Goal: Task Accomplishment & Management: Manage account settings

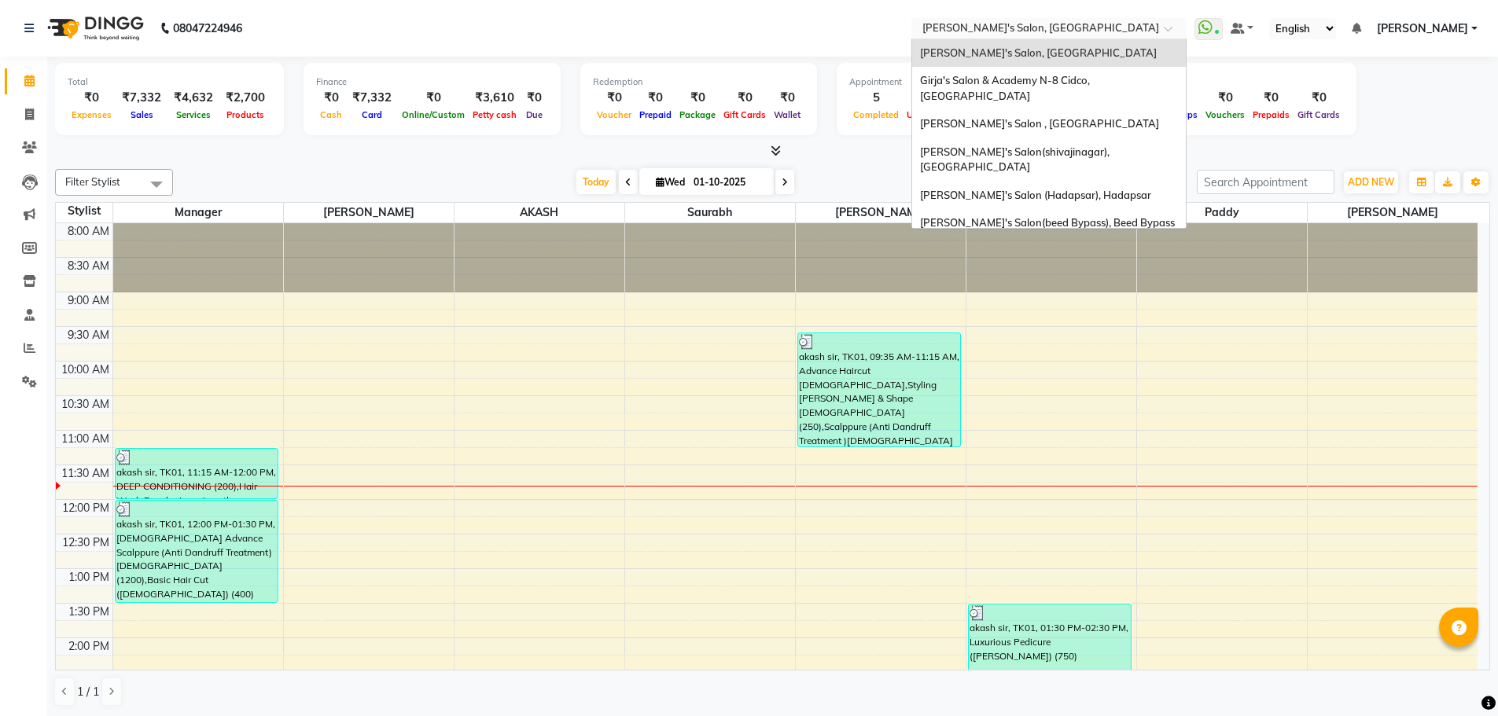
click at [1082, 29] on input "text" at bounding box center [1033, 30] width 228 height 16
click at [1097, 189] on span "[PERSON_NAME]'s Salon (Hadapsar), Hadapsar" at bounding box center [1035, 195] width 231 height 13
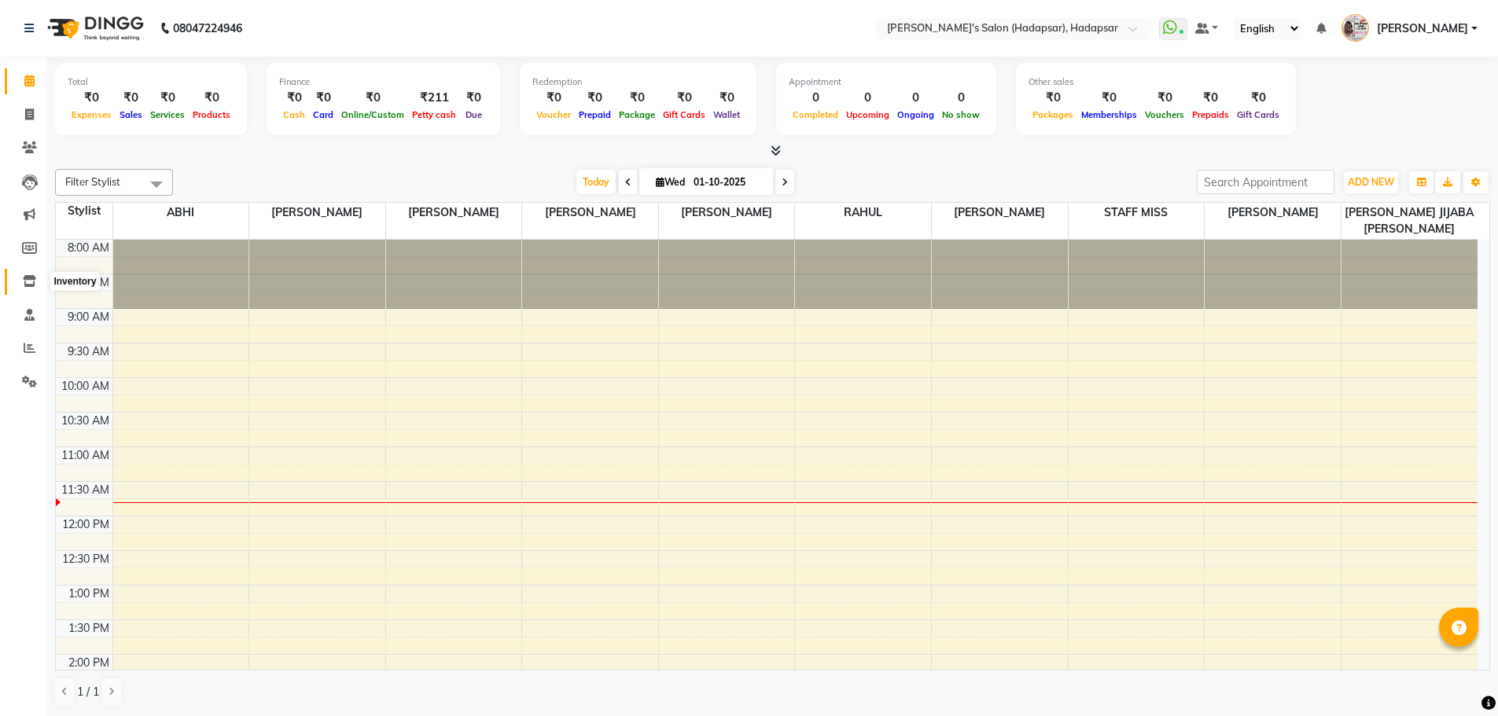
click at [30, 279] on icon at bounding box center [29, 281] width 13 height 12
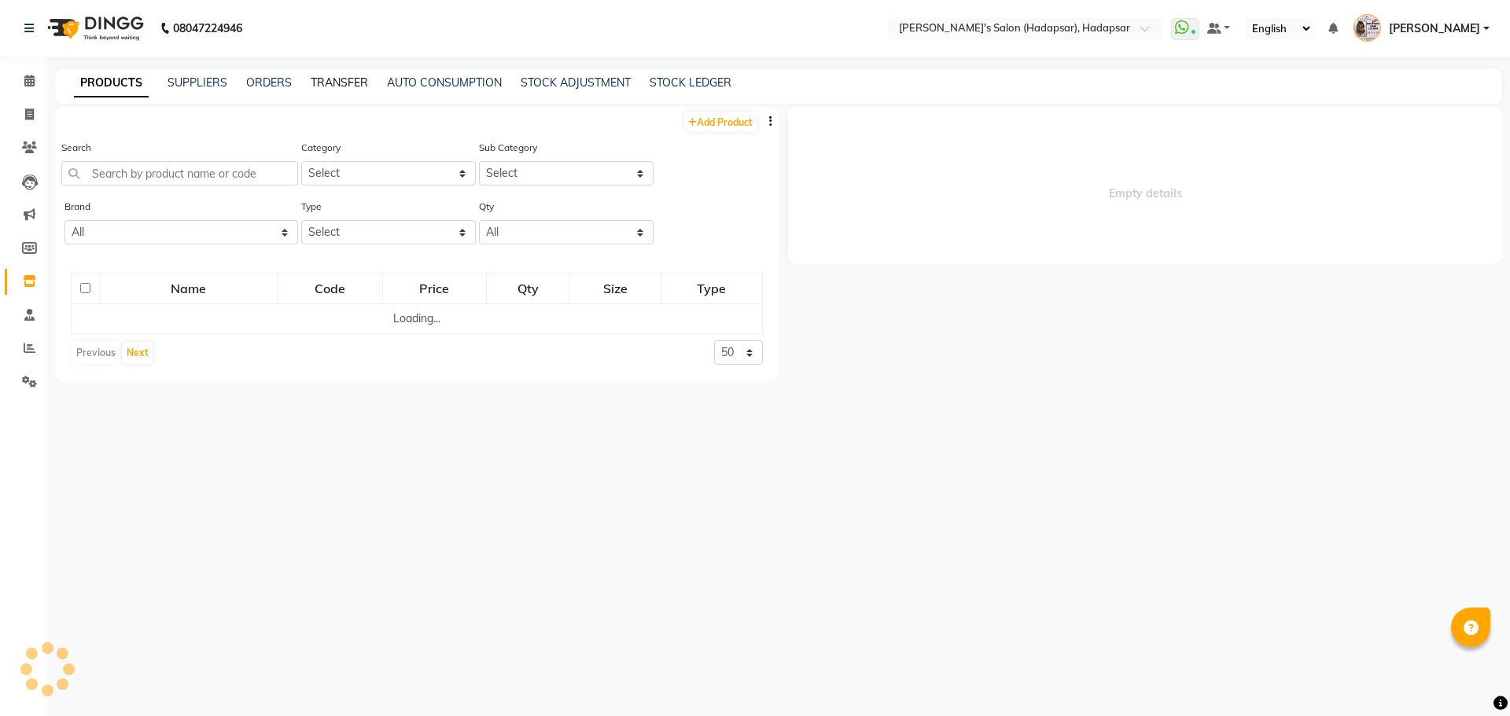
click at [339, 82] on link "TRANSFER" at bounding box center [339, 82] width 57 height 14
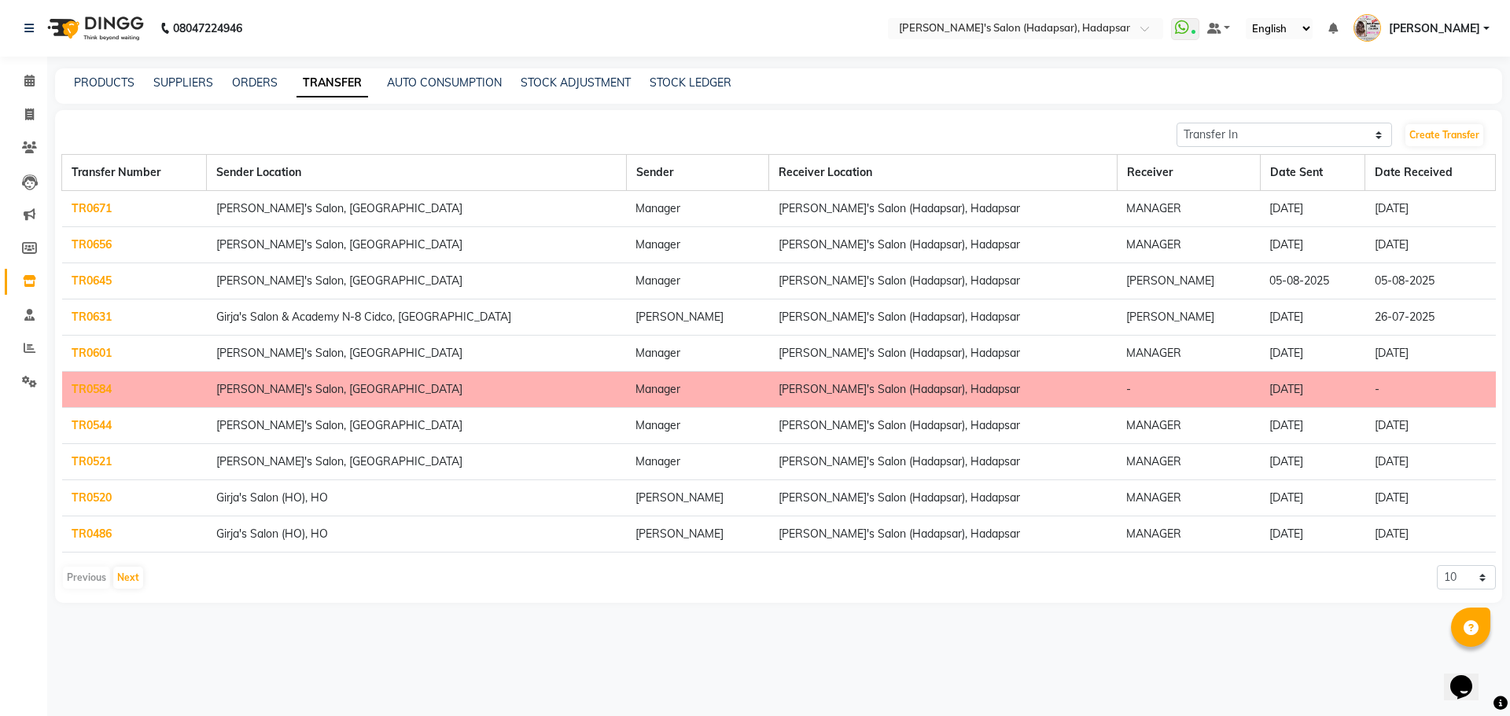
click at [96, 201] on link "TR0671" at bounding box center [92, 208] width 40 height 14
click at [1330, 136] on select "Transfer In Transfer Out" at bounding box center [1283, 135] width 215 height 24
select select "sender"
click at [1176, 123] on select "Transfer In Transfer Out" at bounding box center [1283, 135] width 215 height 24
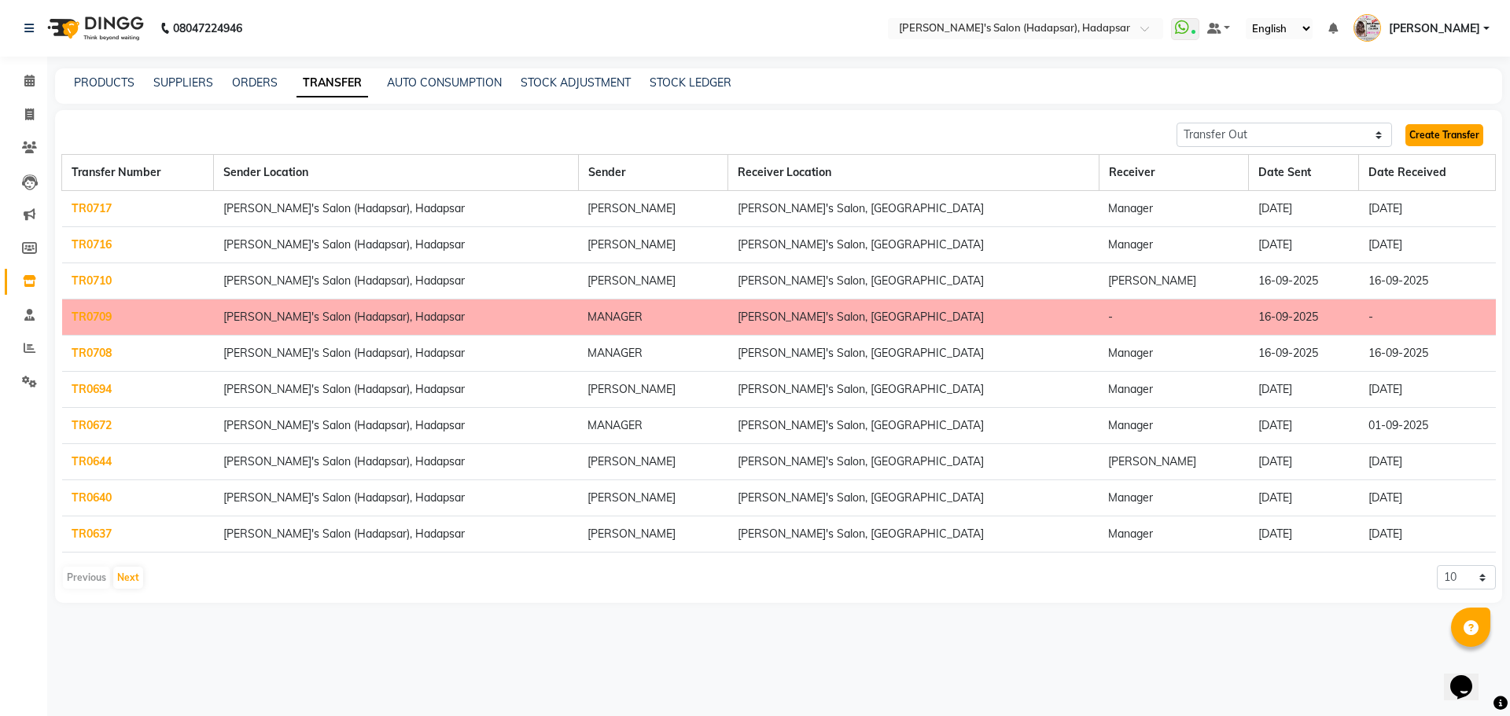
click at [1442, 131] on link "Create Transfer" at bounding box center [1444, 135] width 78 height 22
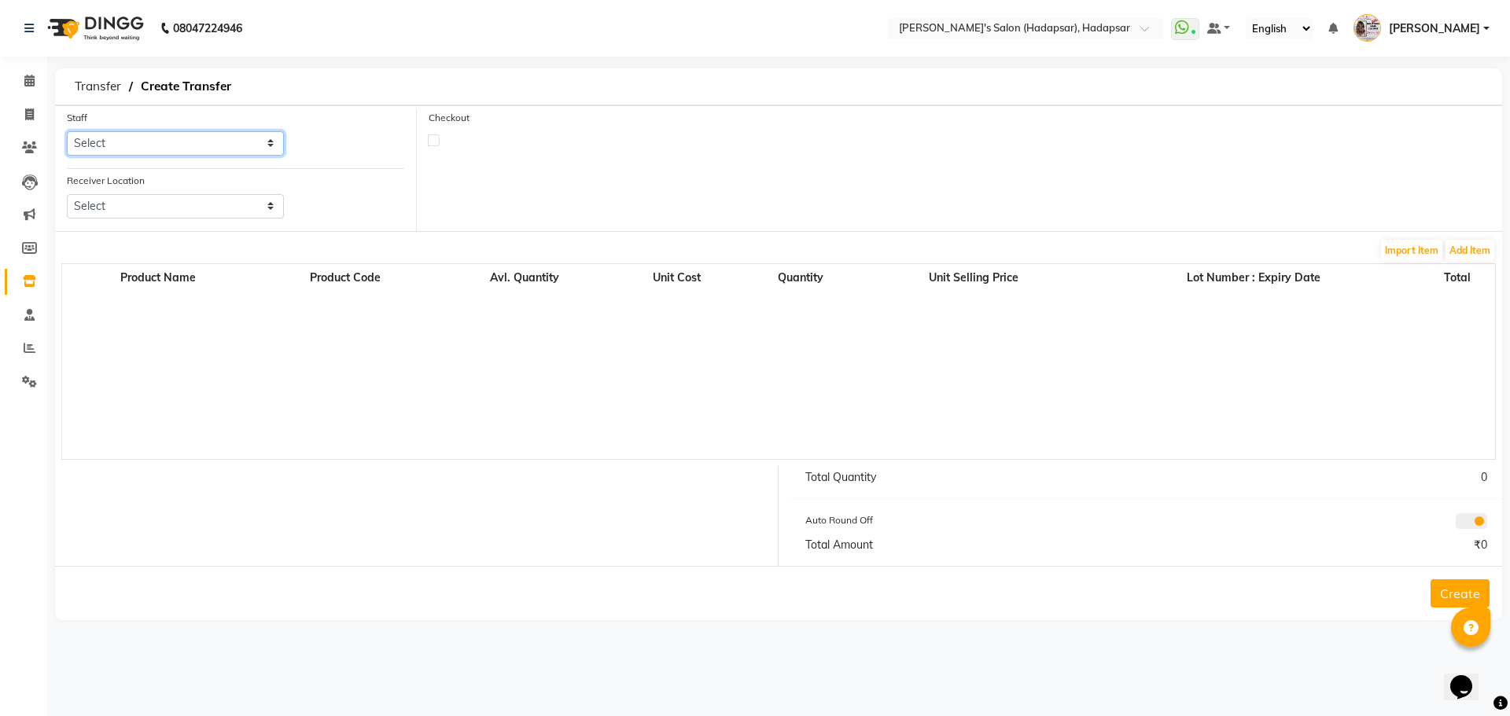
click at [135, 146] on select "Select ABHI AJINATH RATHOD APEKSHA GAIKWAD MANAGER PAVAN PRIYA DAREKAR RAHUL RO…" at bounding box center [175, 143] width 217 height 24
select select "3371"
click at [67, 131] on select "Select ABHI AJINATH RATHOD APEKSHA GAIKWAD MANAGER PAVAN PRIYA DAREKAR RAHUL RO…" at bounding box center [175, 143] width 217 height 24
click at [170, 209] on select "Select Girja's Salon & Academy N-8 Cidco, Aurangabad Girja's Salon(shivajinagar…" at bounding box center [175, 206] width 217 height 24
select select "3250"
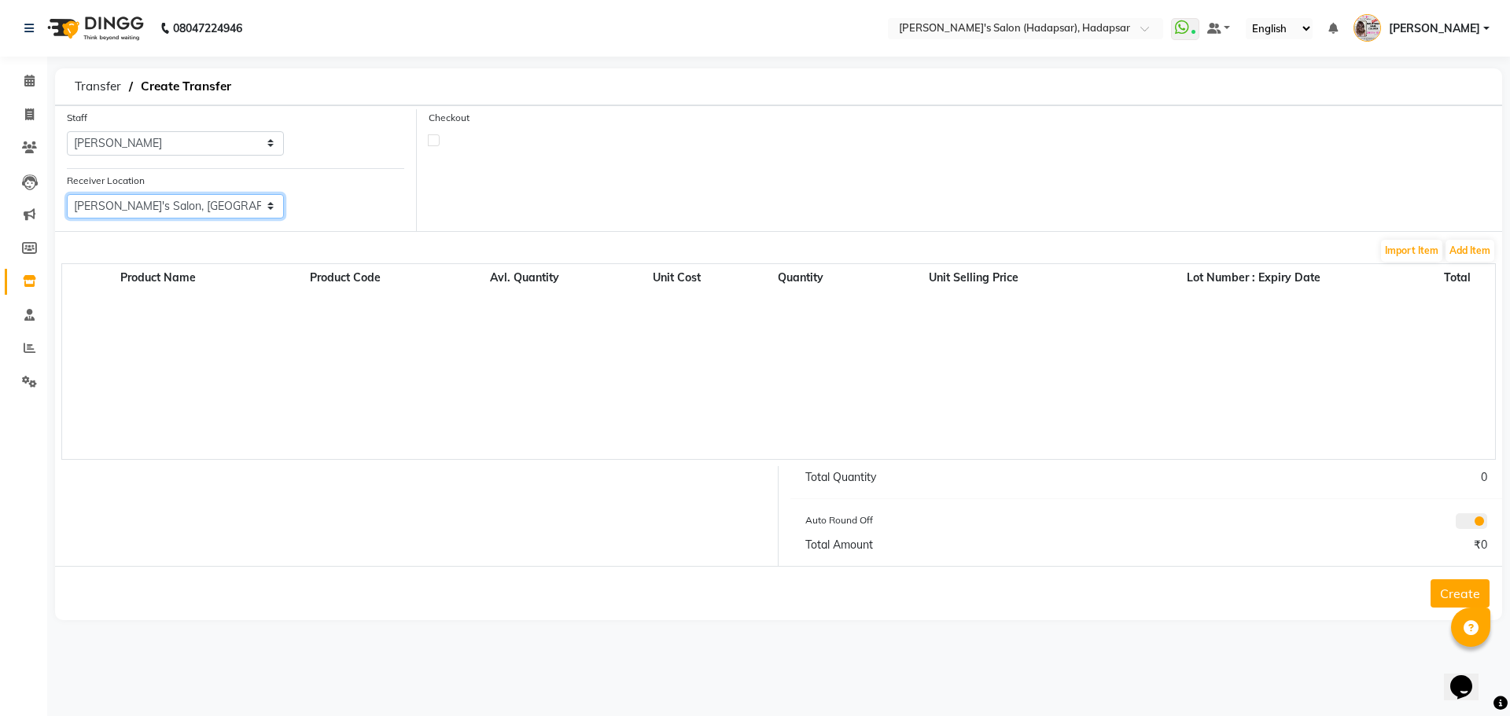
click at [67, 194] on select "Select Girja's Salon & Academy N-8 Cidco, Aurangabad Girja's Salon(shivajinagar…" at bounding box center [175, 206] width 217 height 24
click at [1476, 252] on button "Add Item" at bounding box center [1469, 251] width 49 height 22
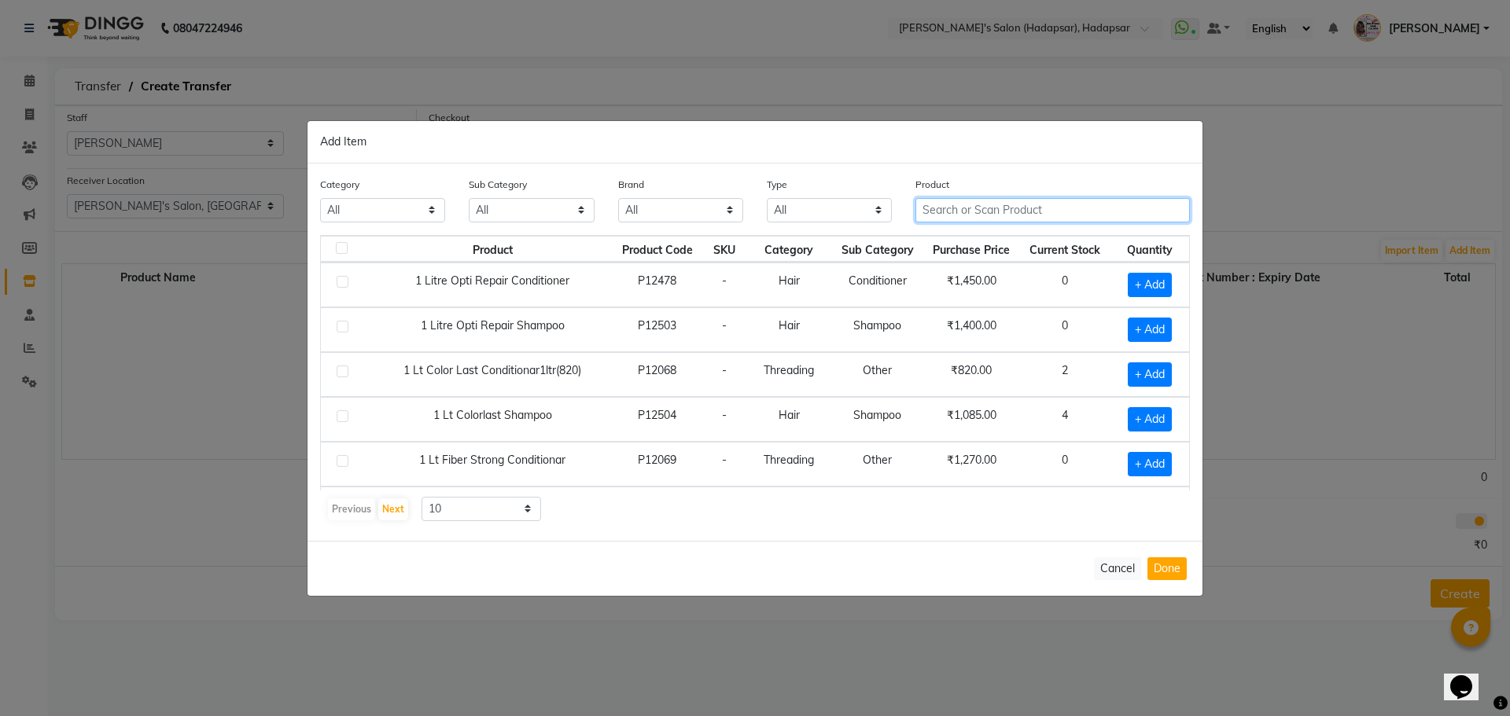
click at [1067, 214] on input "text" at bounding box center [1052, 210] width 274 height 24
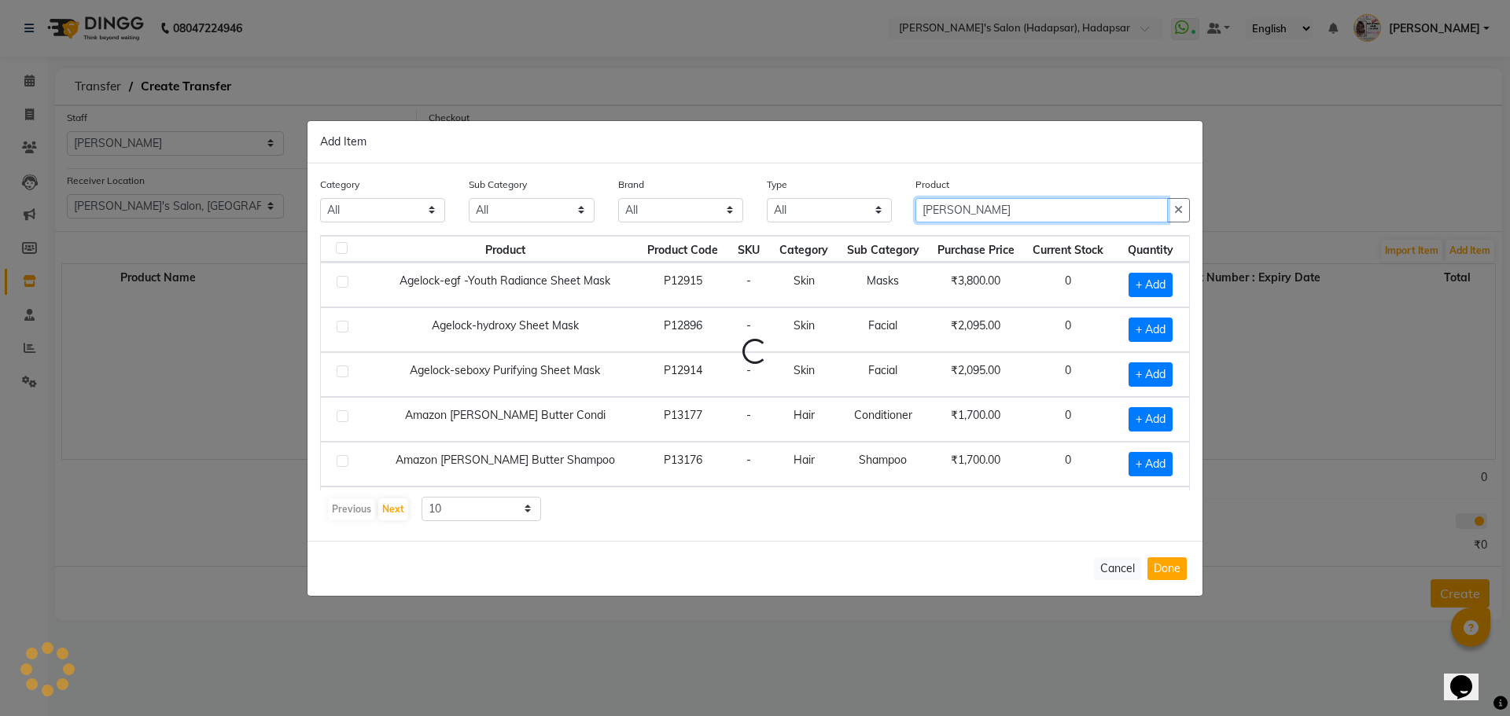
type input "SHEA"
click at [1002, 219] on input "SHEA" at bounding box center [1041, 210] width 252 height 24
click at [1002, 216] on input "SHEA" at bounding box center [1041, 210] width 252 height 24
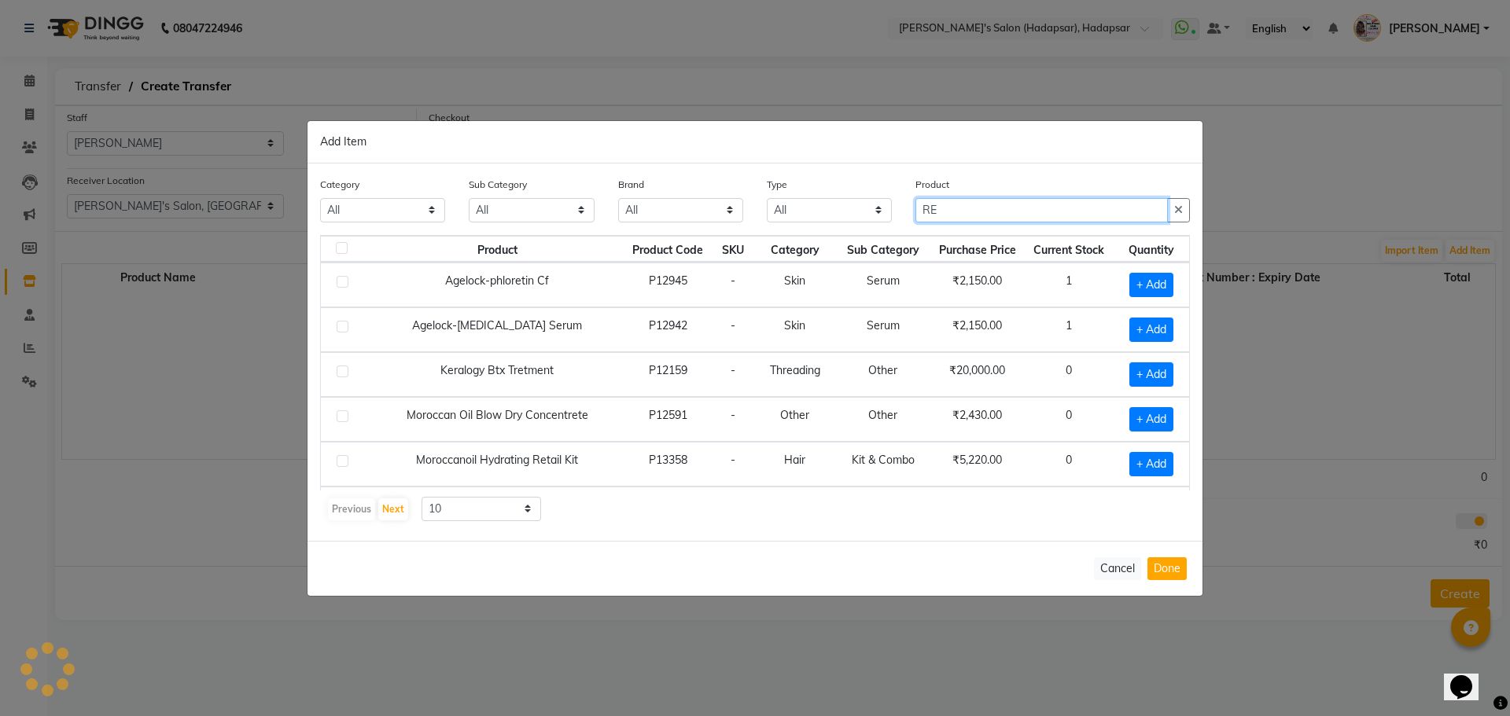
type input "R"
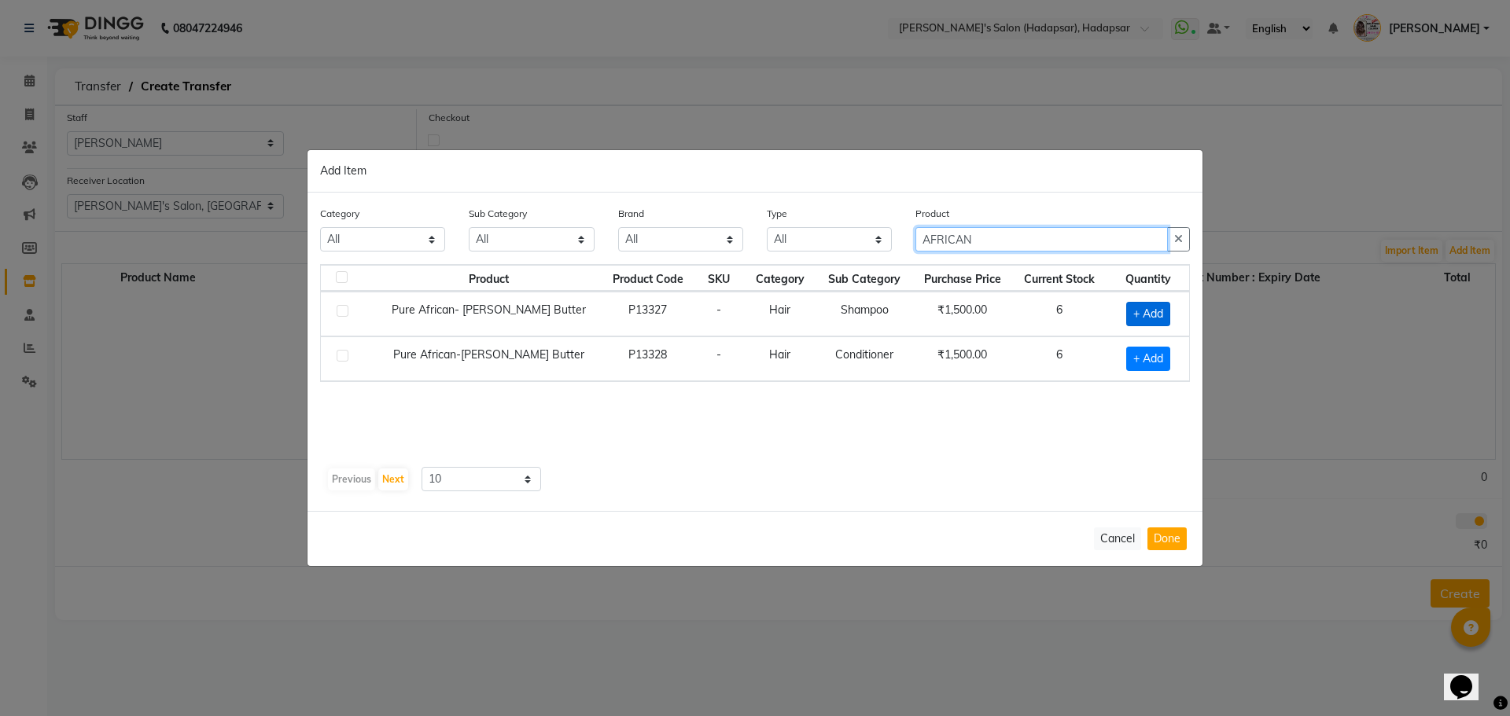
type input "AFRICAN"
click at [1148, 315] on span "+ Add" at bounding box center [1148, 314] width 44 height 24
checkbox input "true"
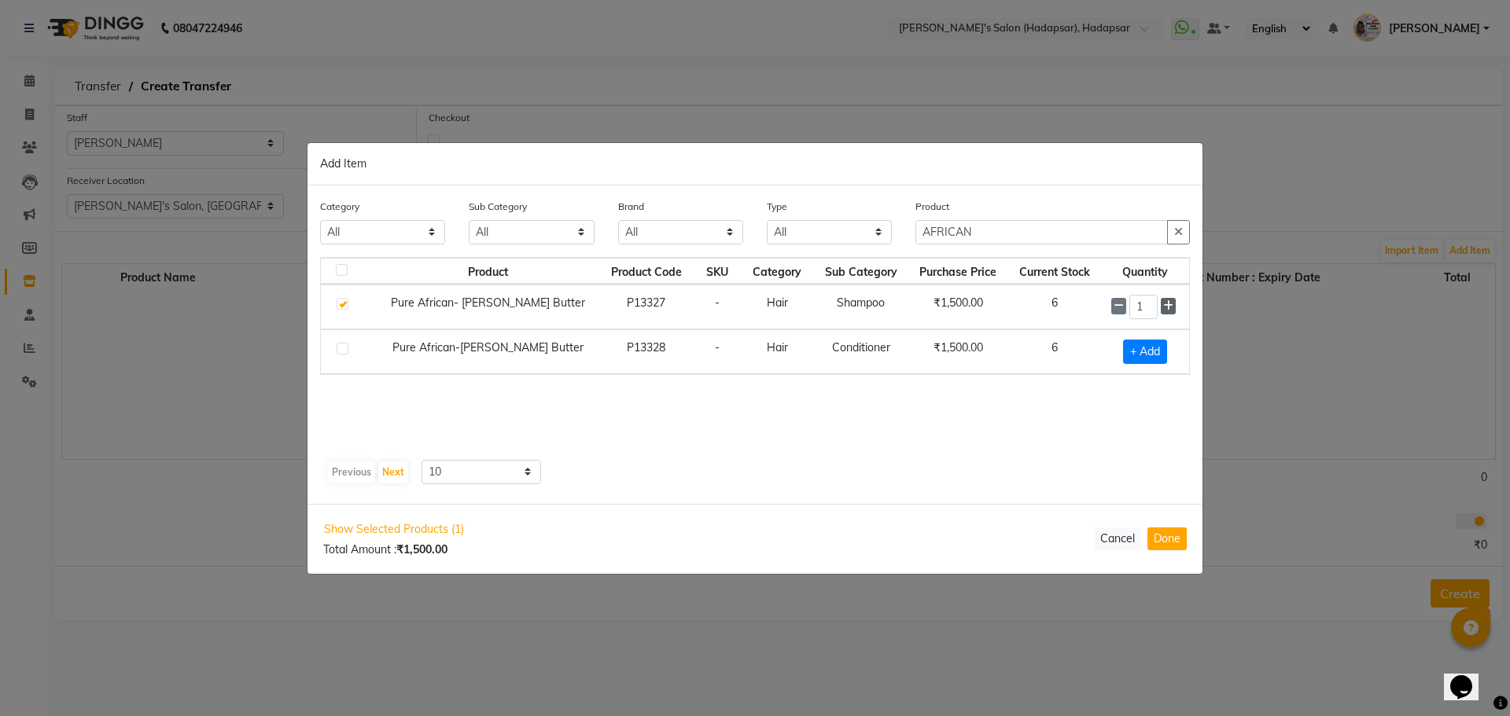
click at [1169, 305] on span at bounding box center [1168, 306] width 15 height 17
type input "2"
click at [1147, 356] on span "+ Add" at bounding box center [1145, 352] width 44 height 24
checkbox input "true"
click at [1163, 349] on icon at bounding box center [1168, 351] width 10 height 11
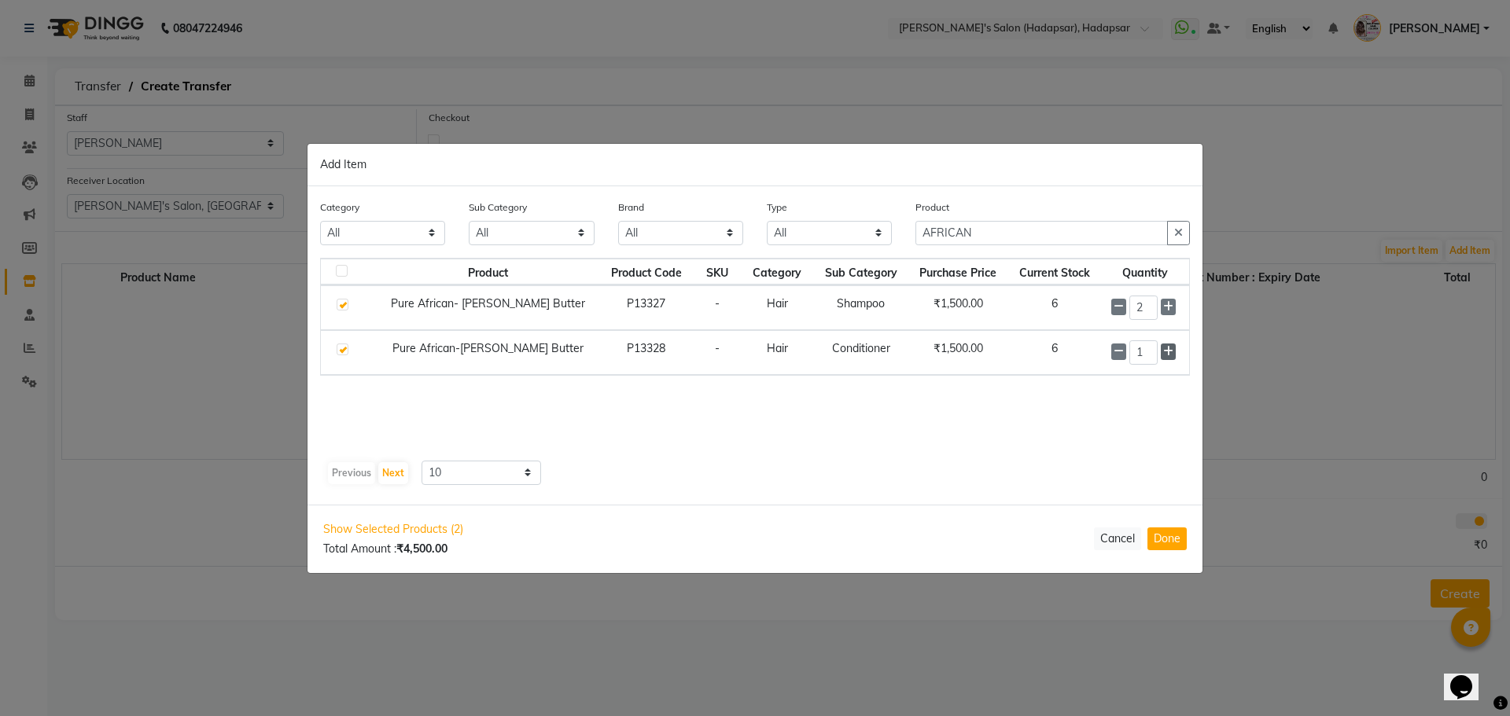
type input "2"
click at [1003, 241] on input "AFRICAN" at bounding box center [1041, 233] width 252 height 24
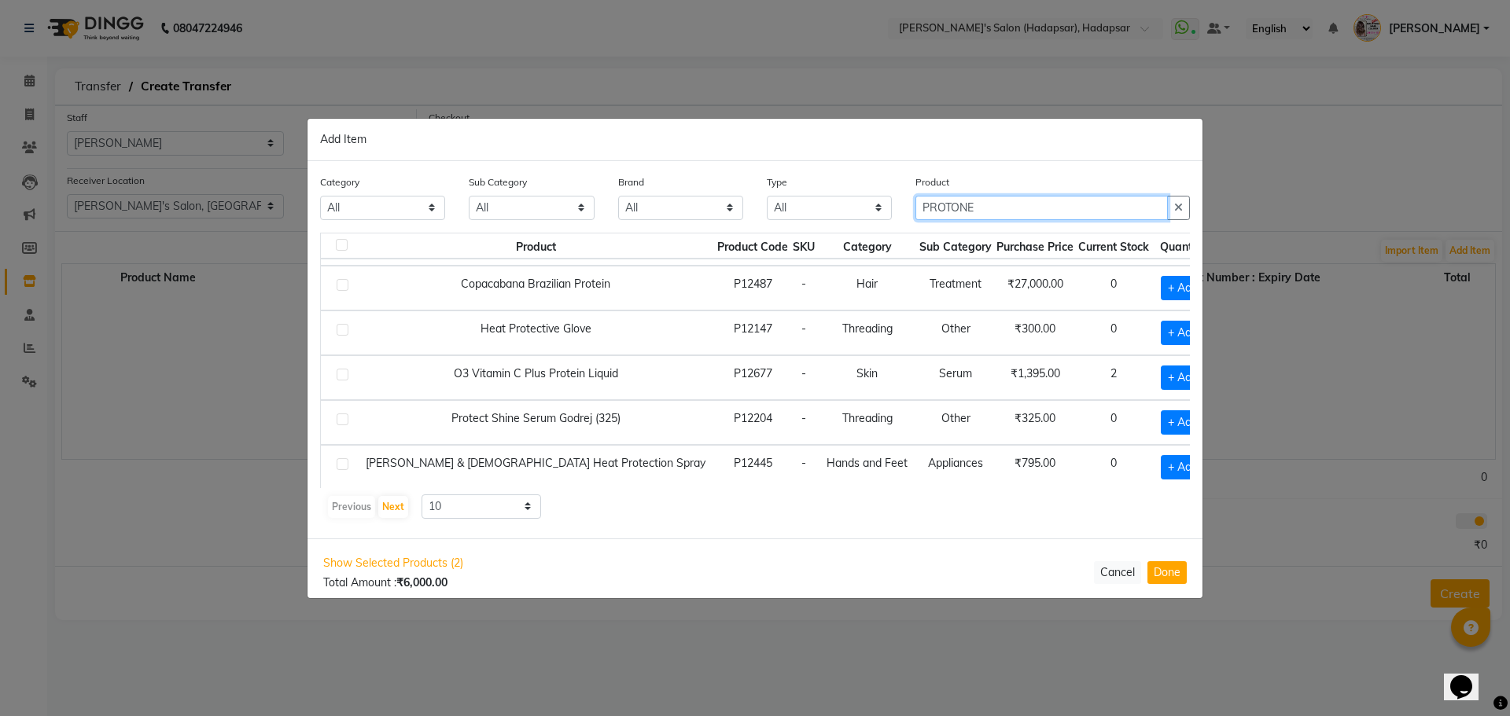
scroll to position [87, 0]
type input "PROTONE"
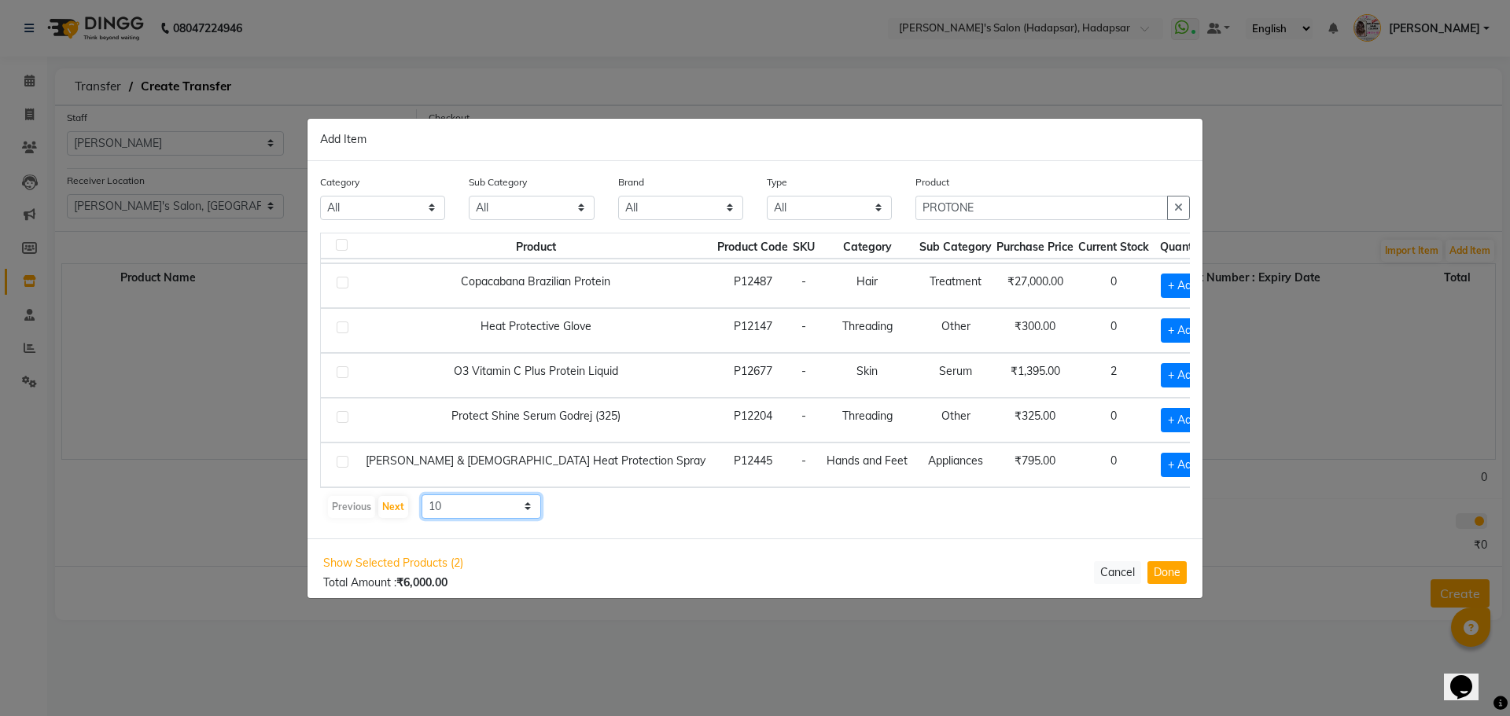
click at [497, 512] on select "10 50 100" at bounding box center [482, 507] width 120 height 24
select select "50"
click at [422, 495] on select "10 50 100" at bounding box center [482, 507] width 120 height 24
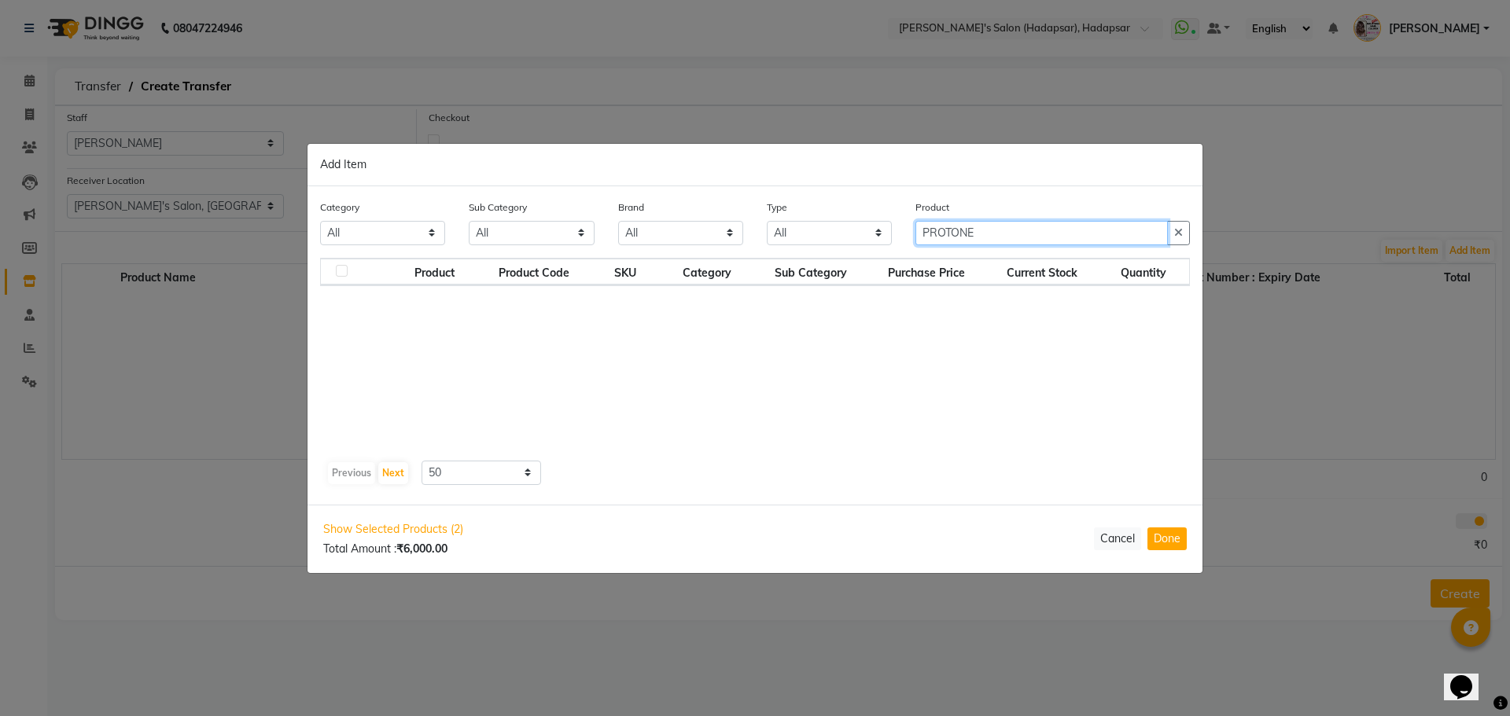
drag, startPoint x: 978, startPoint y: 226, endPoint x: 930, endPoint y: 245, distance: 51.3
click at [968, 234] on input "PROTONE" at bounding box center [1041, 233] width 252 height 24
click at [930, 245] on input "PROTONE" at bounding box center [1041, 233] width 252 height 24
click at [951, 232] on input "PROTONE" at bounding box center [1041, 233] width 252 height 24
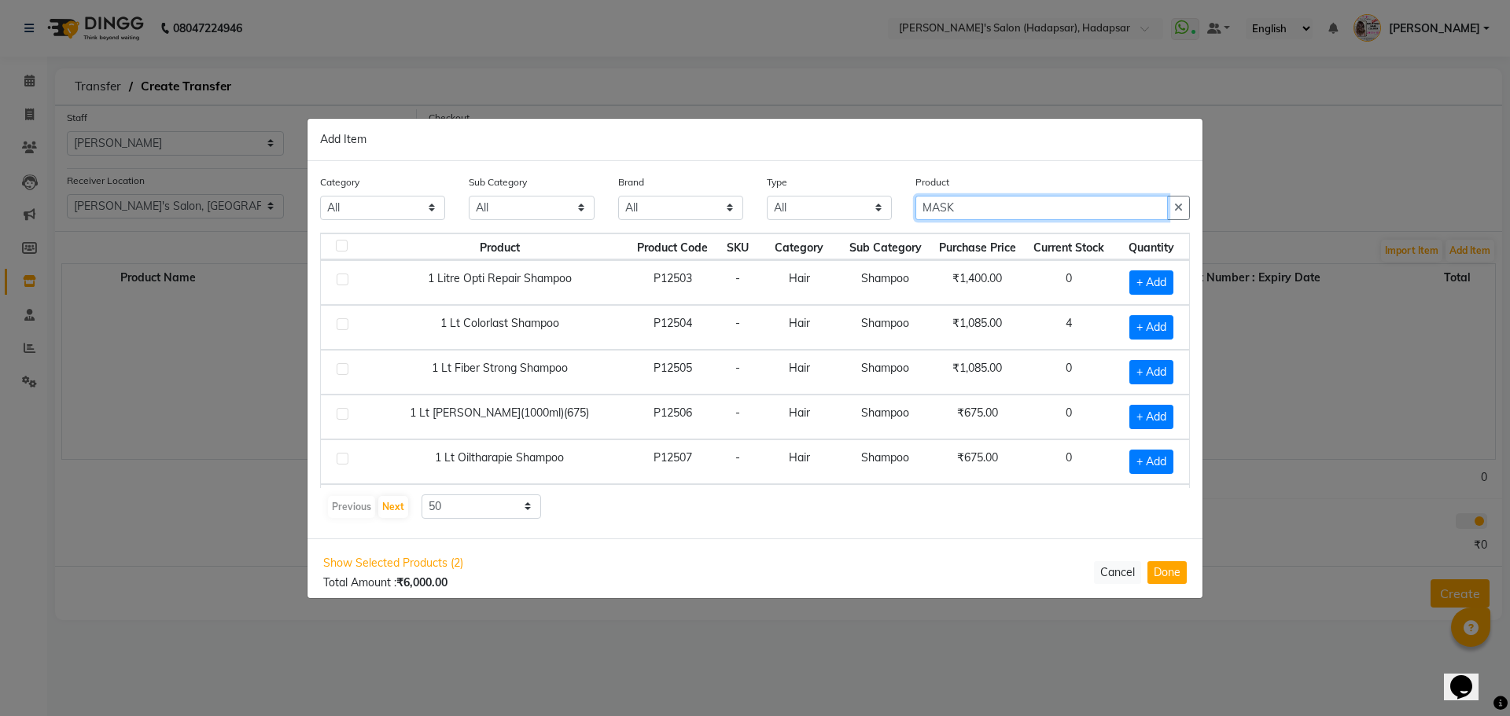
type input "MASK"
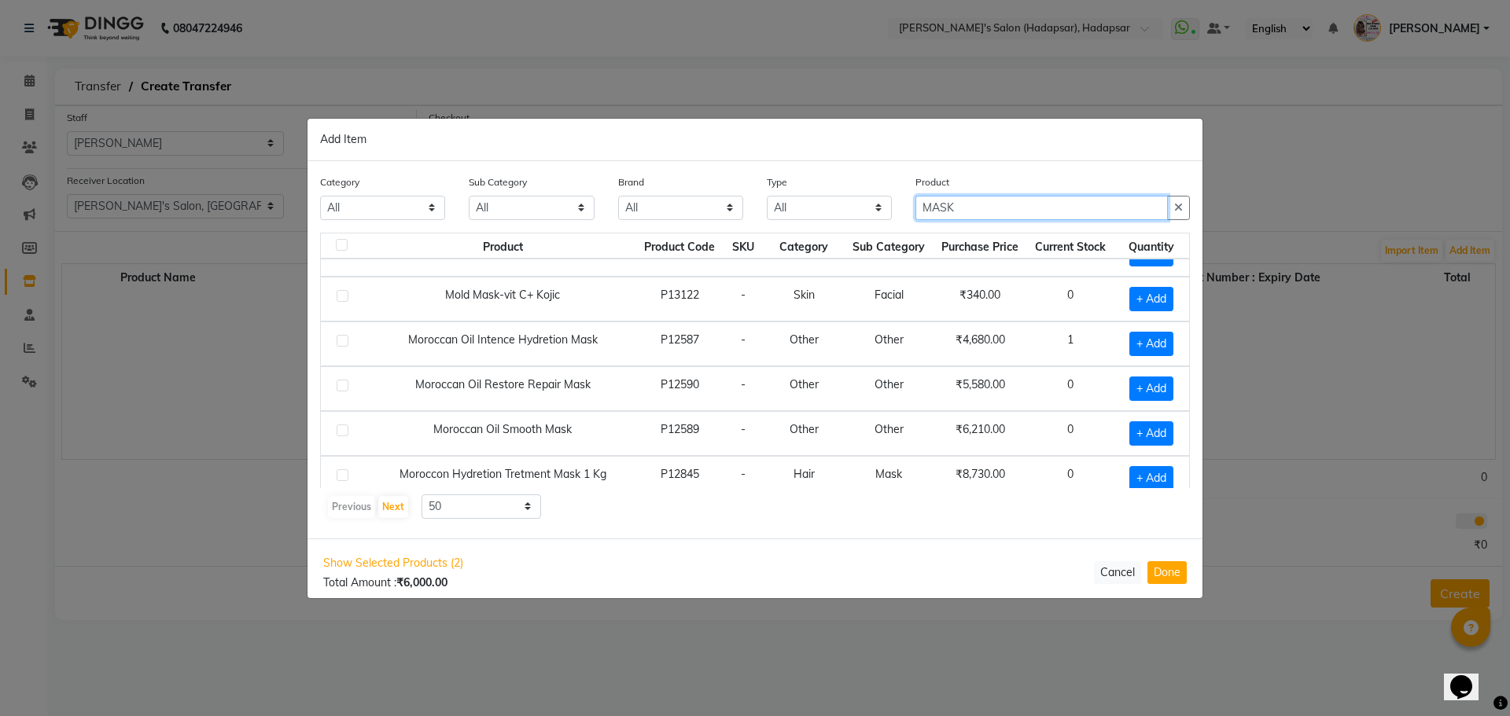
scroll to position [1699, 0]
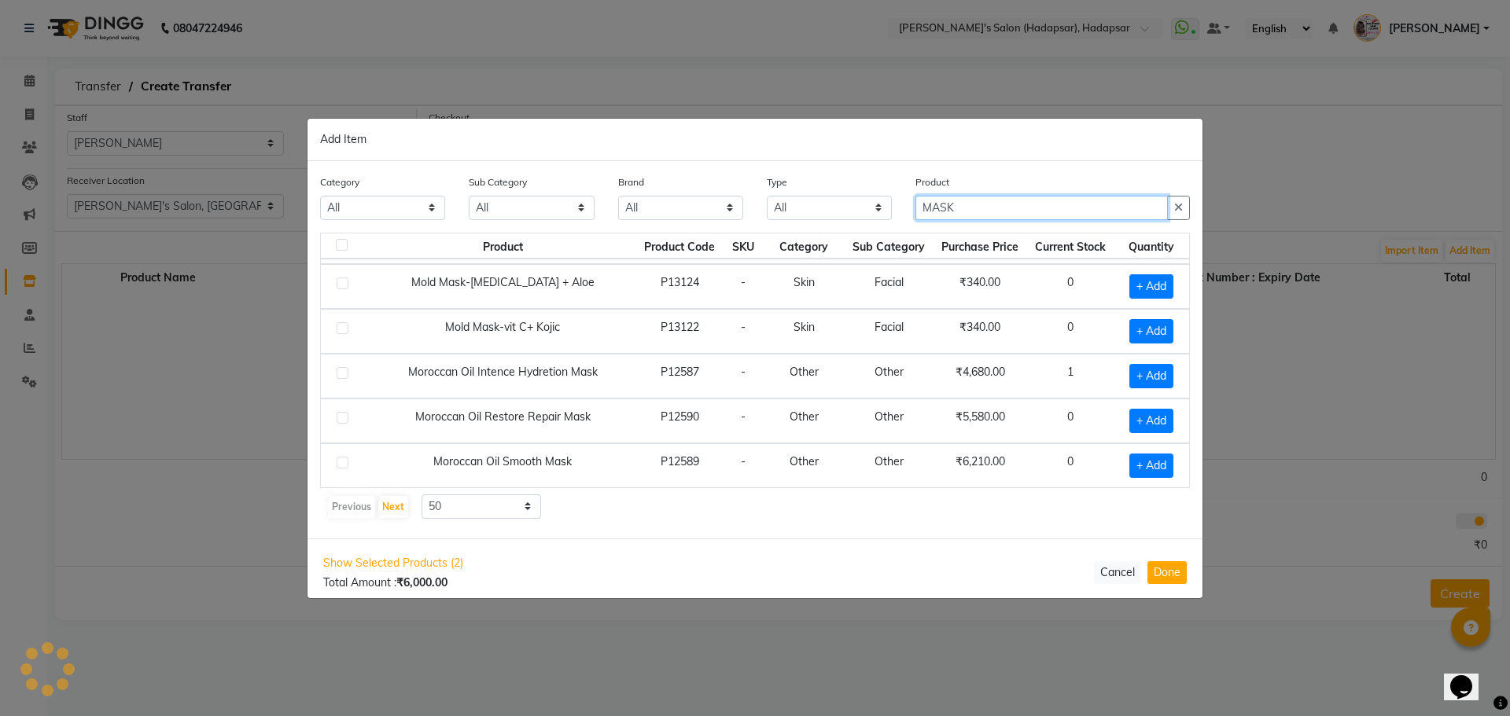
click at [959, 201] on input "MASK" at bounding box center [1041, 208] width 252 height 24
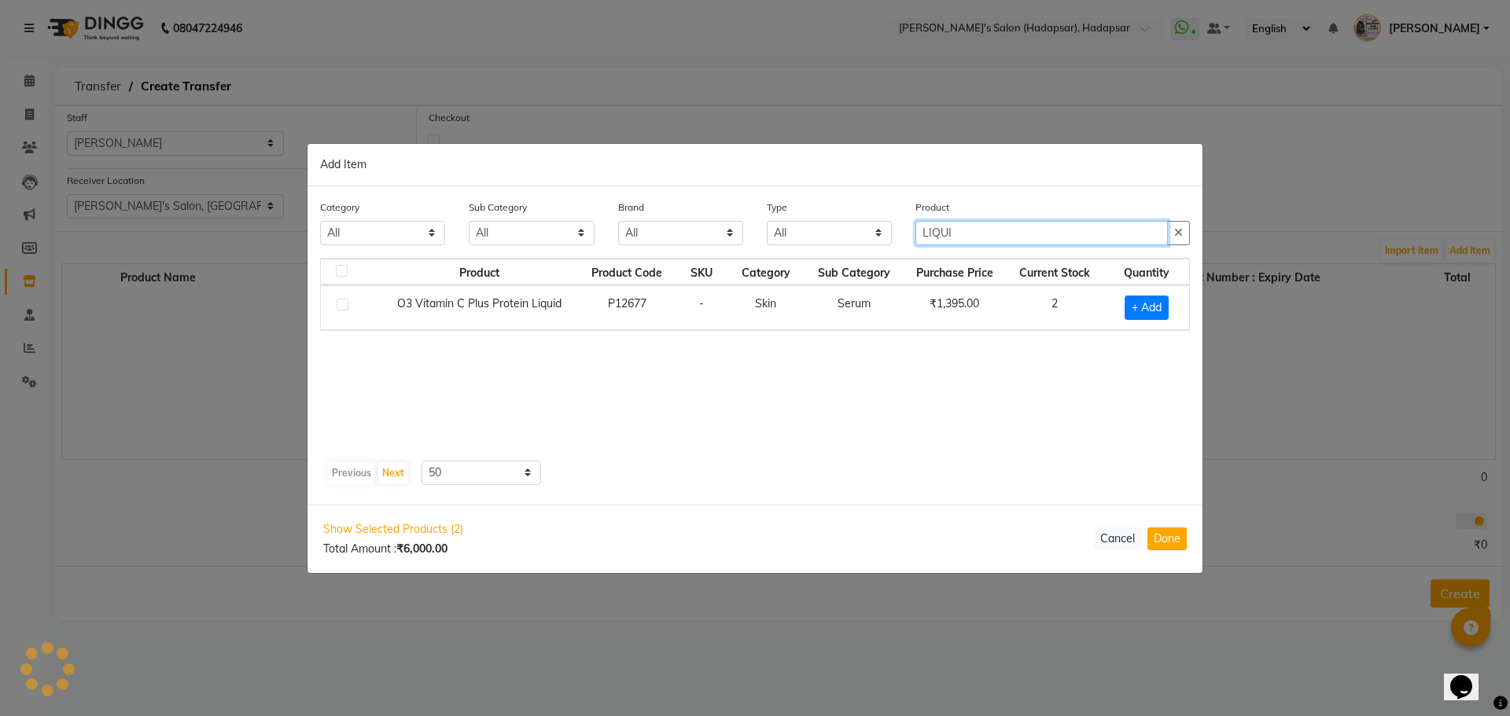
scroll to position [0, 0]
type input "LIQUI"
click at [1158, 300] on span "+ Add" at bounding box center [1147, 308] width 44 height 24
checkbox input "true"
click at [1030, 233] on input "LIQUI" at bounding box center [1041, 233] width 252 height 24
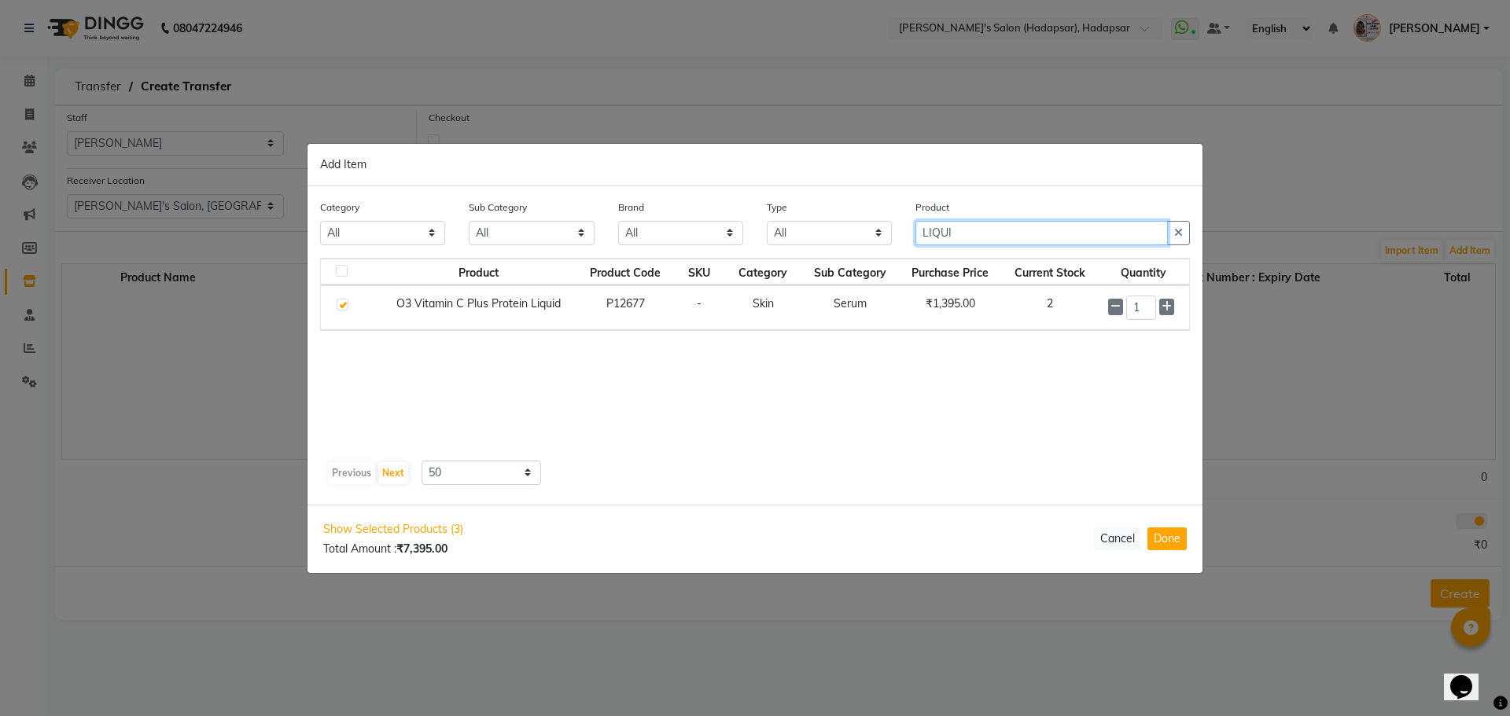
click at [1030, 233] on input "LIQUI" at bounding box center [1041, 233] width 252 height 24
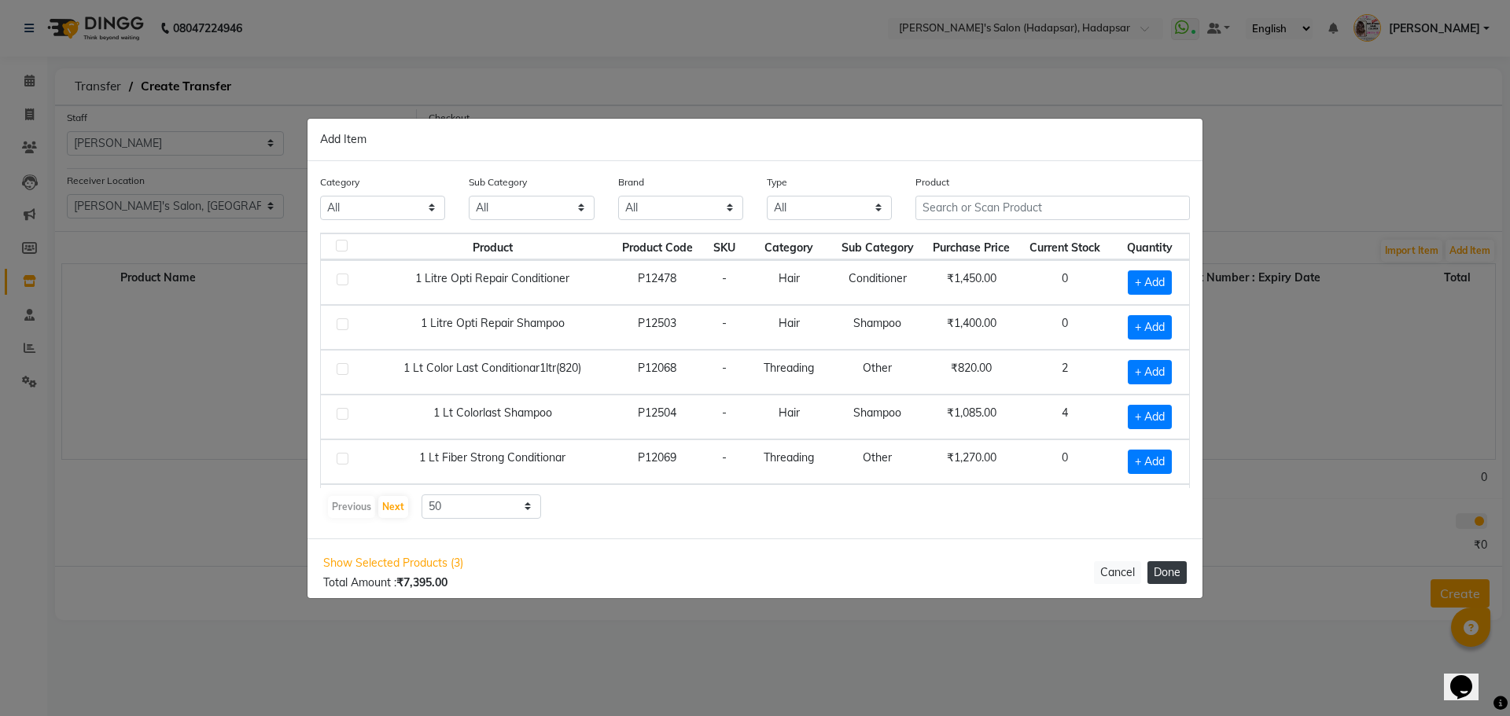
click at [1167, 572] on button "Done" at bounding box center [1166, 573] width 39 height 23
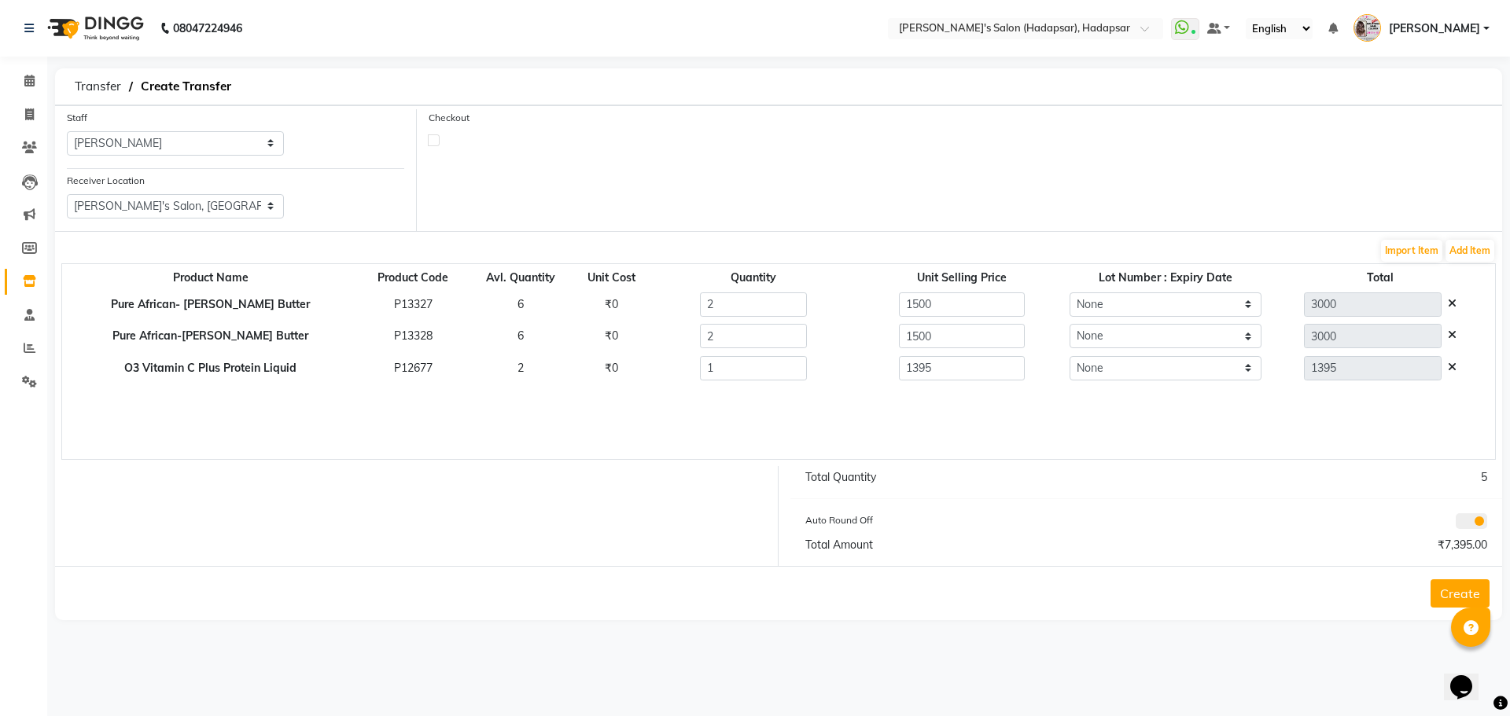
click at [1458, 596] on button "Create" at bounding box center [1459, 594] width 59 height 28
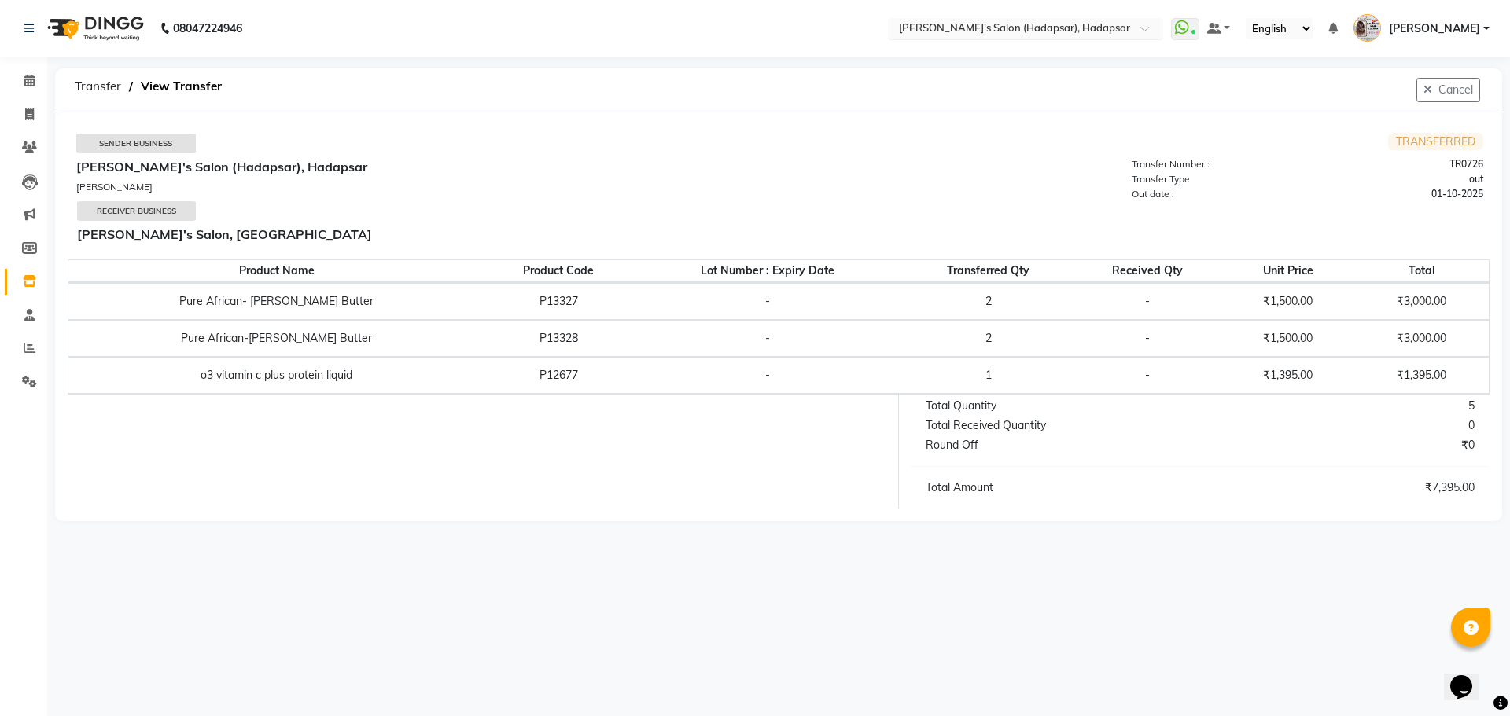
click at [1077, 25] on input "text" at bounding box center [1010, 30] width 228 height 16
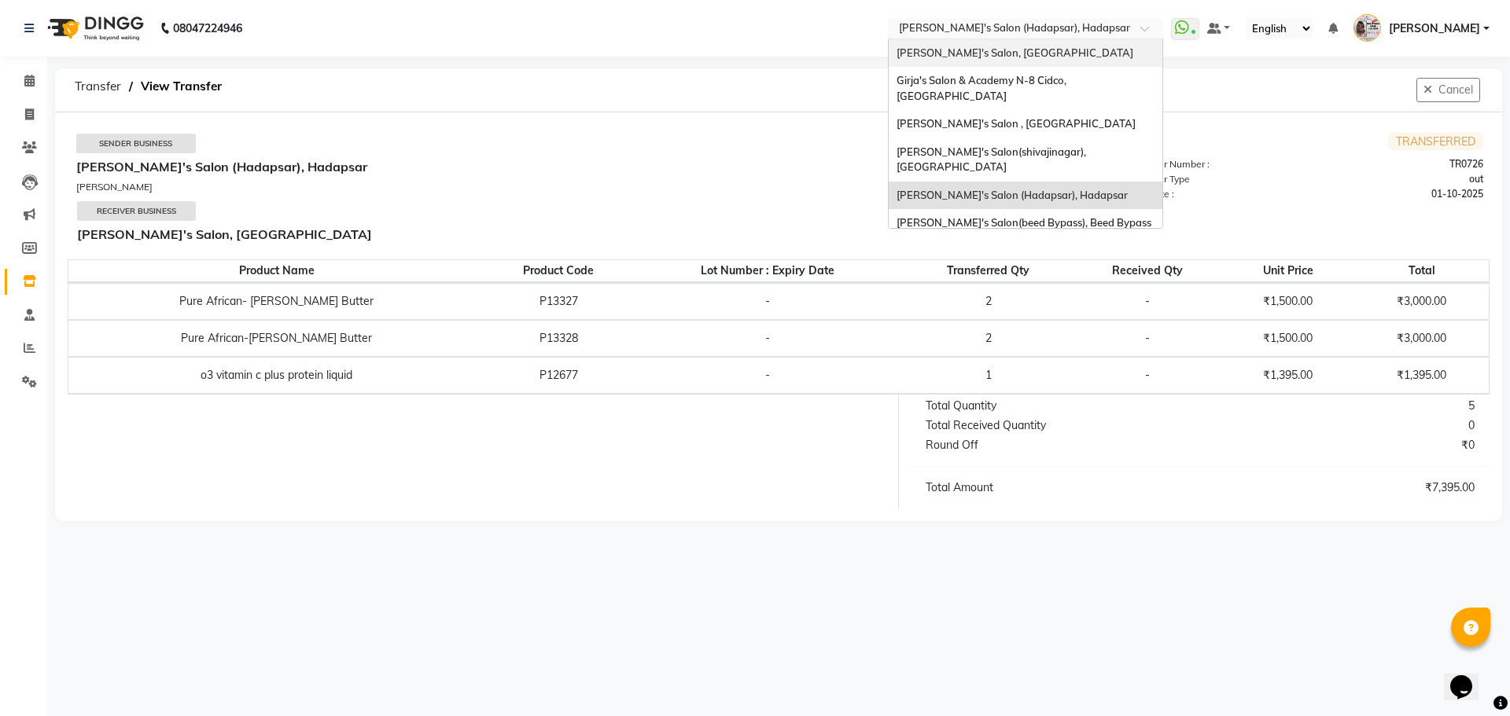
click at [1063, 61] on div "[PERSON_NAME]'s Salon, [GEOGRAPHIC_DATA]" at bounding box center [1026, 53] width 274 height 28
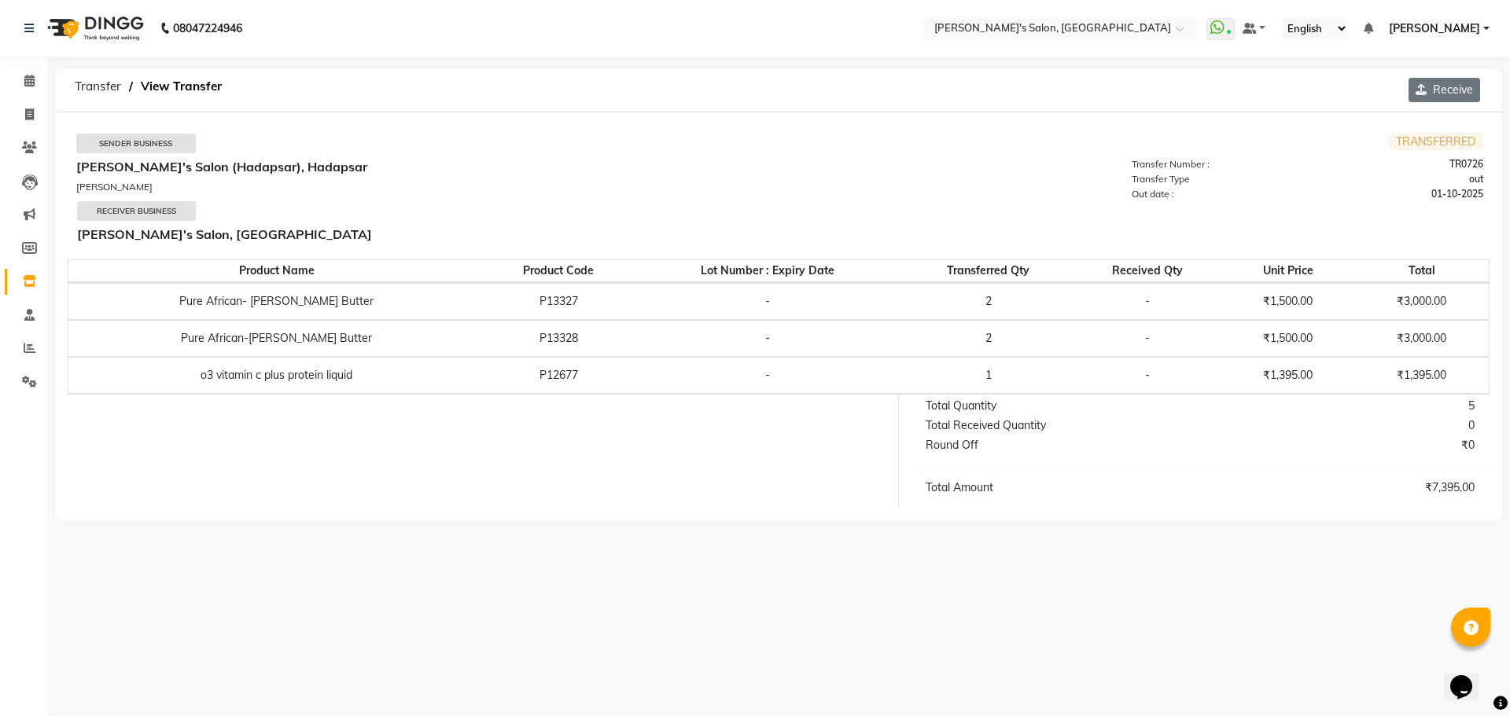
click at [1434, 99] on button "Receive" at bounding box center [1444, 90] width 72 height 24
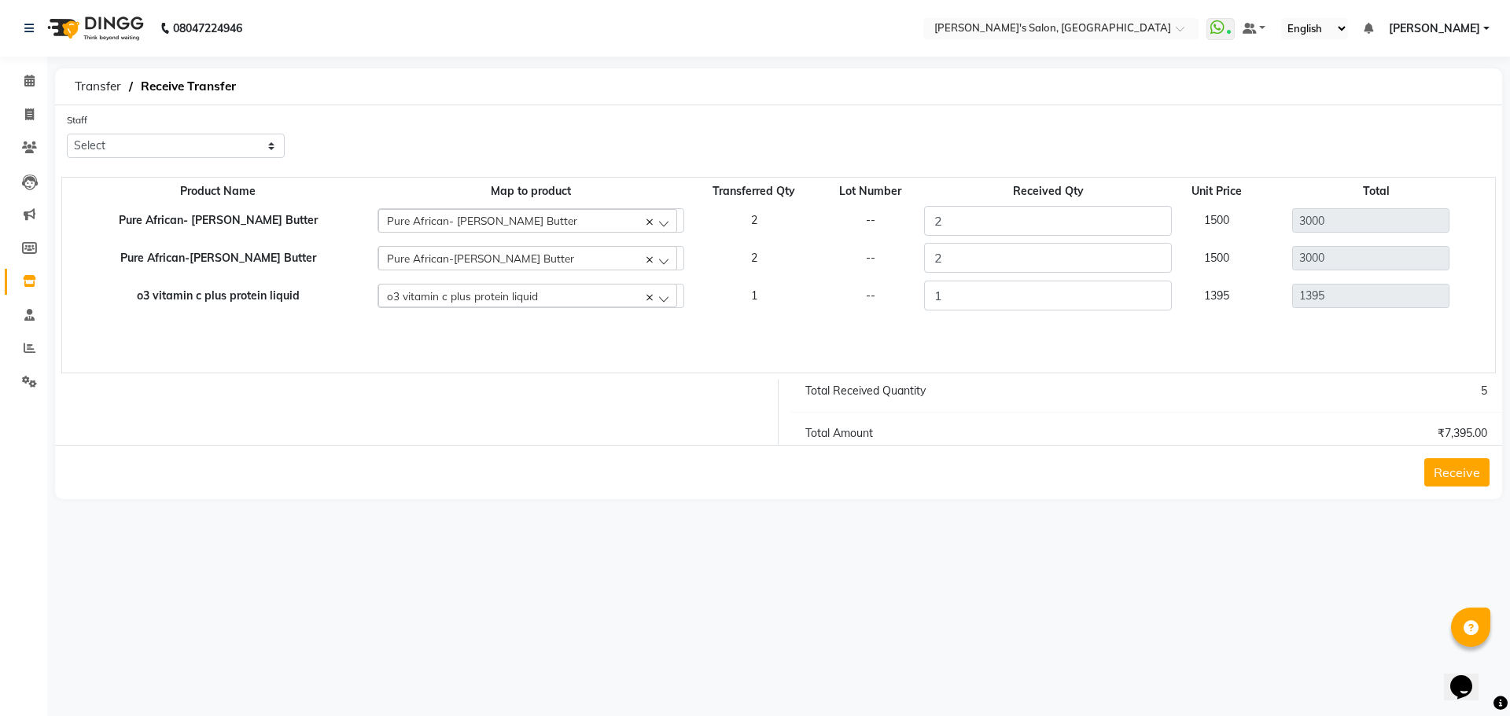
click at [1458, 474] on button "Receive" at bounding box center [1456, 472] width 65 height 28
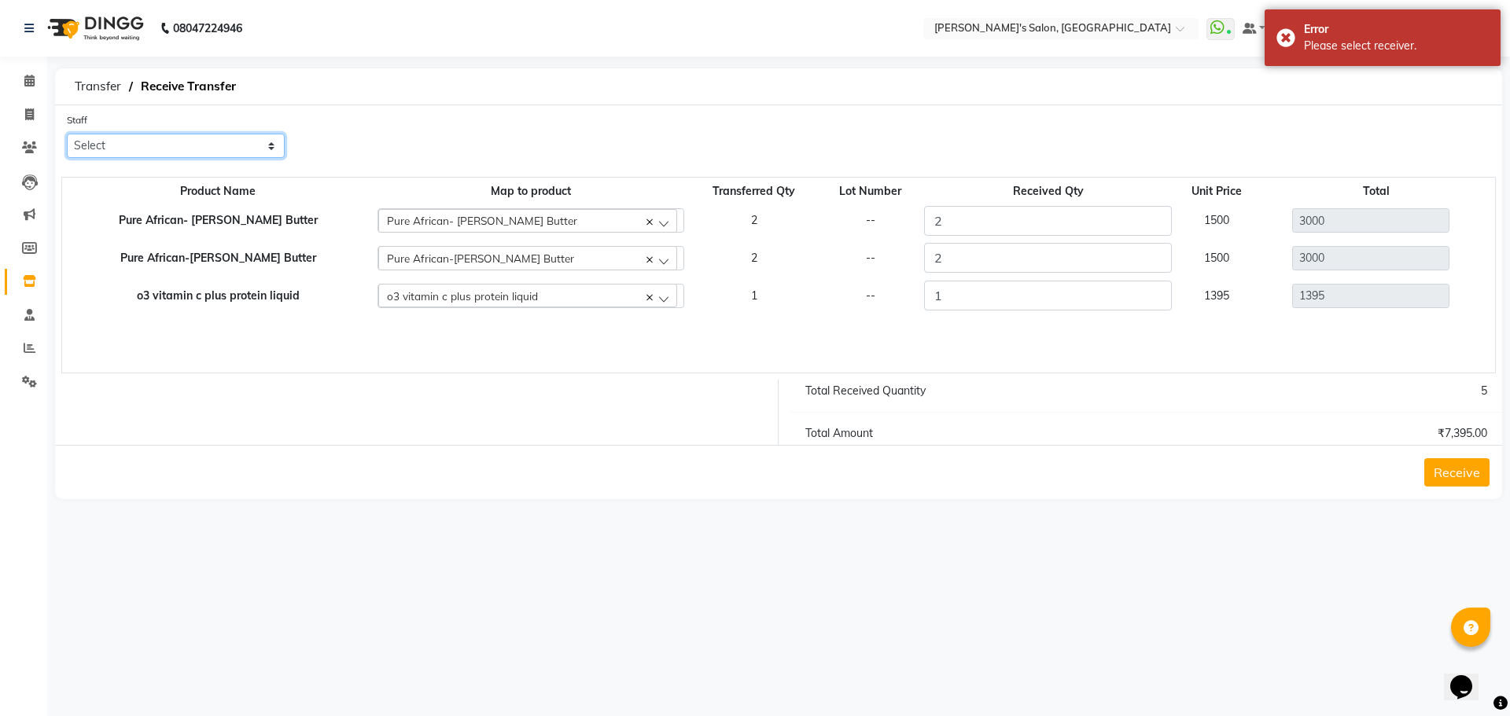
click at [204, 154] on select "Select AKASH ANIL KONDHAMANGALE Anjali Manager Paddy pavan Saurabh SHWETA THAKU…" at bounding box center [176, 146] width 218 height 24
select select "64321"
click at [67, 134] on select "Select AKASH ANIL KONDHAMANGALE Anjali Manager Paddy pavan Saurabh SHWETA THAKU…" at bounding box center [176, 146] width 218 height 24
click at [1458, 477] on button "Receive" at bounding box center [1456, 472] width 65 height 28
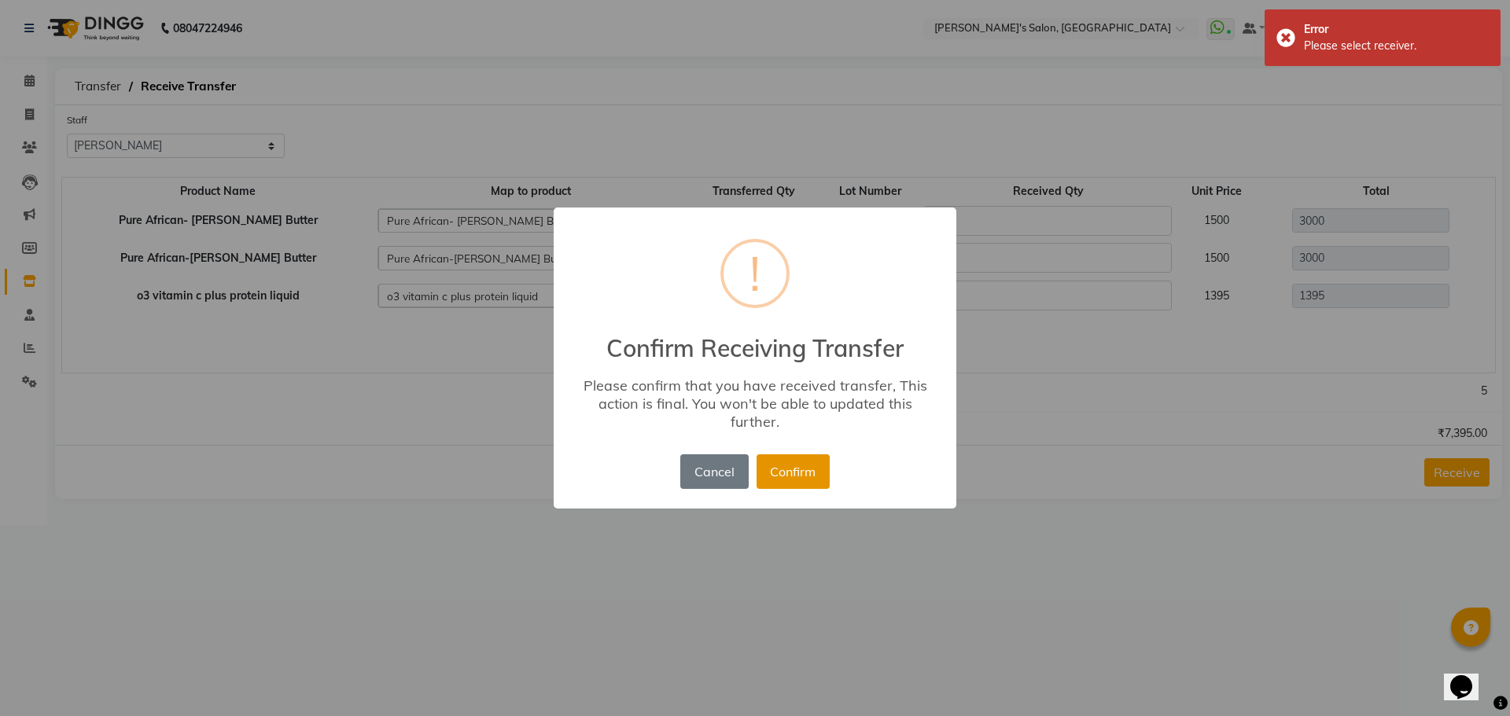
click at [801, 480] on button "Confirm" at bounding box center [793, 472] width 73 height 35
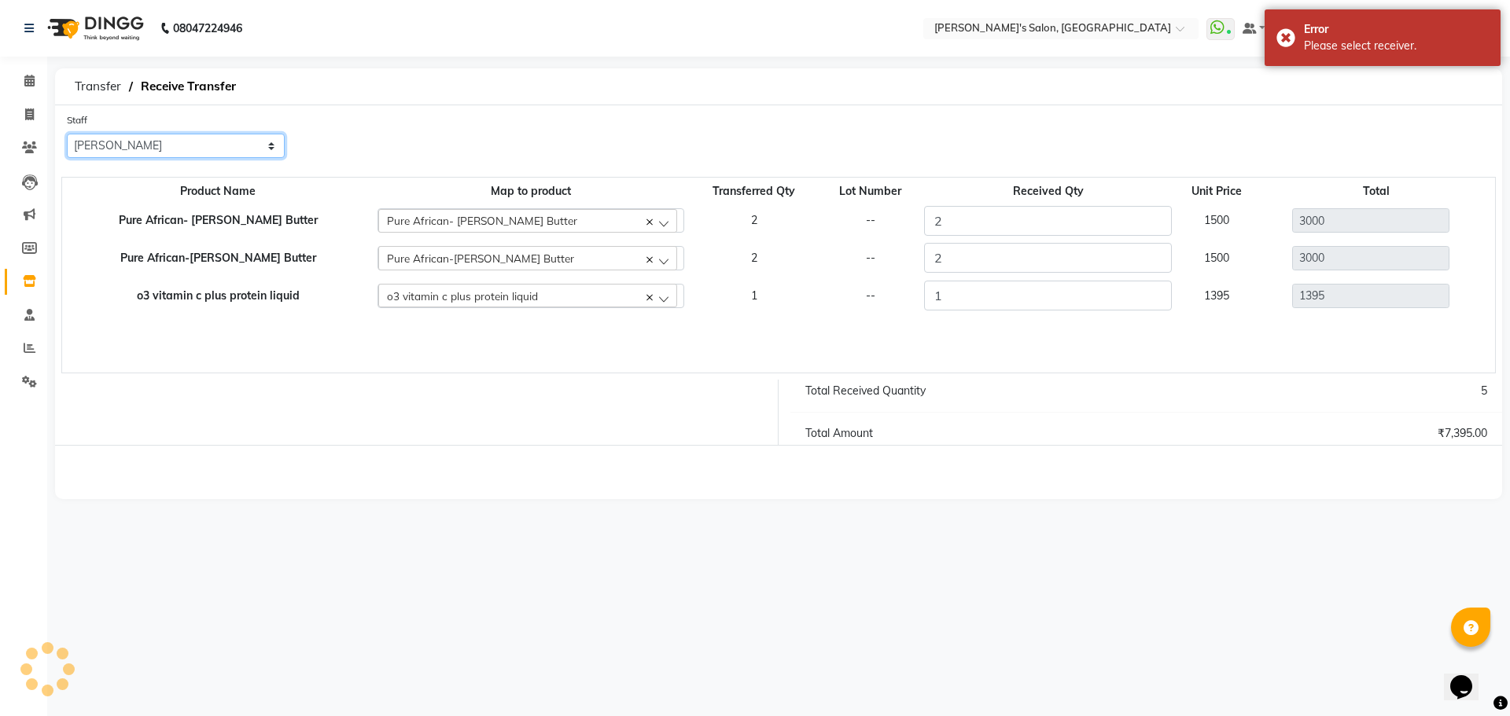
drag, startPoint x: 186, startPoint y: 140, endPoint x: 183, endPoint y: 156, distance: 16.0
click at [186, 140] on select "Select AKASH ANIL KONDHAMANGALE Anjali Manager Paddy pavan Saurabh SHWETA THAKU…" at bounding box center [176, 146] width 218 height 24
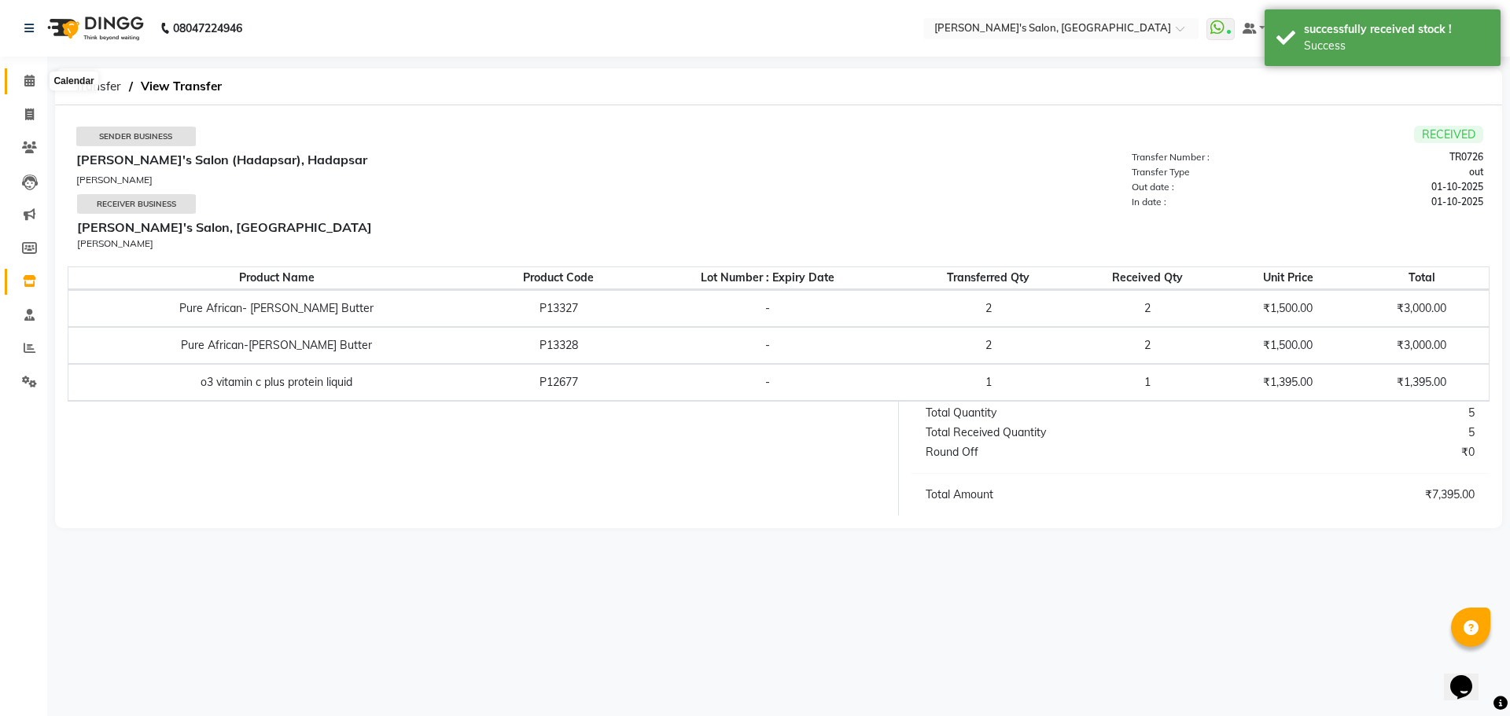
click at [37, 89] on span at bounding box center [30, 81] width 28 height 18
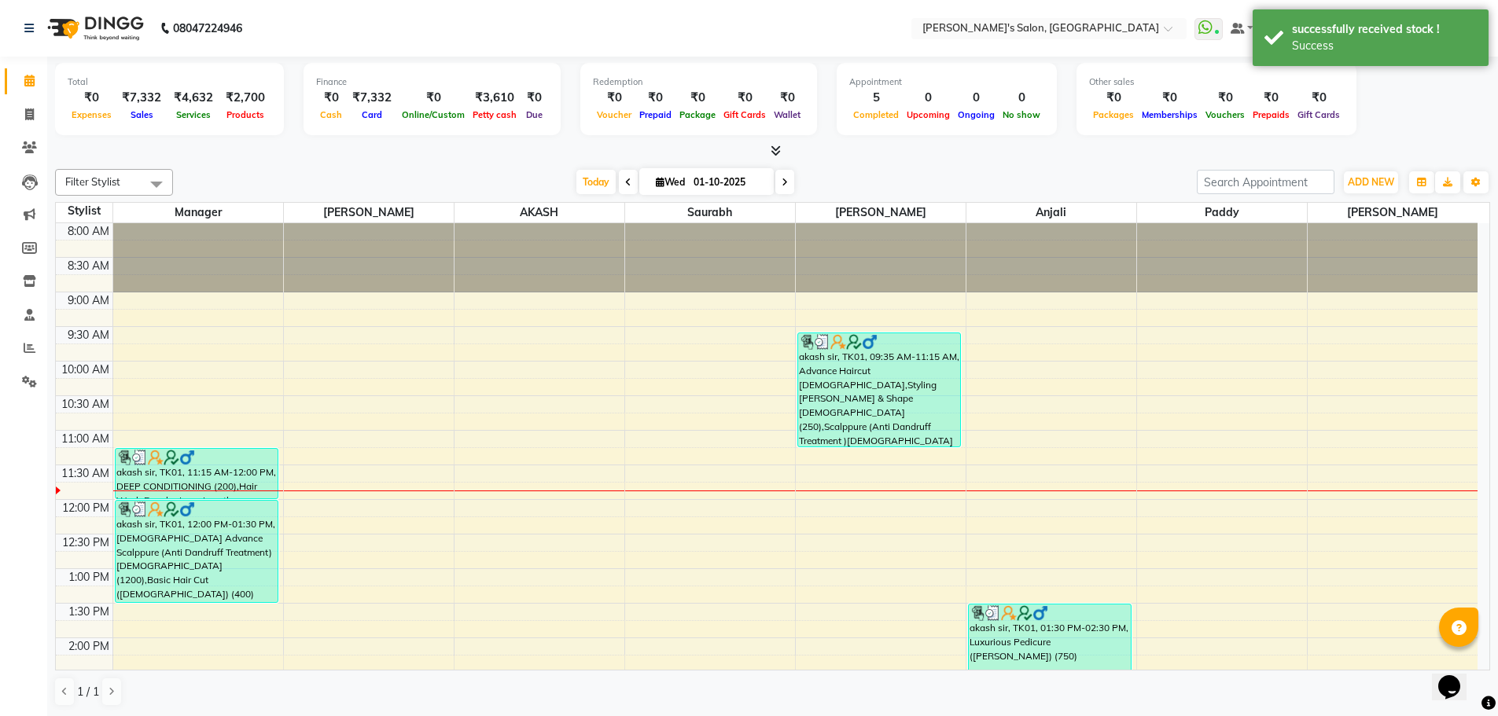
click at [307, 176] on div "Today Wed 01-10-2025" at bounding box center [685, 183] width 1008 height 24
click at [32, 88] on span at bounding box center [30, 81] width 28 height 18
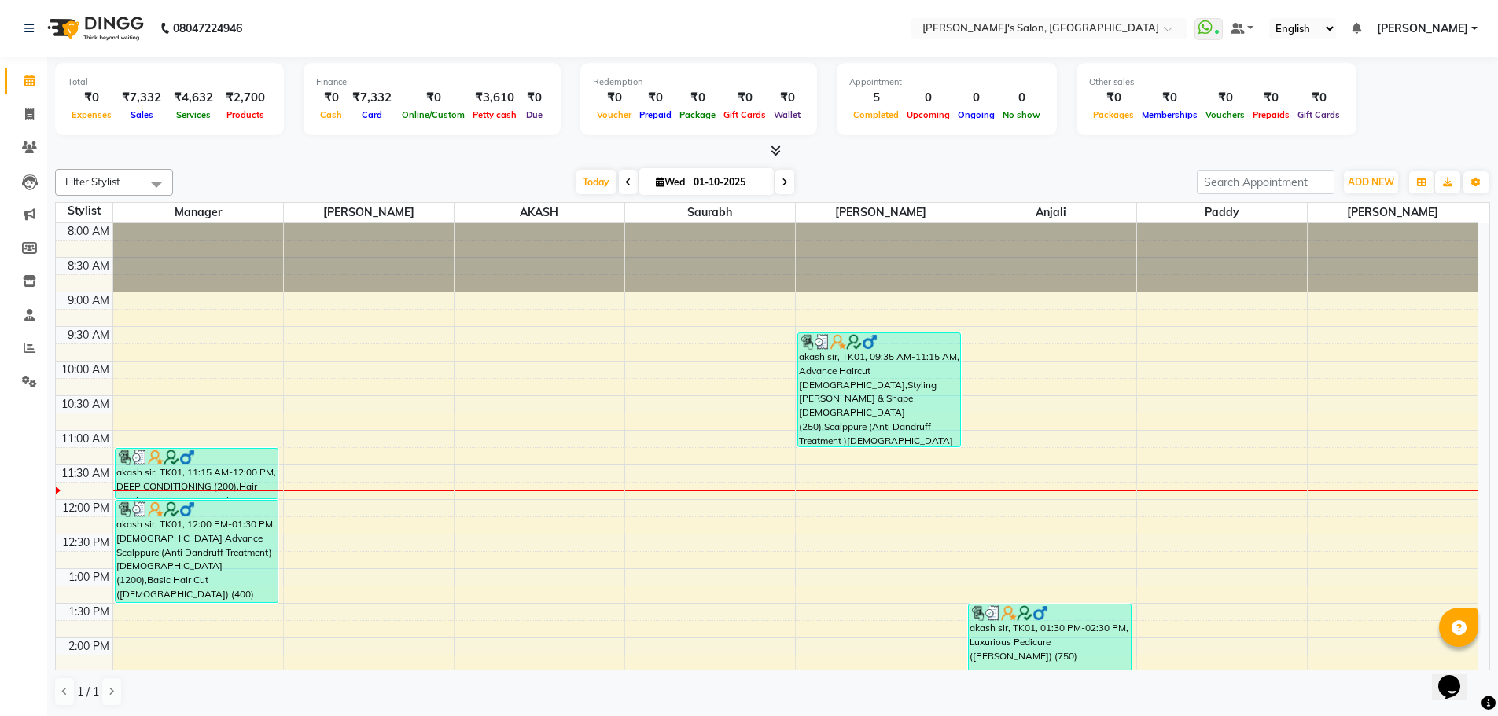
click at [785, 182] on icon at bounding box center [785, 182] width 6 height 9
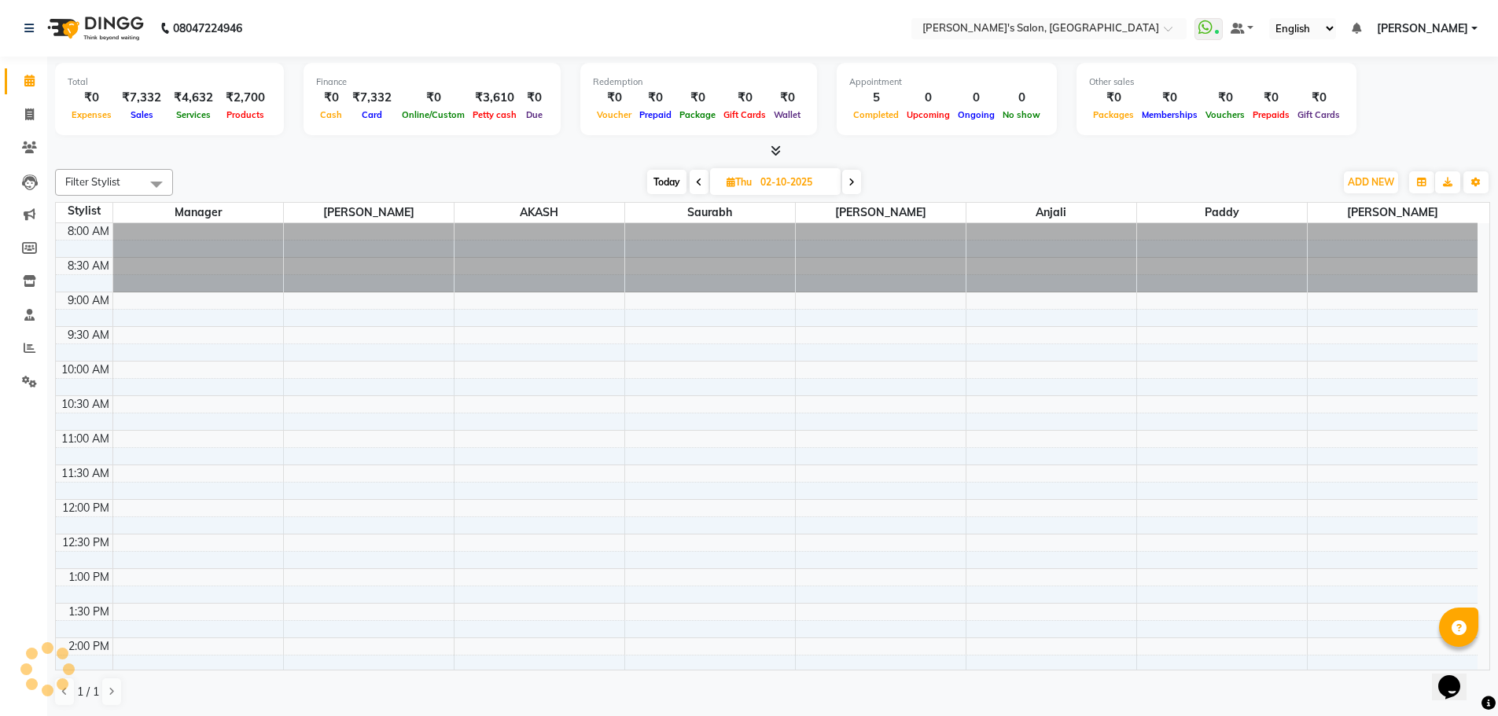
scroll to position [208, 0]
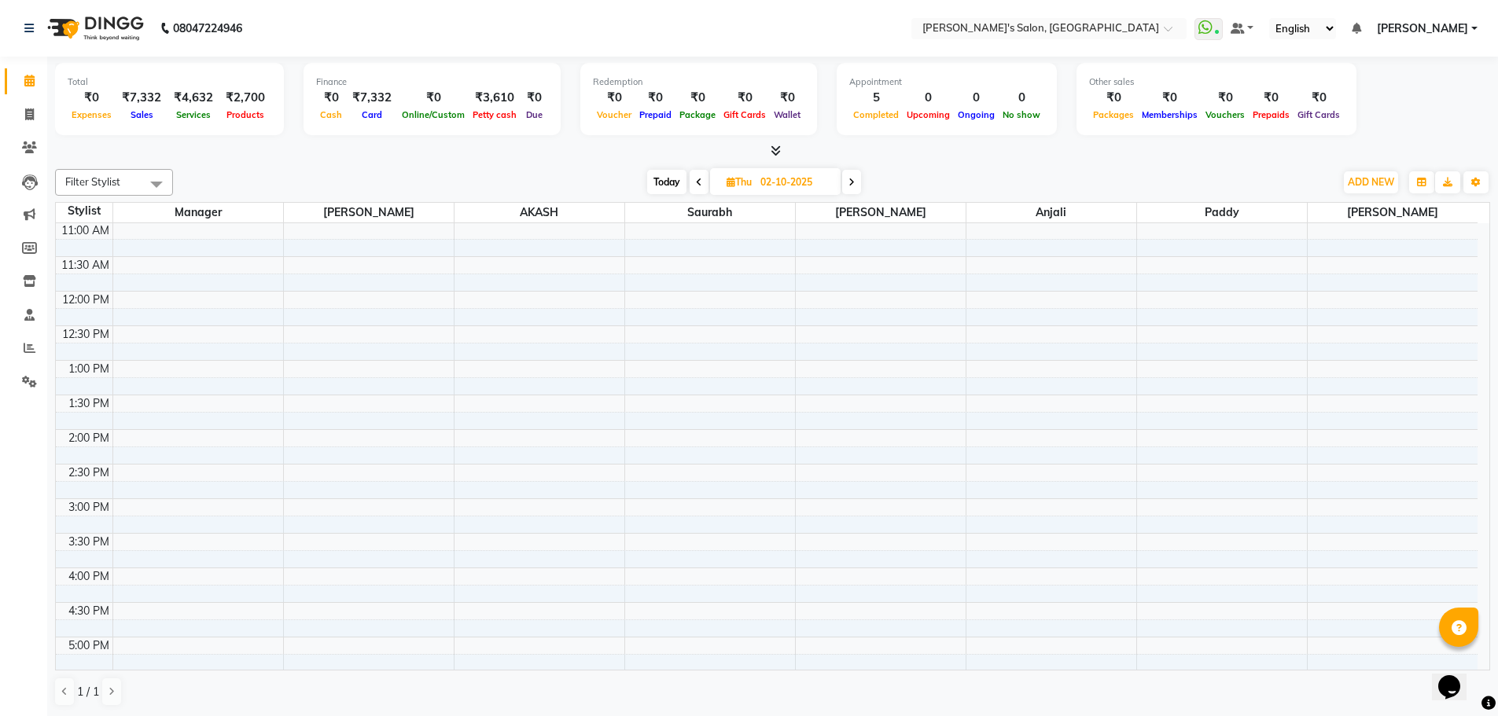
click at [701, 186] on span at bounding box center [699, 182] width 19 height 24
type input "01-10-2025"
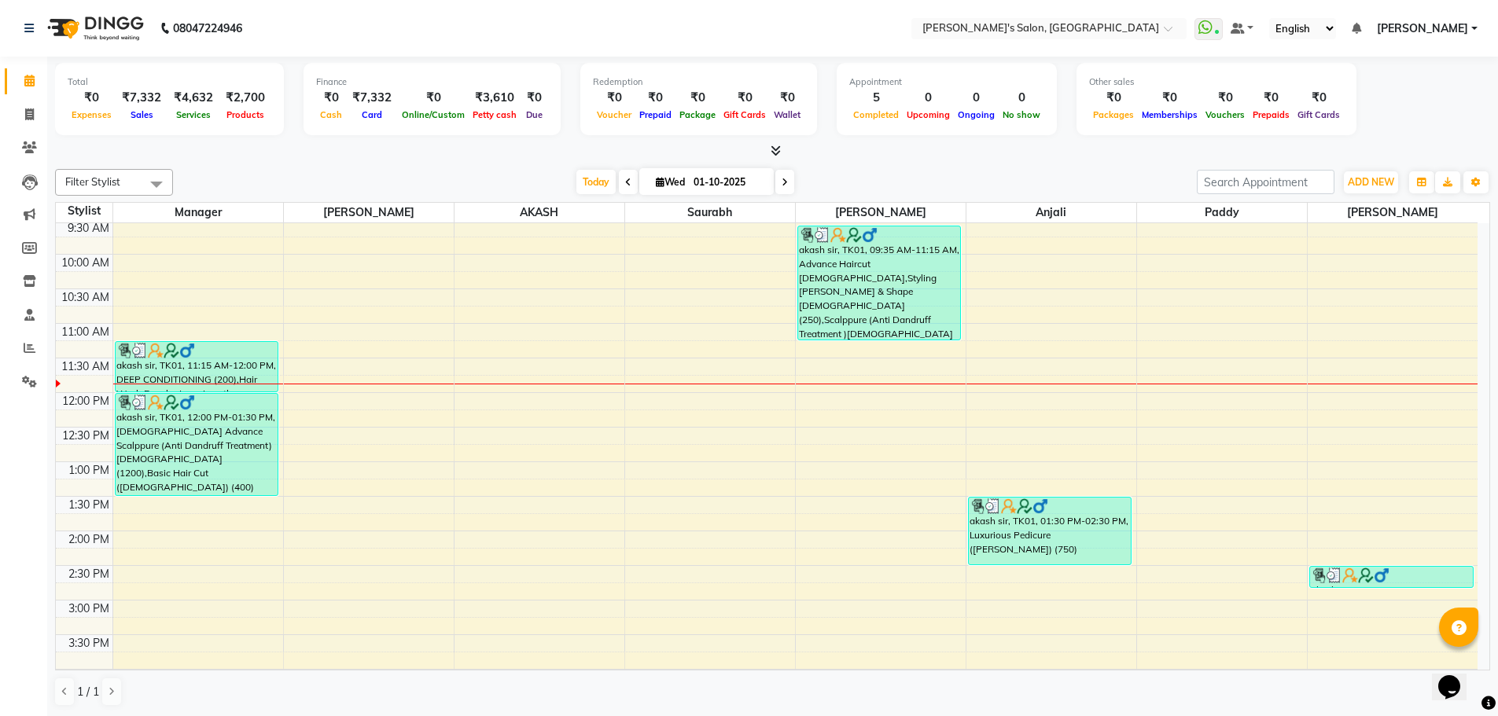
scroll to position [0, 0]
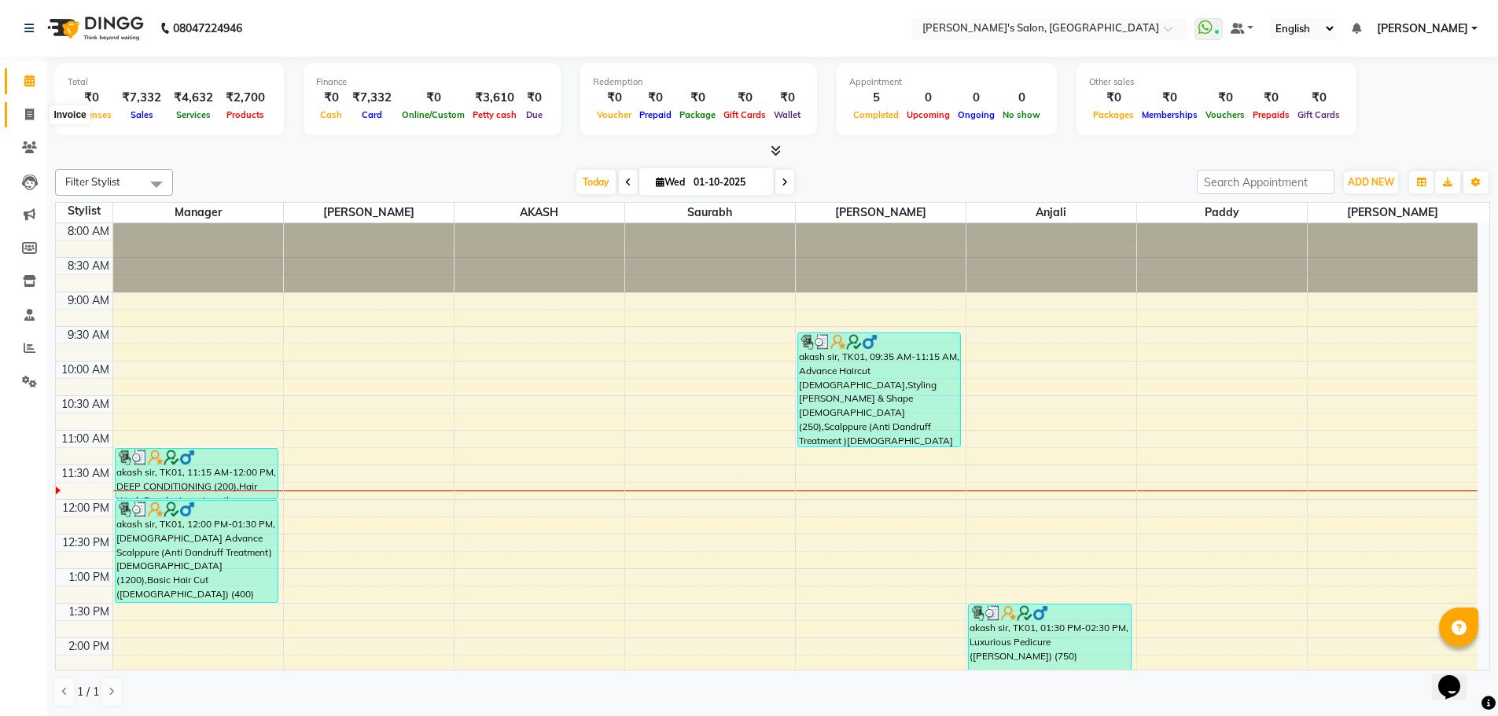
click at [34, 120] on span at bounding box center [30, 115] width 28 height 18
select select "service"
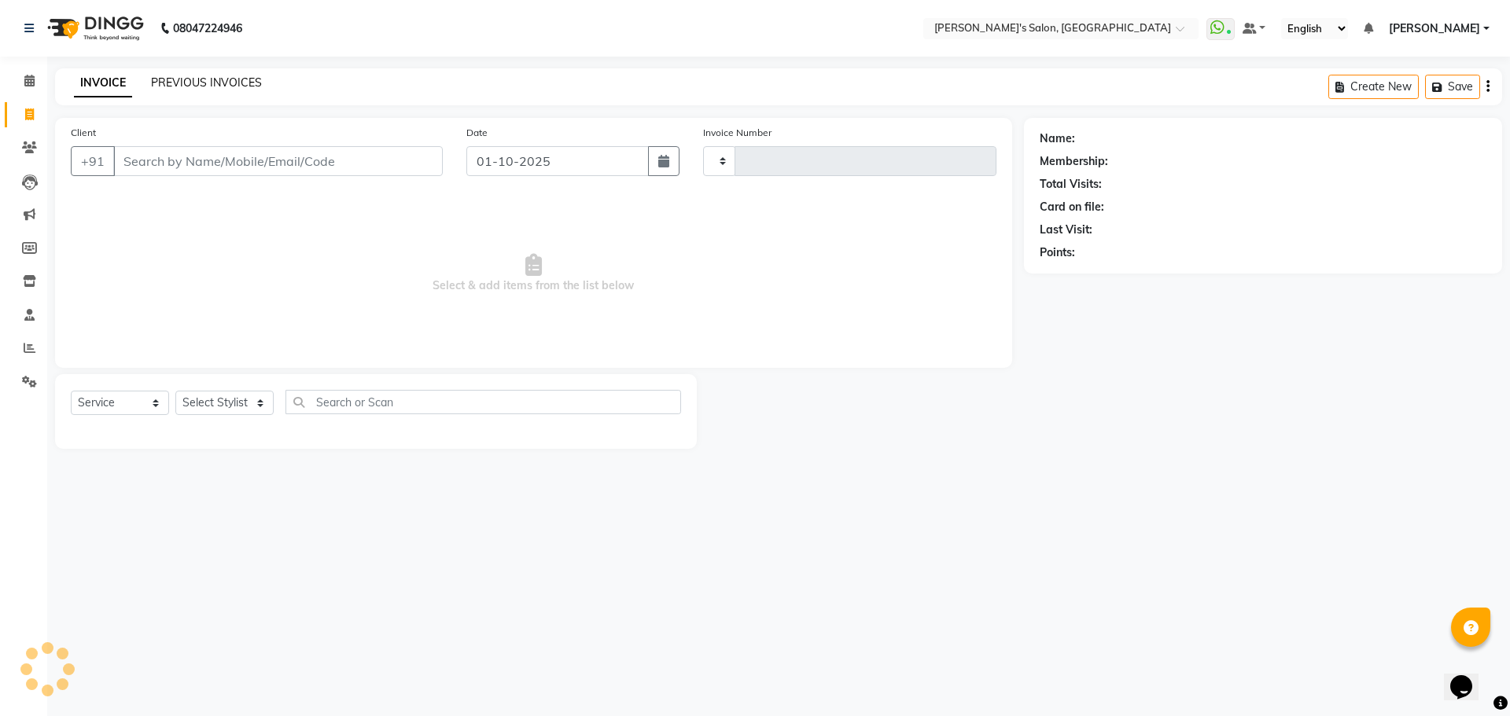
click at [199, 82] on link "PREVIOUS INVOICES" at bounding box center [206, 82] width 111 height 14
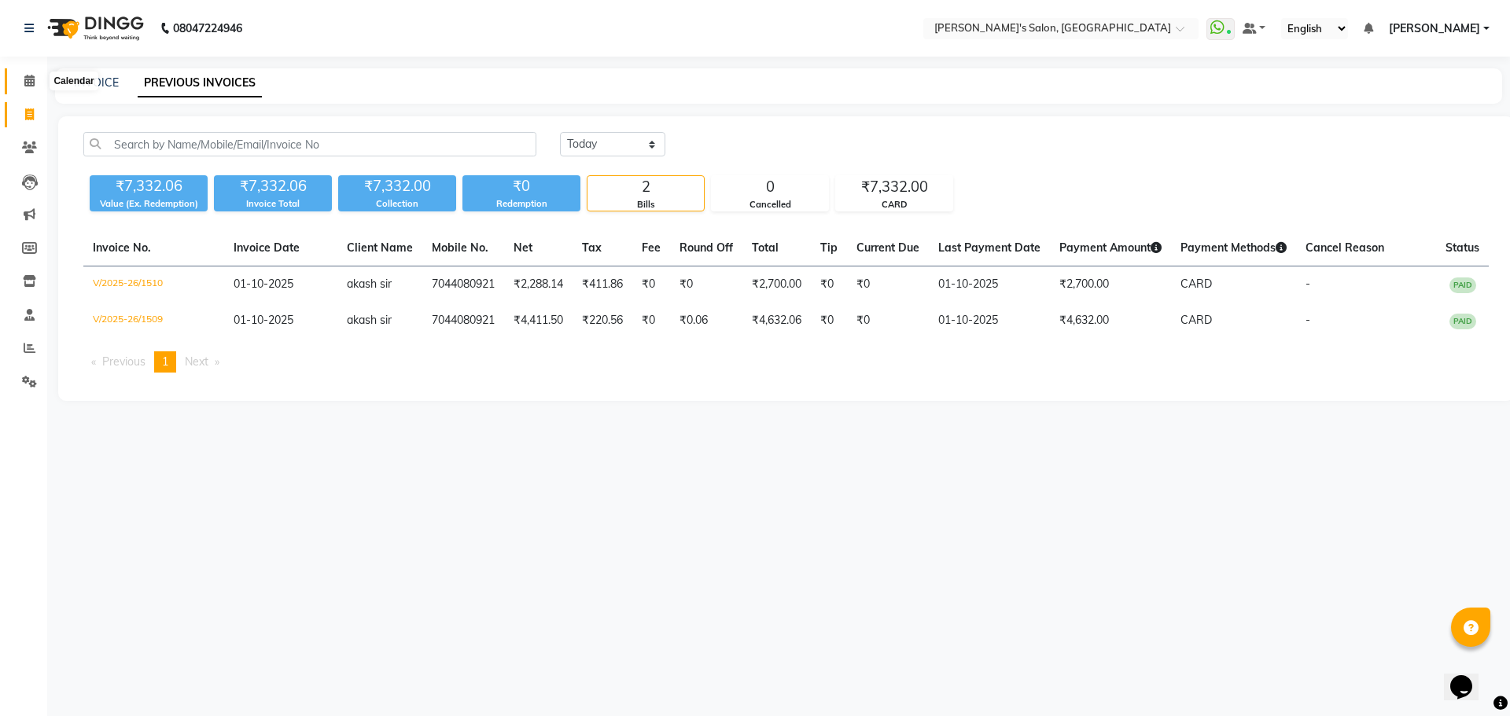
click at [24, 80] on icon at bounding box center [29, 81] width 10 height 12
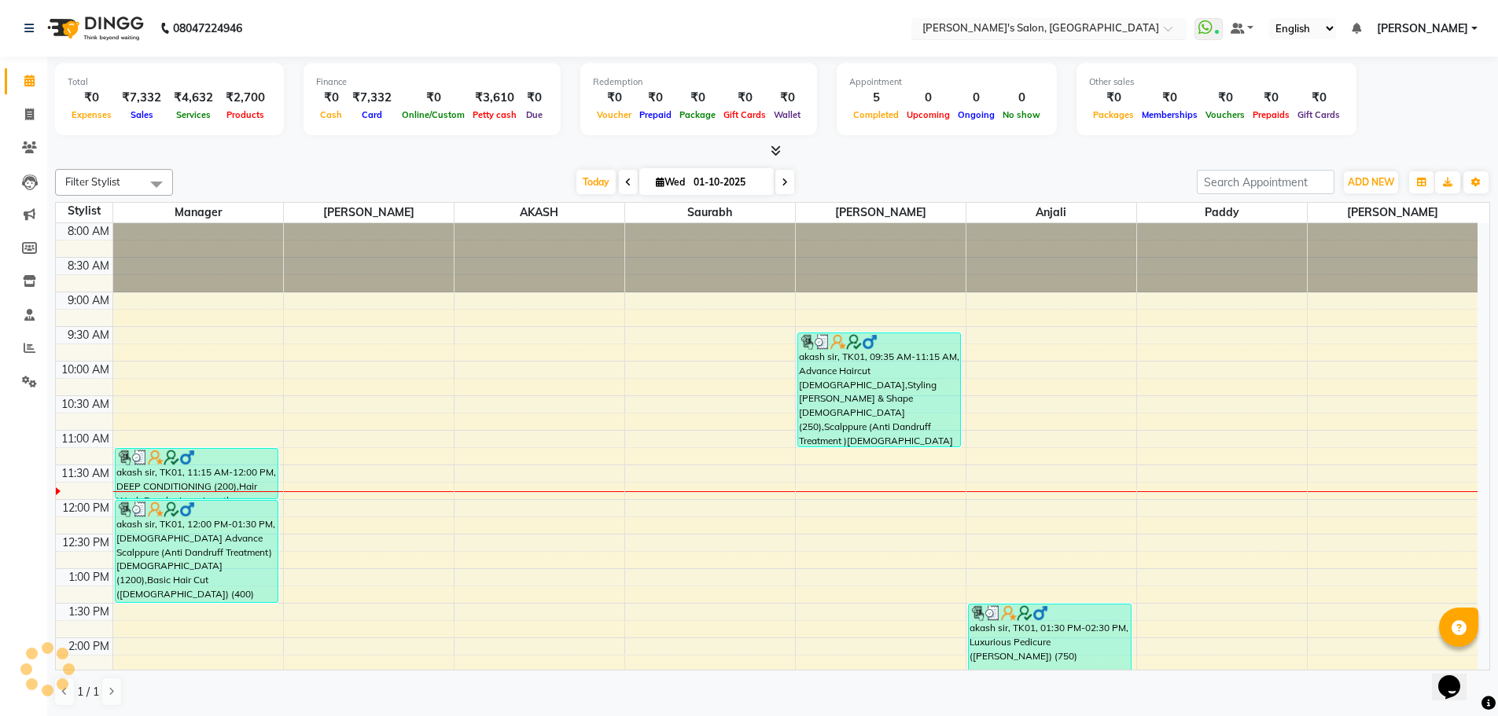
scroll to position [208, 0]
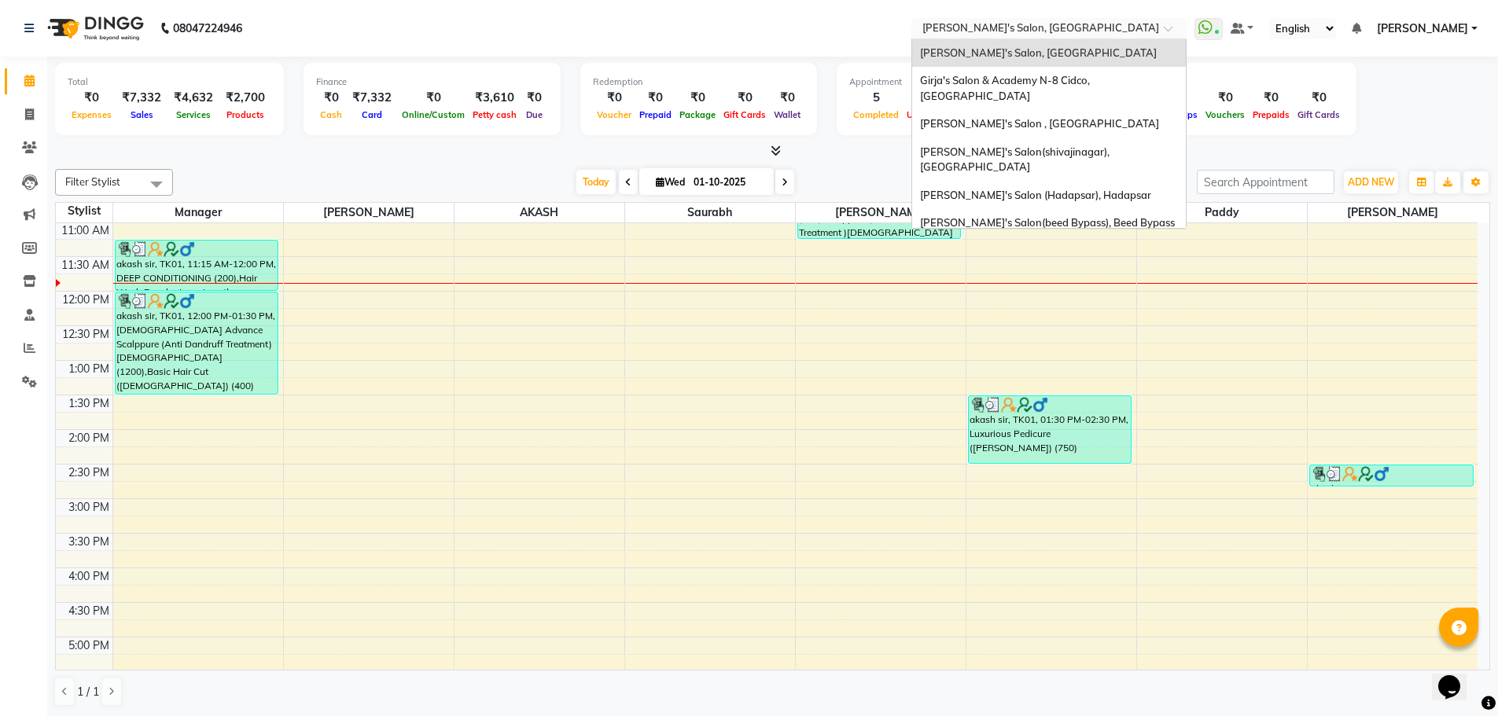
click at [1147, 23] on input "text" at bounding box center [1033, 30] width 228 height 16
click at [1368, 131] on div "Total ₹0 Expenses ₹7,332 Sales ₹4,632 Services ₹2,700 Products Finance ₹0 Cash …" at bounding box center [772, 101] width 1435 height 77
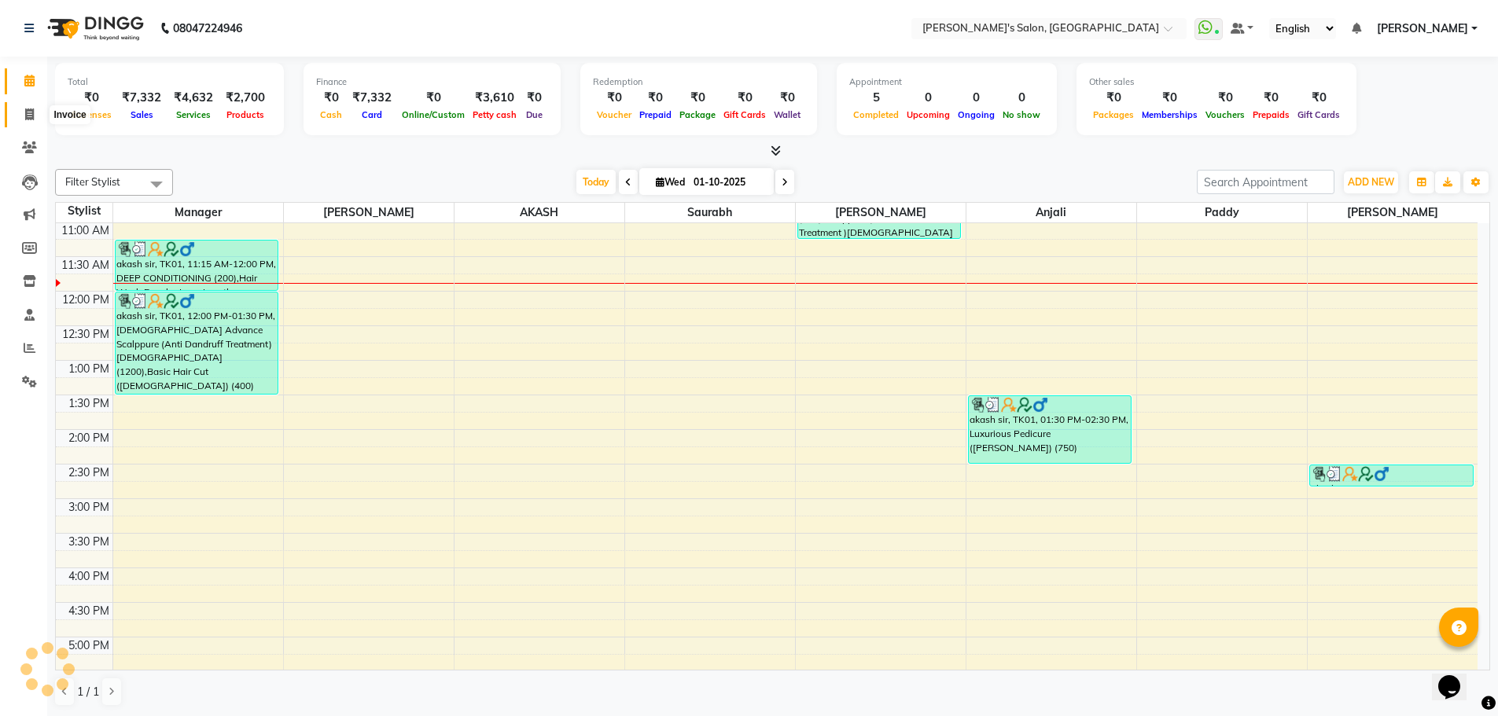
click at [21, 110] on span at bounding box center [30, 115] width 28 height 18
select select "service"
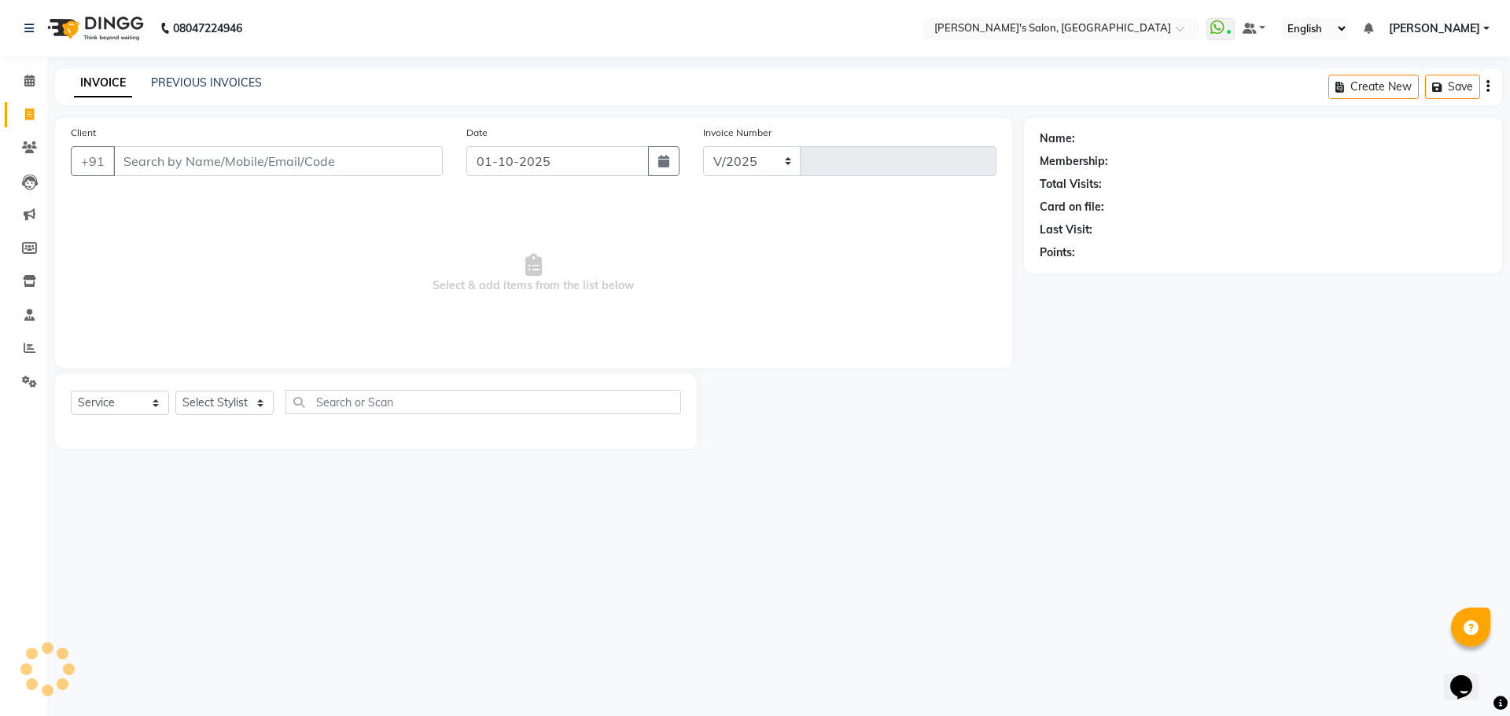
select select "7366"
type input "1511"
click at [208, 74] on div "INVOICE PREVIOUS INVOICES Create New Save" at bounding box center [778, 86] width 1447 height 37
click at [208, 85] on link "PREVIOUS INVOICES" at bounding box center [206, 82] width 111 height 14
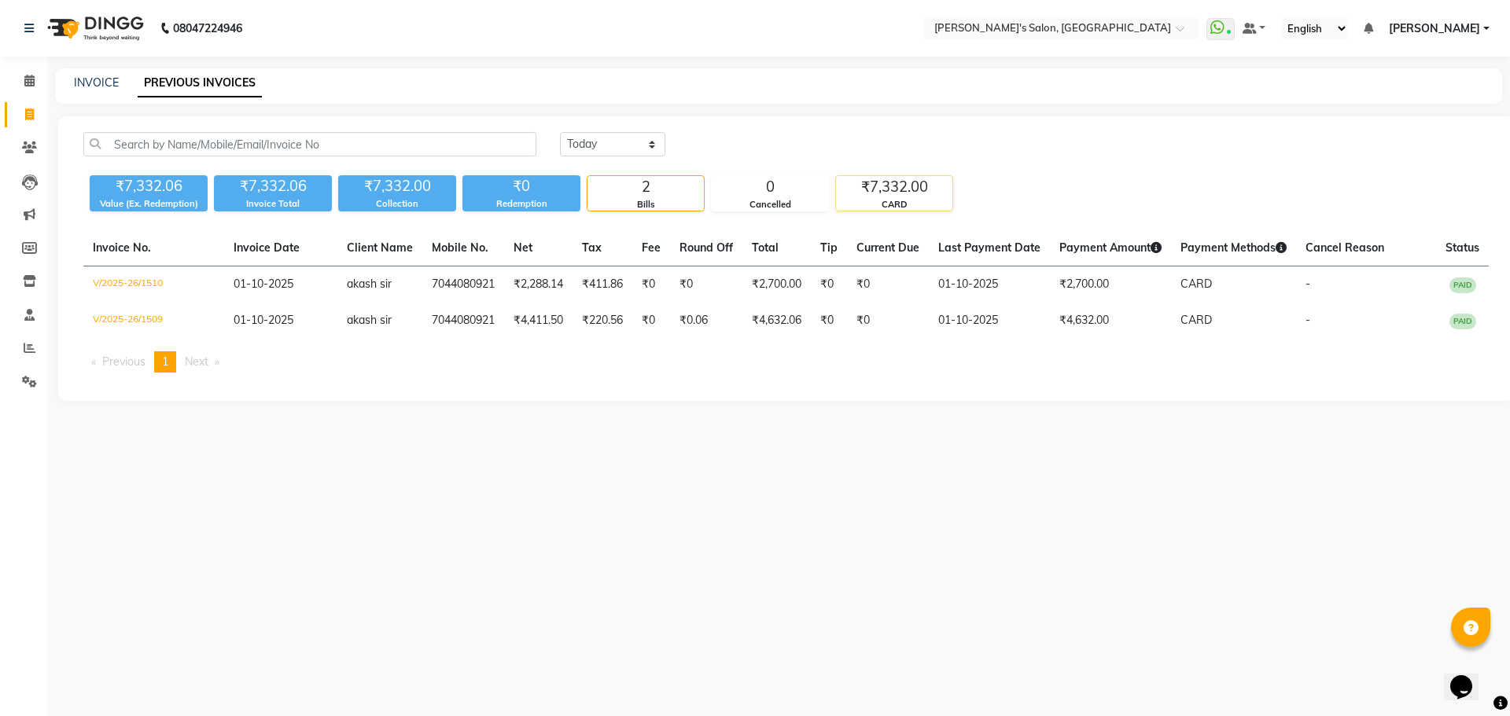
click at [889, 201] on div "CARD" at bounding box center [894, 204] width 116 height 13
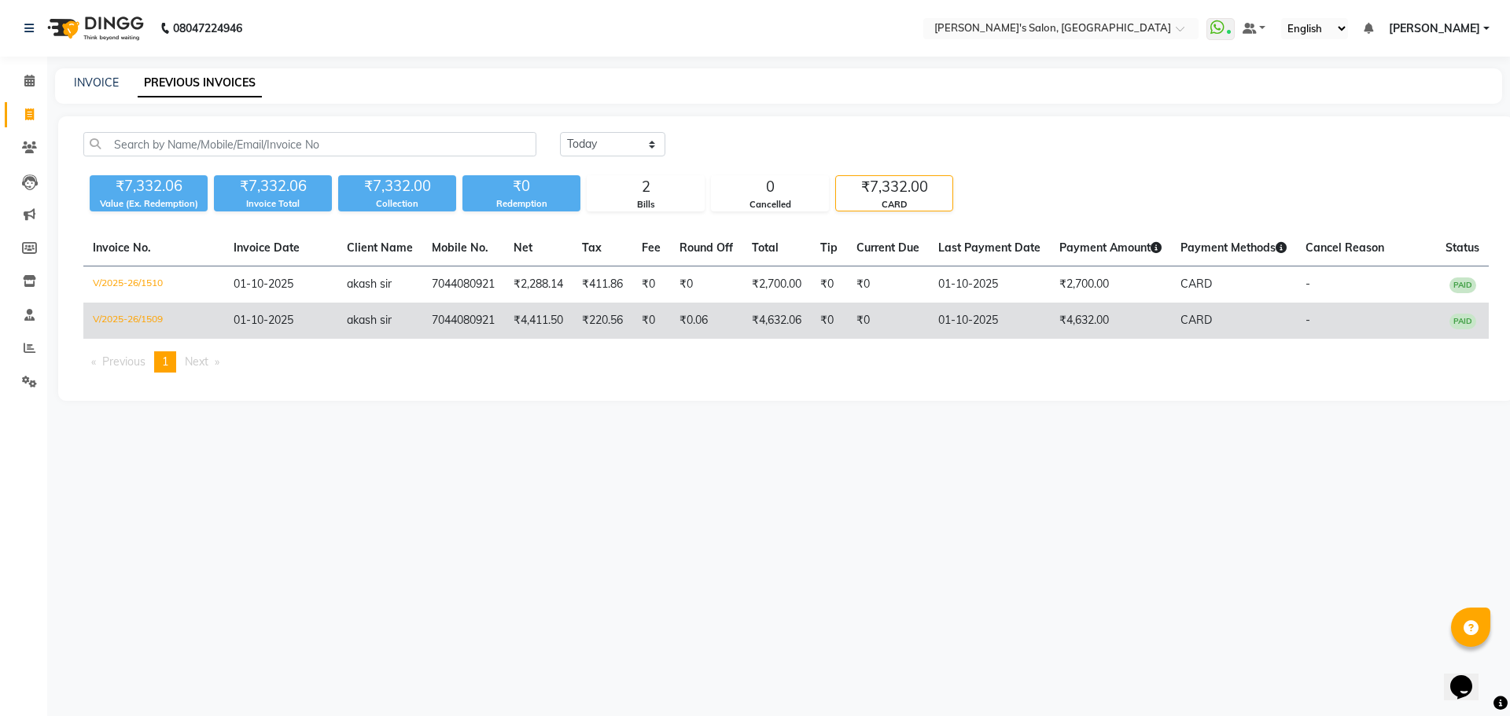
click at [889, 330] on td "₹0" at bounding box center [888, 321] width 82 height 36
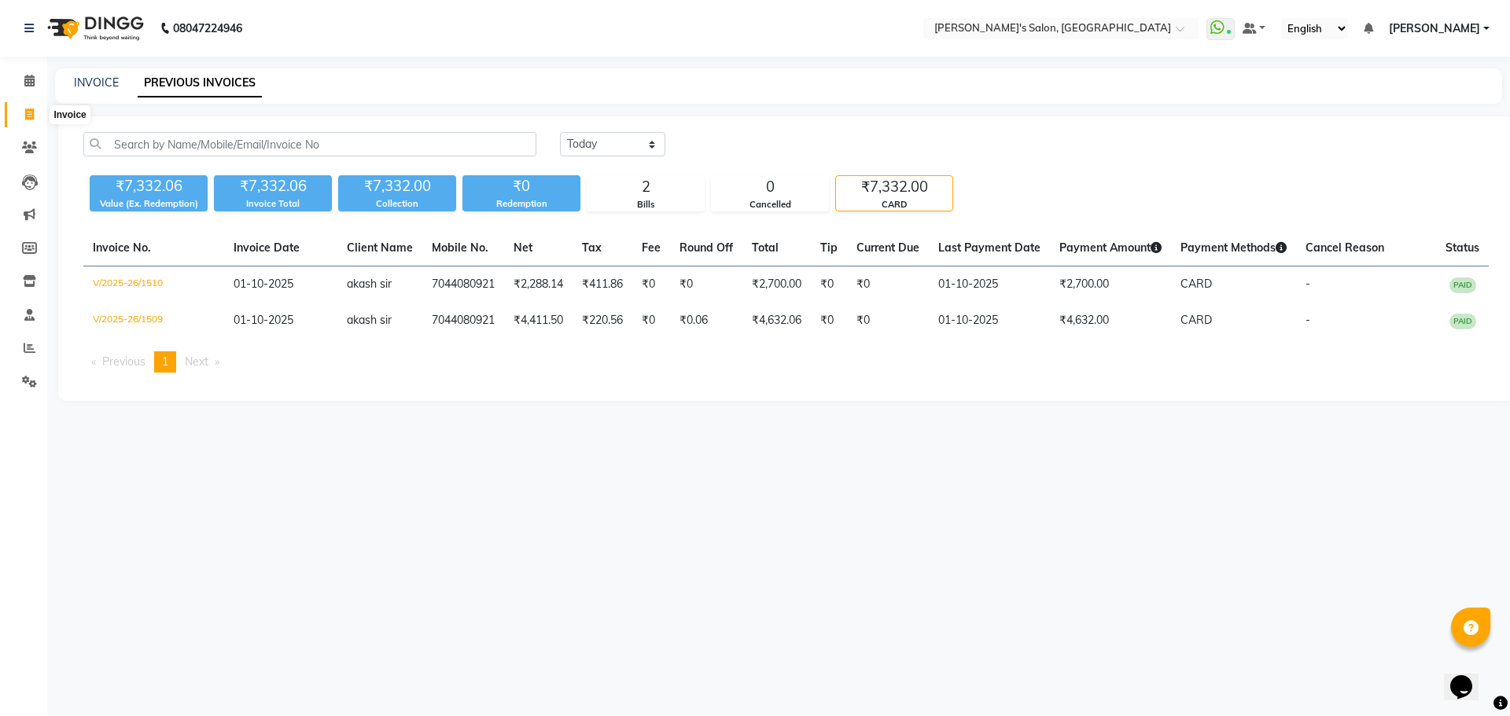
click at [27, 114] on icon at bounding box center [29, 115] width 9 height 12
select select "service"
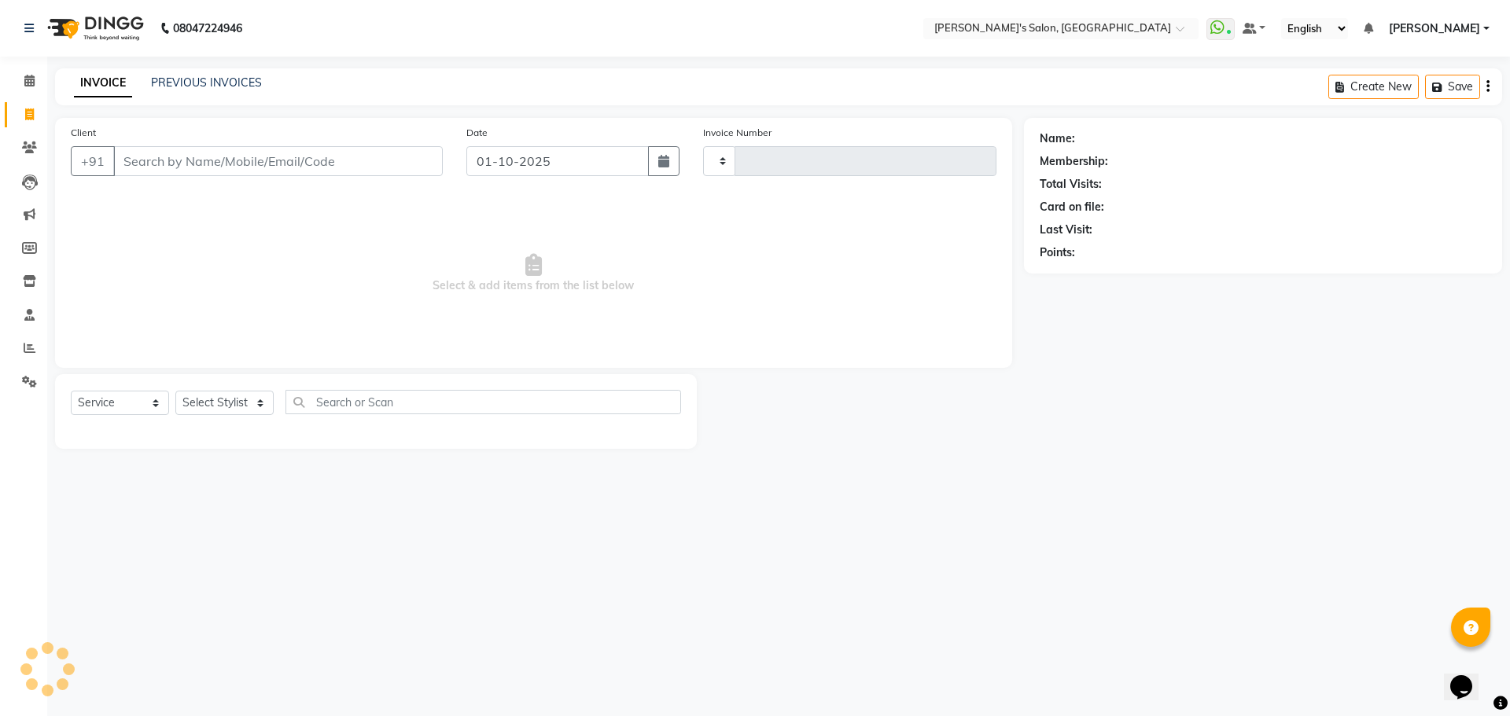
type input "1511"
select select "7366"
click at [30, 79] on icon at bounding box center [29, 81] width 10 height 12
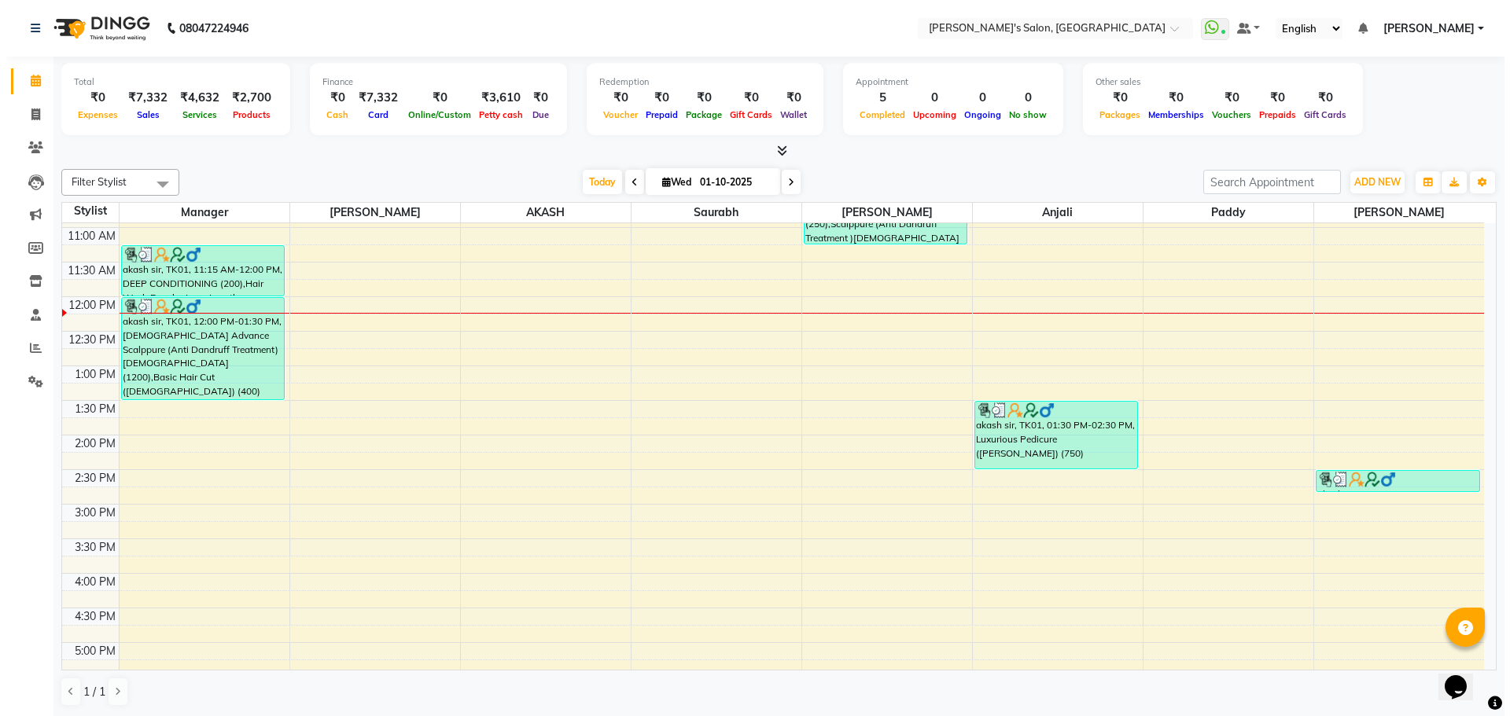
scroll to position [315, 0]
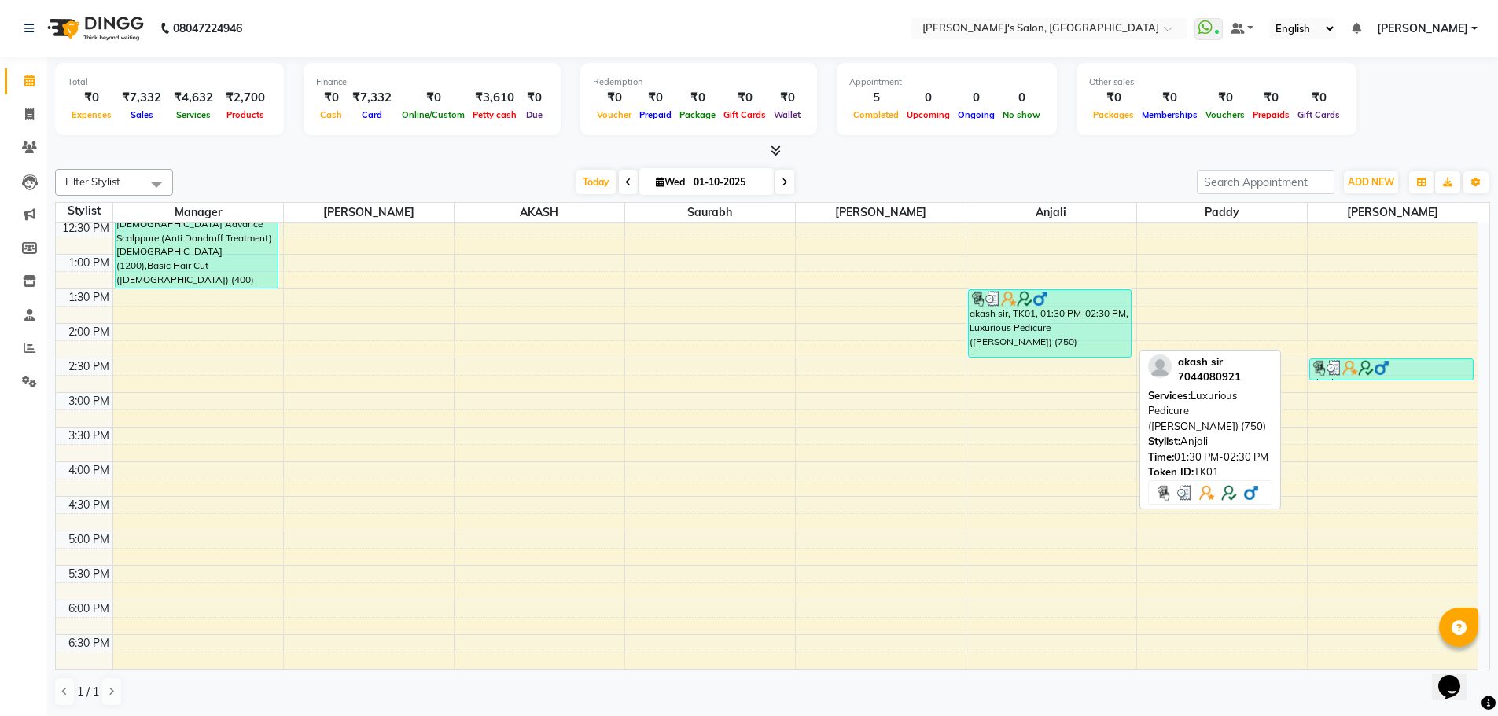
click at [1003, 328] on div "akash sir, TK01, 01:30 PM-02:30 PM, Luxurious Pedicure (BERRY) (750)" at bounding box center [1050, 323] width 163 height 67
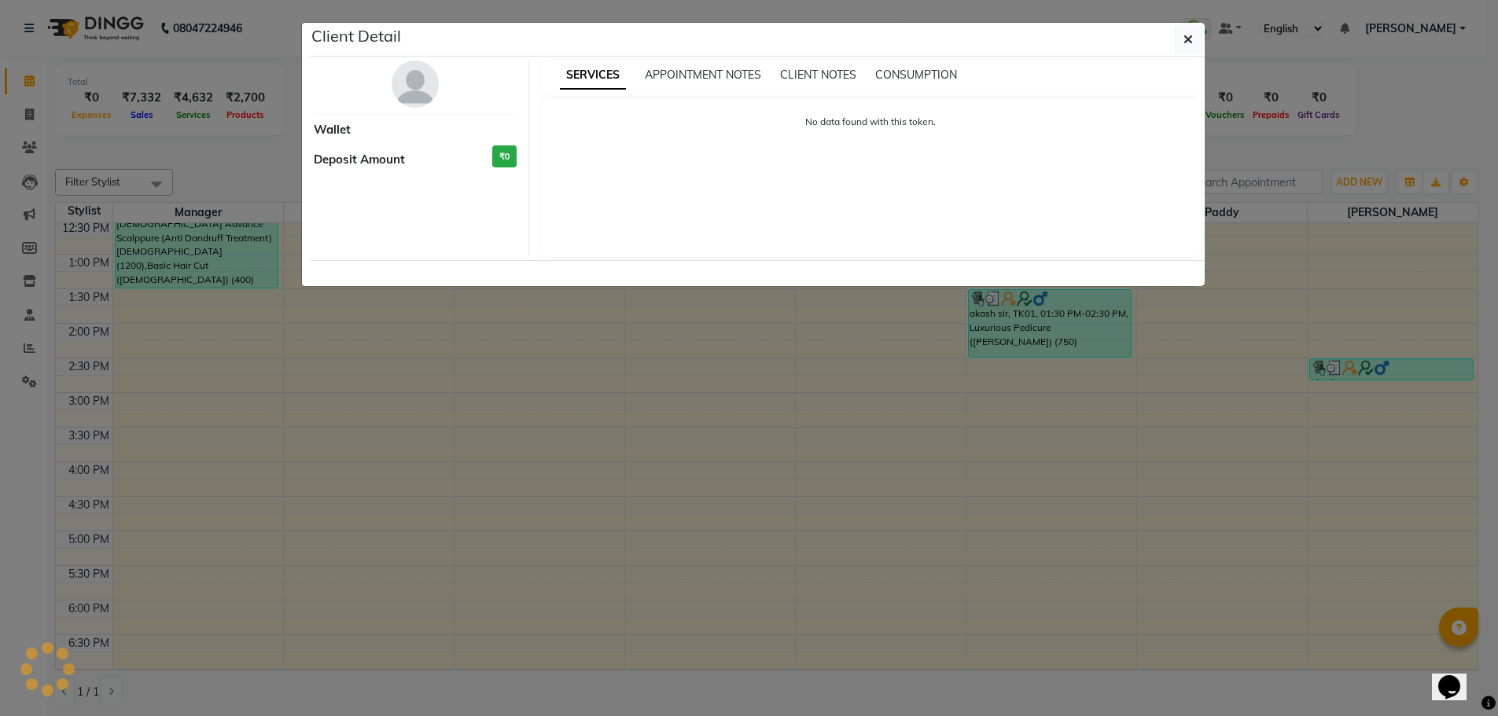
select select "3"
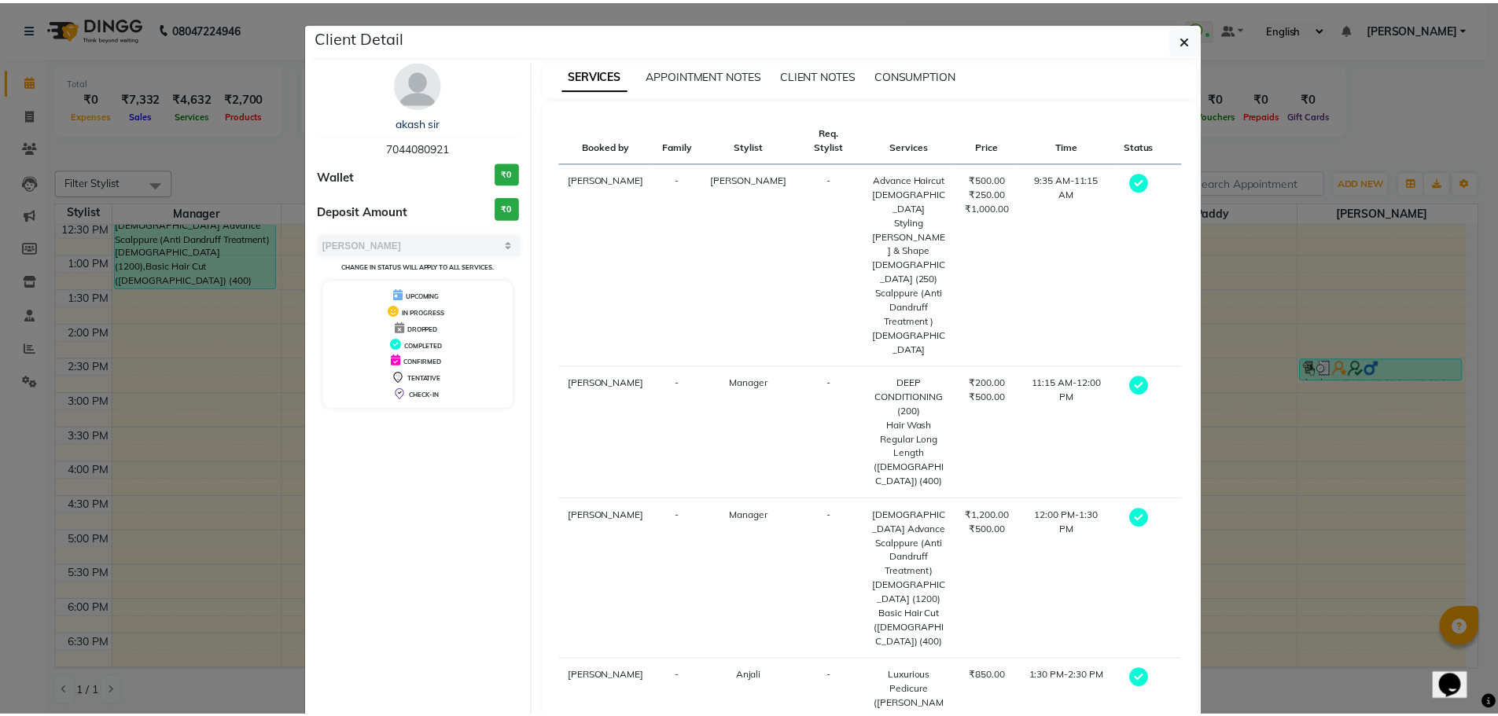
scroll to position [81, 0]
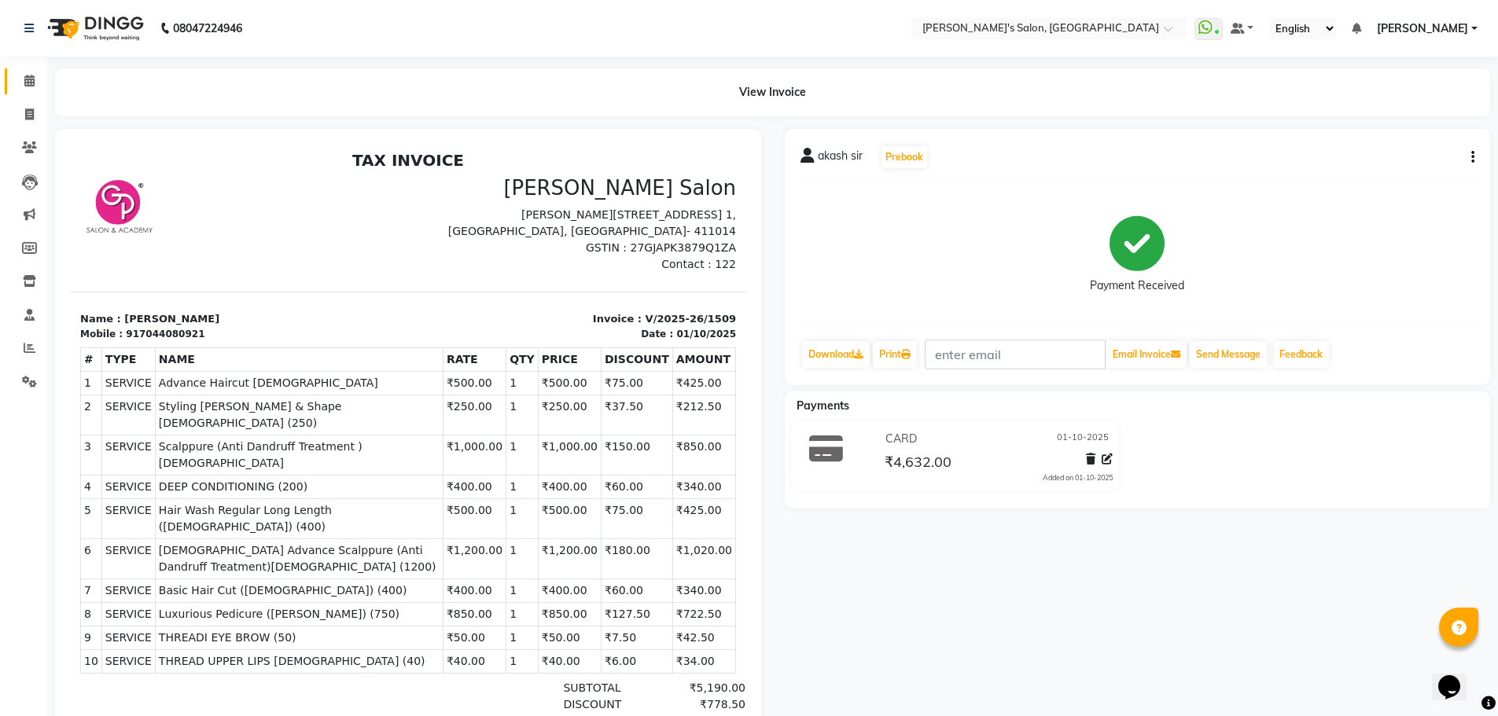
scroll to position [149, 0]
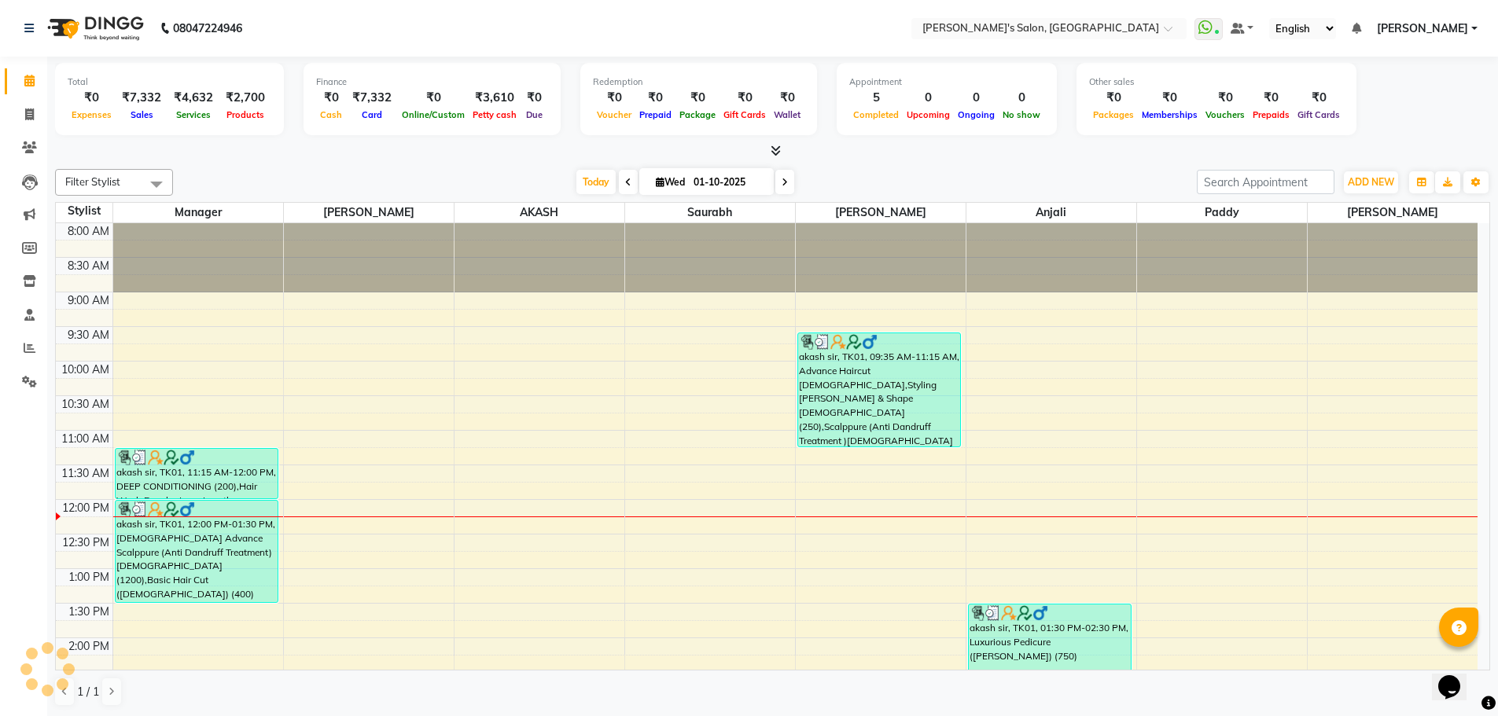
click at [782, 180] on icon at bounding box center [785, 182] width 6 height 9
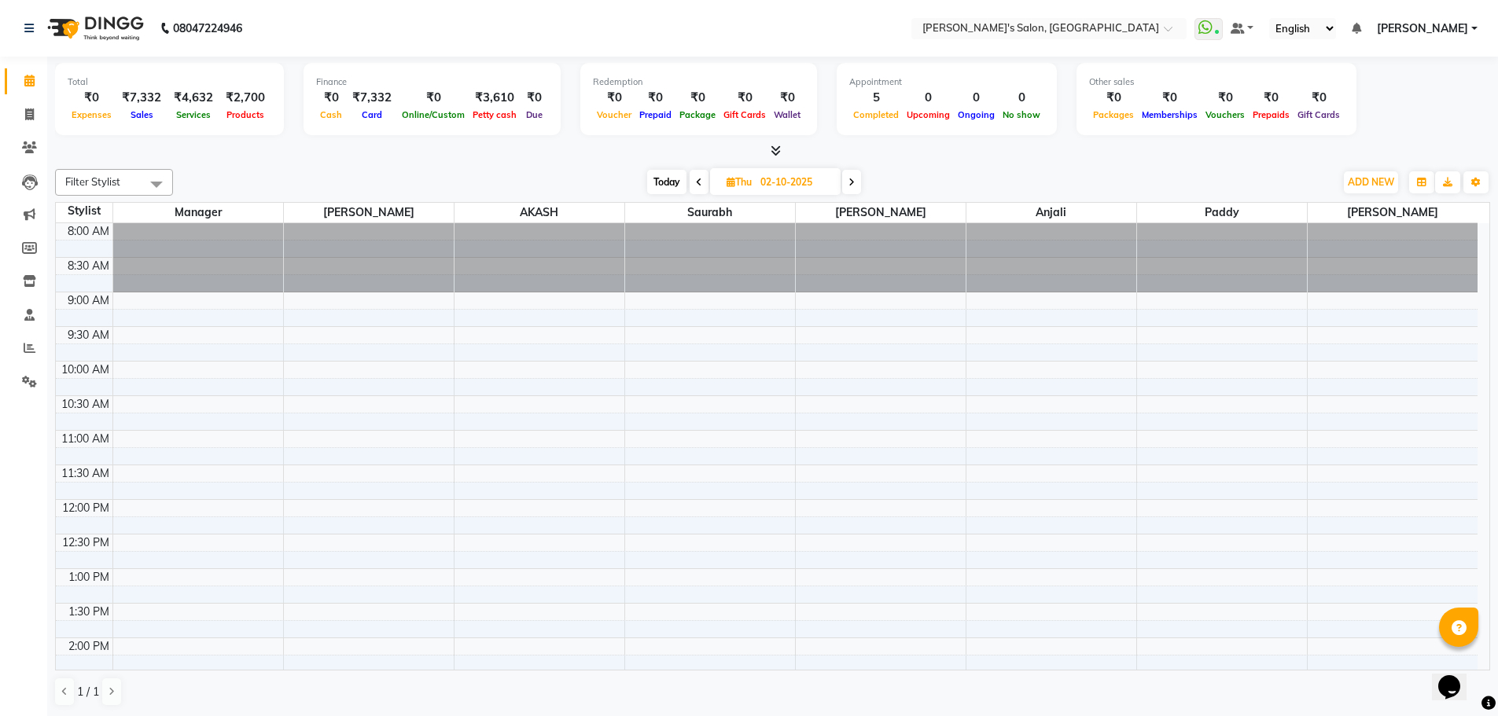
scroll to position [278, 0]
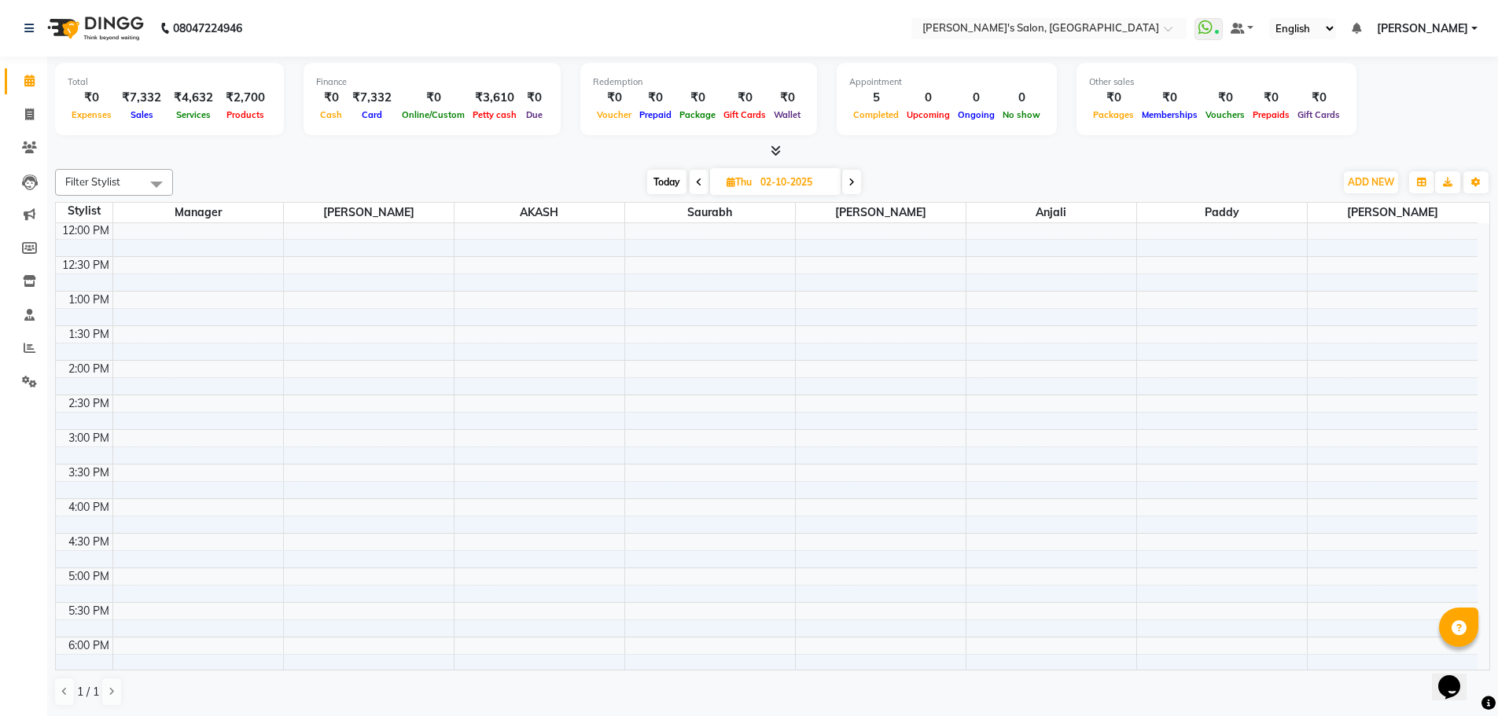
click at [698, 179] on icon at bounding box center [699, 182] width 6 height 9
type input "01-10-2025"
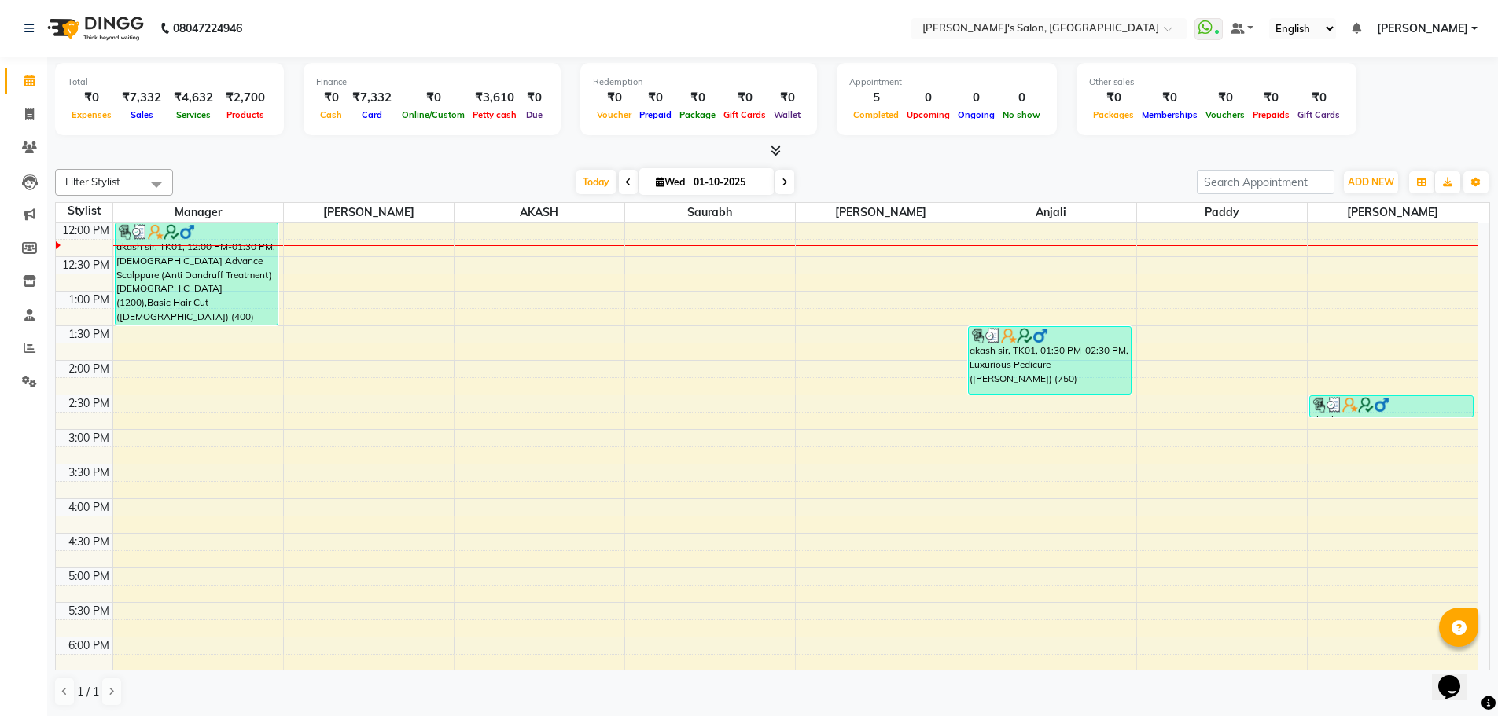
click at [471, 172] on div "Today Wed 01-10-2025" at bounding box center [685, 183] width 1008 height 24
click at [775, 152] on icon at bounding box center [776, 151] width 10 height 12
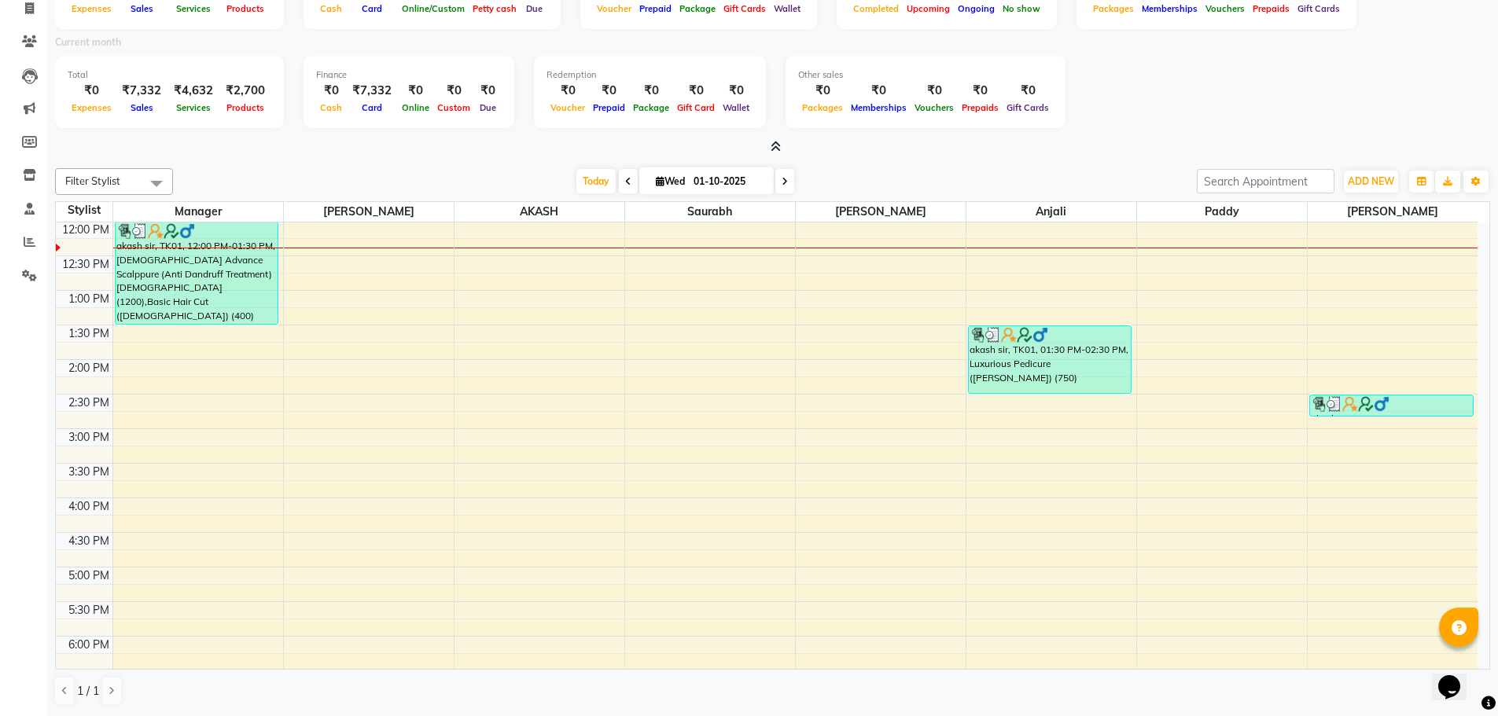
scroll to position [0, 0]
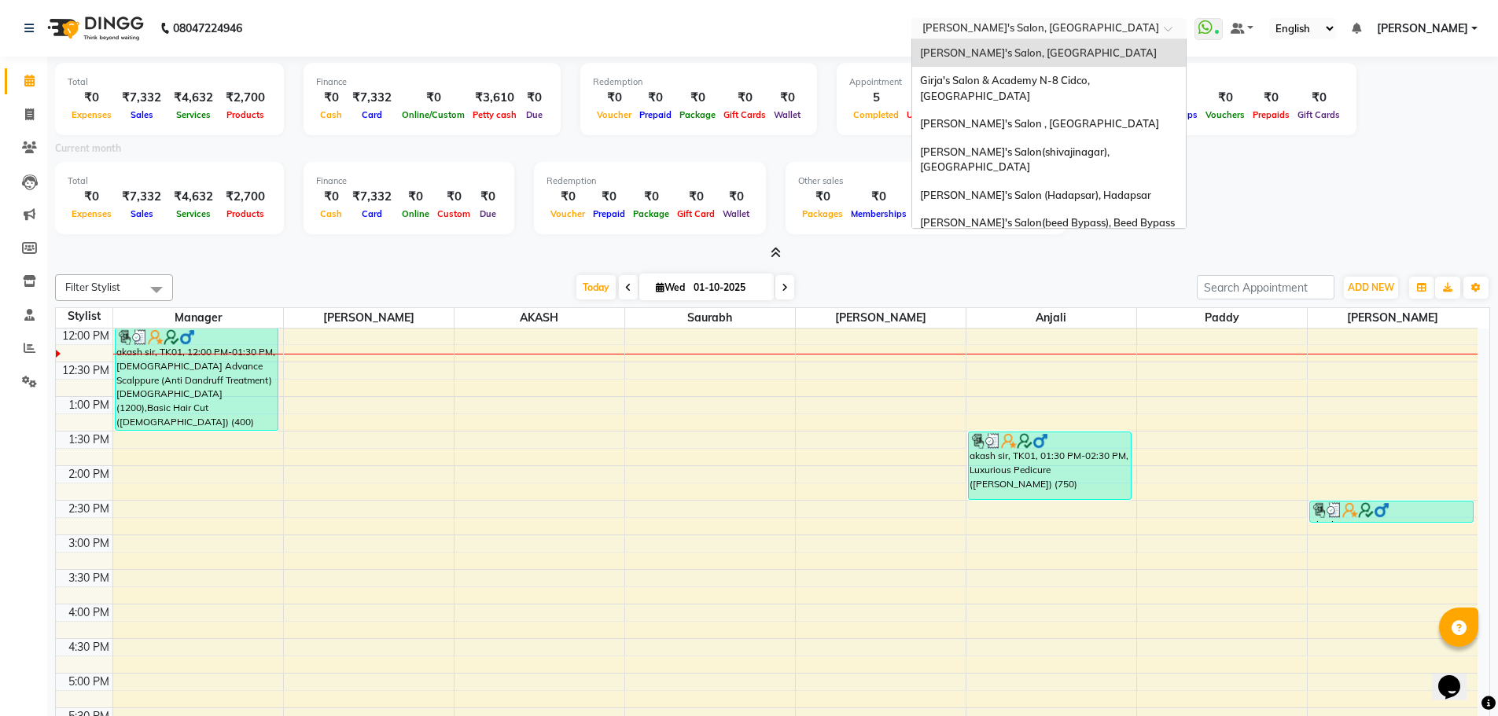
click at [1147, 22] on input "text" at bounding box center [1033, 30] width 228 height 16
click at [1119, 189] on span "[PERSON_NAME]'s Salon (Hadapsar), Hadapsar" at bounding box center [1035, 195] width 231 height 13
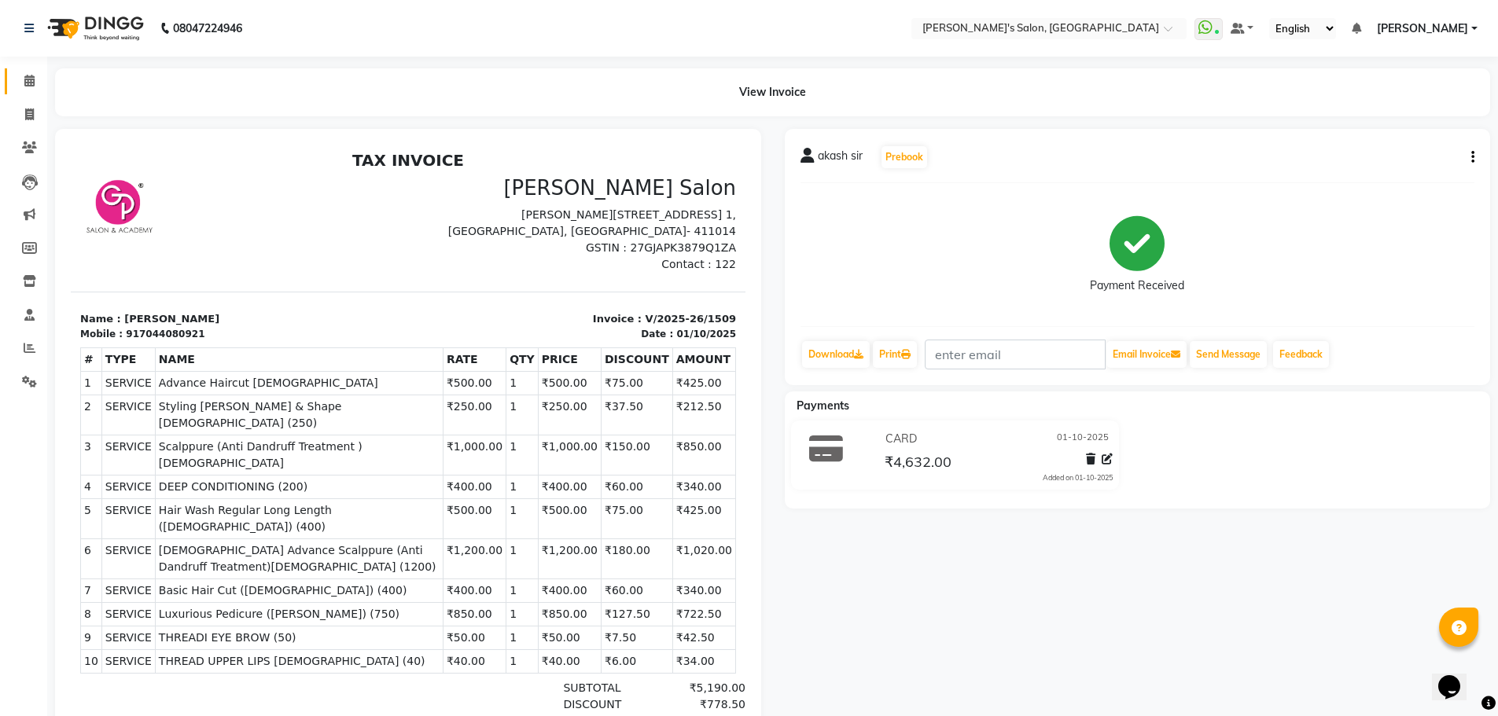
click at [24, 75] on icon at bounding box center [29, 81] width 10 height 12
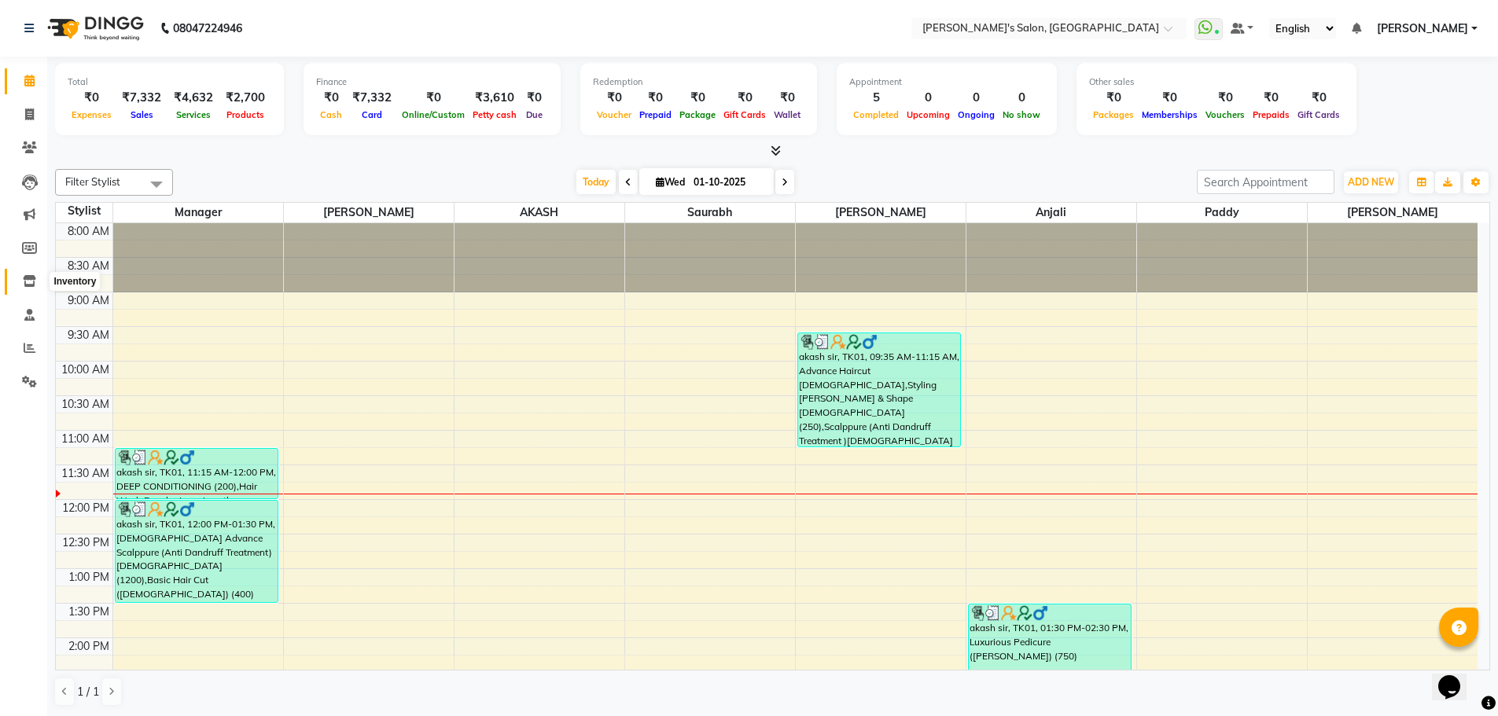
click at [31, 281] on icon at bounding box center [29, 281] width 13 height 12
select select
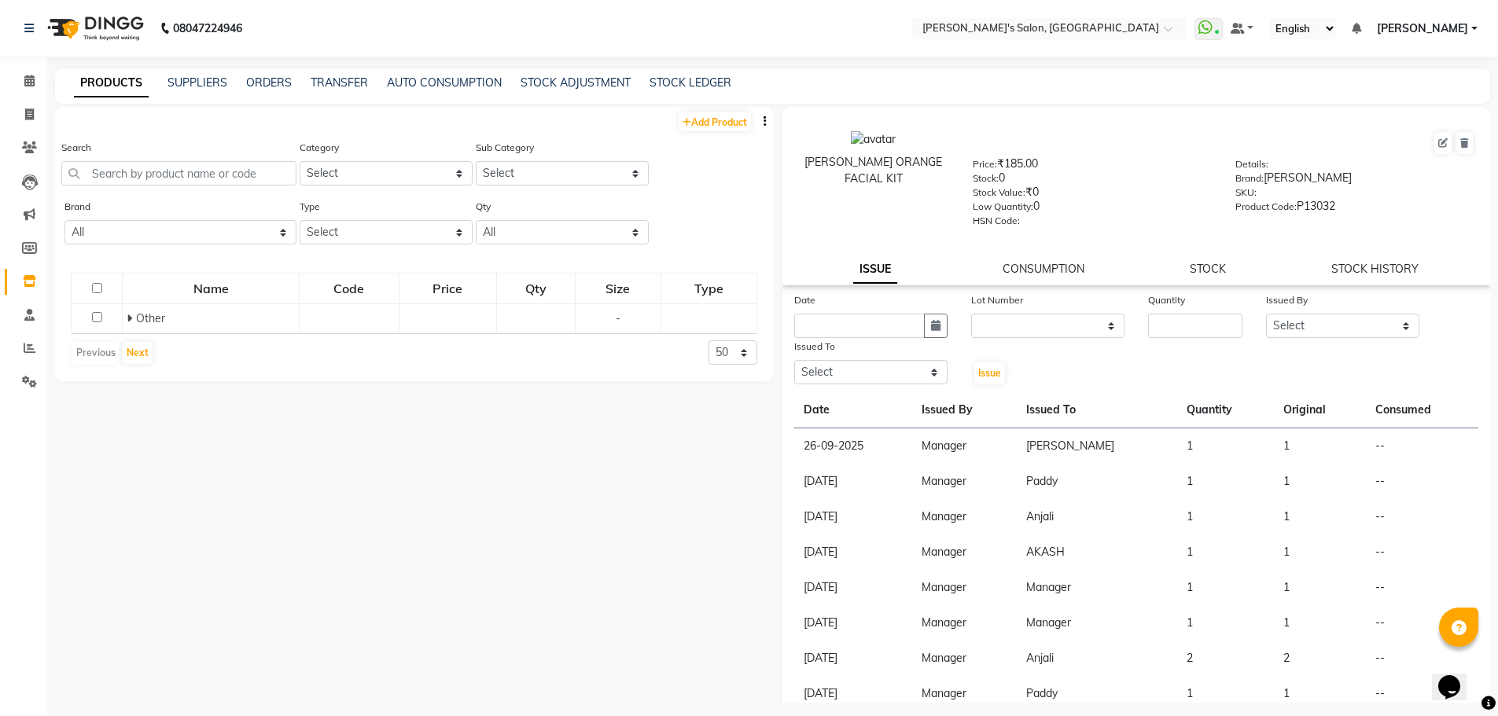
click at [586, 75] on div "STOCK ADJUSTMENT" at bounding box center [576, 83] width 110 height 17
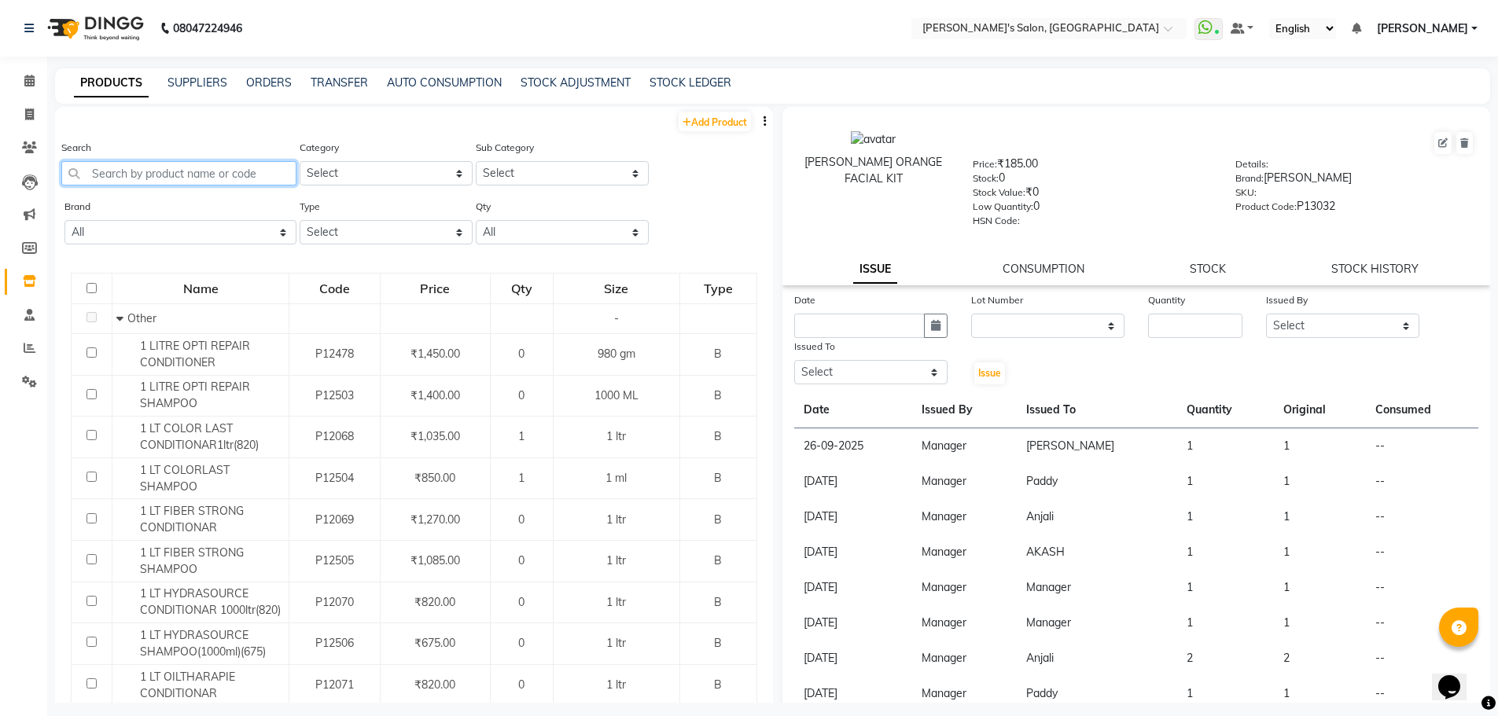
click at [230, 168] on input "text" at bounding box center [178, 173] width 235 height 24
click at [552, 80] on link "STOCK ADJUSTMENT" at bounding box center [576, 82] width 110 height 14
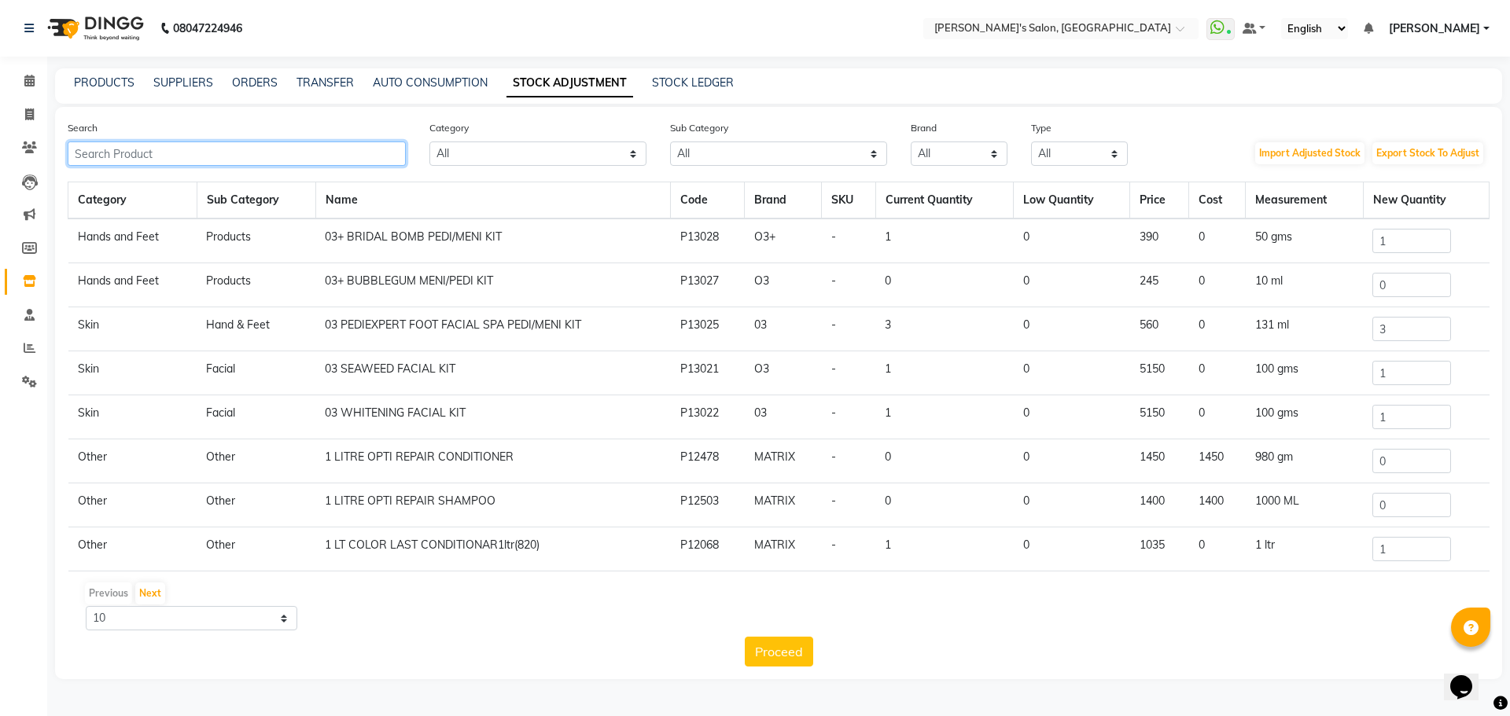
click at [193, 160] on input "text" at bounding box center [237, 154] width 338 height 24
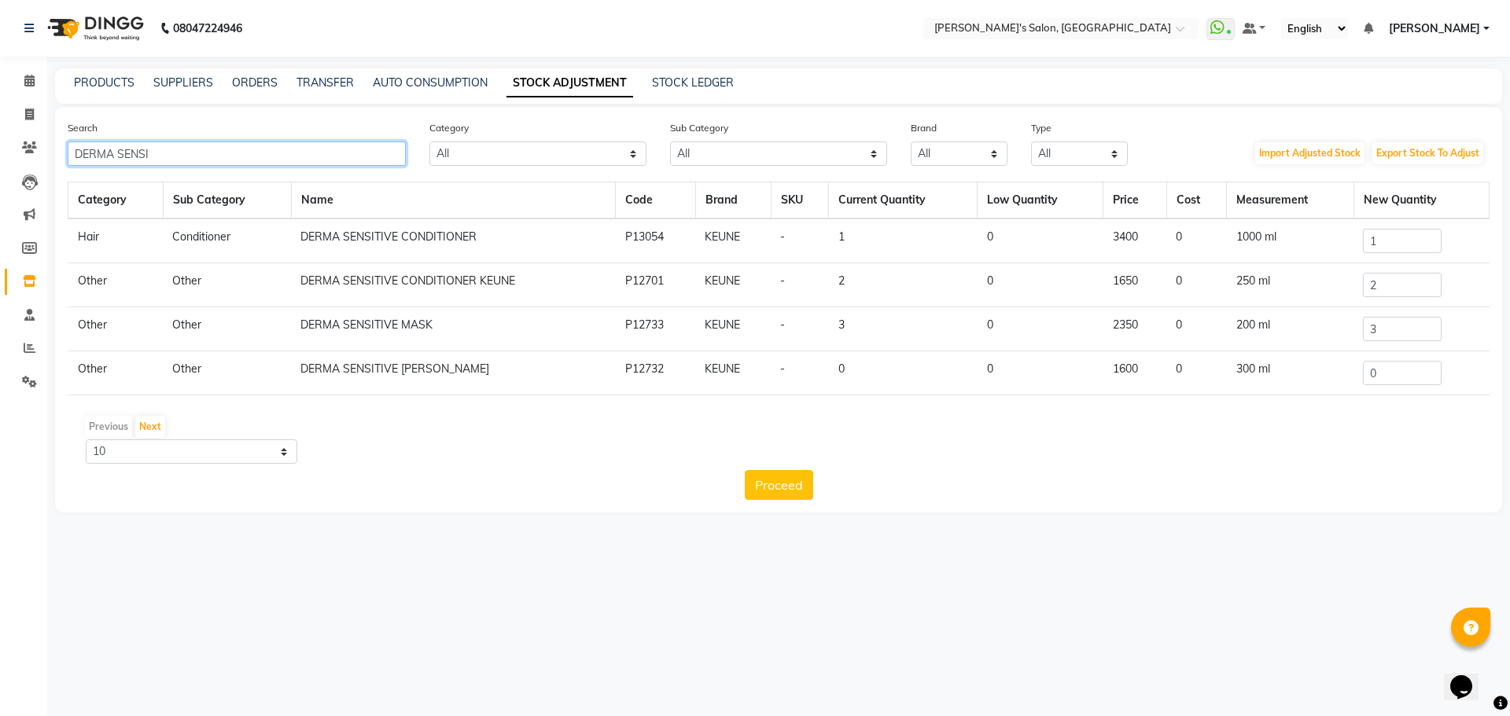
type input "DERMA SENSI"
click at [1390, 240] on input "1" at bounding box center [1402, 241] width 79 height 24
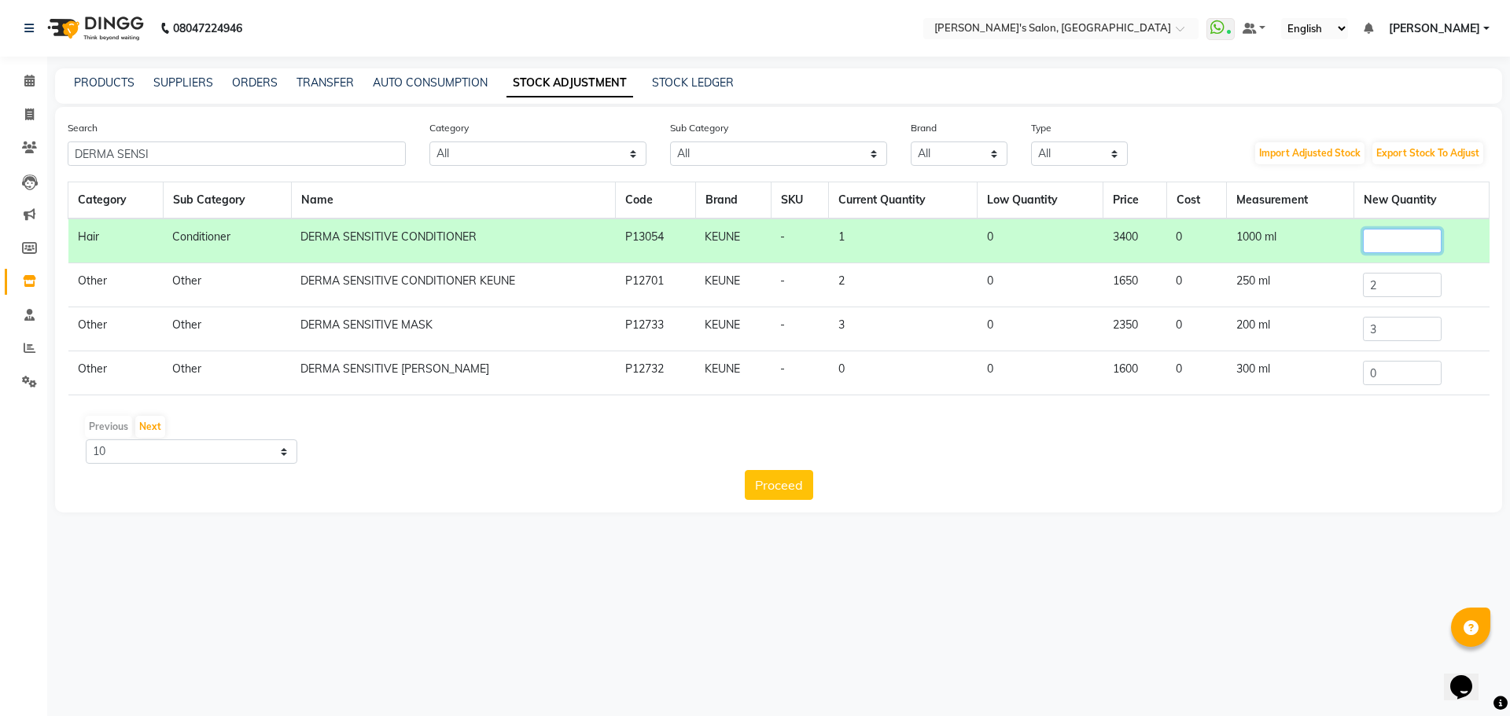
type input "3"
type input "1"
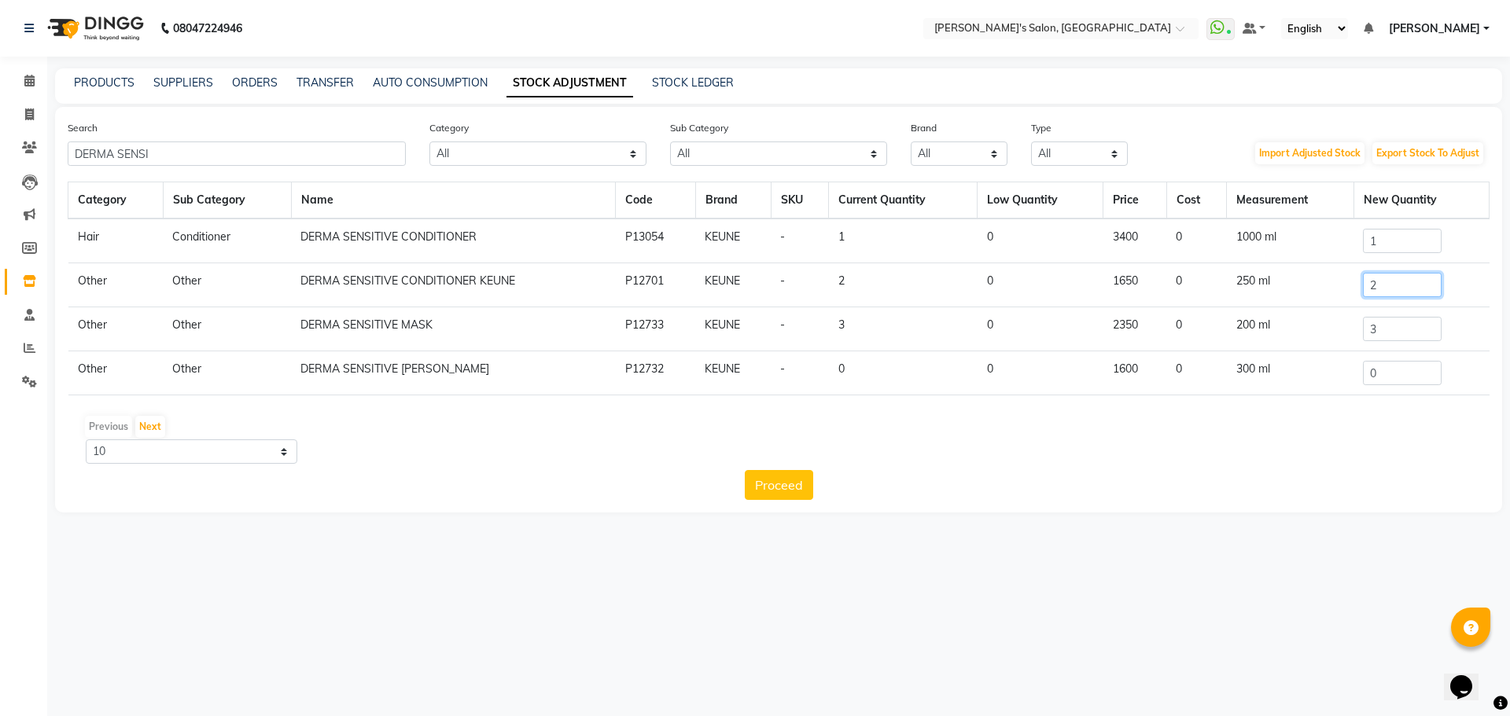
click at [1387, 288] on input "2" at bounding box center [1402, 285] width 79 height 24
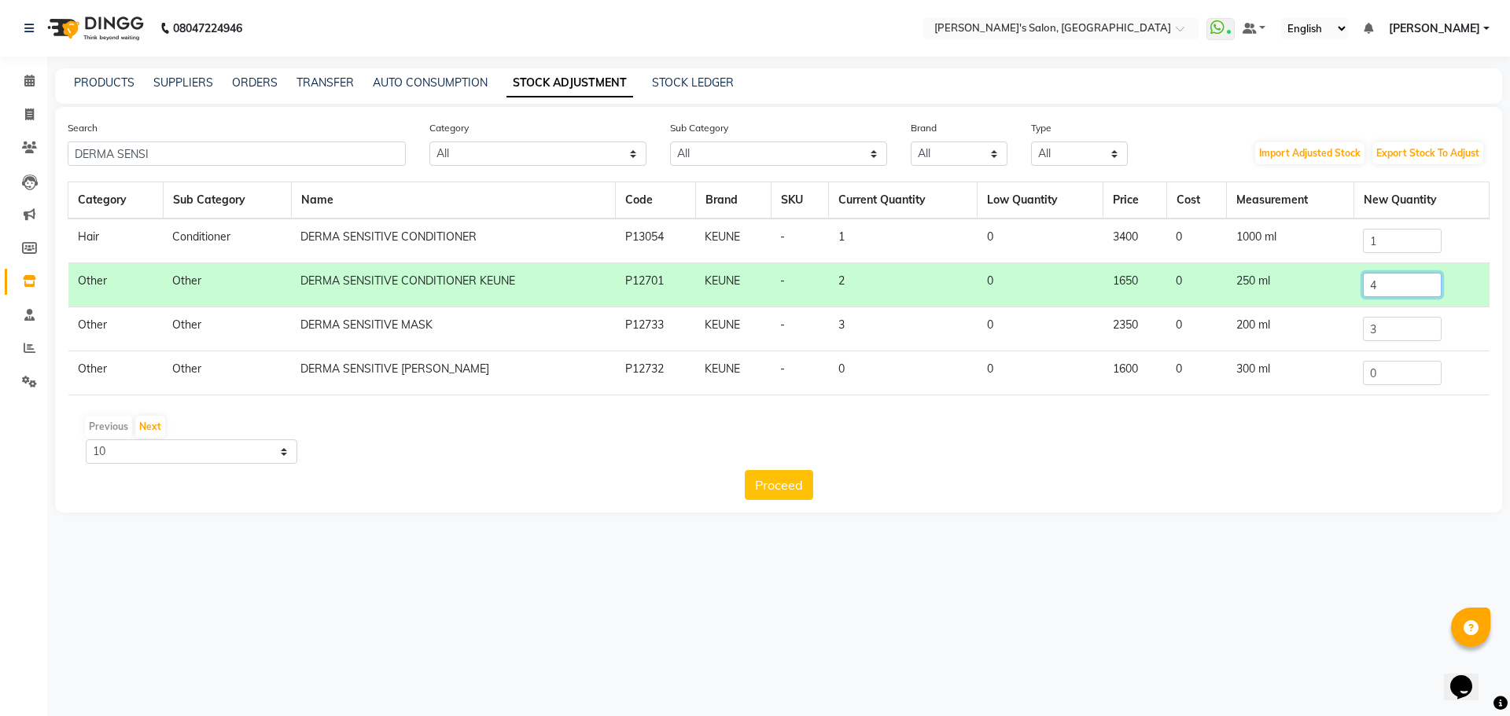
type input "4"
click at [1426, 374] on input "0" at bounding box center [1402, 373] width 79 height 24
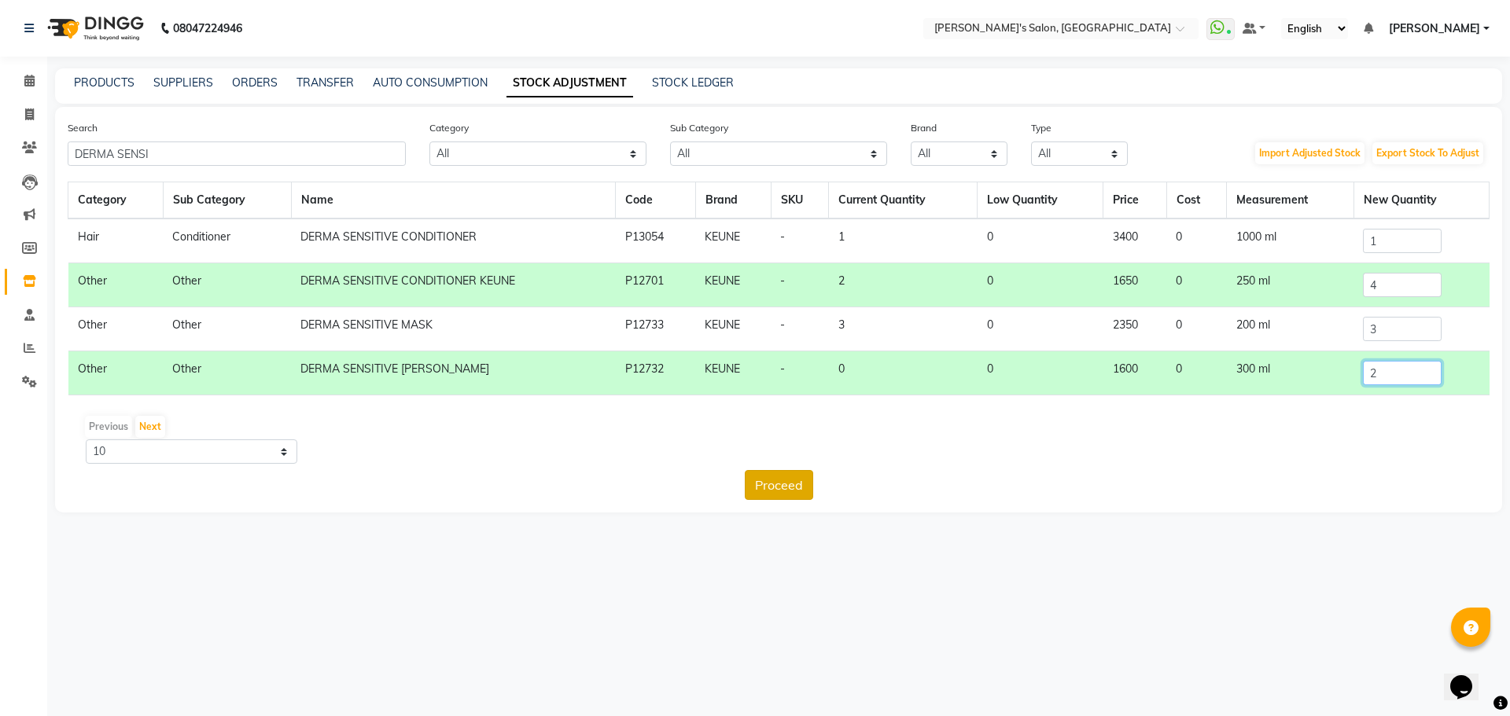
type input "2"
click at [771, 495] on button "Proceed" at bounding box center [779, 485] width 68 height 30
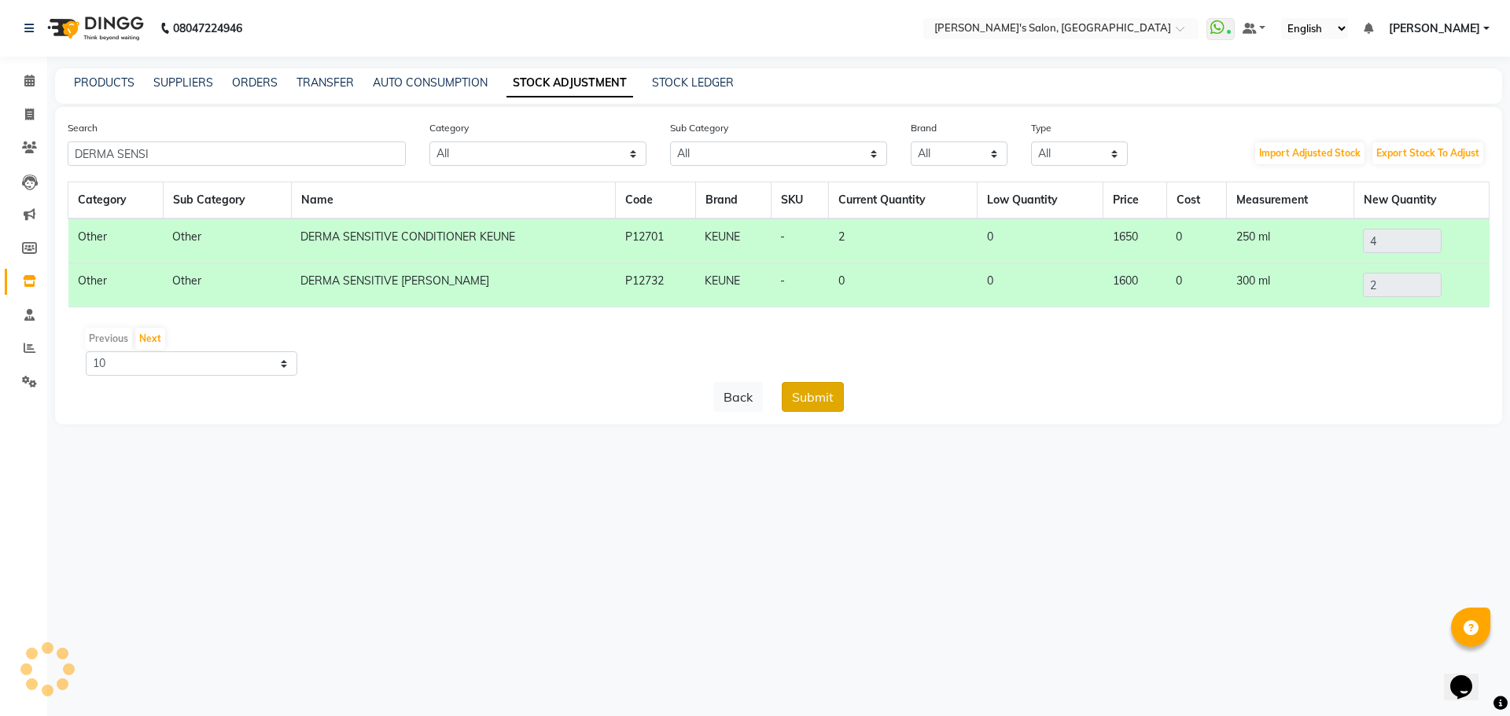
click at [802, 400] on button "Submit" at bounding box center [813, 397] width 62 height 30
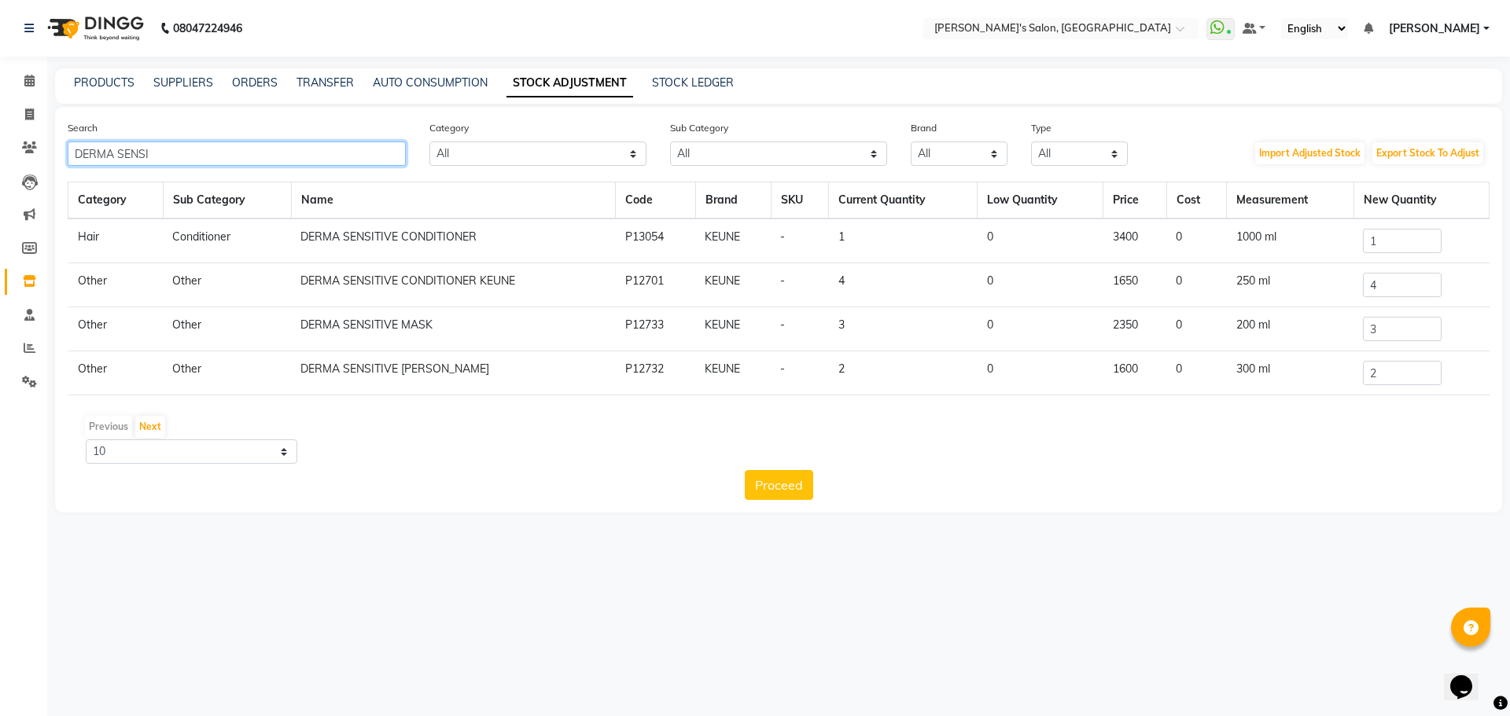
click at [171, 142] on input "DERMA SENSI" at bounding box center [237, 154] width 338 height 24
type input "D"
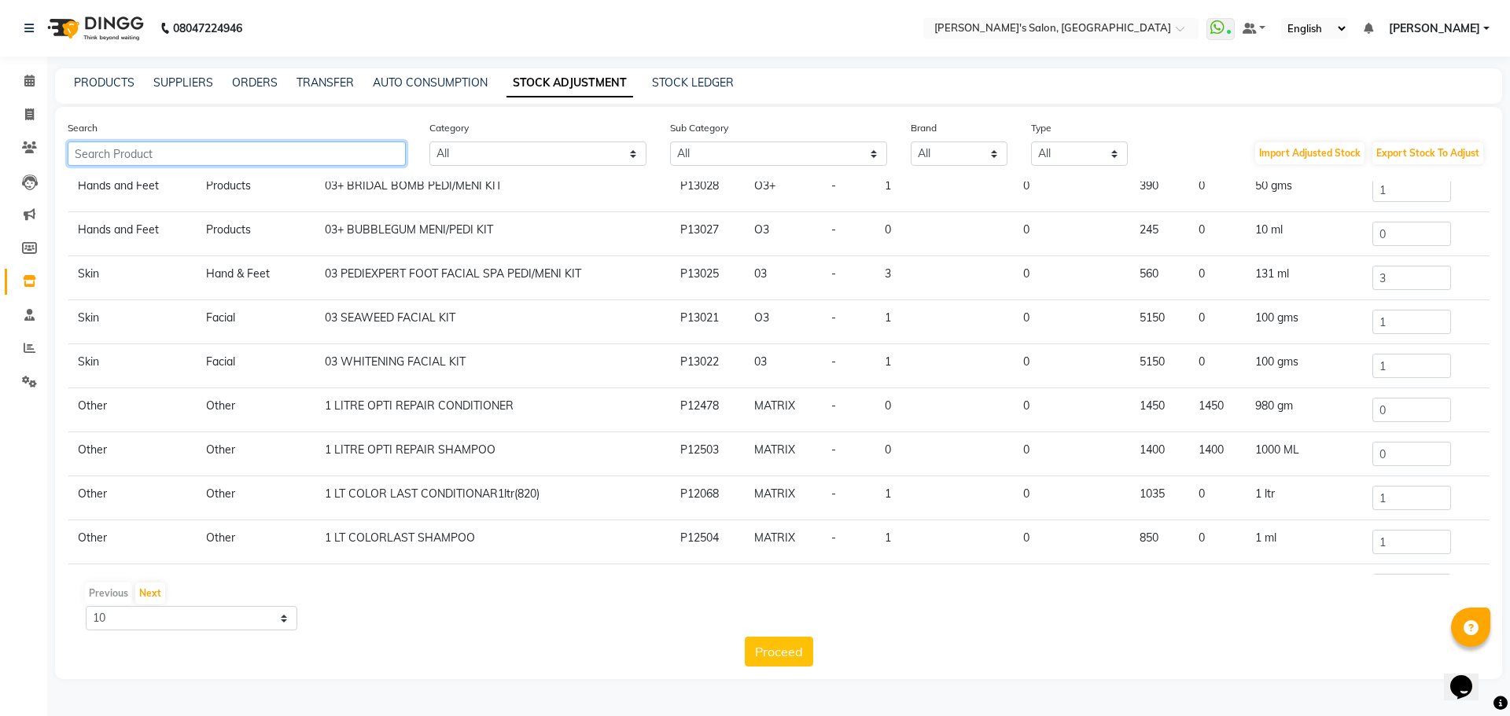
scroll to position [79, 0]
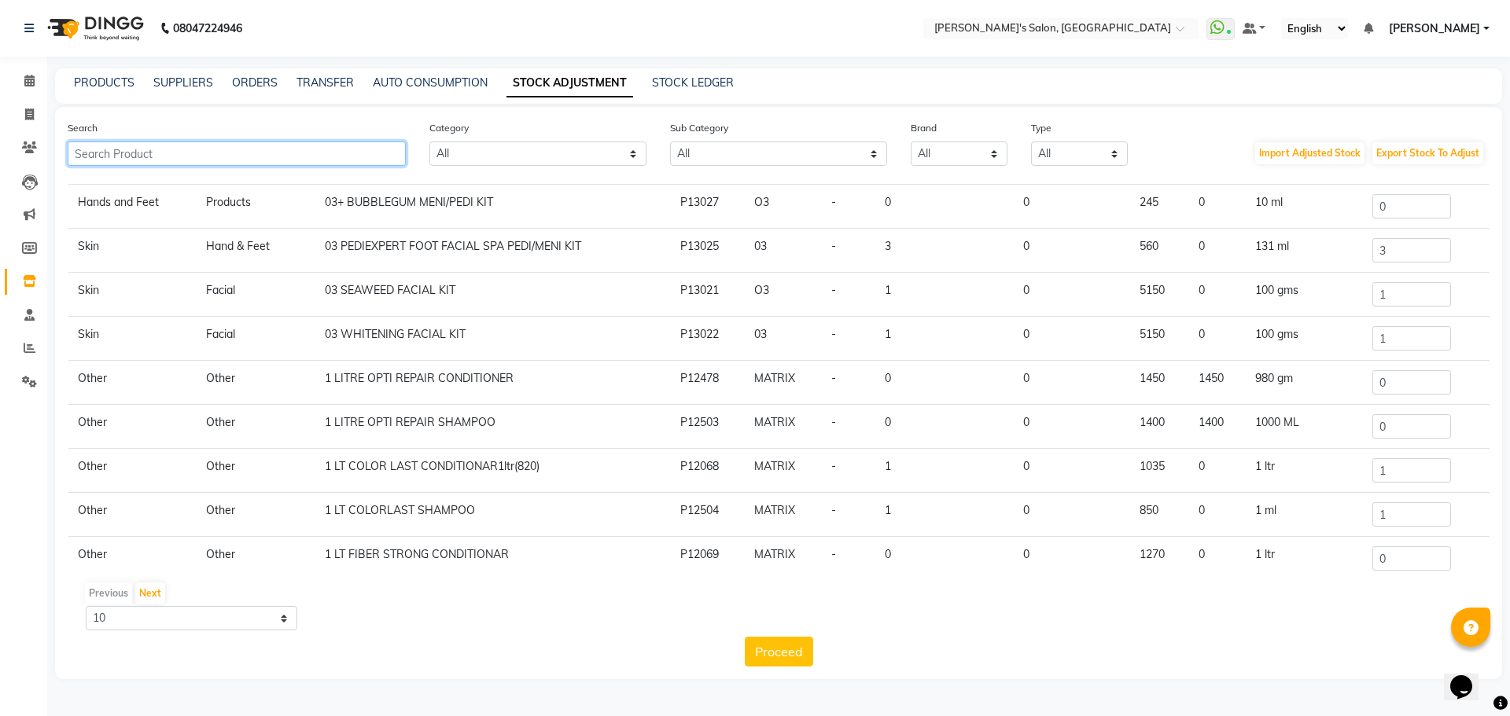
click at [116, 157] on input "text" at bounding box center [237, 154] width 338 height 24
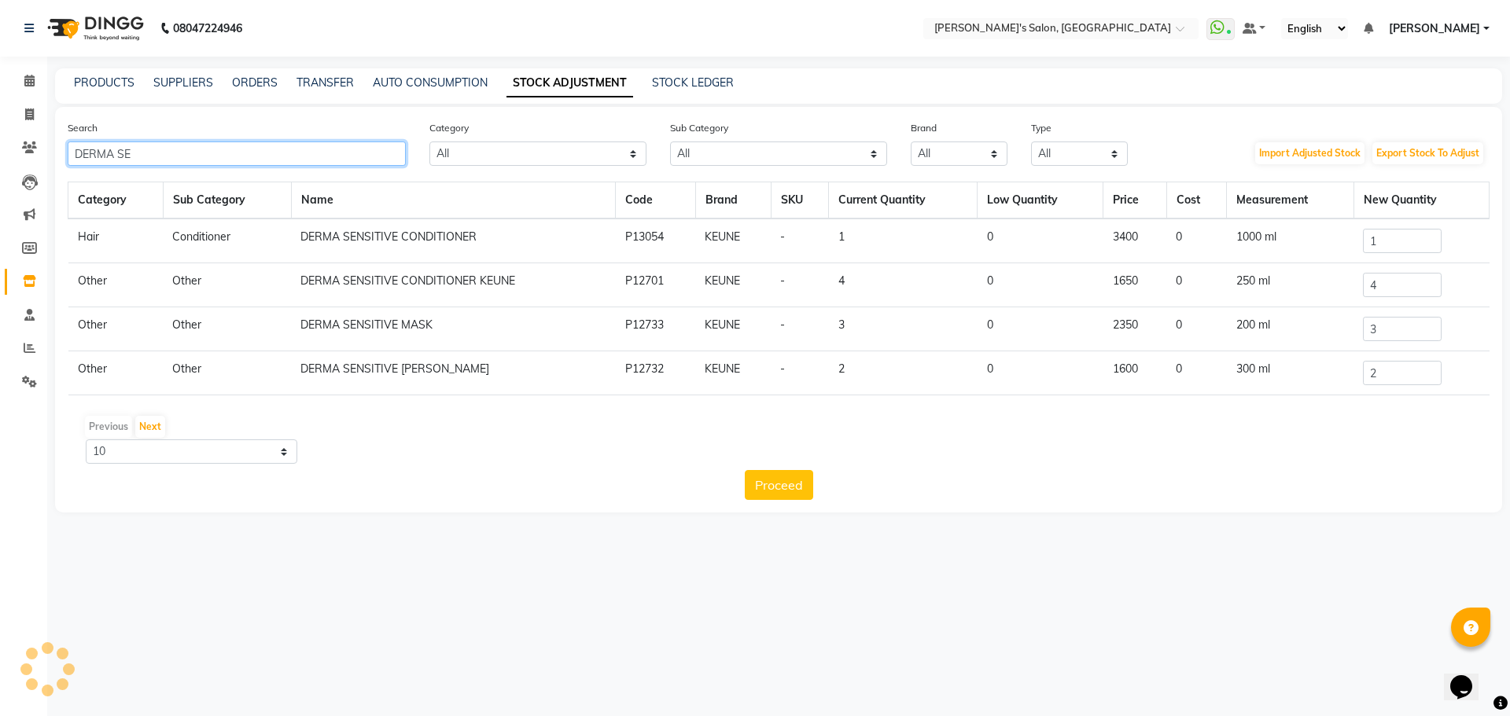
scroll to position [0, 0]
type input "DERMA SENSI"
click at [1390, 370] on input "2" at bounding box center [1402, 373] width 79 height 24
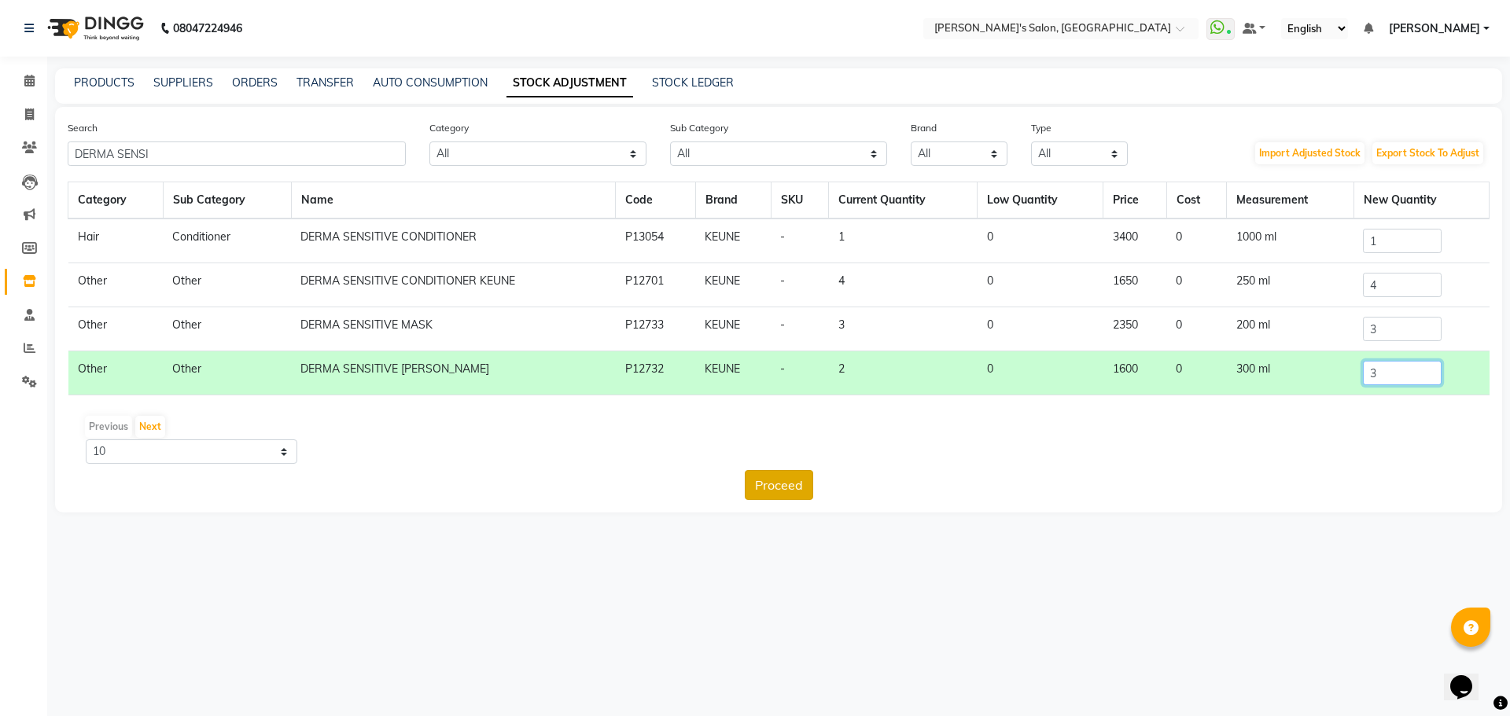
type input "3"
click at [772, 484] on button "Proceed" at bounding box center [779, 485] width 68 height 30
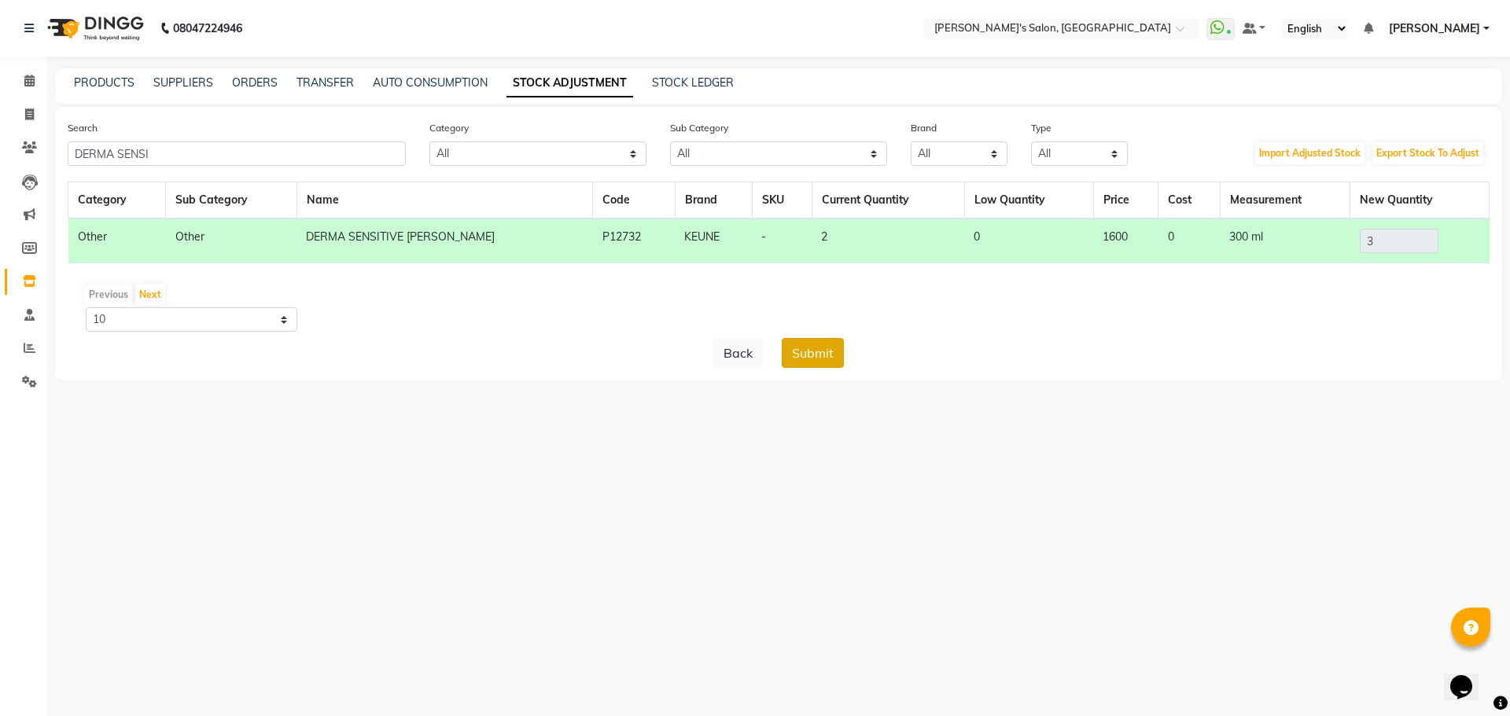
click at [799, 359] on button "Submit" at bounding box center [813, 353] width 62 height 30
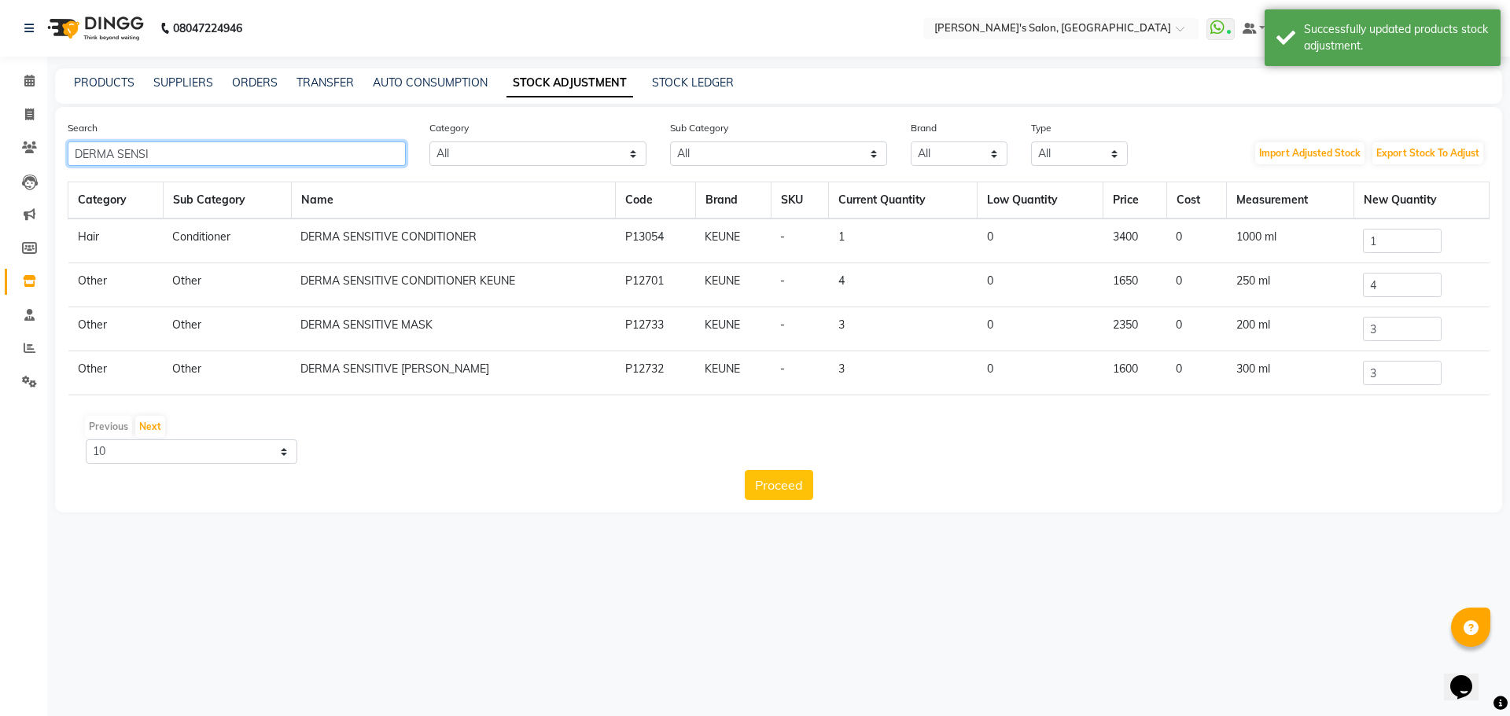
click at [223, 156] on input "DERMA SENSI" at bounding box center [237, 154] width 338 height 24
type input "D"
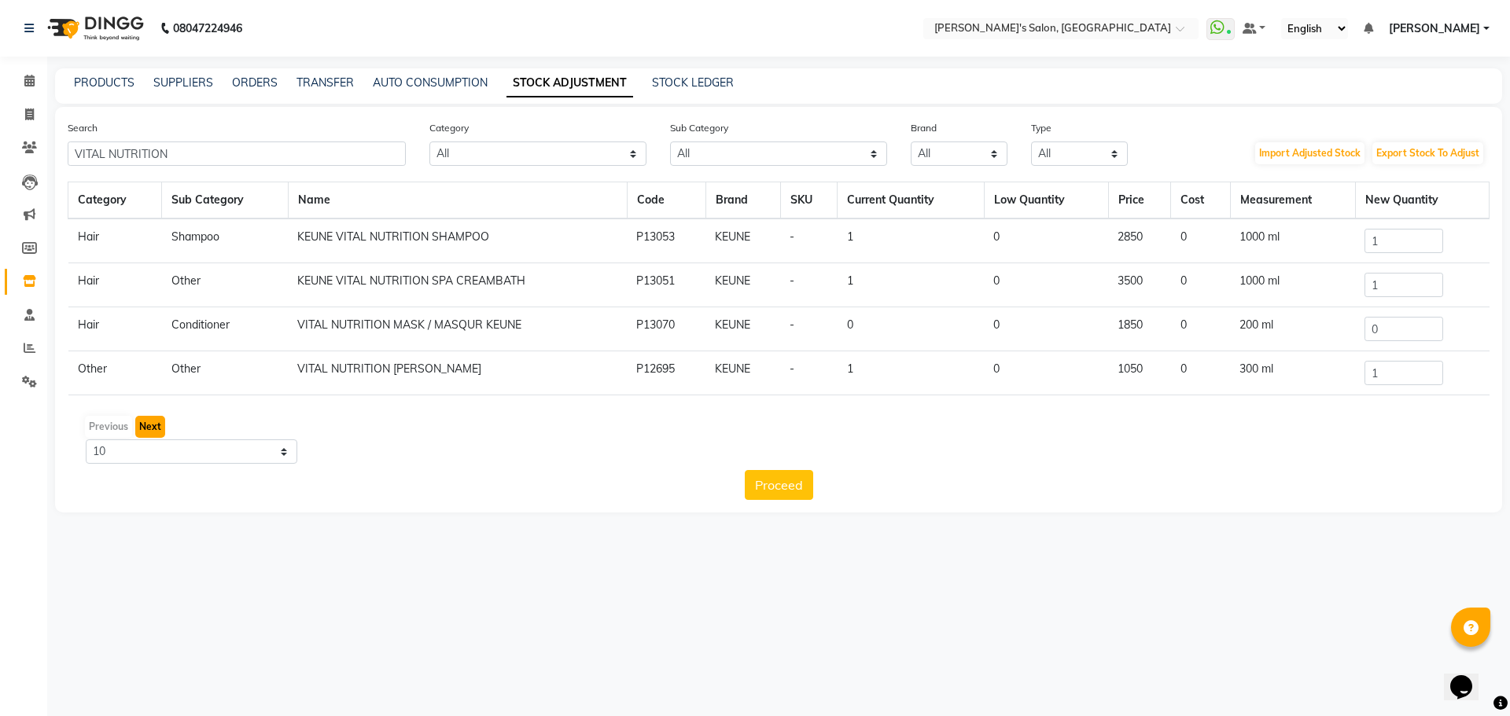
click at [144, 434] on button "Next" at bounding box center [150, 427] width 30 height 22
click at [186, 153] on input "VITAL NUTRITION" at bounding box center [237, 154] width 338 height 24
type input "V"
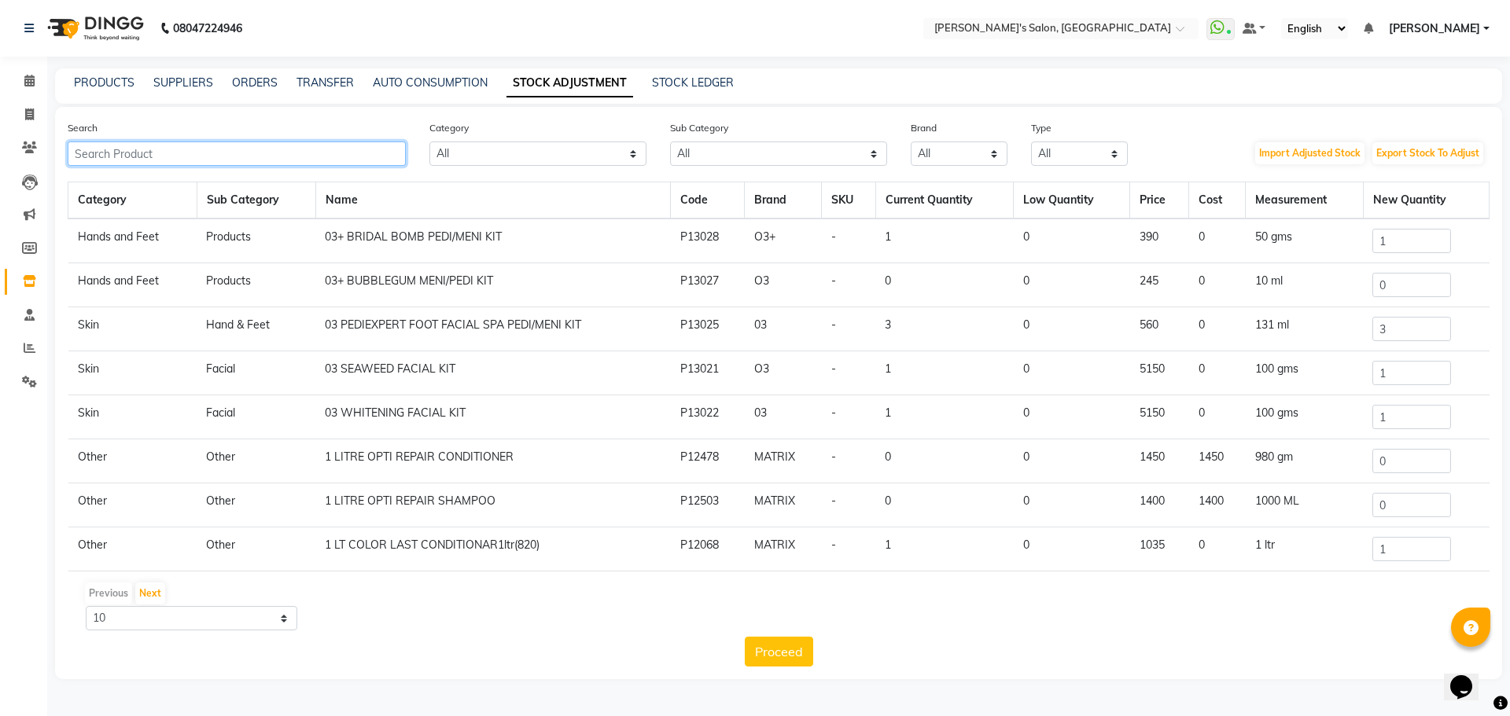
click at [112, 153] on input "text" at bounding box center [237, 154] width 338 height 24
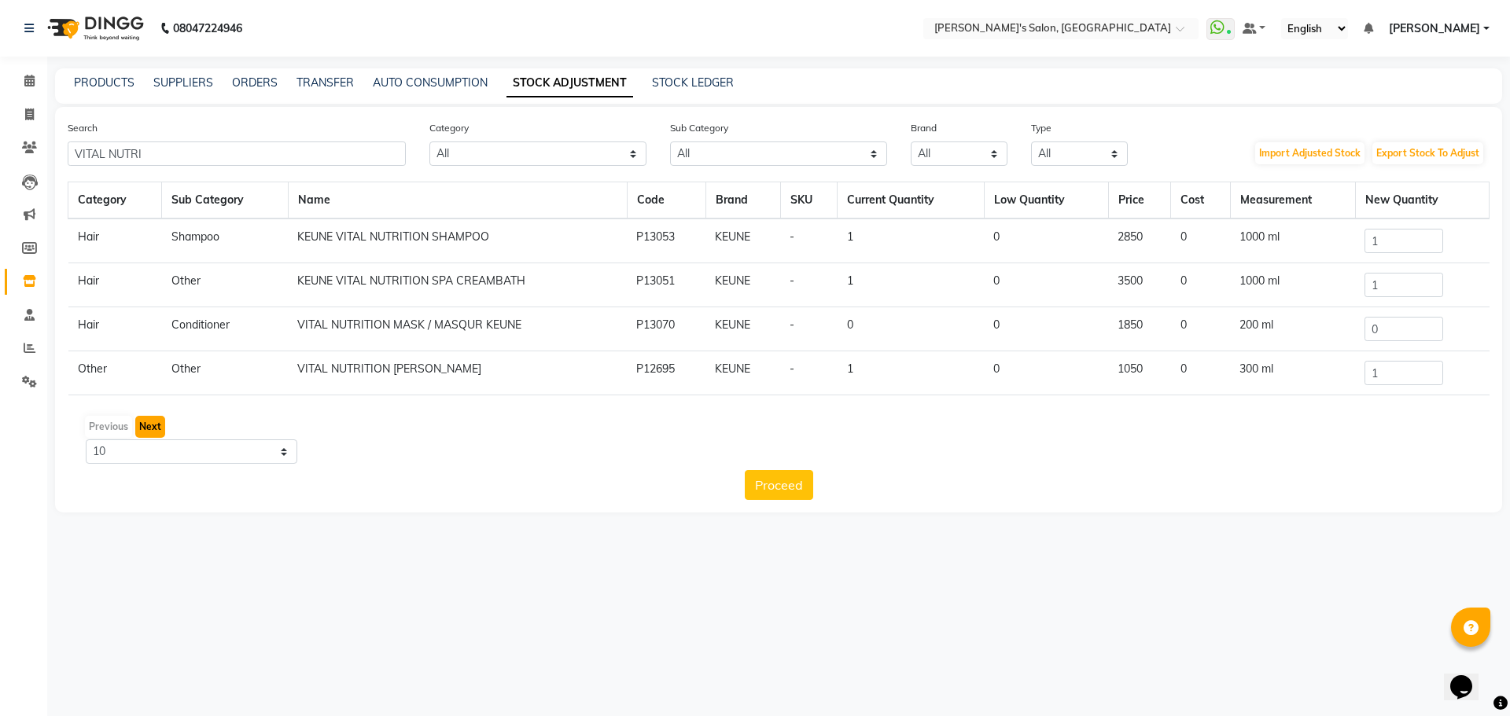
click at [161, 426] on button "Next" at bounding box center [150, 427] width 30 height 22
click at [152, 153] on input "VITAL NUTRI" at bounding box center [237, 154] width 338 height 24
type input "V"
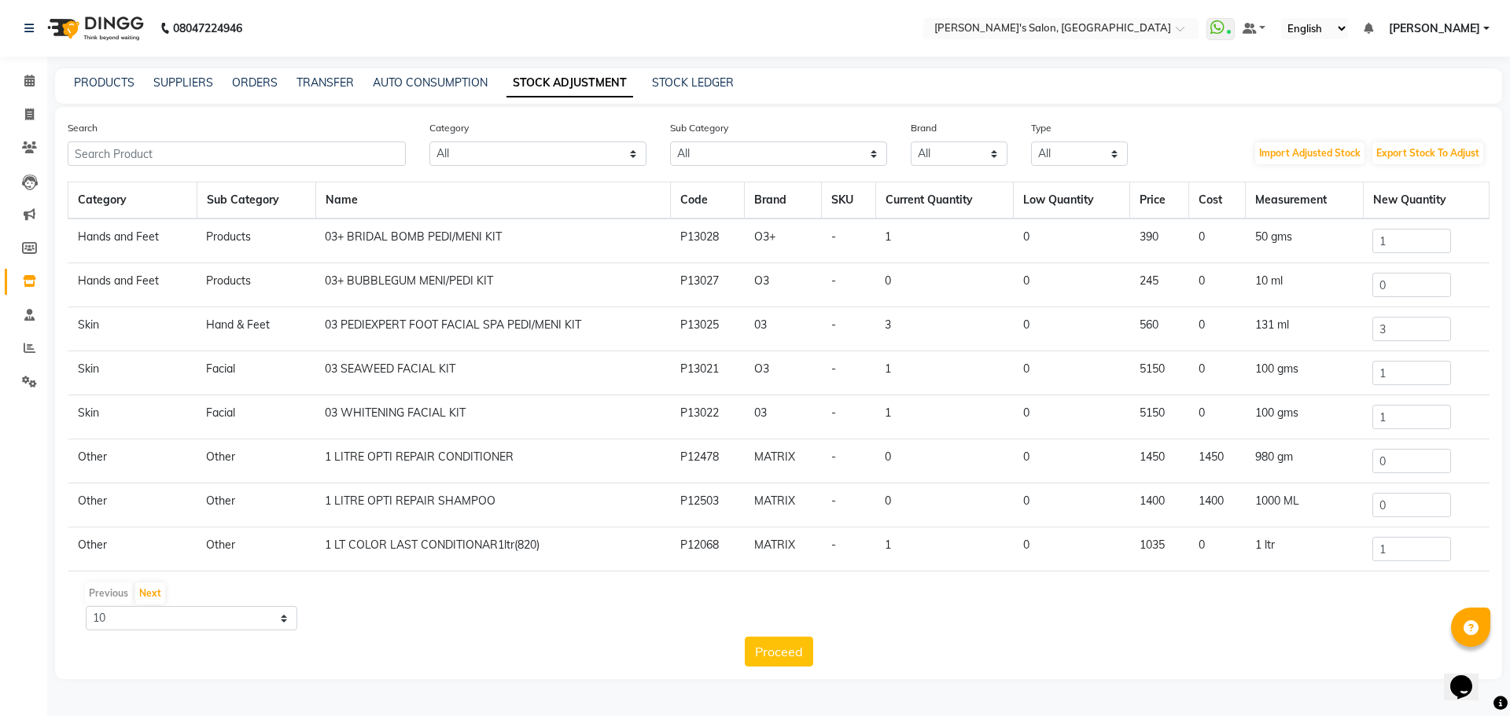
click at [90, 71] on div "PRODUCTS SUPPLIERS ORDERS TRANSFER AUTO CONSUMPTION STOCK ADJUSTMENT STOCK LEDG…" at bounding box center [778, 85] width 1447 height 35
click at [94, 80] on link "PRODUCTS" at bounding box center [104, 82] width 61 height 14
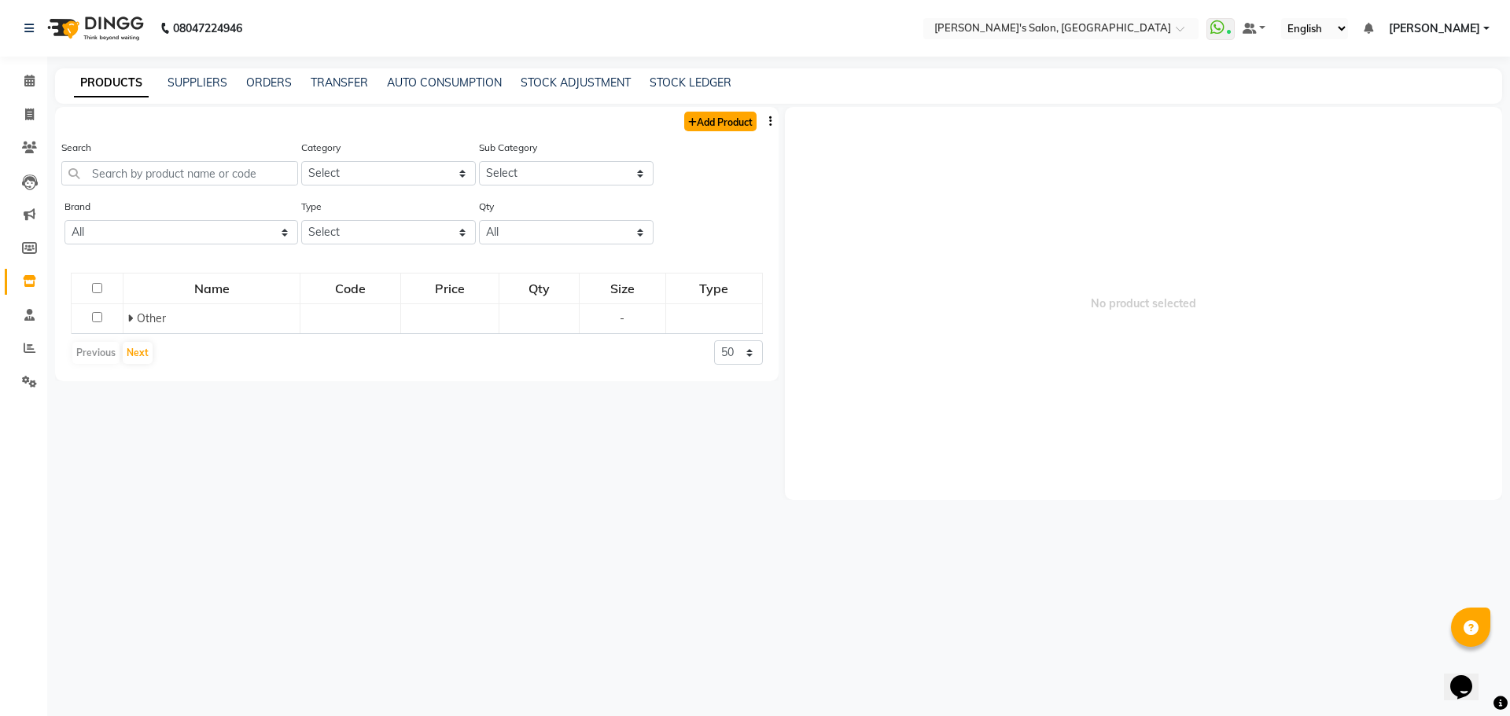
click at [704, 125] on link "Add Product" at bounding box center [720, 122] width 72 height 20
select select "true"
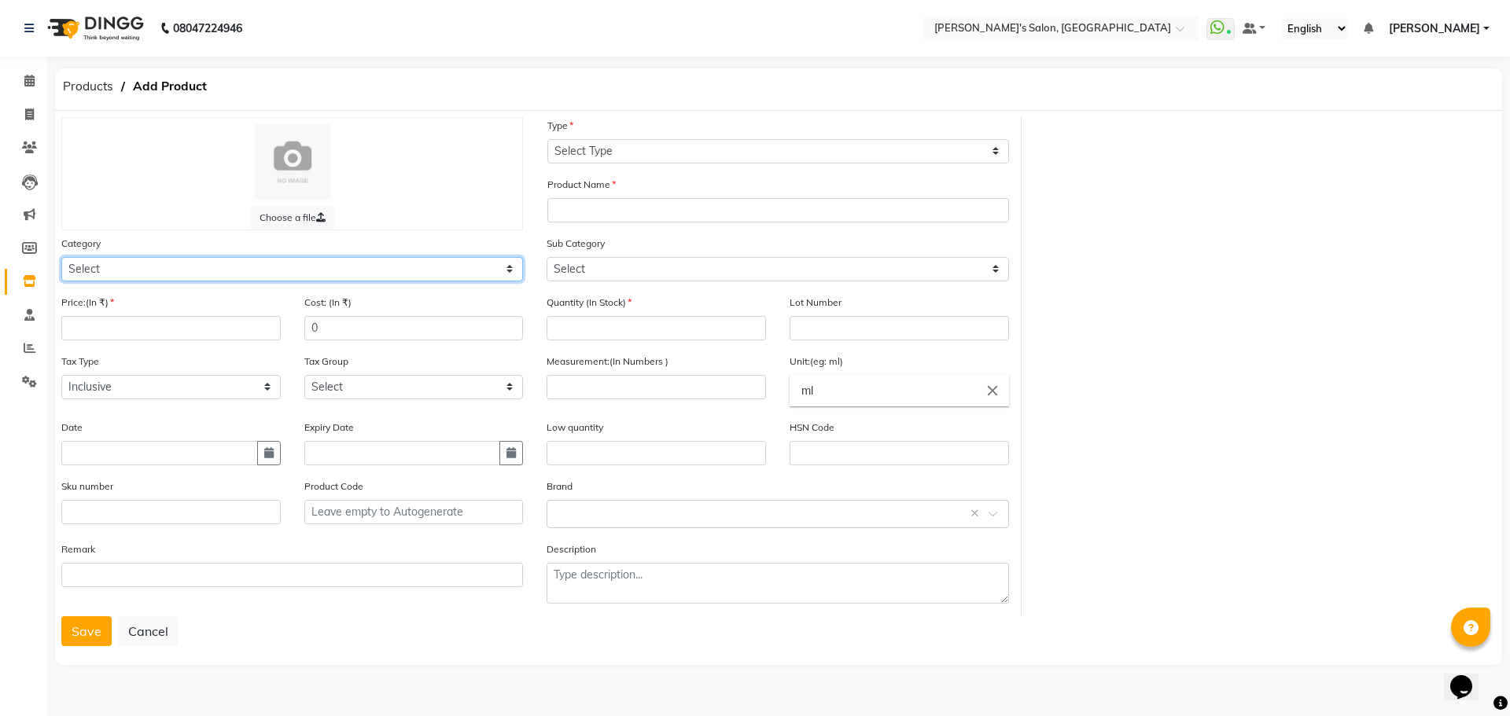
click at [163, 268] on select "Select Hair Skin Makeup Personal Care Appliances Beard Waxing Disposable Thread…" at bounding box center [292, 269] width 462 height 24
select select "1100"
click at [61, 257] on select "Select Hair Skin Makeup Personal Care Appliances Beard Waxing Disposable Thread…" at bounding box center [292, 269] width 462 height 24
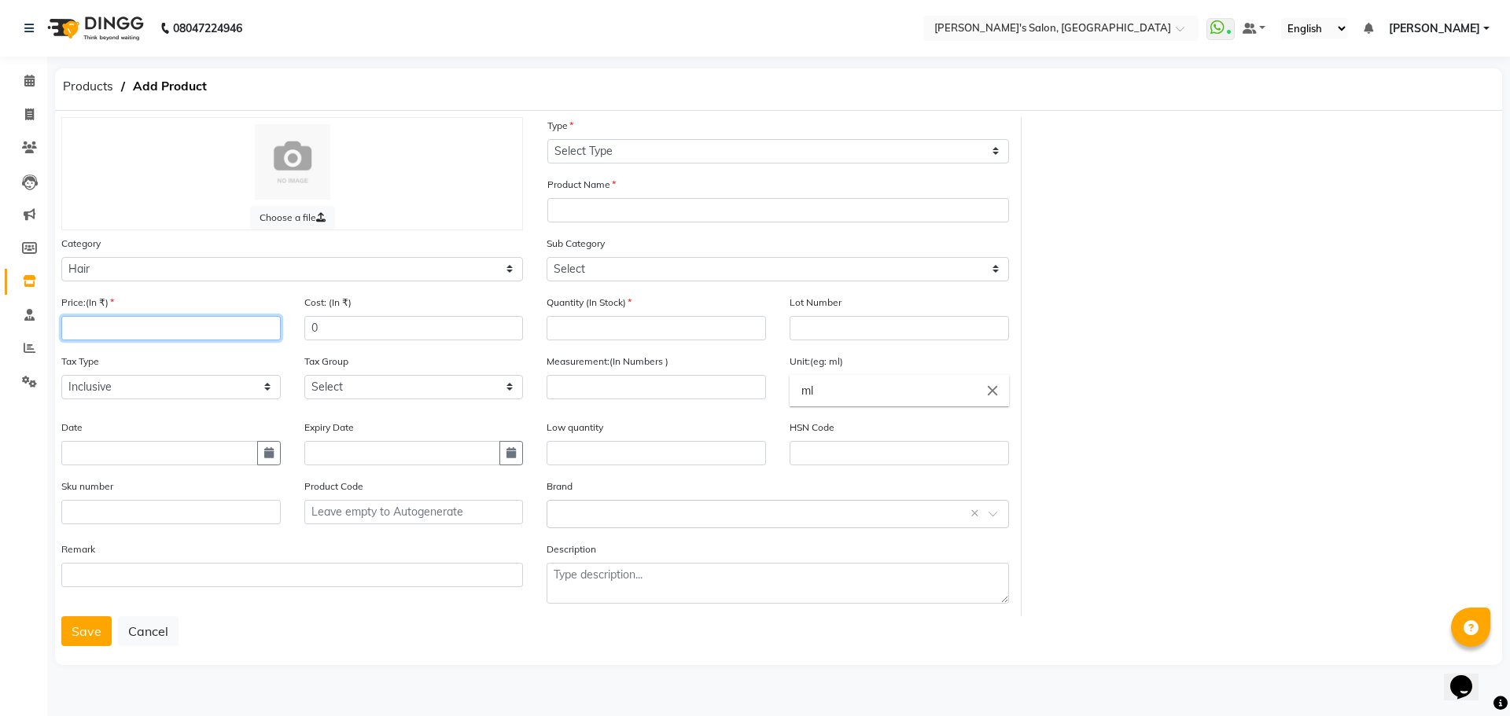
click at [159, 328] on input "number" at bounding box center [170, 328] width 219 height 24
type input "1250"
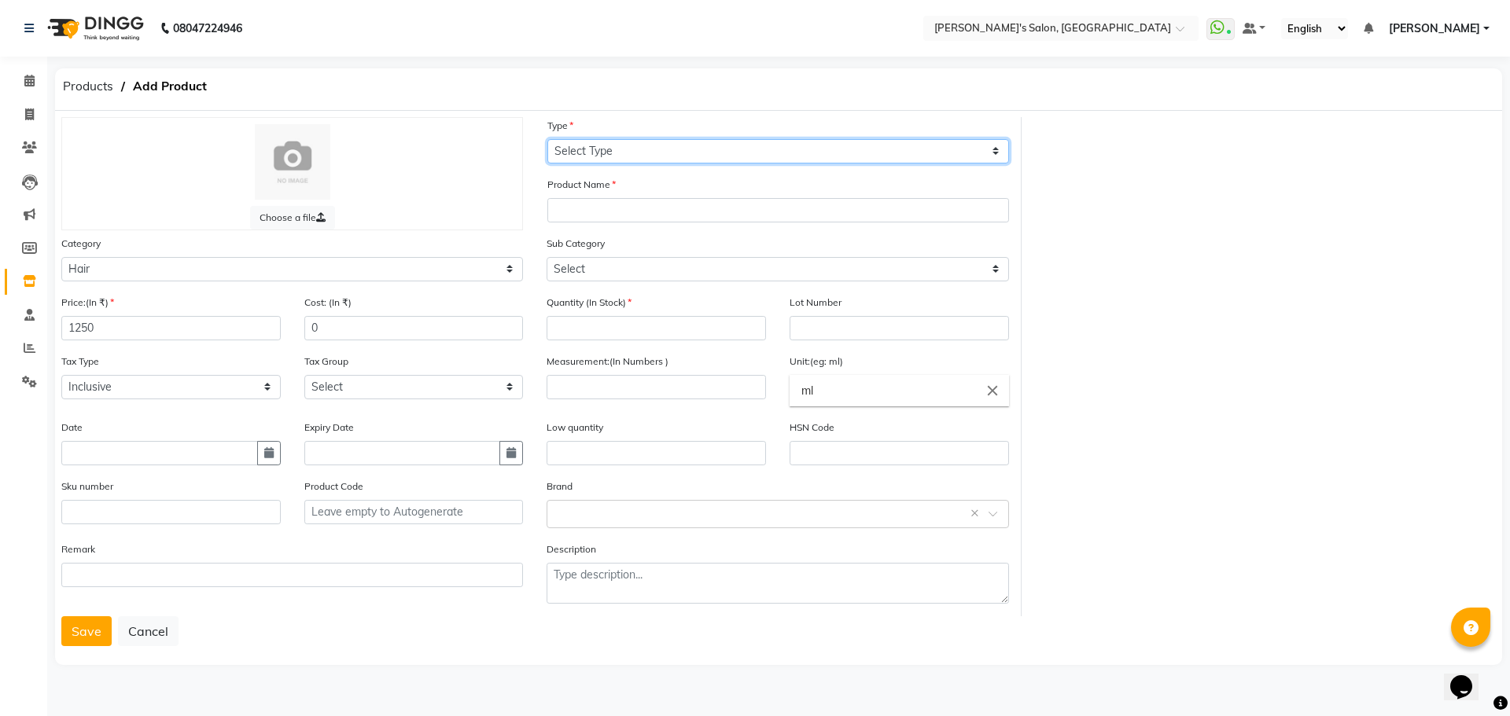
click at [706, 139] on select "Select Type Both Retail Consumable" at bounding box center [778, 151] width 462 height 24
select select "R"
click at [547, 139] on select "Select Type Both Retail Consumable" at bounding box center [778, 151] width 462 height 24
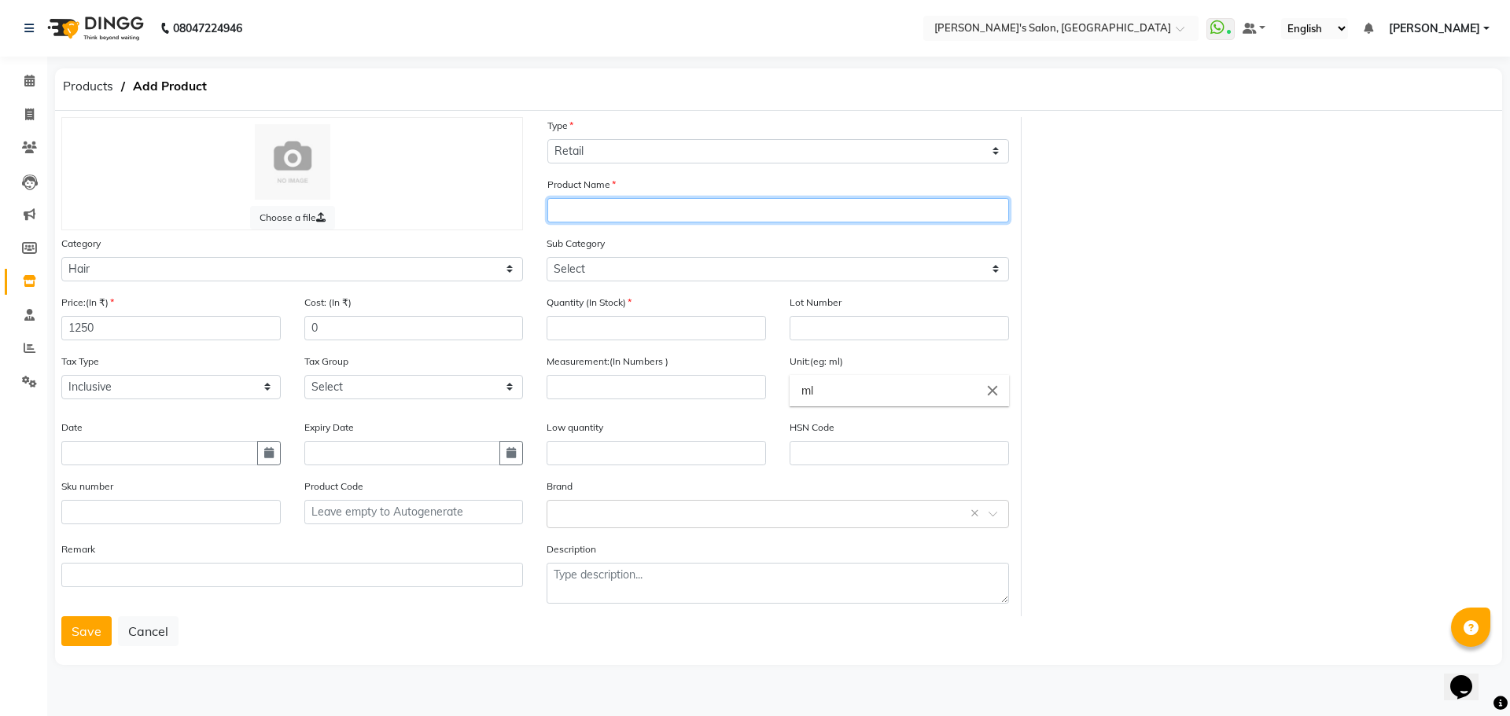
click at [635, 215] on input "text" at bounding box center [778, 210] width 462 height 24
type input "VITAL NUTRITION CONDITIONER"
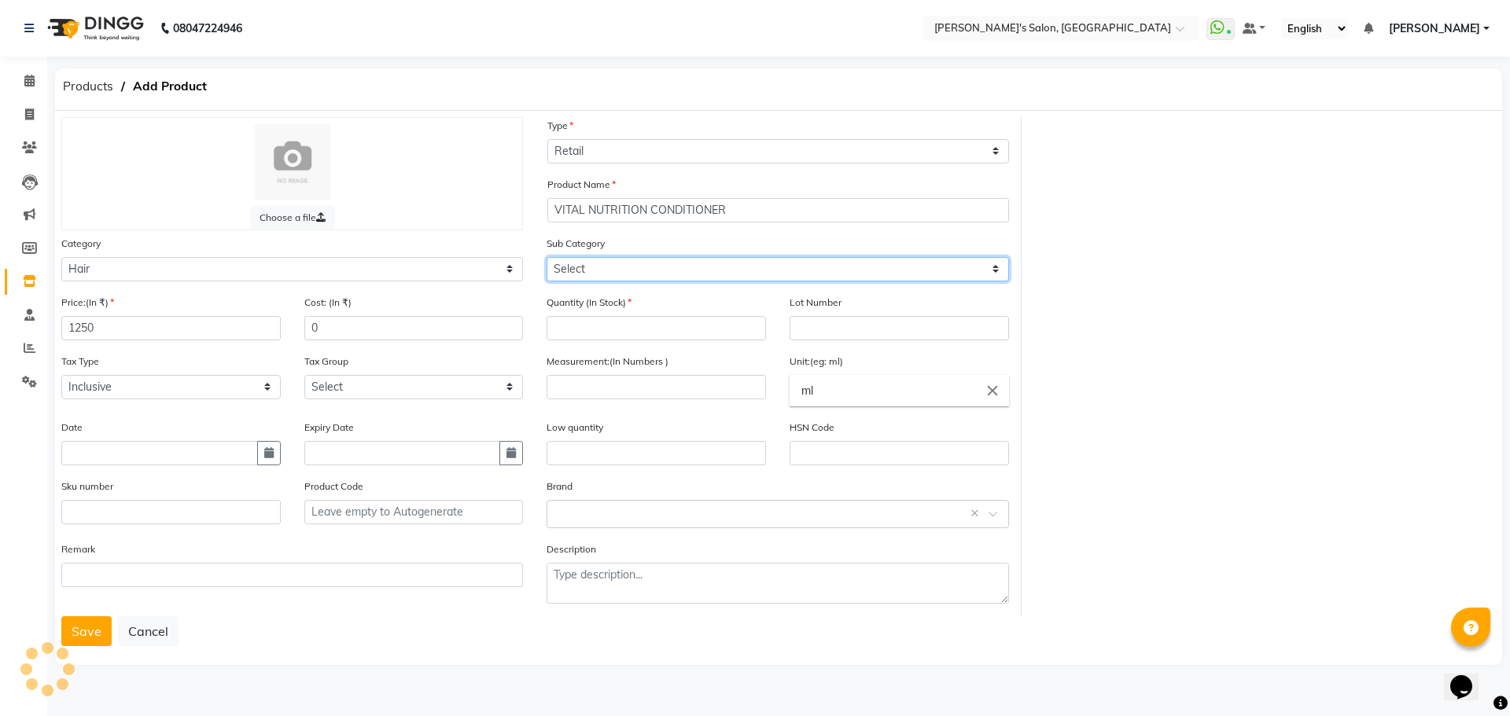
click at [668, 267] on select "Select Shampoo Conditioner Cream Mask Oil Serum Color Appliances Treatment Styl…" at bounding box center [778, 269] width 462 height 24
select select "1102"
click at [547, 257] on select "Select Shampoo Conditioner Cream Mask Oil Serum Color Appliances Treatment Styl…" at bounding box center [778, 269] width 462 height 24
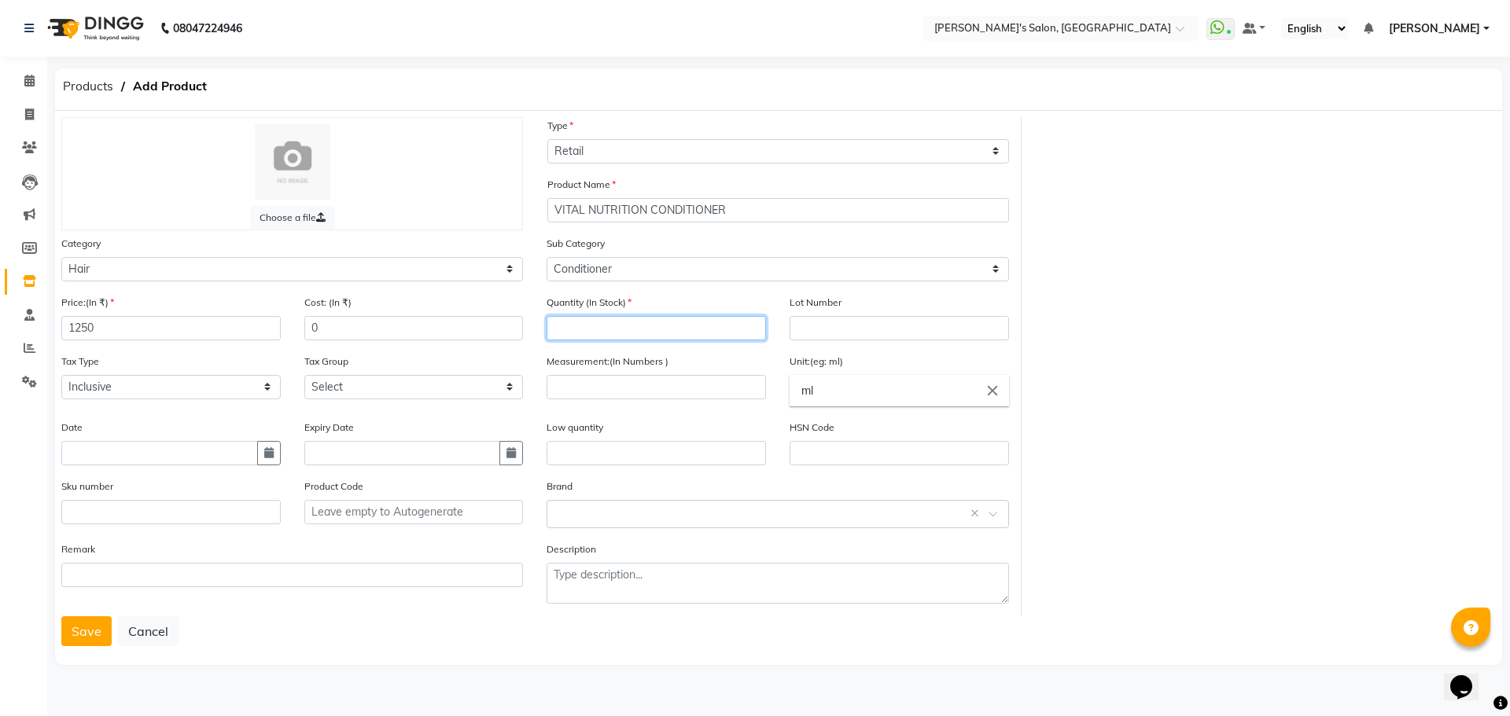
click at [681, 338] on input "number" at bounding box center [656, 328] width 219 height 24
type input "1"
click at [697, 388] on input "number" at bounding box center [656, 387] width 219 height 24
type input "250"
click at [629, 510] on input "text" at bounding box center [761, 513] width 413 height 17
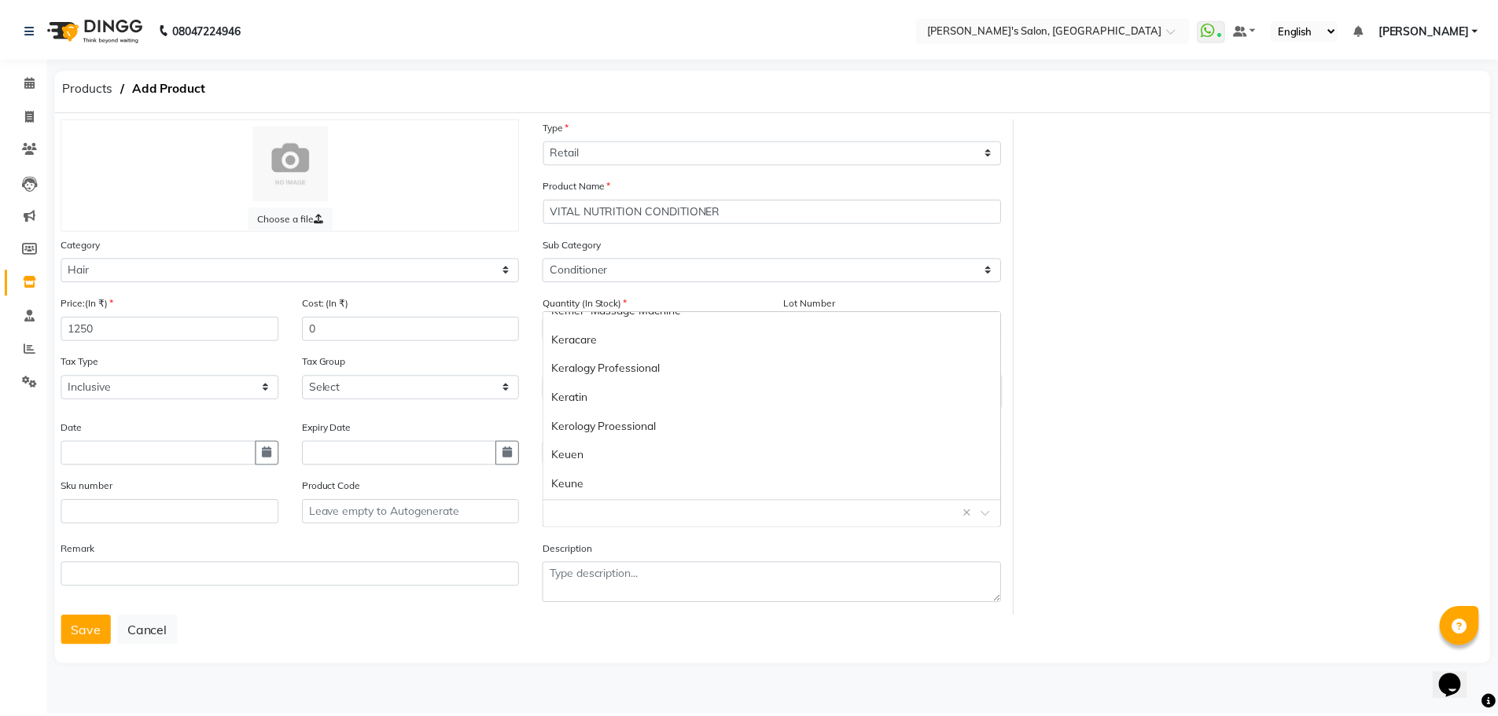
scroll to position [1416, 0]
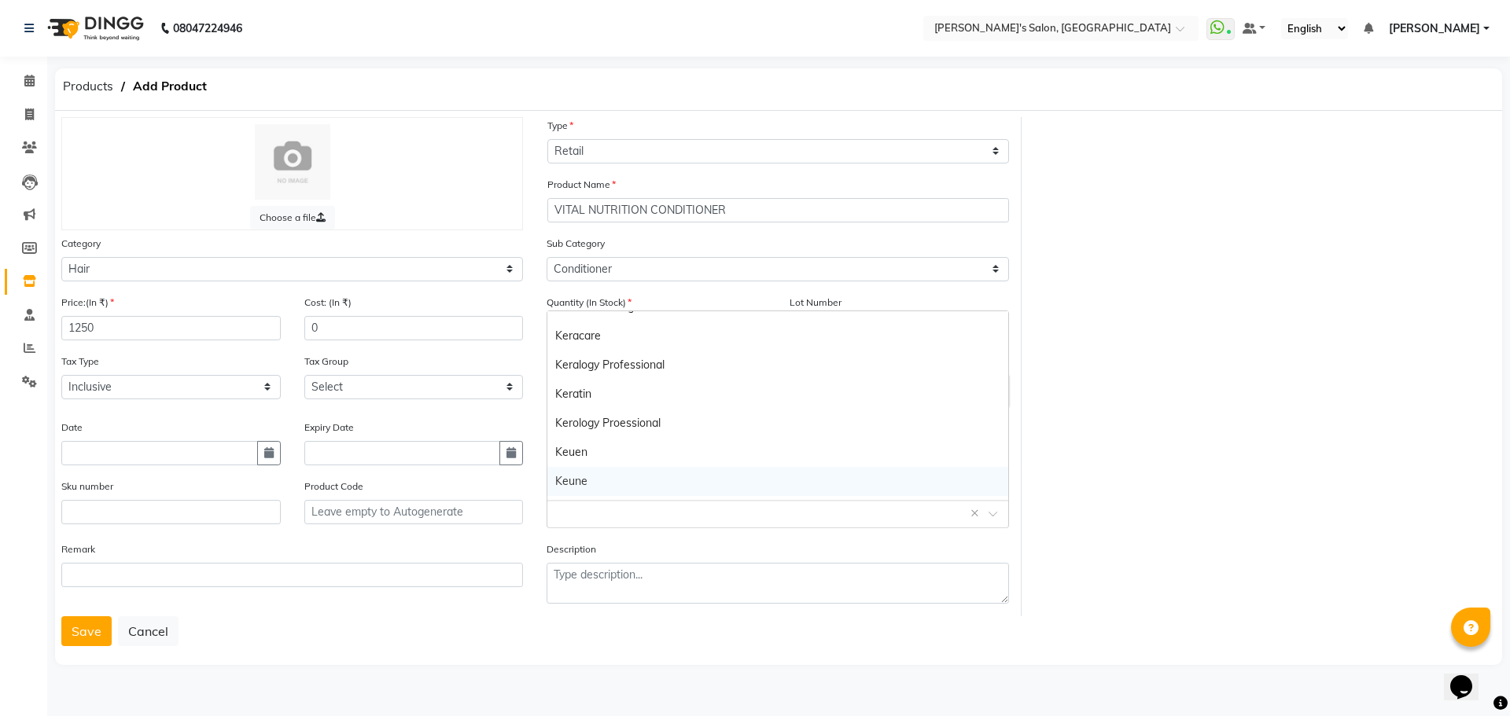
click at [643, 480] on div "Keune" at bounding box center [777, 481] width 460 height 29
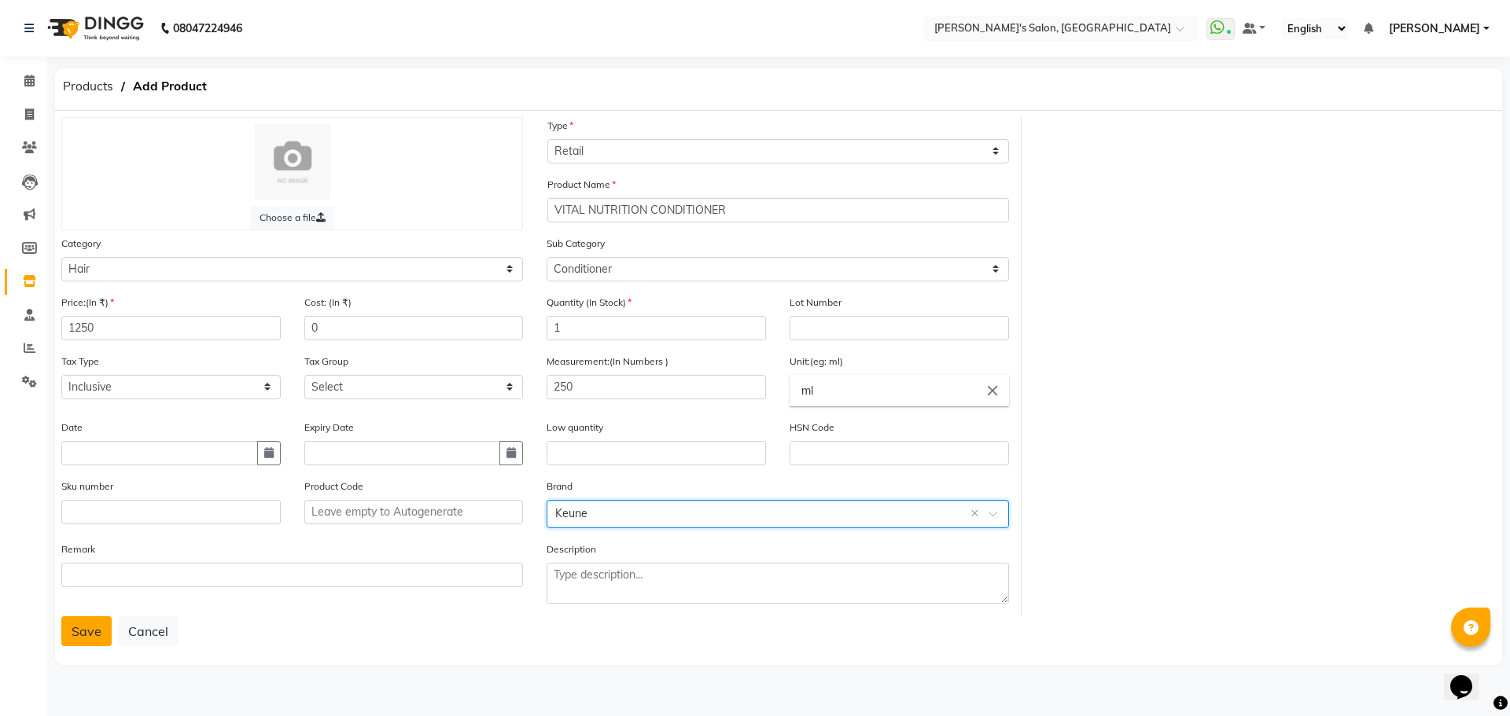
click at [87, 631] on button "Save" at bounding box center [86, 632] width 50 height 30
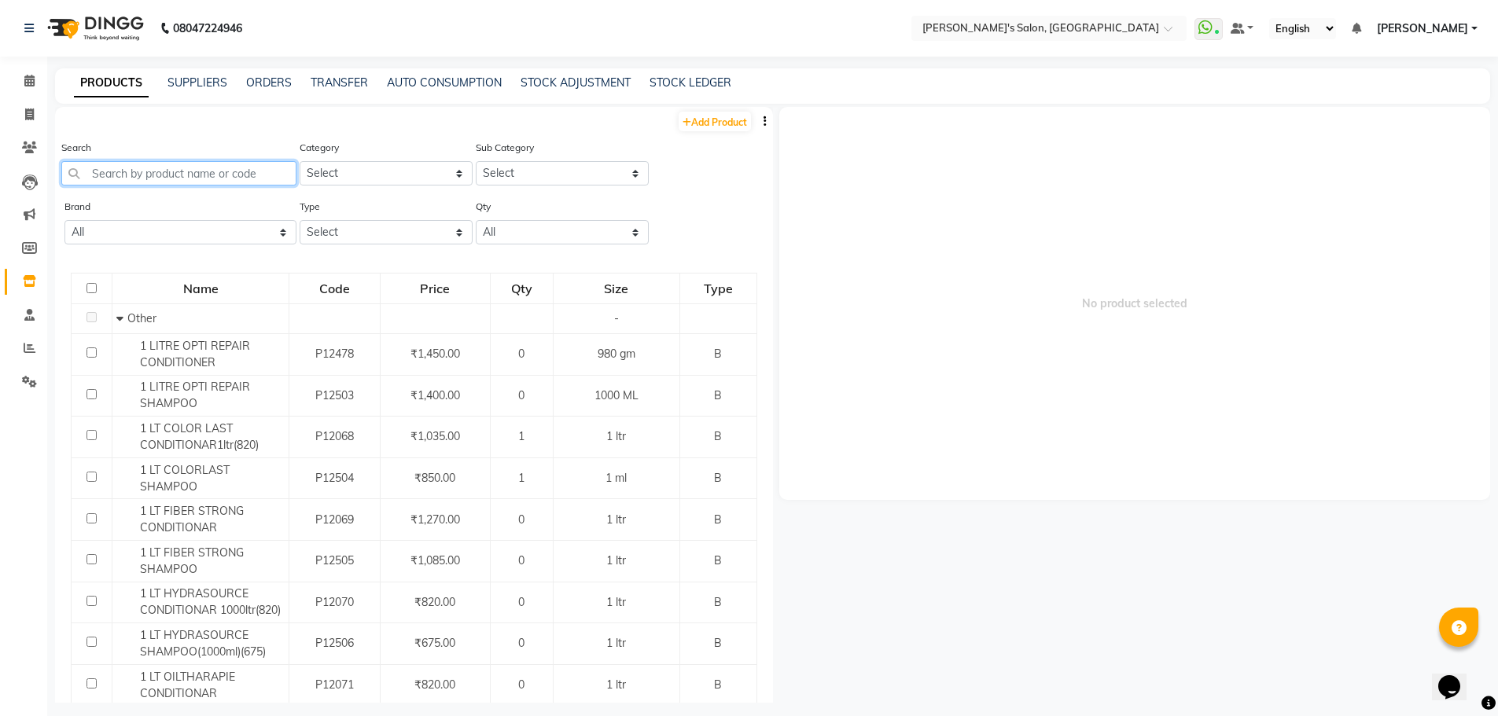
click at [172, 175] on input "text" at bounding box center [178, 173] width 235 height 24
click at [619, 76] on link "STOCK ADJUSTMENT" at bounding box center [576, 82] width 110 height 14
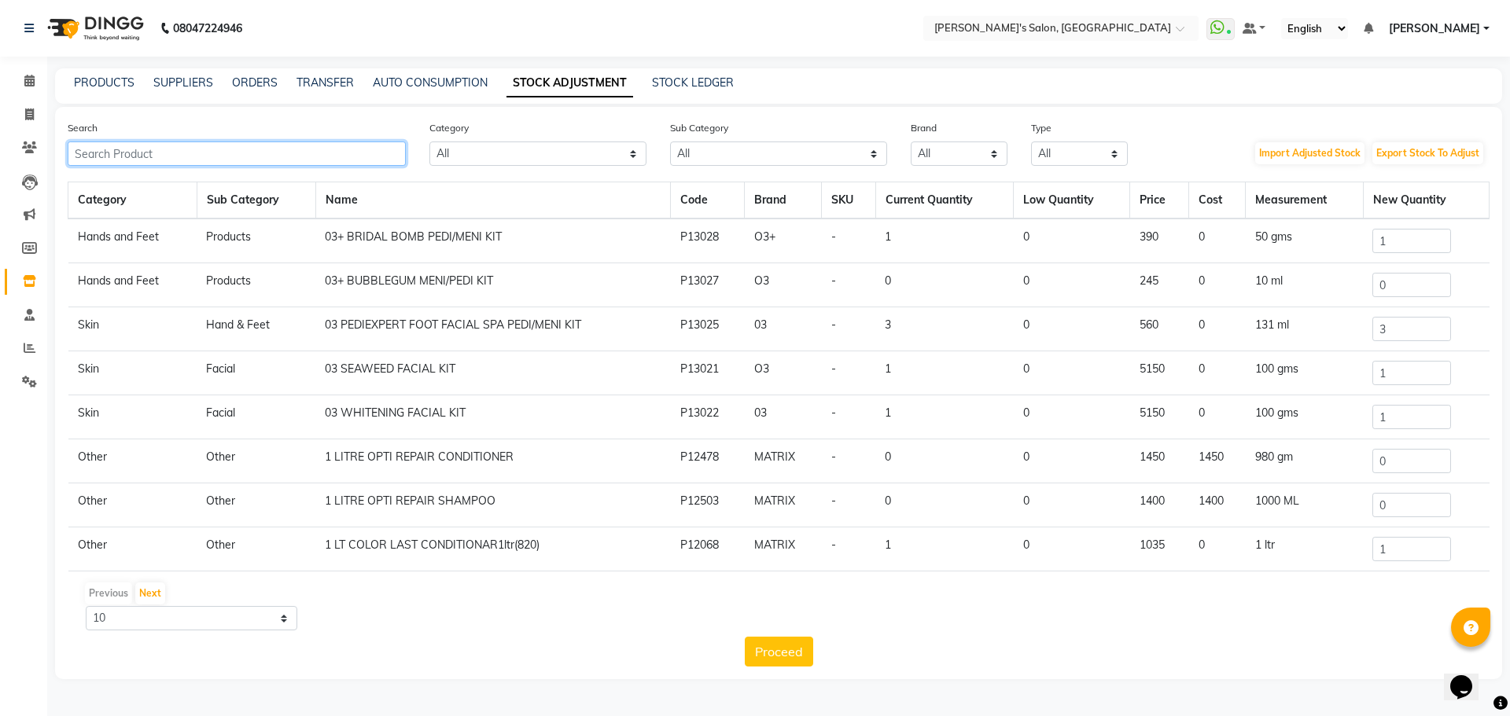
click at [87, 155] on input "text" at bounding box center [237, 154] width 338 height 24
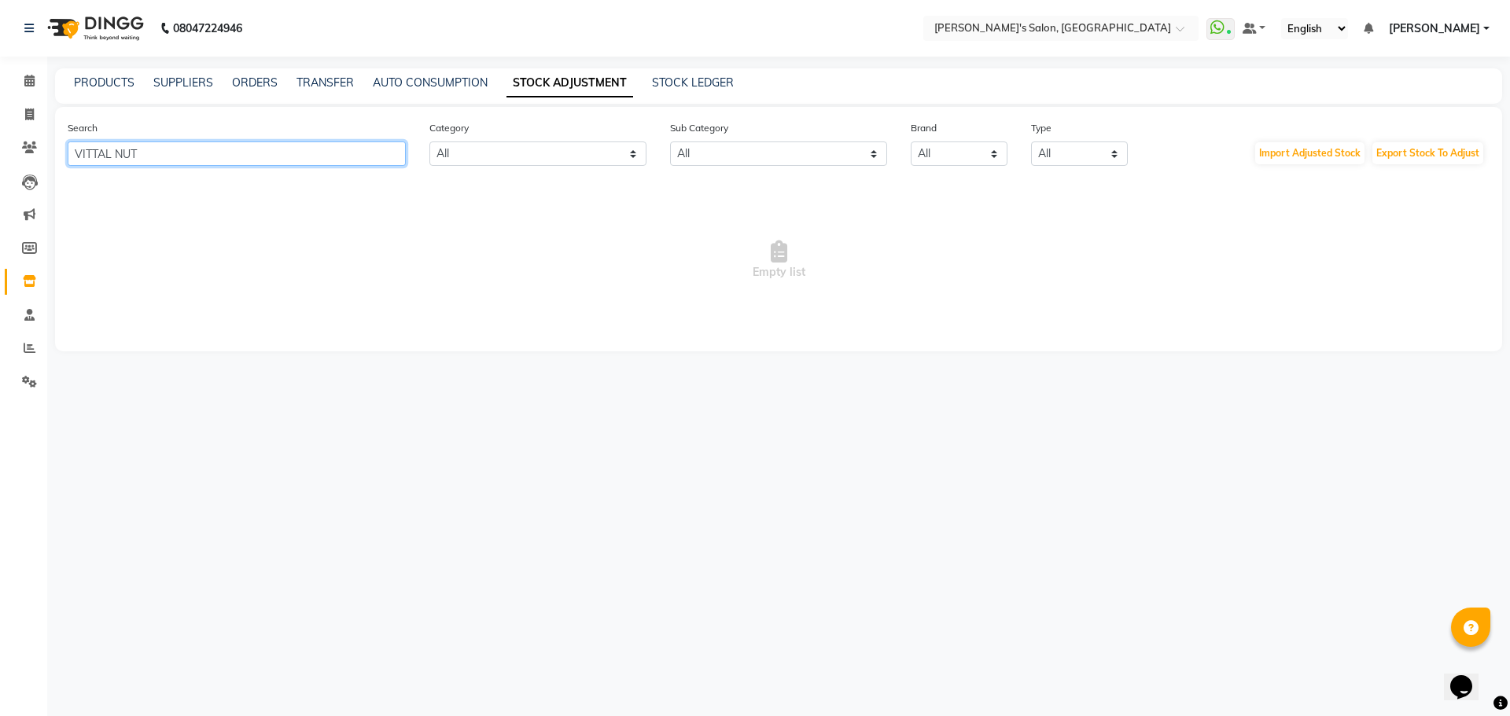
click at [218, 148] on input "VITTAL NUT" at bounding box center [237, 154] width 338 height 24
type input "V"
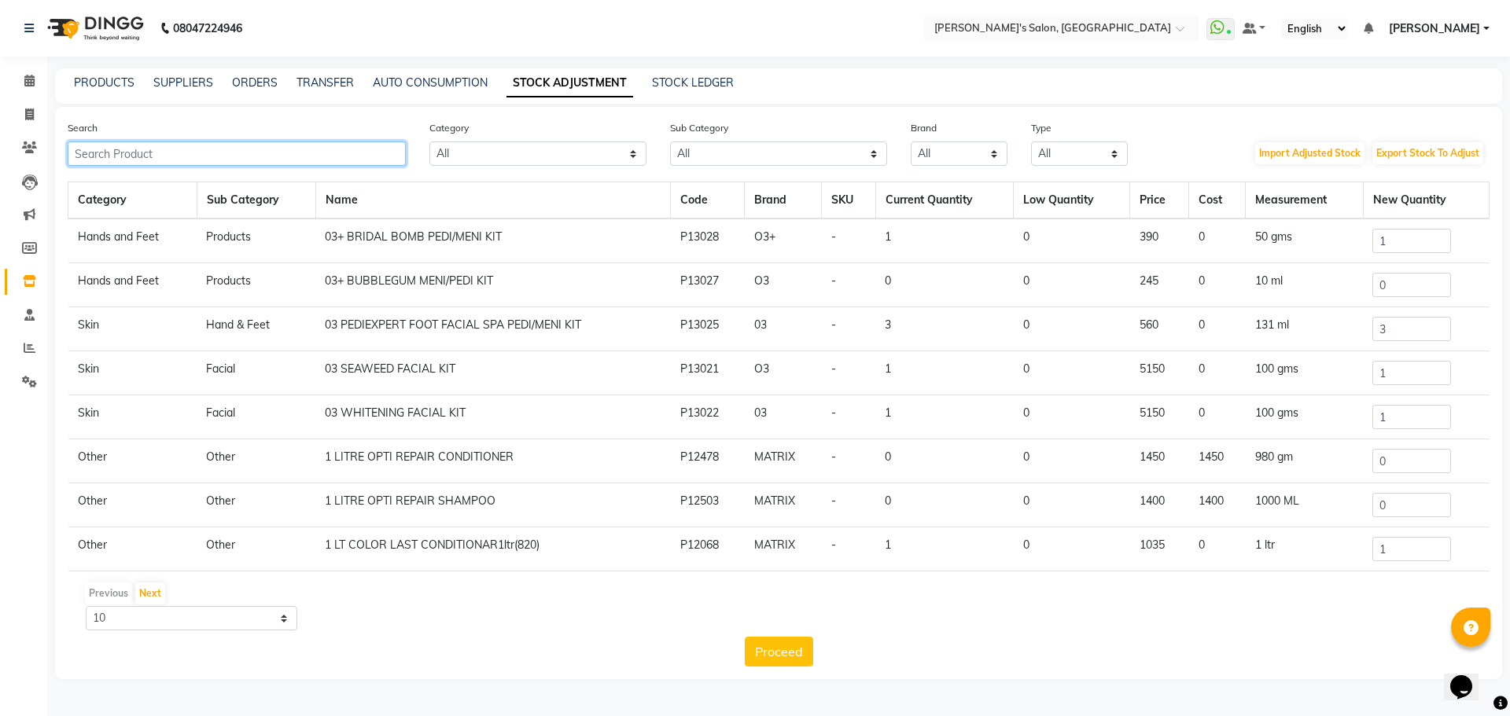
click at [135, 145] on input "text" at bounding box center [237, 154] width 338 height 24
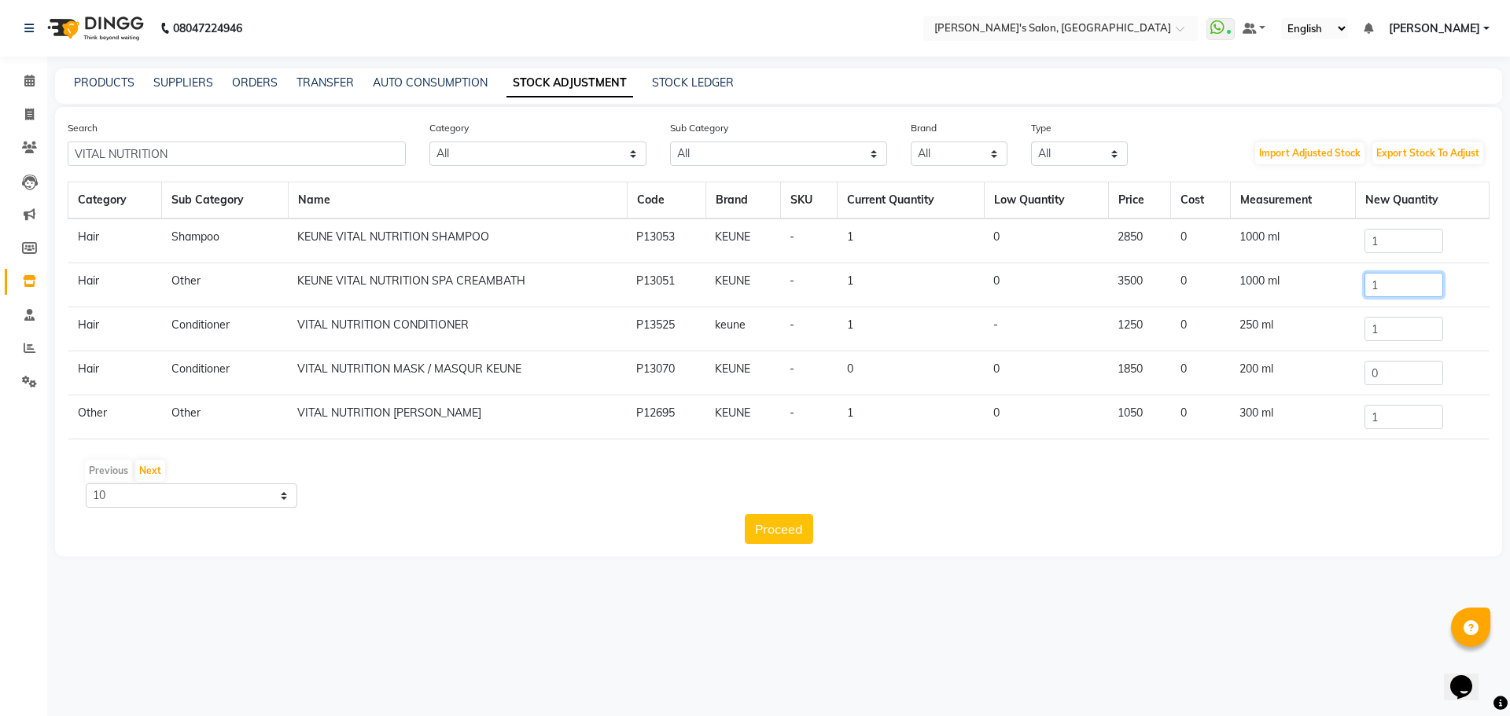
click at [1396, 285] on input "1" at bounding box center [1403, 285] width 79 height 24
click at [179, 152] on input "VITAL NUTRITION" at bounding box center [237, 154] width 338 height 24
type input "V"
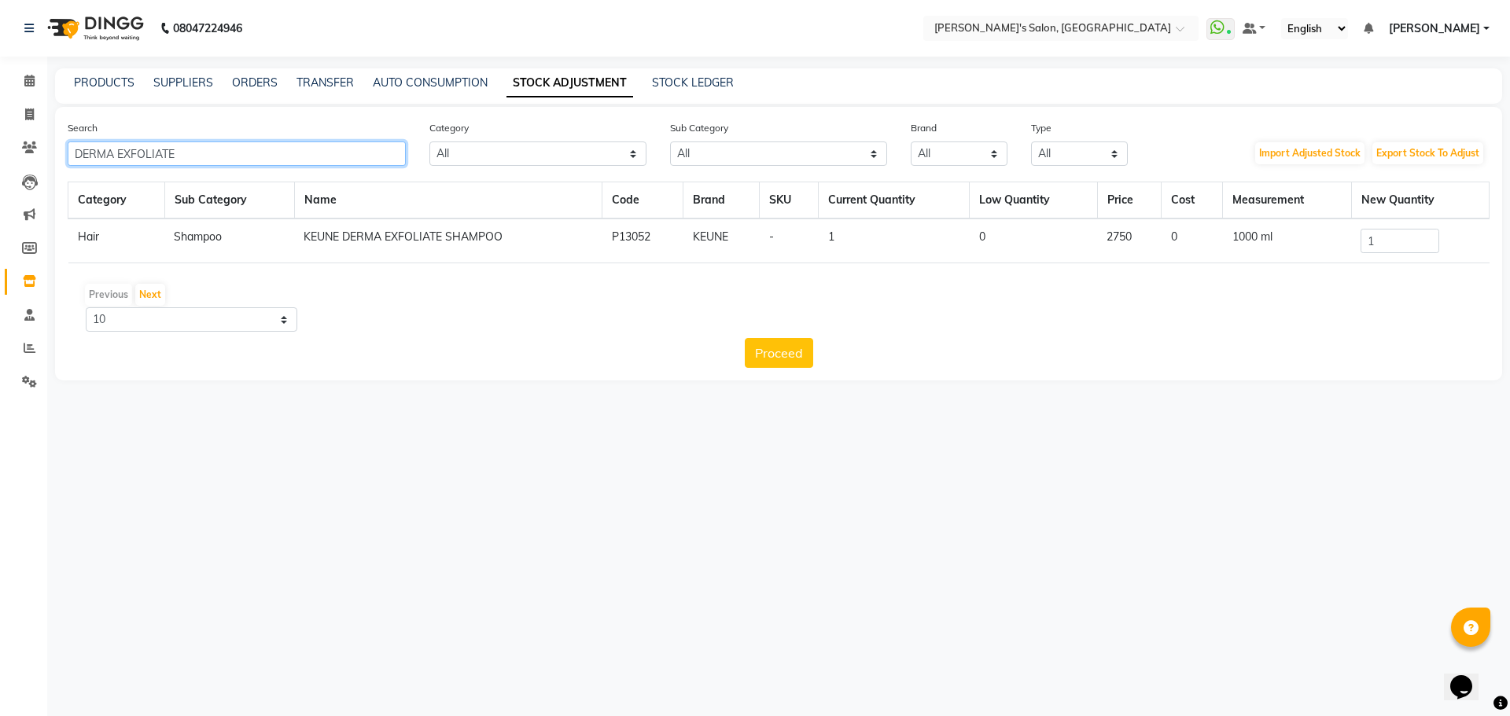
type input "DERMA EXFOLIATE"
click at [1419, 245] on input "1" at bounding box center [1400, 241] width 79 height 24
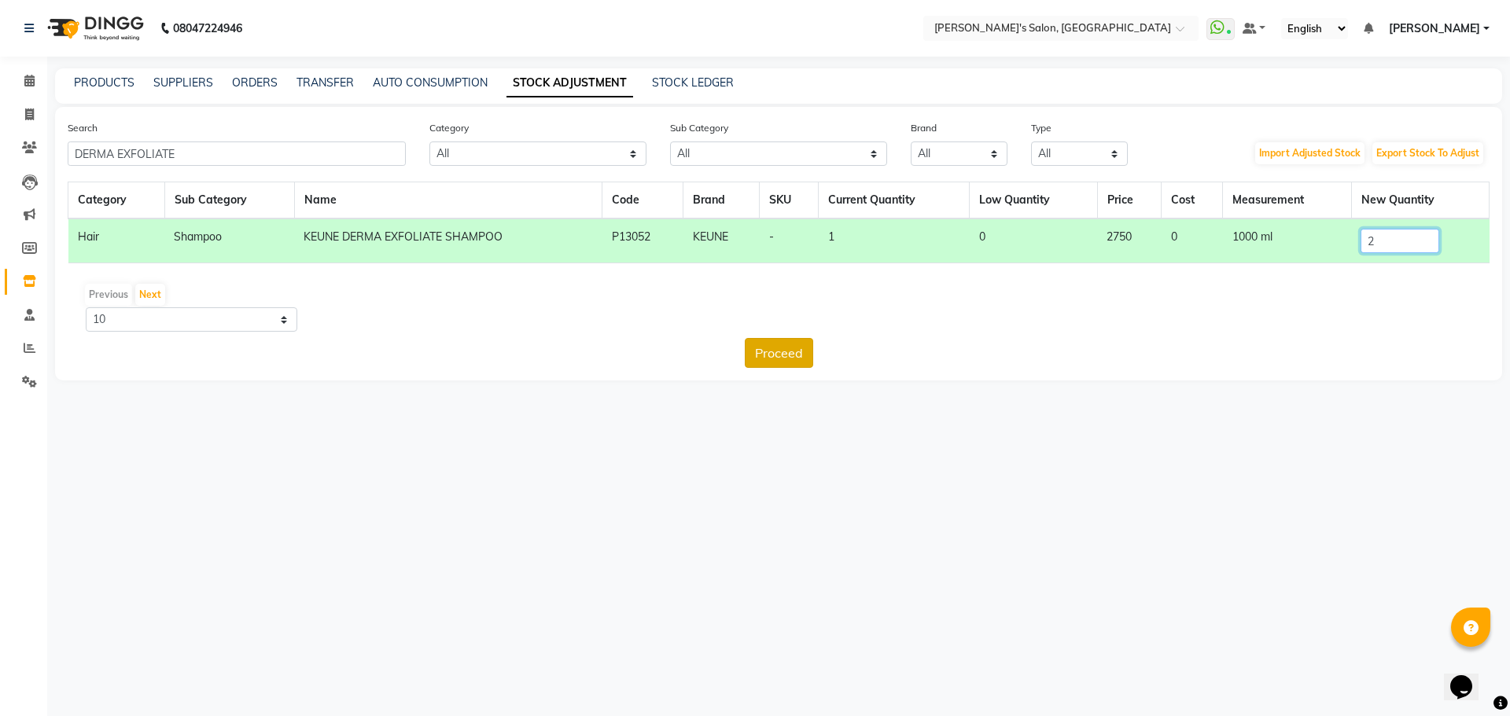
type input "2"
click at [779, 363] on button "Proceed" at bounding box center [779, 353] width 68 height 30
click at [812, 349] on button "Submit" at bounding box center [813, 353] width 62 height 30
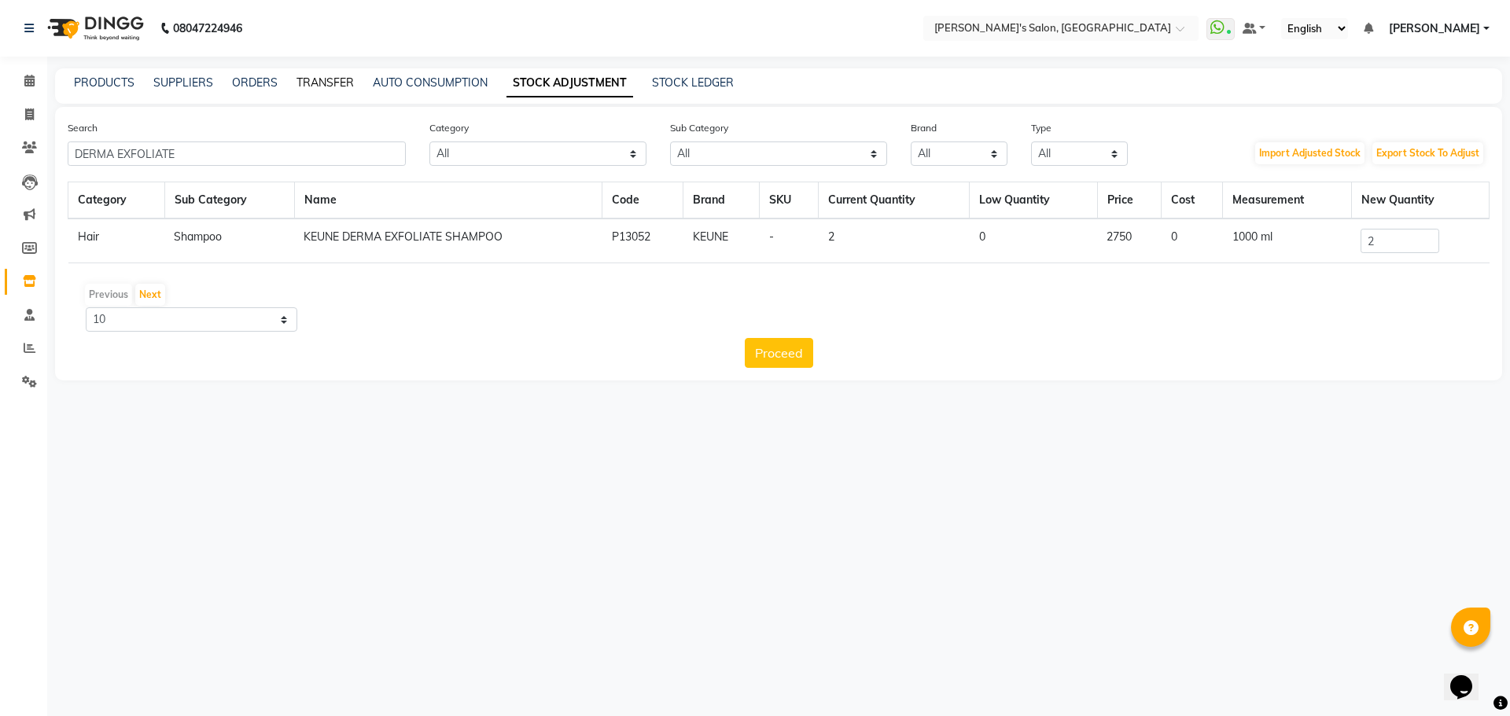
click at [315, 83] on link "TRANSFER" at bounding box center [324, 82] width 57 height 14
select select "sender"
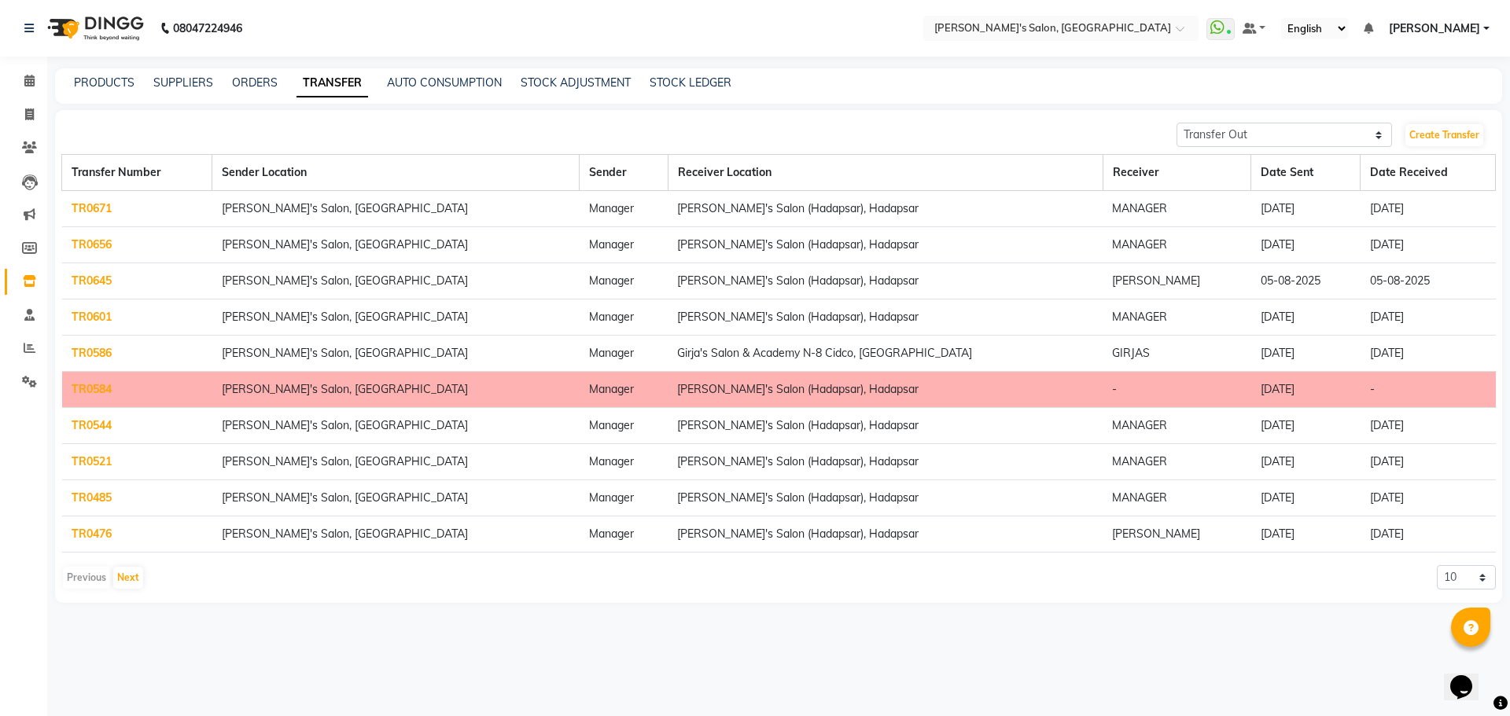
click at [92, 211] on link "TR0671" at bounding box center [92, 208] width 40 height 14
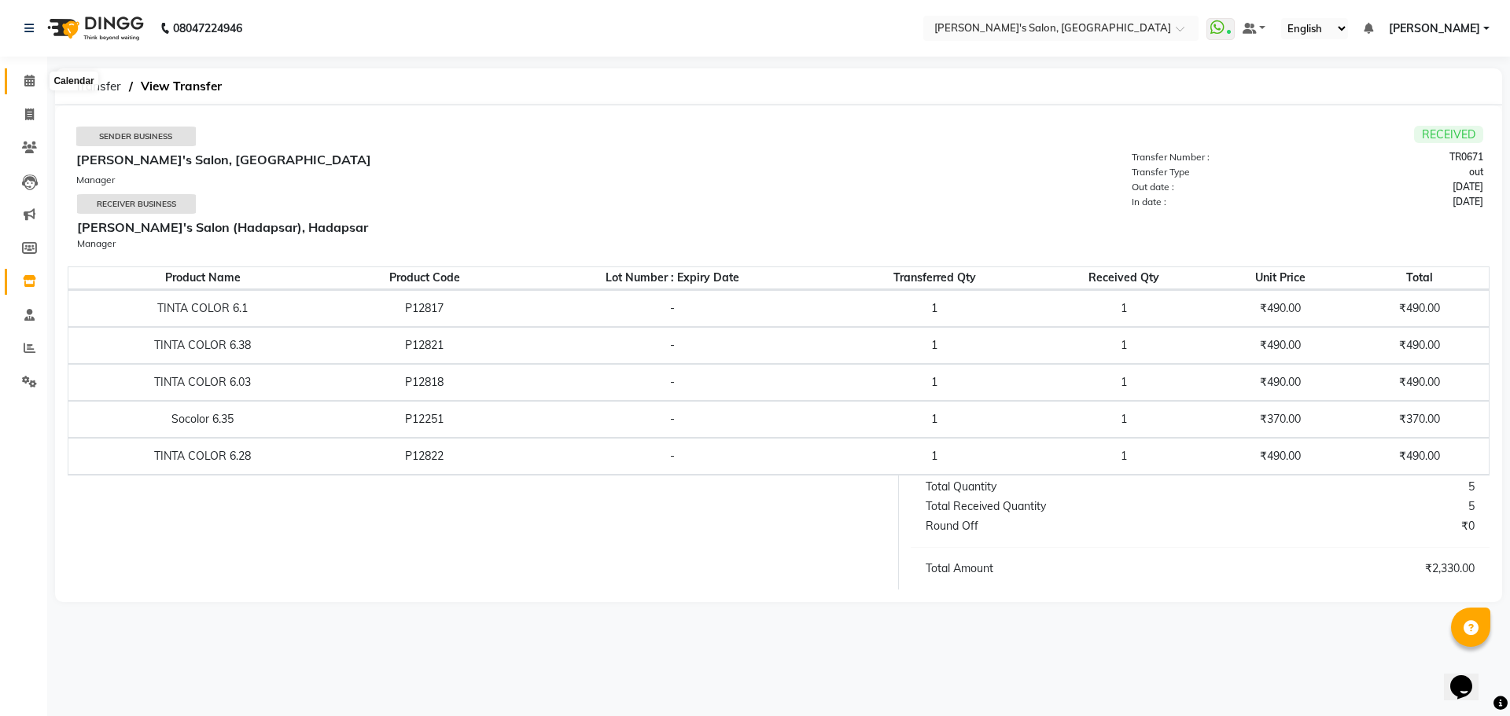
click at [26, 87] on span at bounding box center [30, 81] width 28 height 18
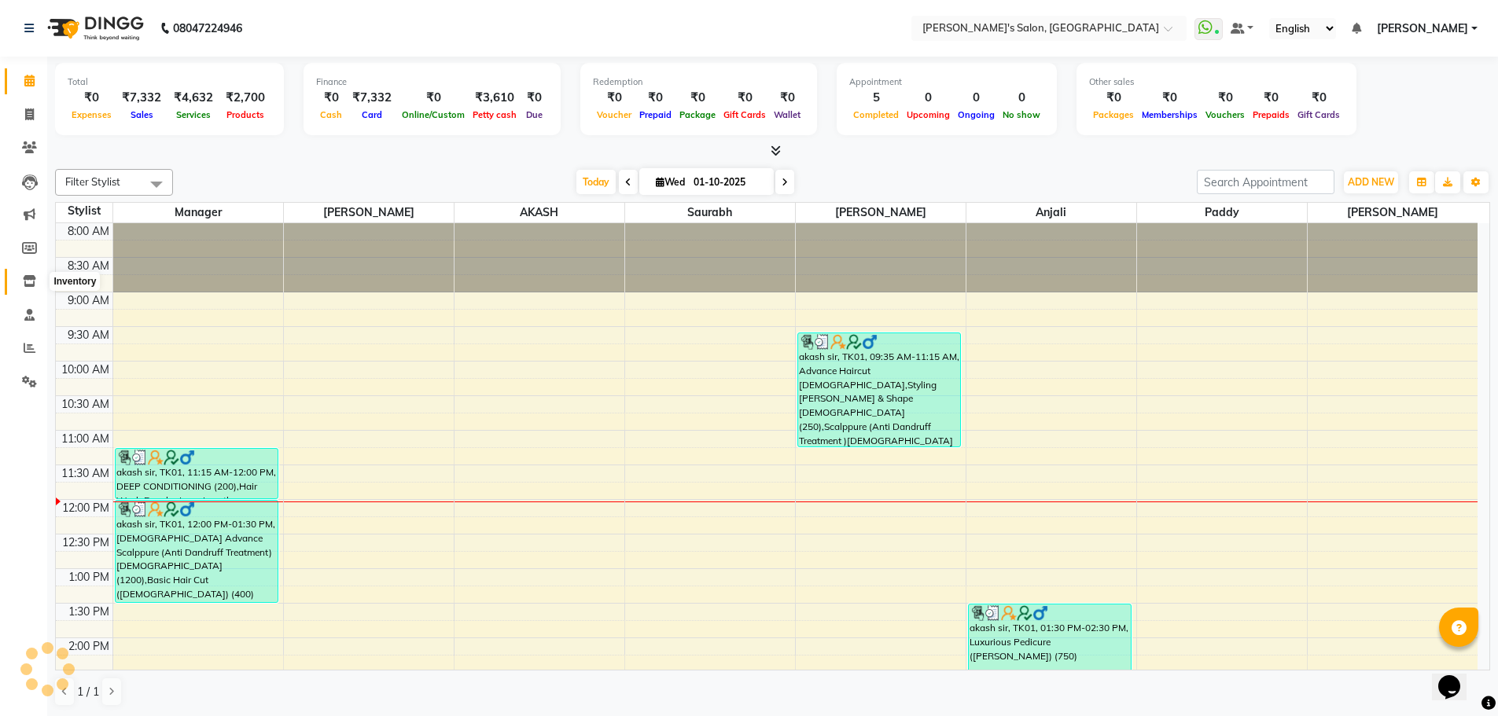
click at [26, 290] on span at bounding box center [30, 282] width 28 height 18
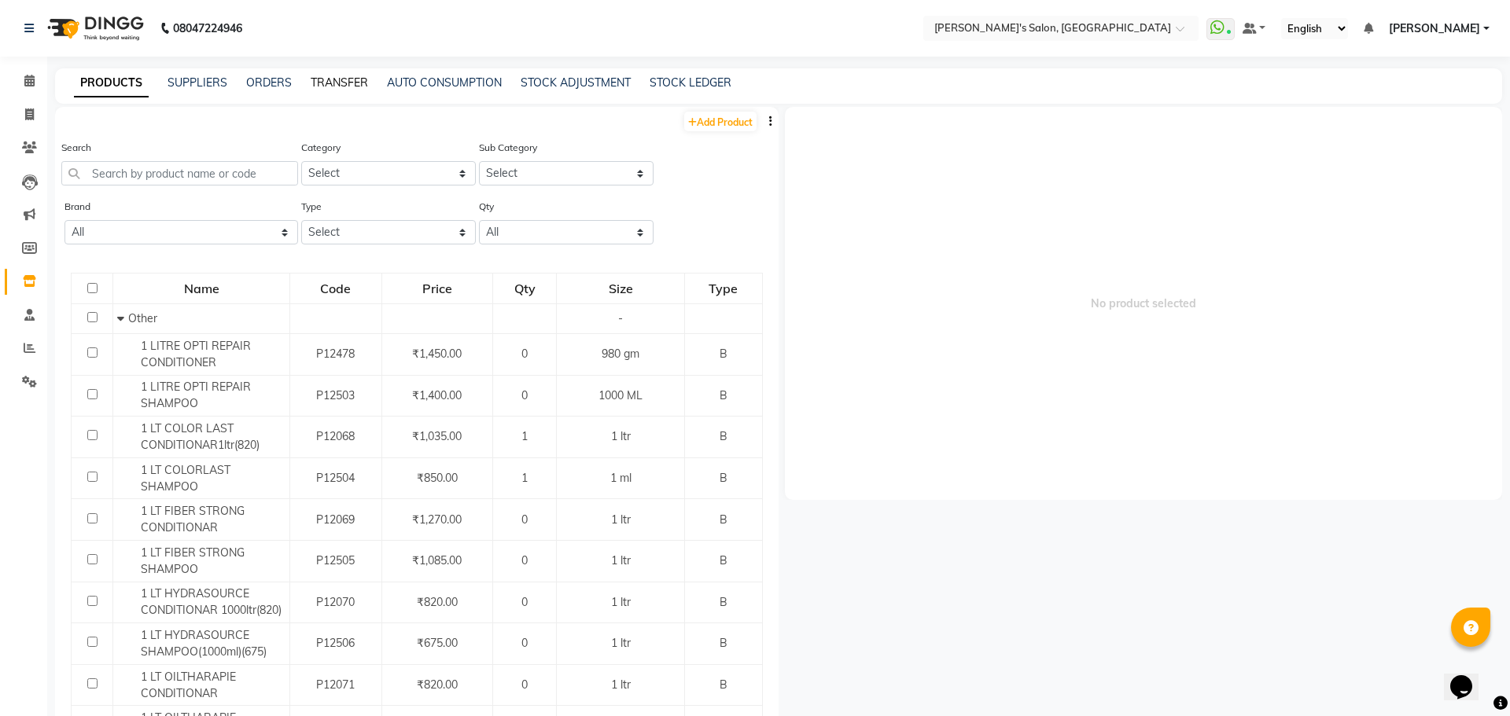
click at [353, 84] on link "TRANSFER" at bounding box center [339, 82] width 57 height 14
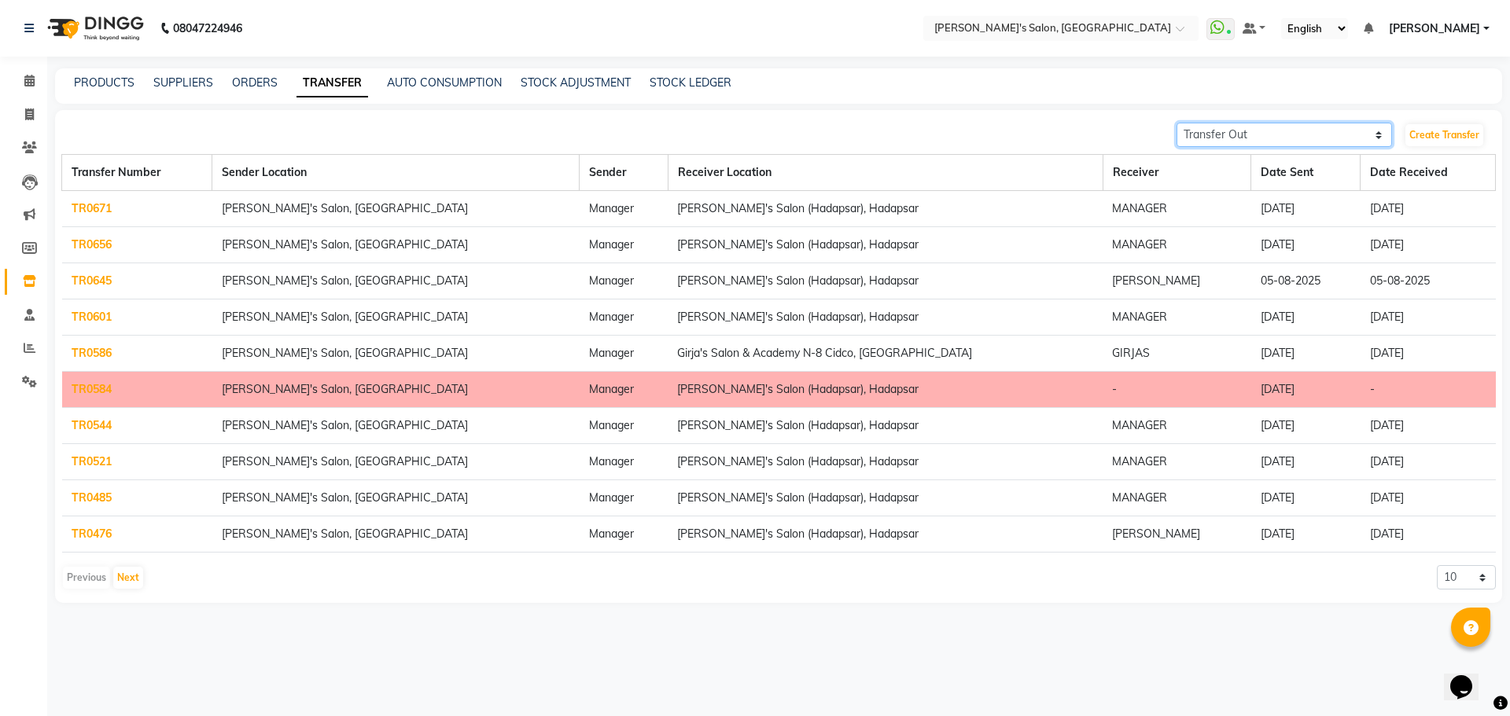
click at [1377, 132] on select "Transfer In Transfer Out" at bounding box center [1283, 135] width 215 height 24
select select "receiving"
click at [1176, 123] on select "Transfer In Transfer Out" at bounding box center [1283, 135] width 215 height 24
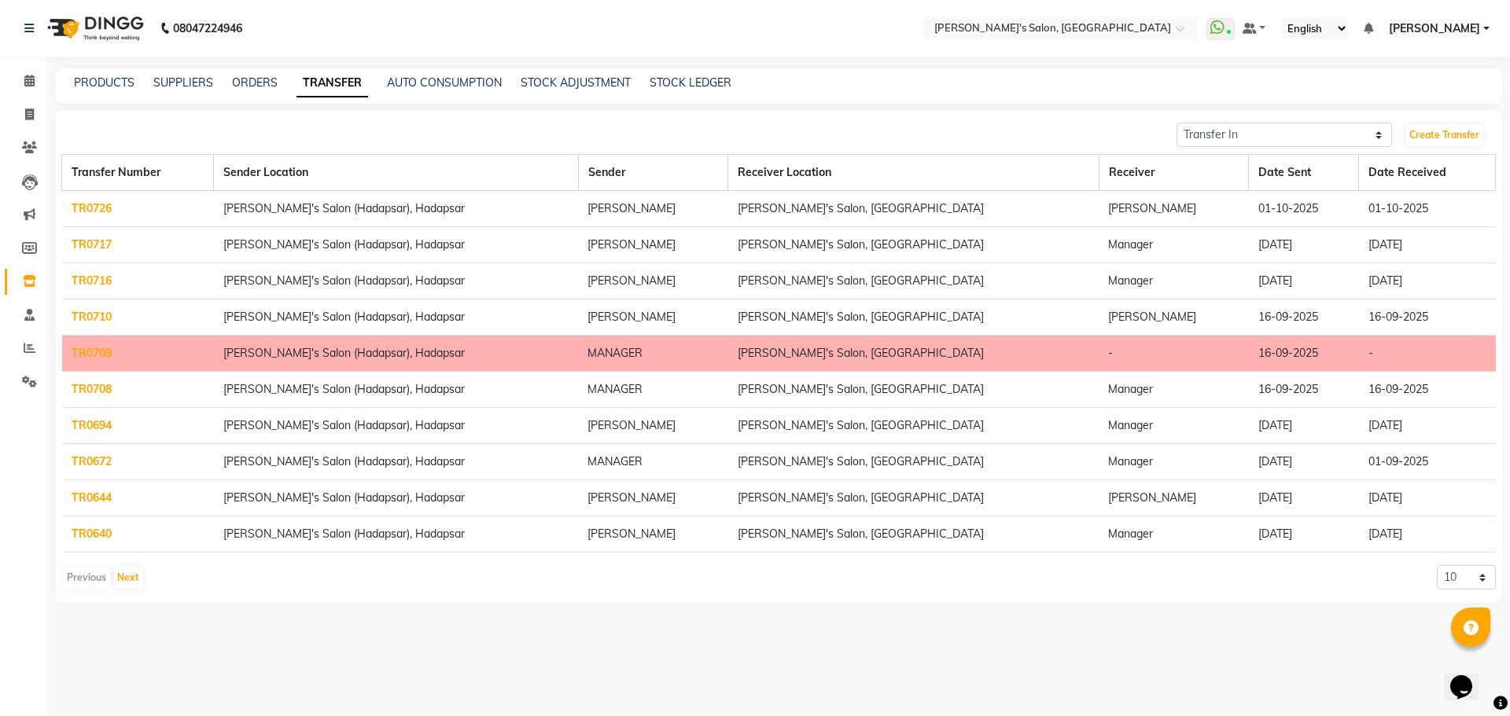
click at [79, 203] on link "TR0726" at bounding box center [92, 208] width 40 height 14
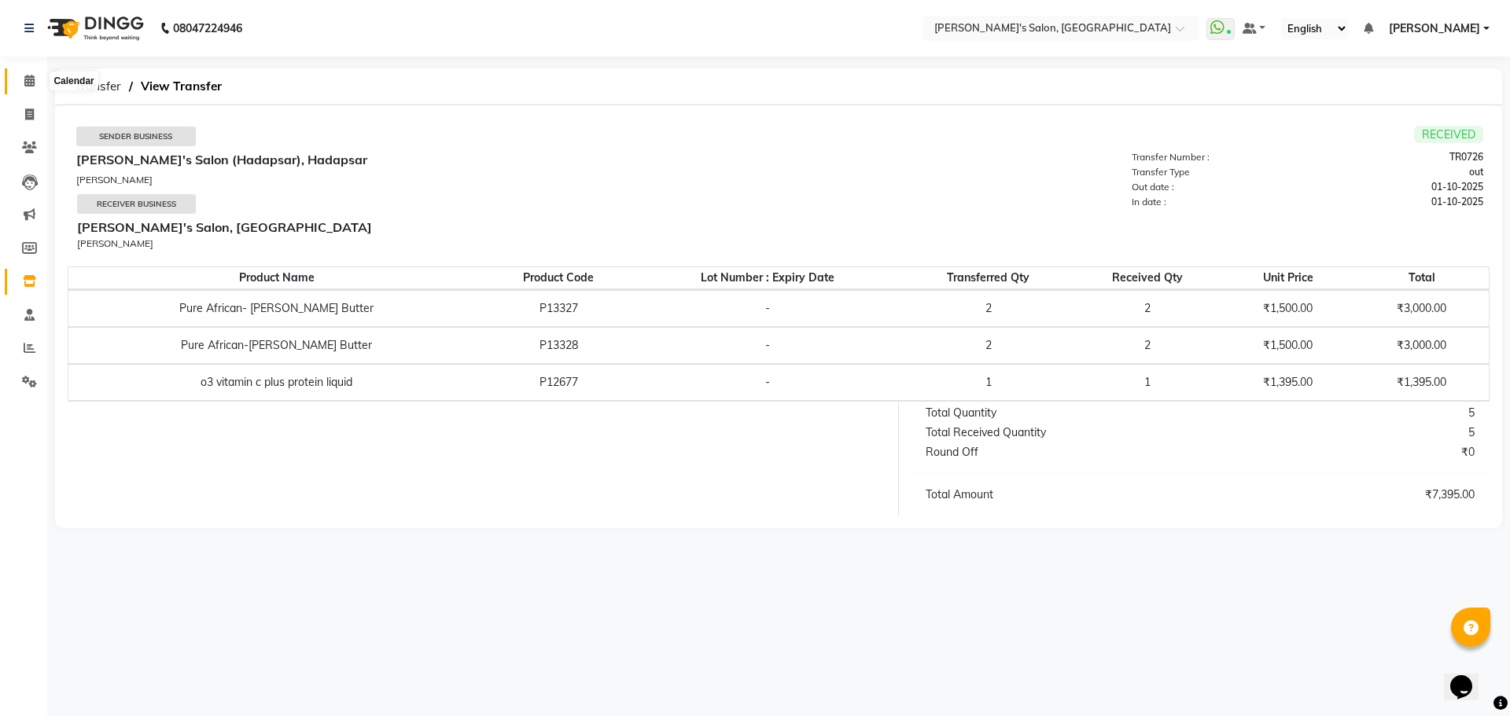
drag, startPoint x: 29, startPoint y: 80, endPoint x: 50, endPoint y: 85, distance: 21.0
click at [28, 80] on icon at bounding box center [29, 81] width 10 height 12
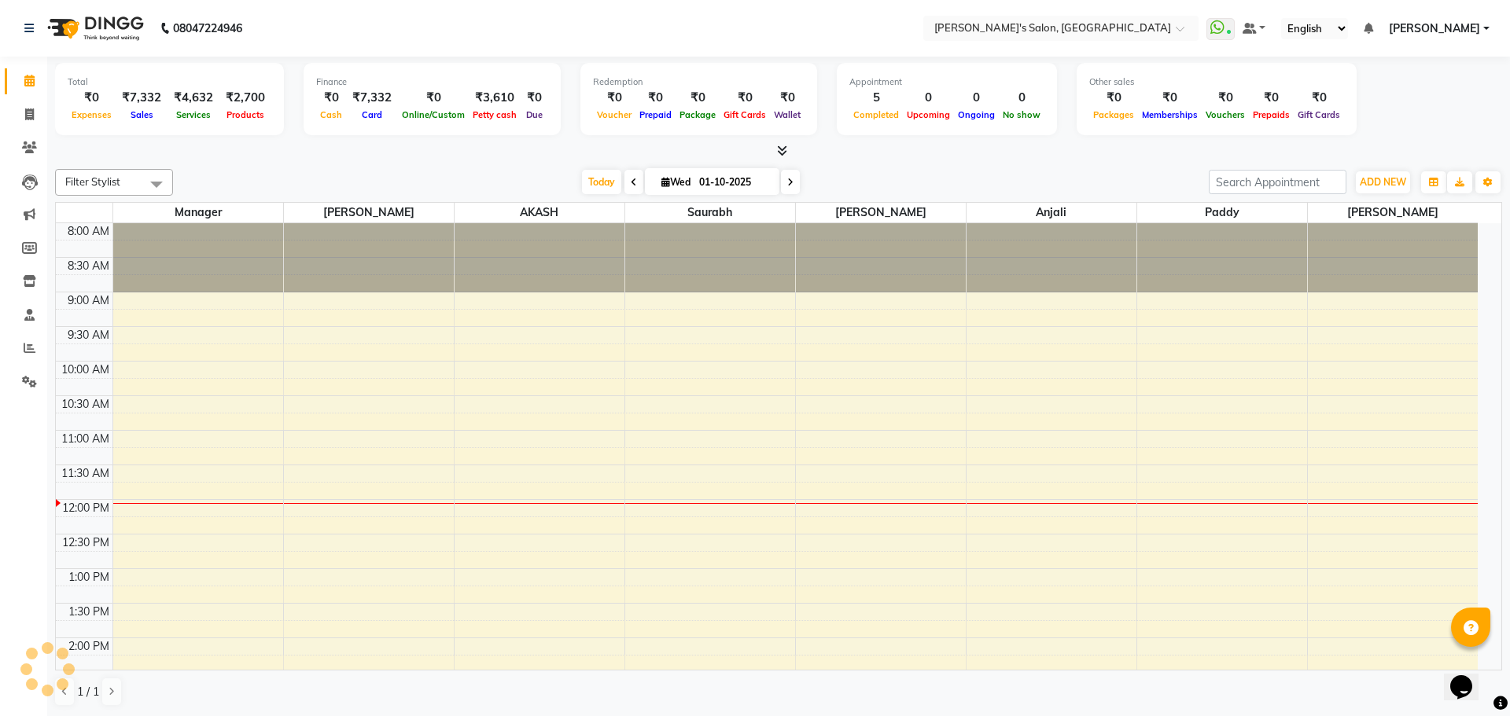
click at [503, 171] on div "Today Wed 01-10-2025" at bounding box center [691, 183] width 1020 height 24
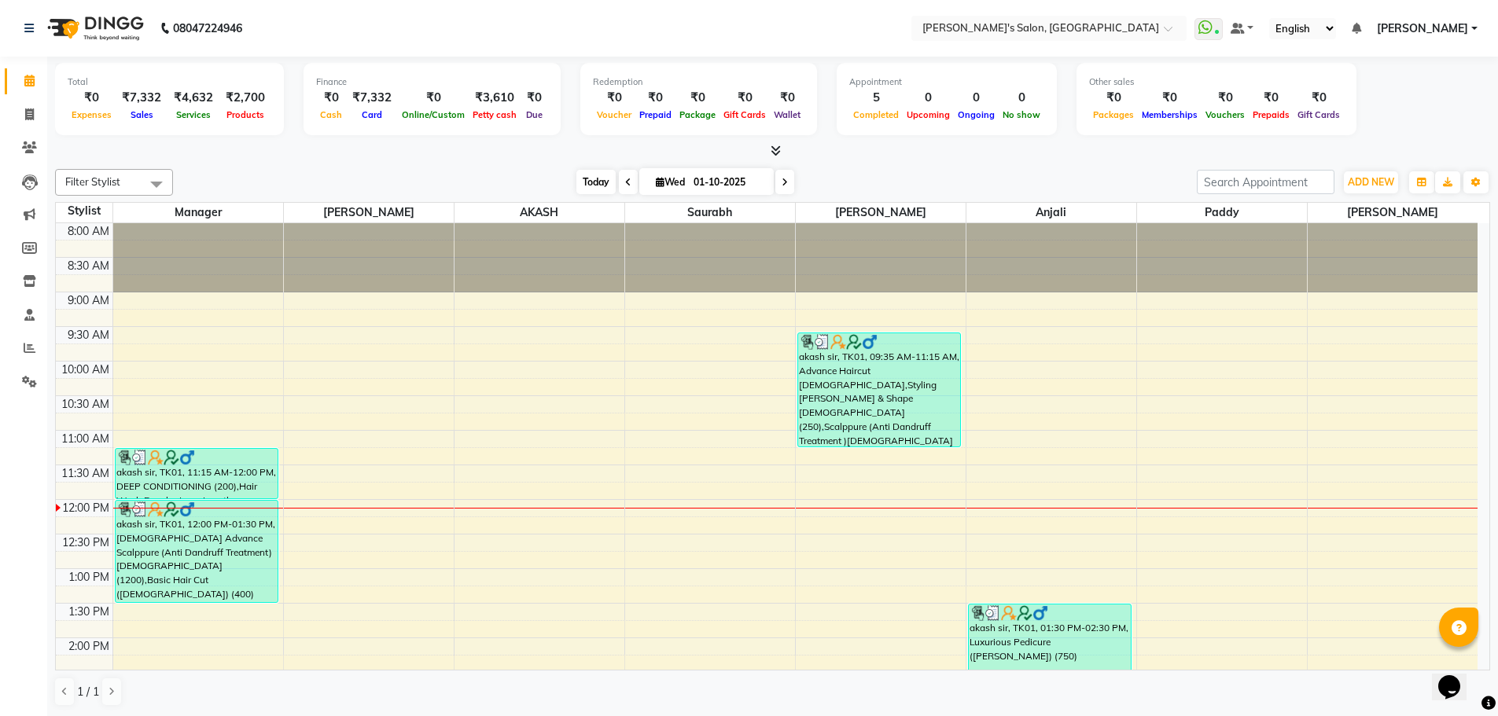
click at [585, 173] on span "Today" at bounding box center [595, 182] width 39 height 24
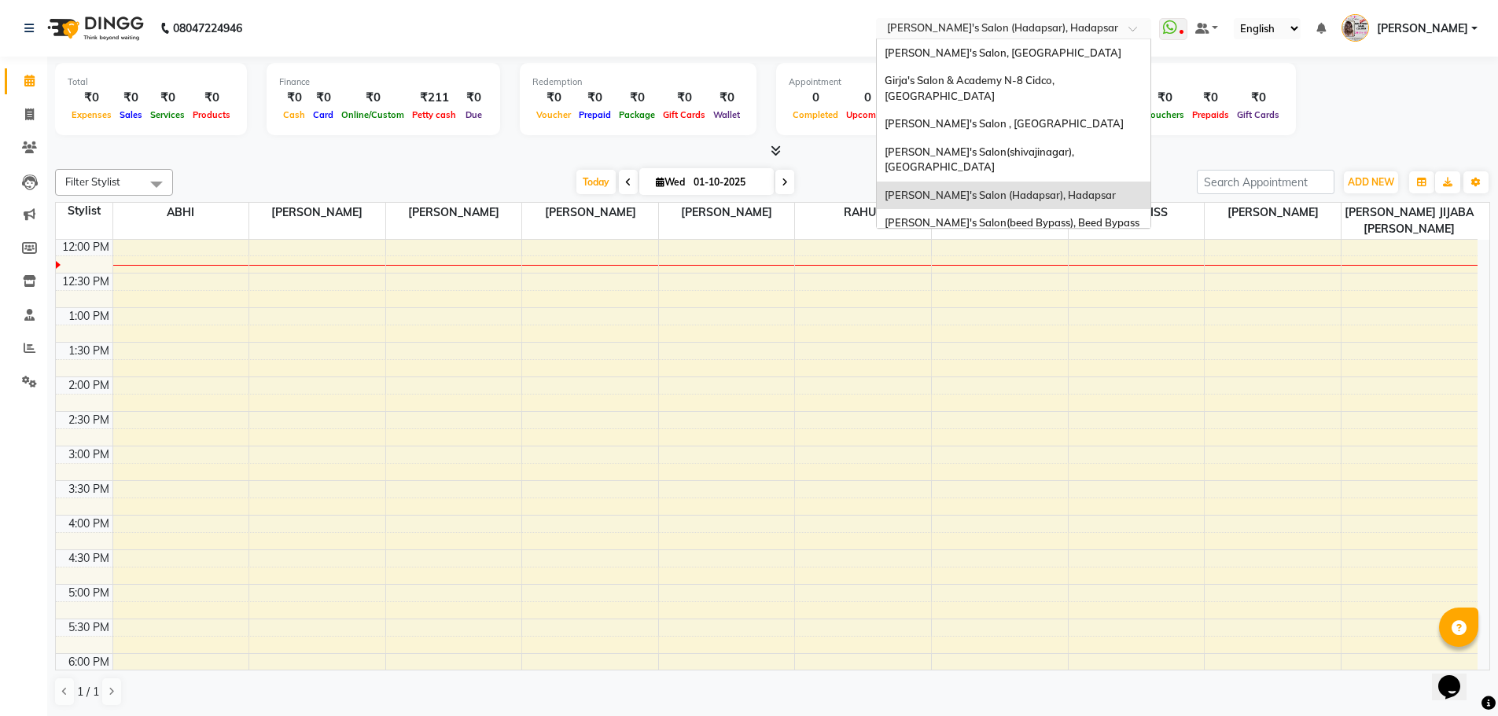
click at [1112, 26] on input "text" at bounding box center [998, 30] width 228 height 16
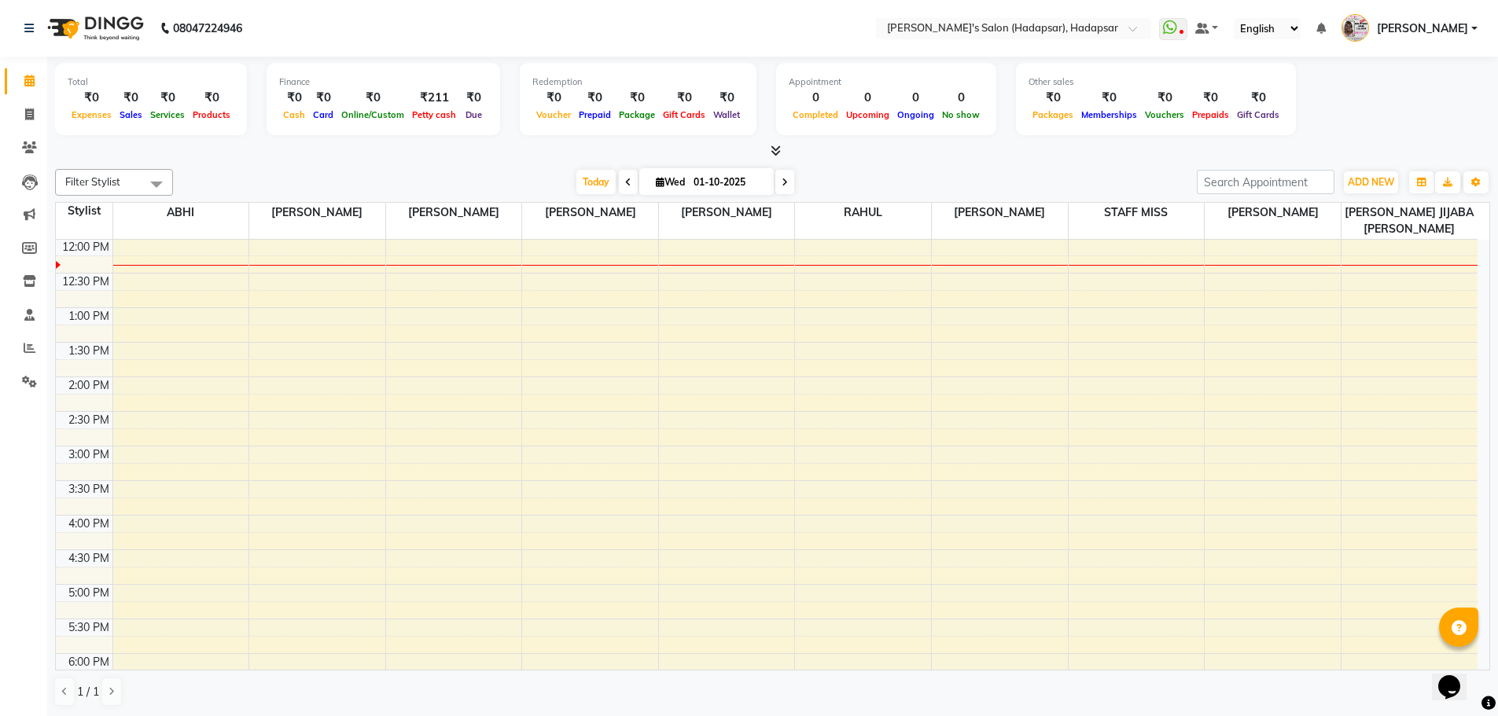
click at [889, 152] on div at bounding box center [772, 151] width 1435 height 17
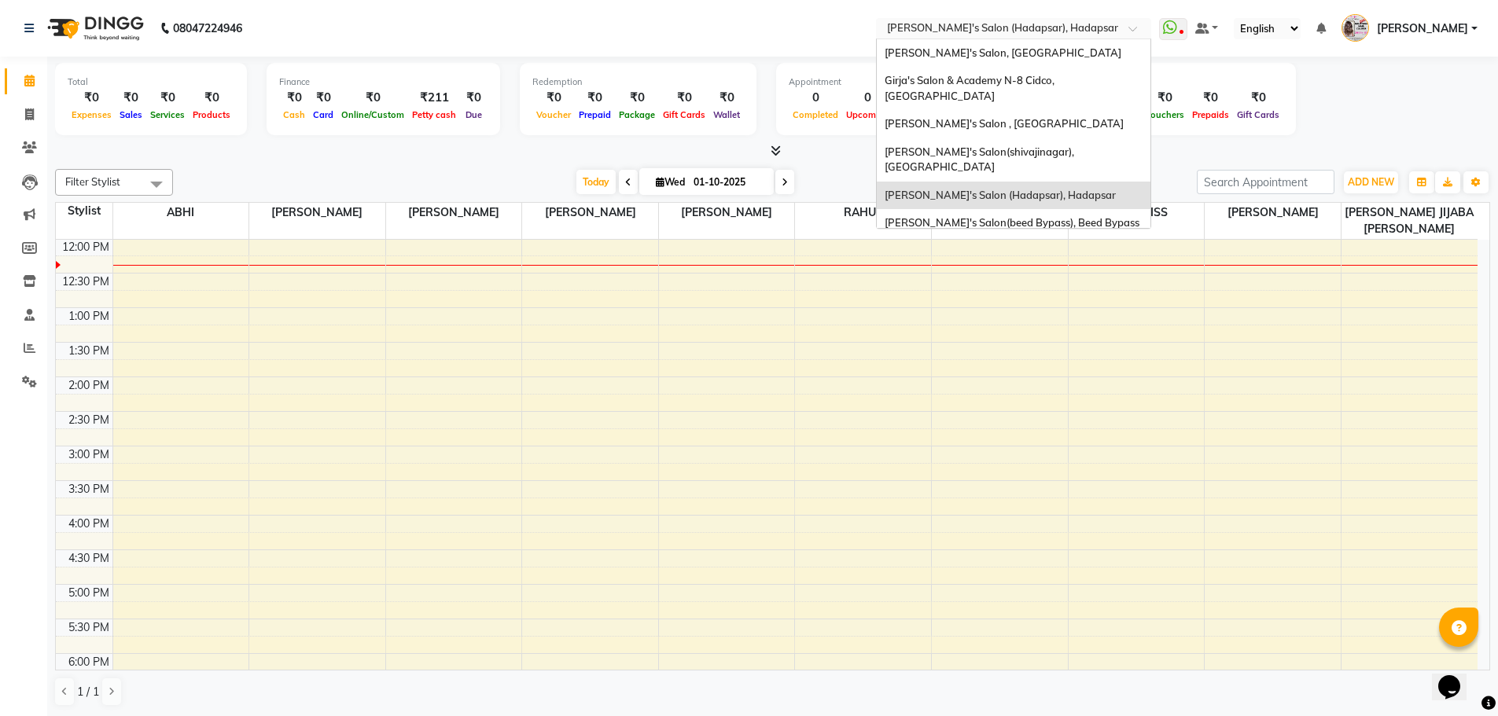
click at [1054, 31] on input "text" at bounding box center [998, 30] width 228 height 16
click at [1058, 58] on div "[PERSON_NAME]'s Salon, [GEOGRAPHIC_DATA]" at bounding box center [1014, 53] width 274 height 28
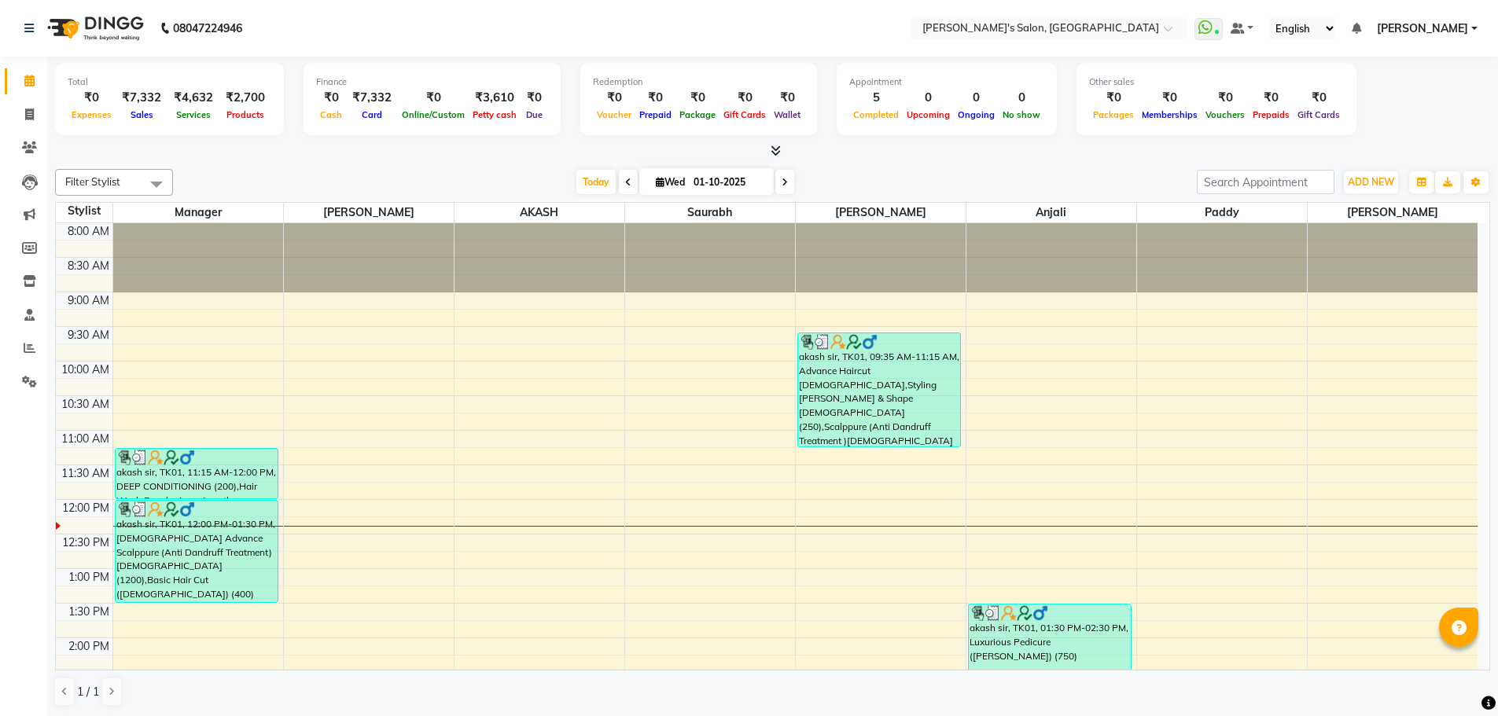
click at [771, 146] on icon at bounding box center [776, 151] width 10 height 12
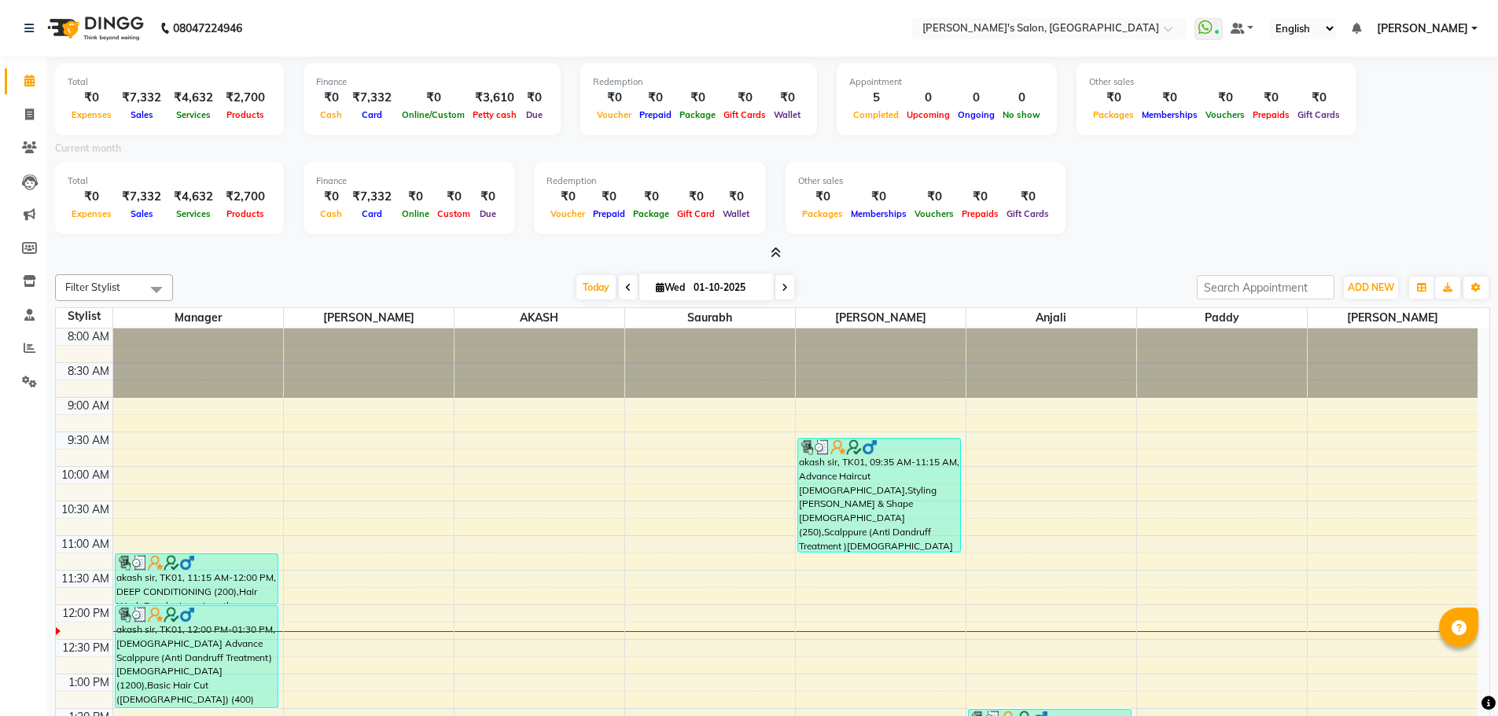
click at [772, 254] on icon at bounding box center [776, 253] width 10 height 12
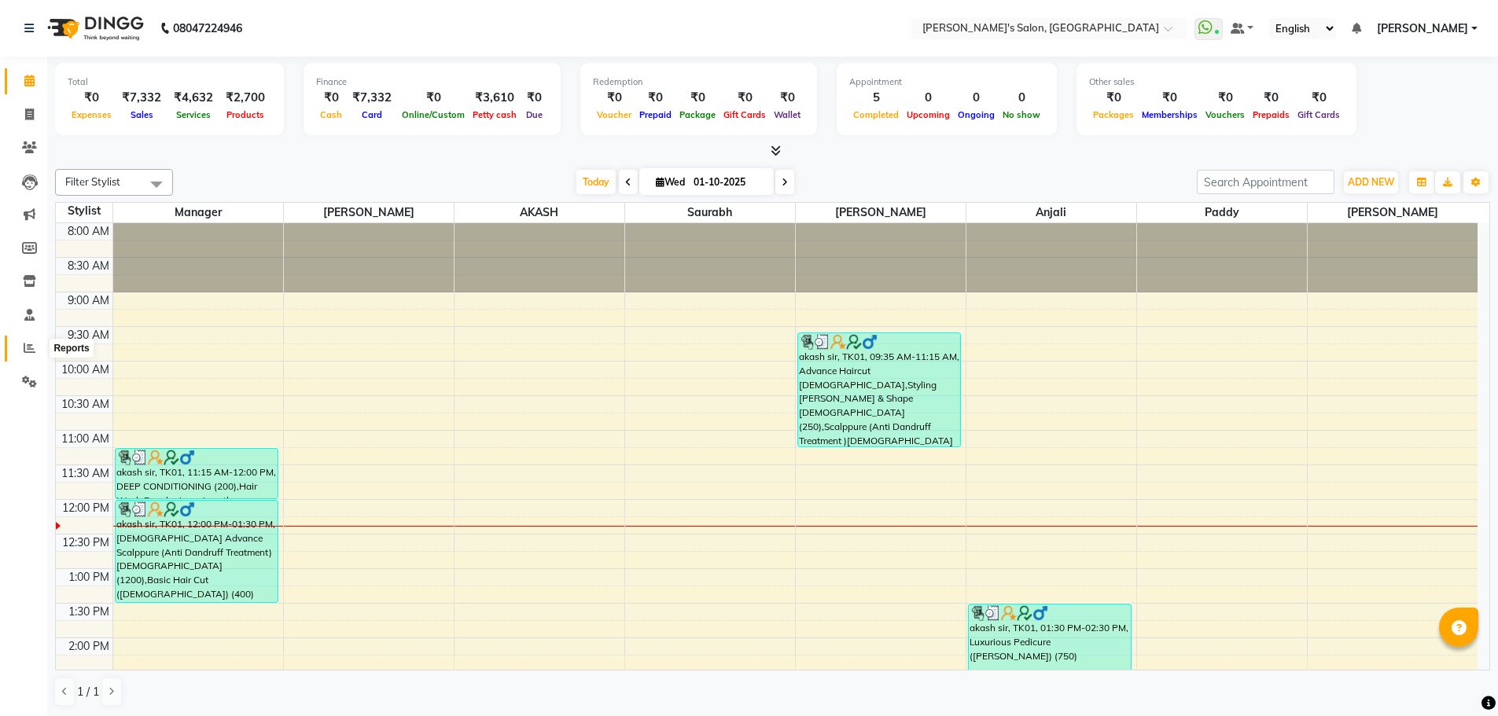
click at [24, 349] on icon at bounding box center [30, 348] width 12 height 12
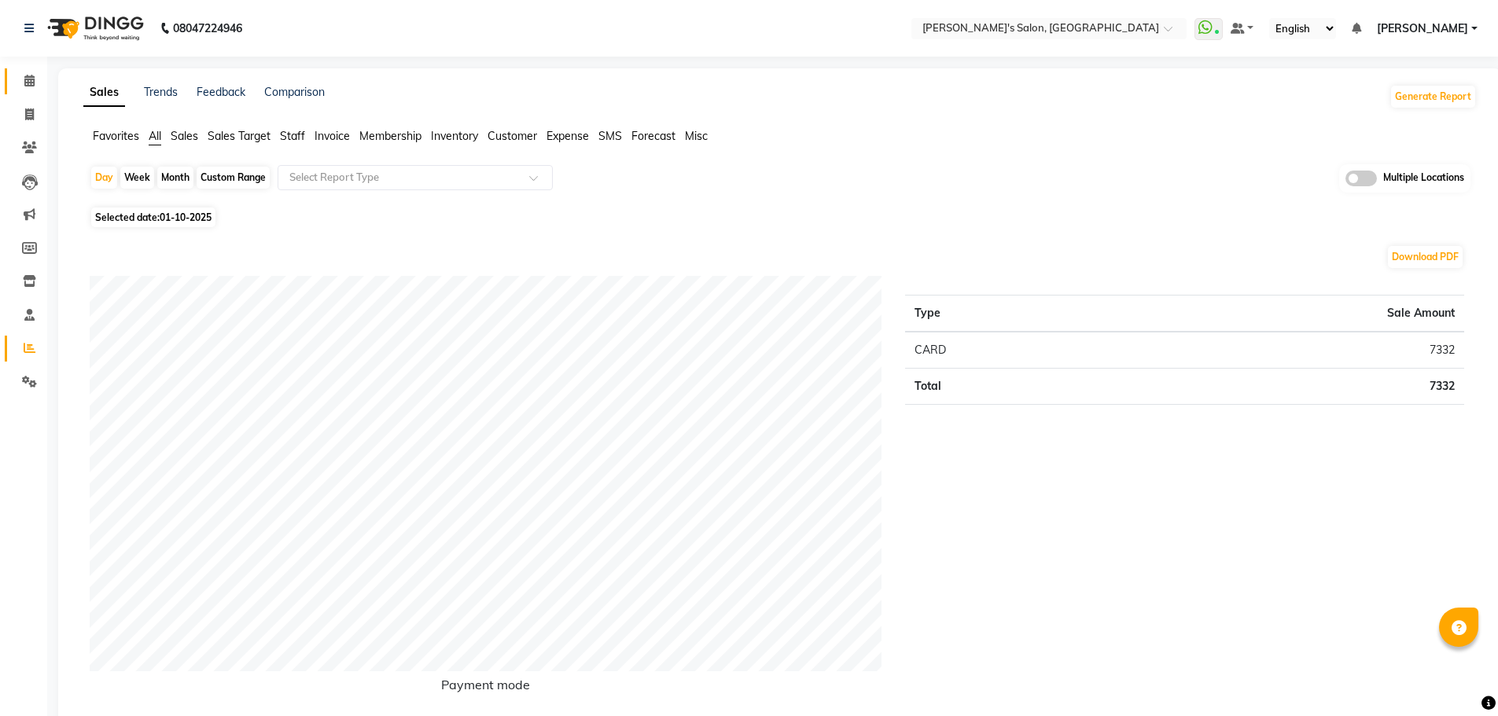
click at [20, 77] on span at bounding box center [30, 81] width 28 height 18
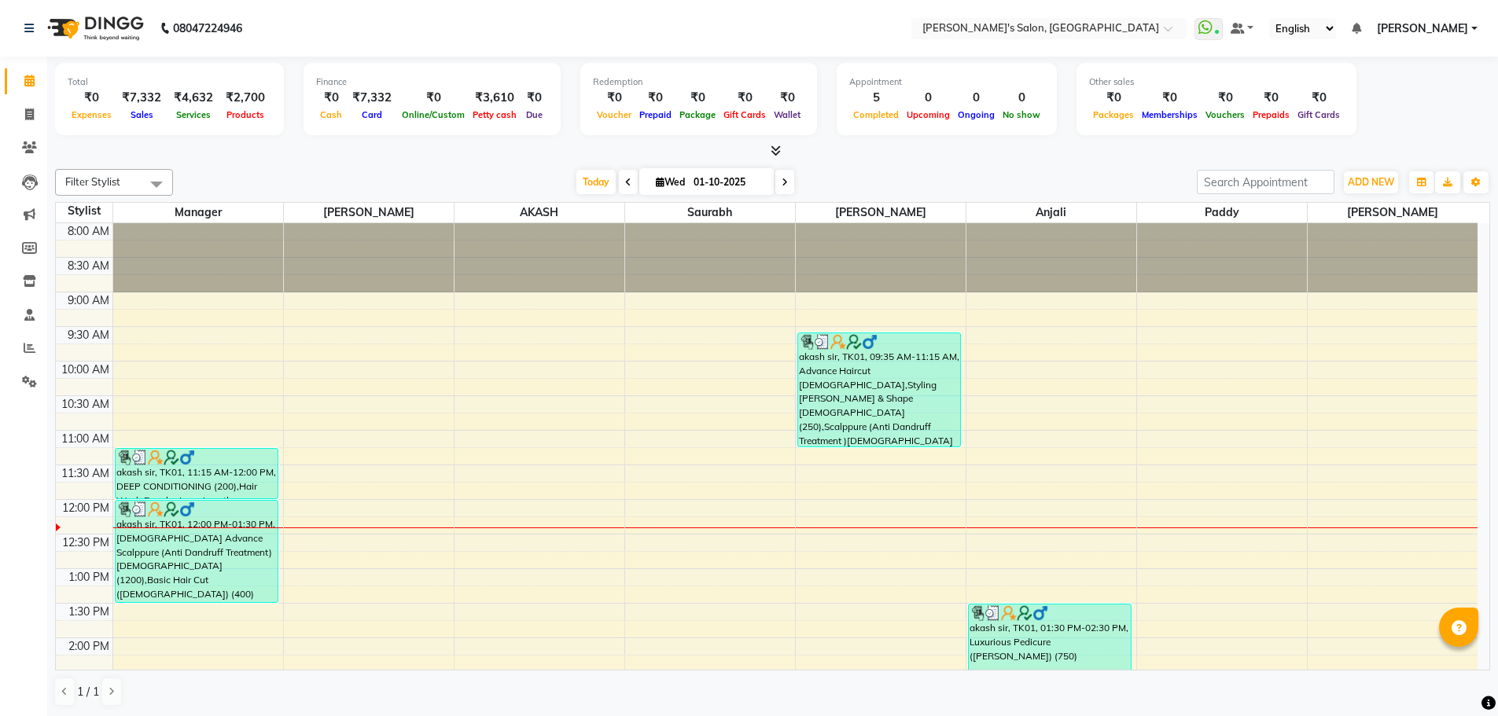
click at [344, 175] on div "[DATE] [DATE]" at bounding box center [685, 183] width 1008 height 24
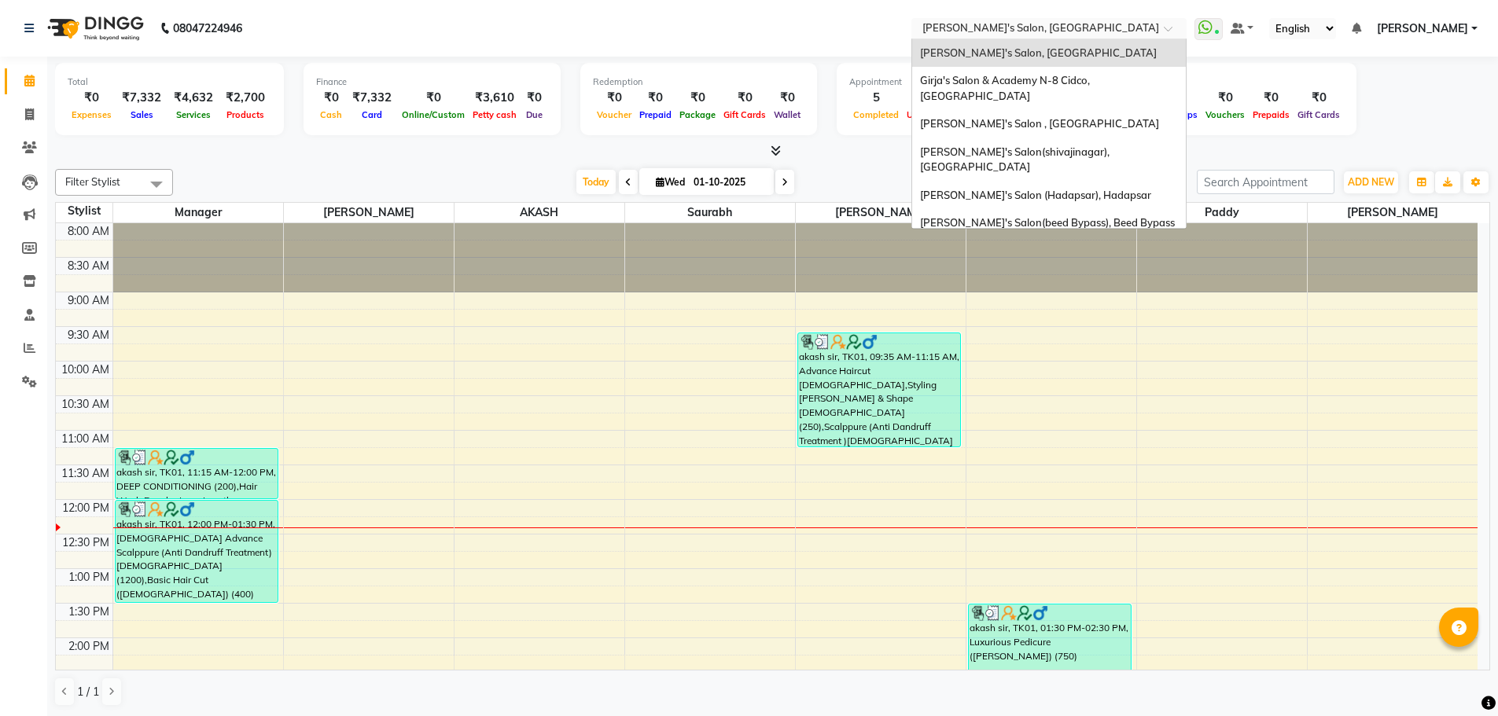
click at [1147, 35] on input "text" at bounding box center [1033, 30] width 228 height 16
click at [1092, 83] on span "Girja's Salon & Academy N-8 Cidco, [GEOGRAPHIC_DATA]" at bounding box center [1006, 88] width 172 height 28
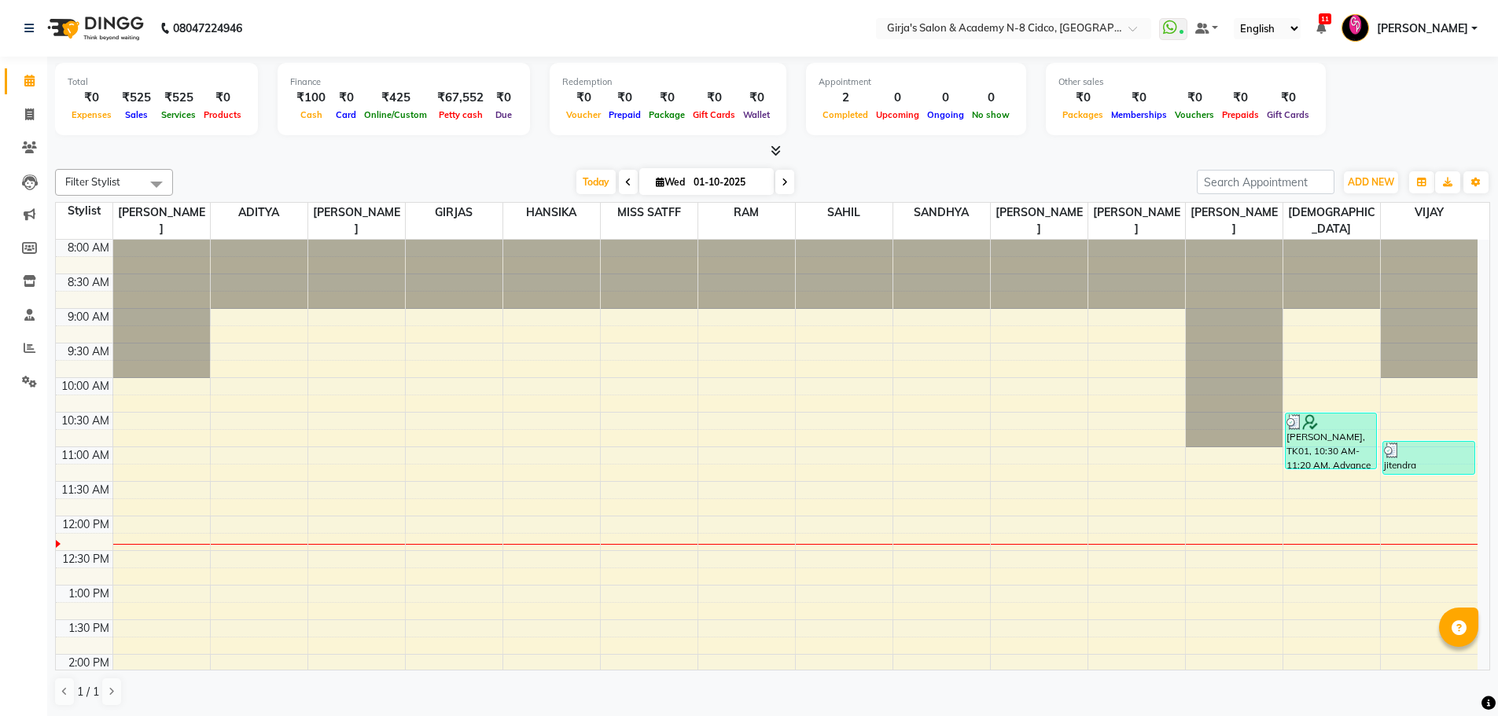
click at [775, 150] on icon at bounding box center [776, 151] width 10 height 12
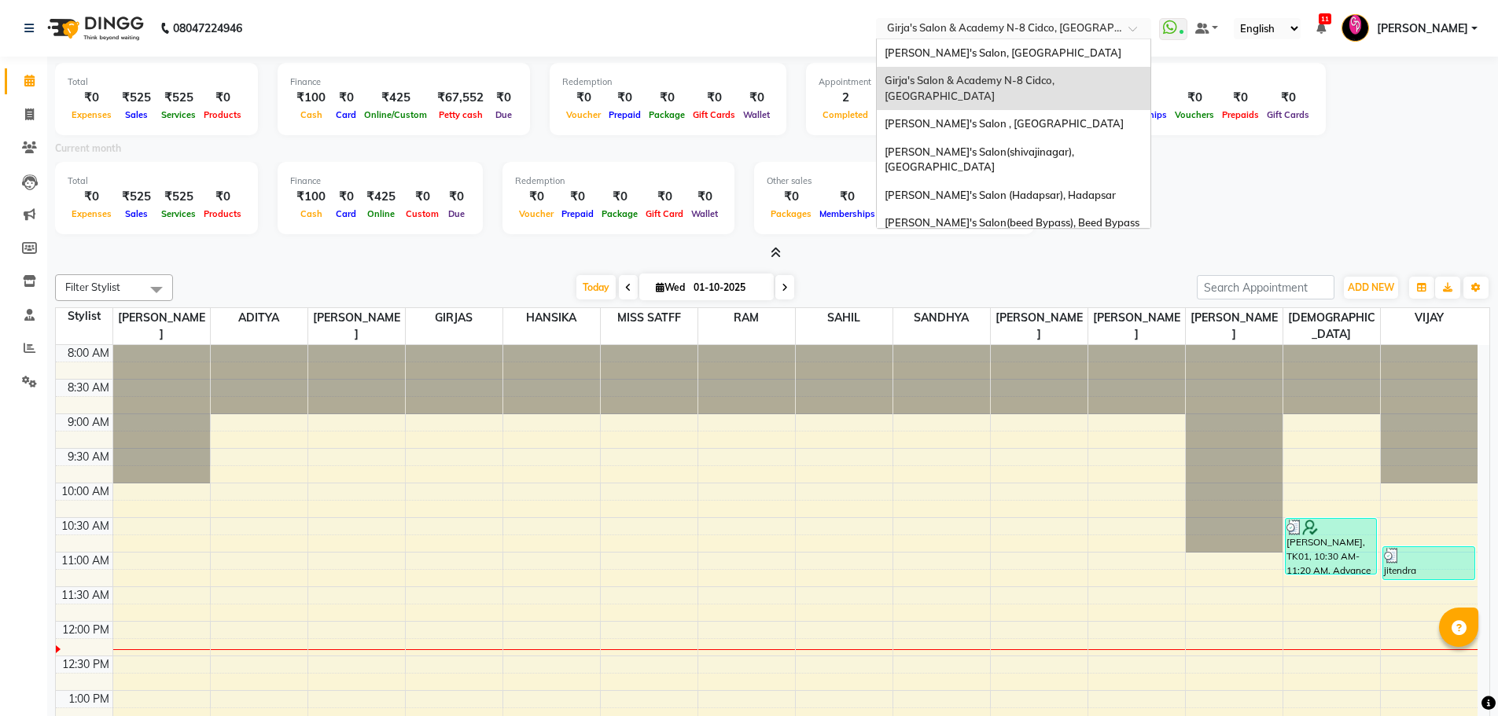
click at [1101, 31] on input "text" at bounding box center [998, 30] width 228 height 16
click at [1083, 110] on div "[PERSON_NAME]'s Salon , [GEOGRAPHIC_DATA]" at bounding box center [1014, 124] width 274 height 28
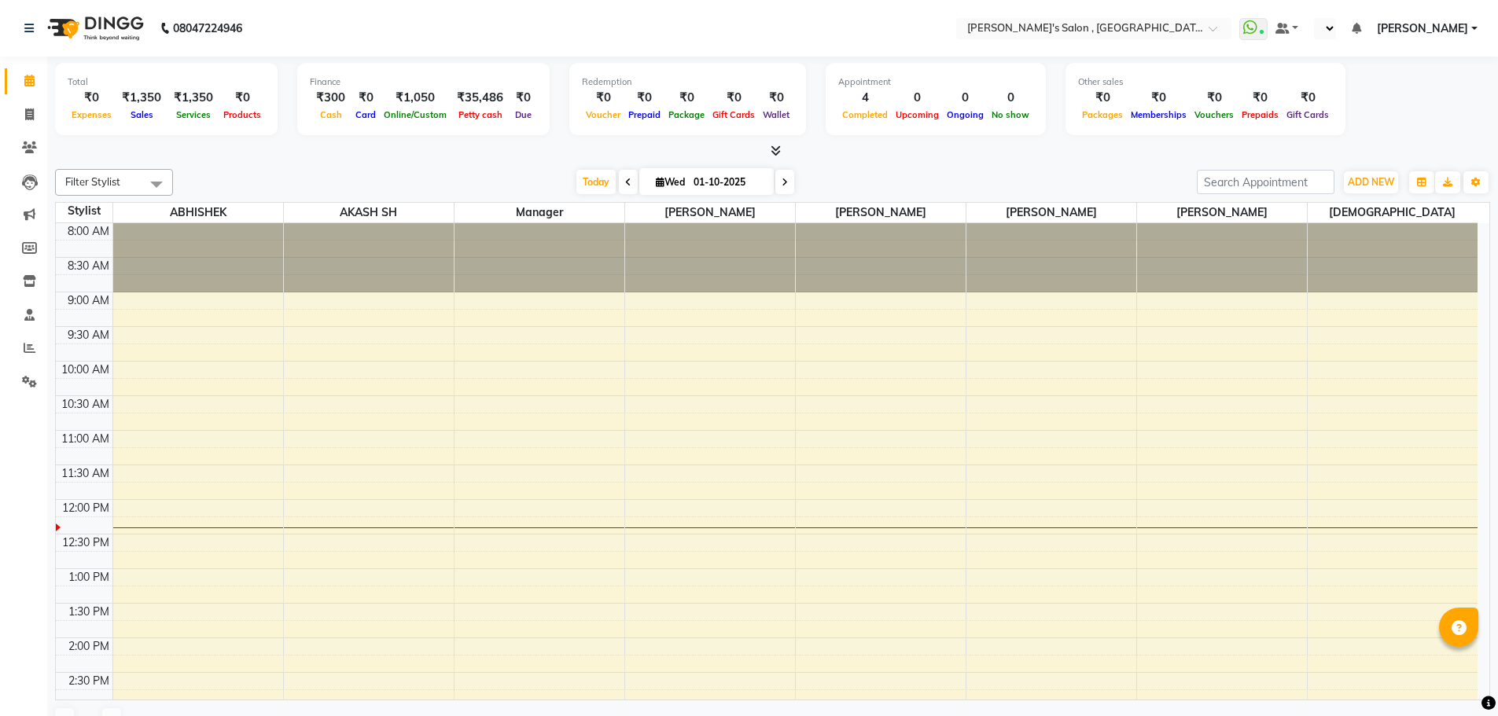
select select "en"
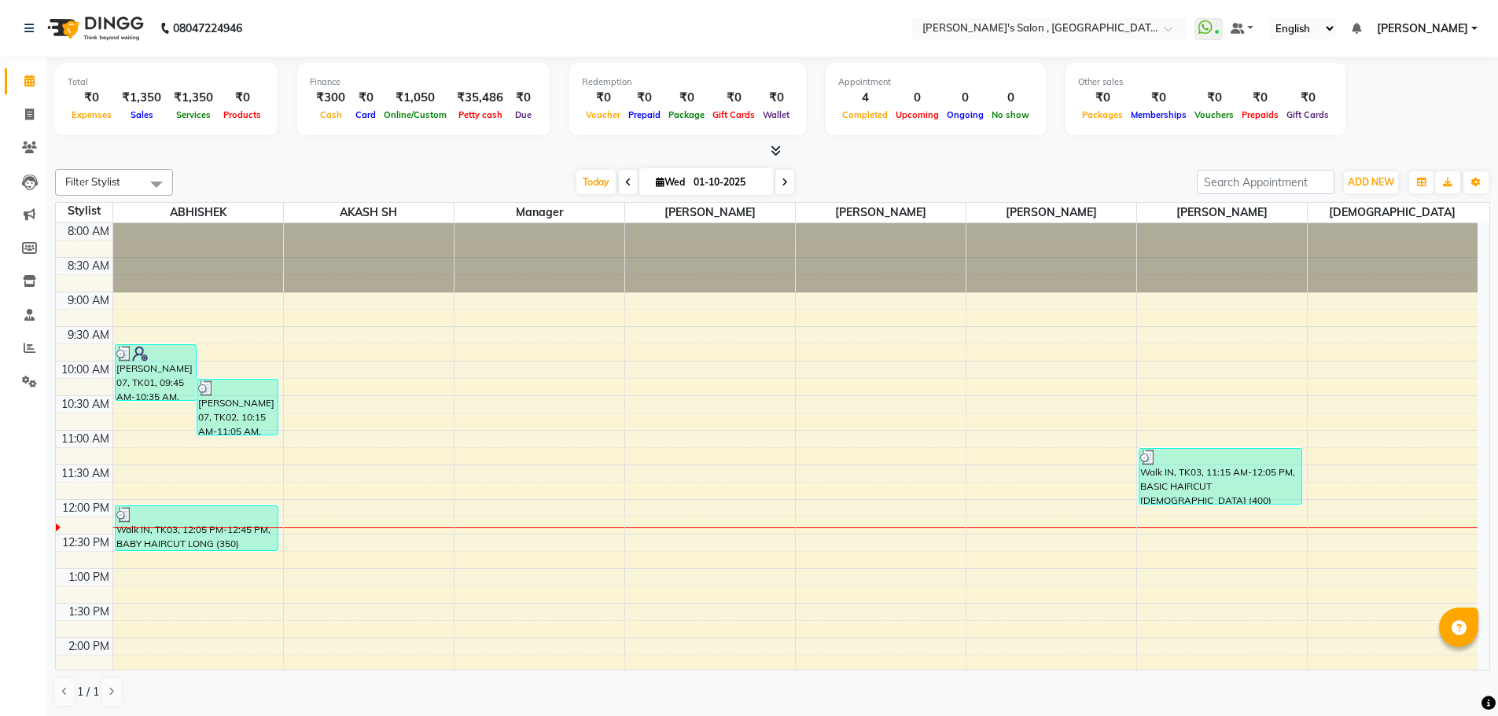
click at [779, 156] on icon at bounding box center [776, 151] width 10 height 12
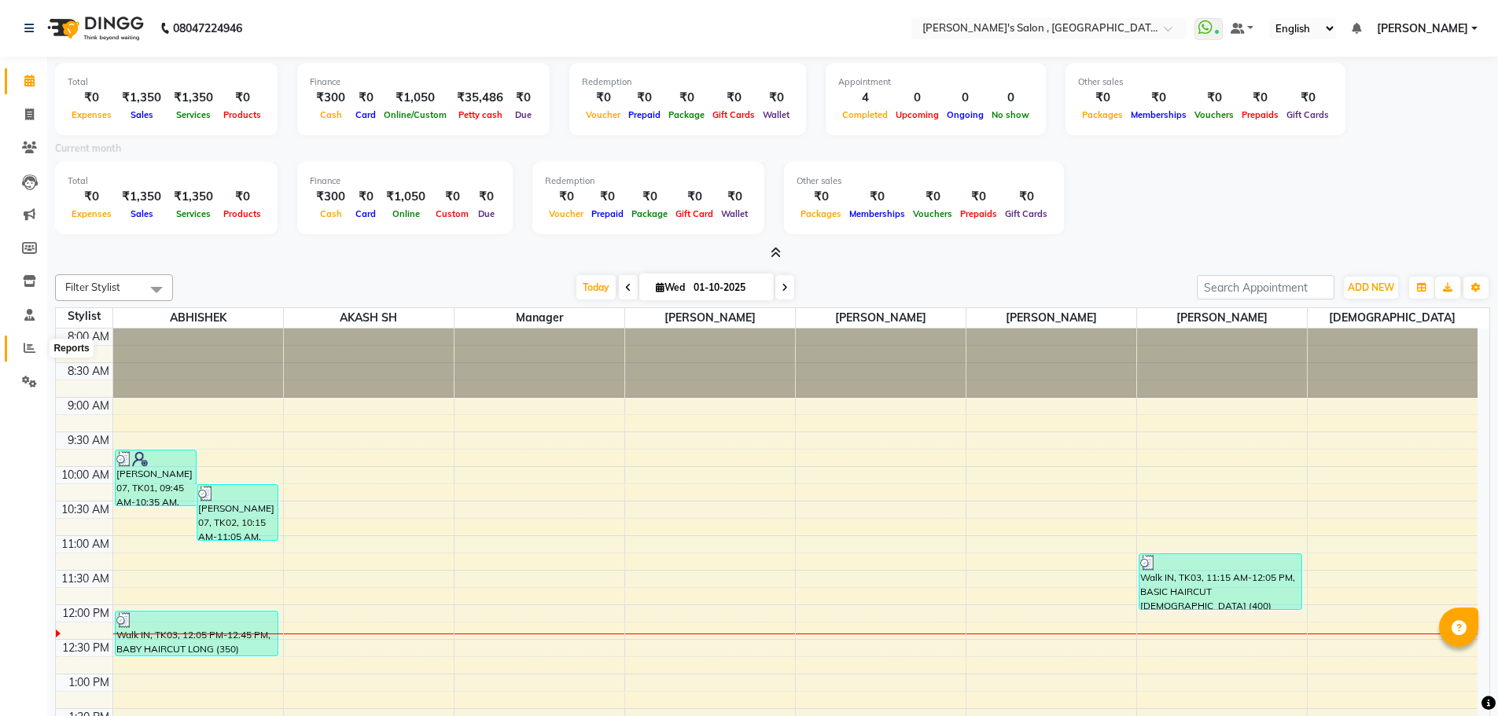
click at [20, 344] on span at bounding box center [30, 349] width 28 height 18
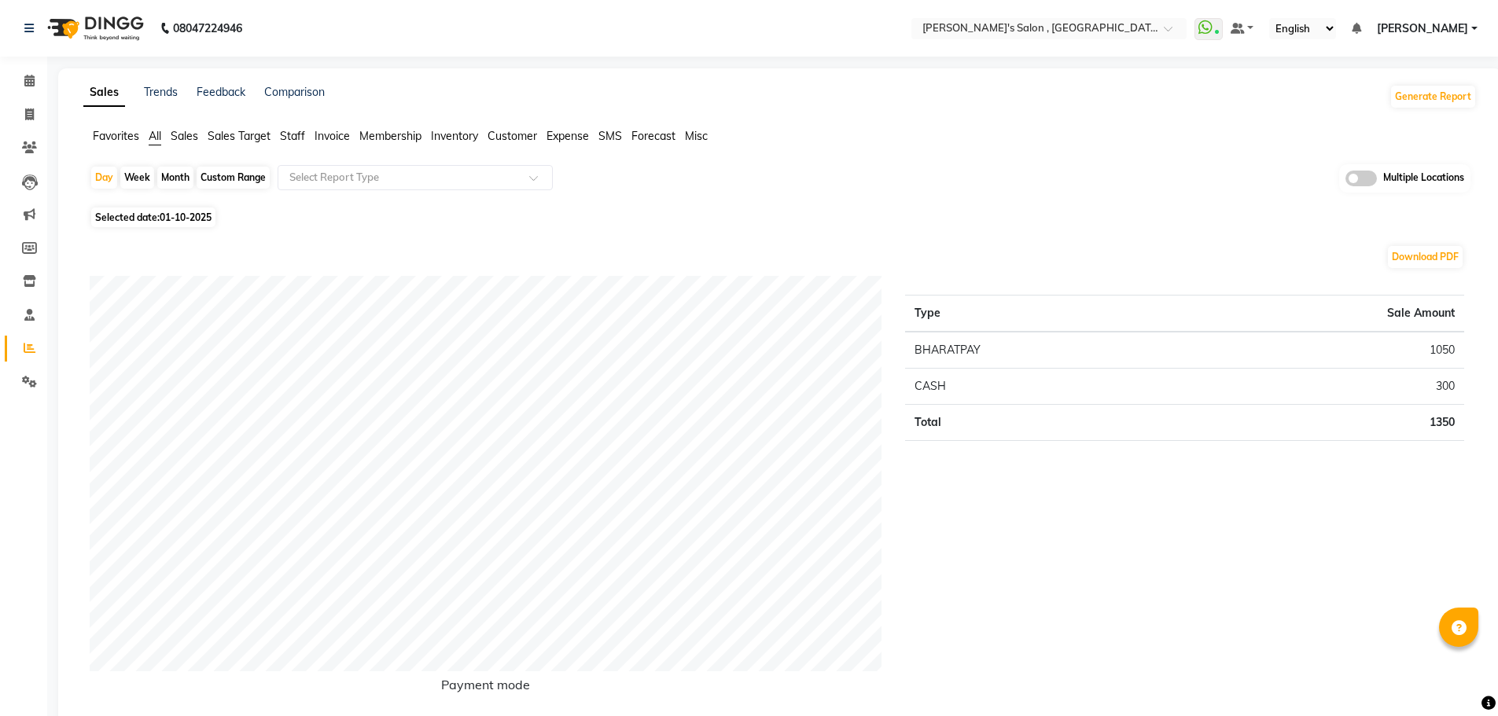
click at [185, 178] on div "Month" at bounding box center [175, 178] width 36 height 22
select select "10"
select select "2025"
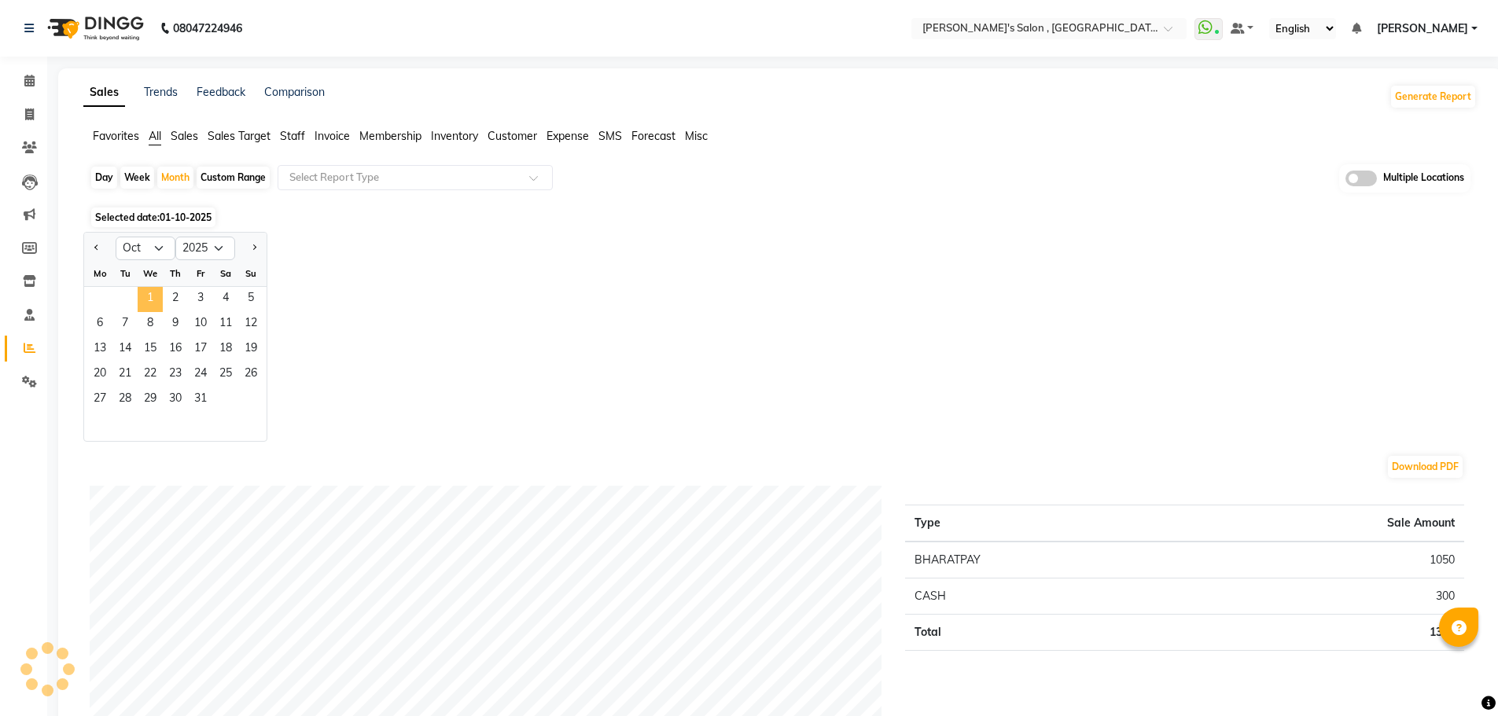
click at [149, 304] on span "1" at bounding box center [150, 299] width 25 height 25
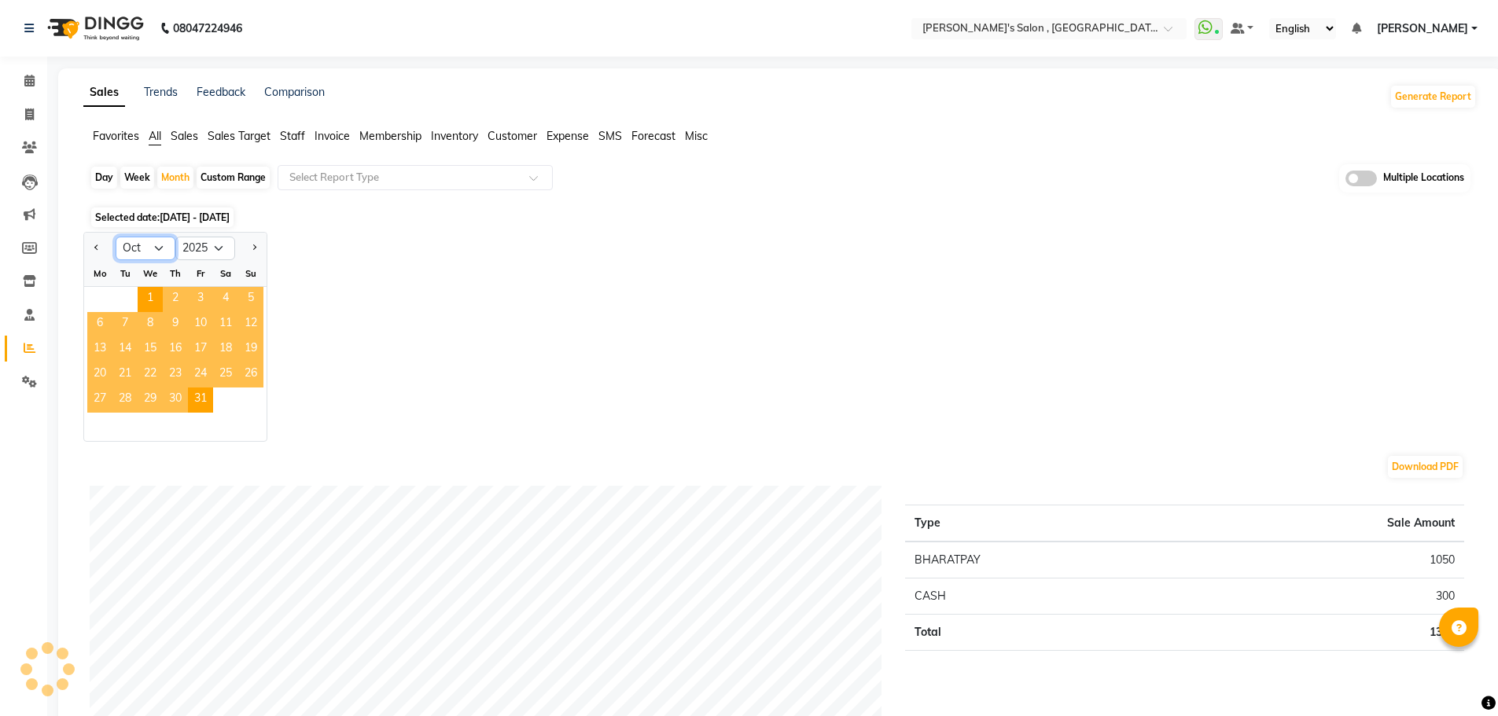
click at [156, 249] on select "Jan Feb Mar Apr May Jun Jul Aug Sep Oct Nov Dec" at bounding box center [146, 249] width 60 height 24
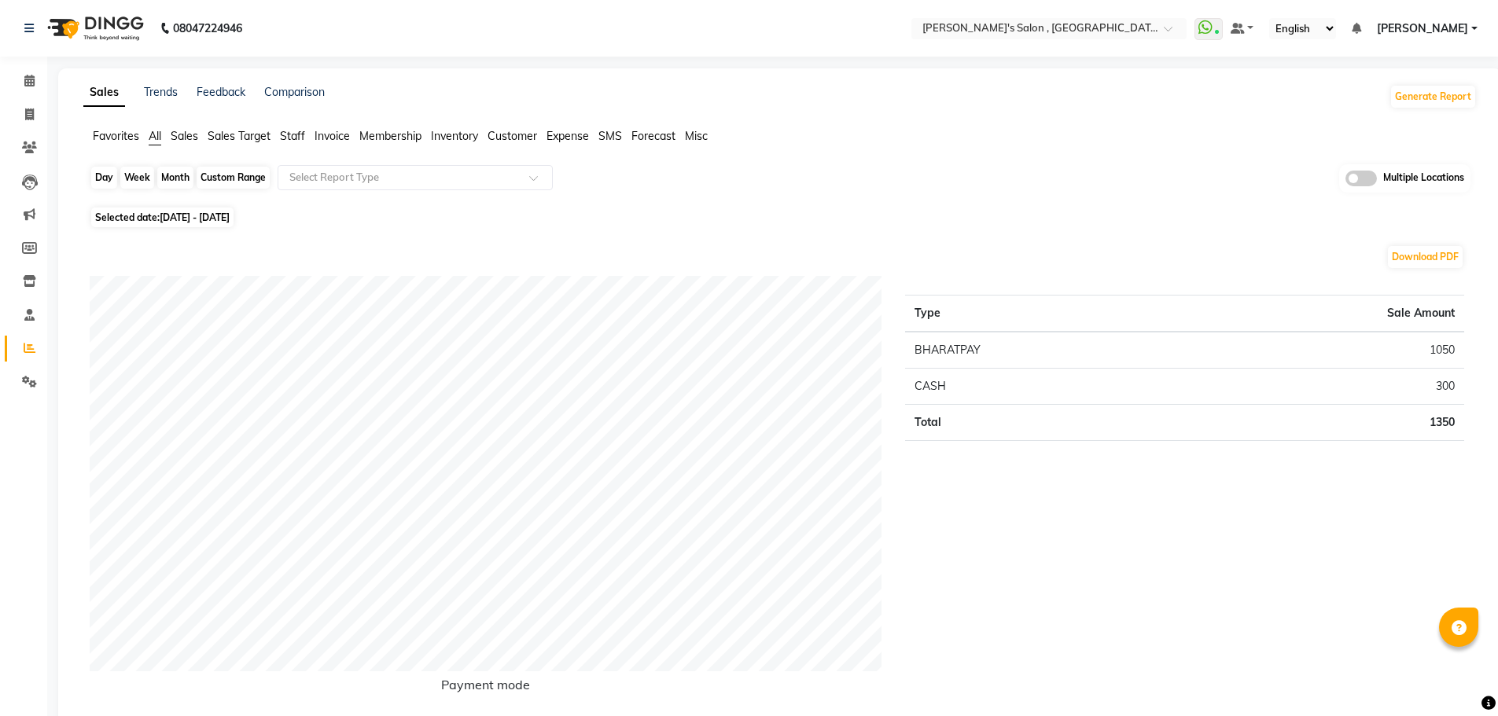
click at [175, 175] on div "Month" at bounding box center [175, 178] width 36 height 22
select select "10"
select select "2025"
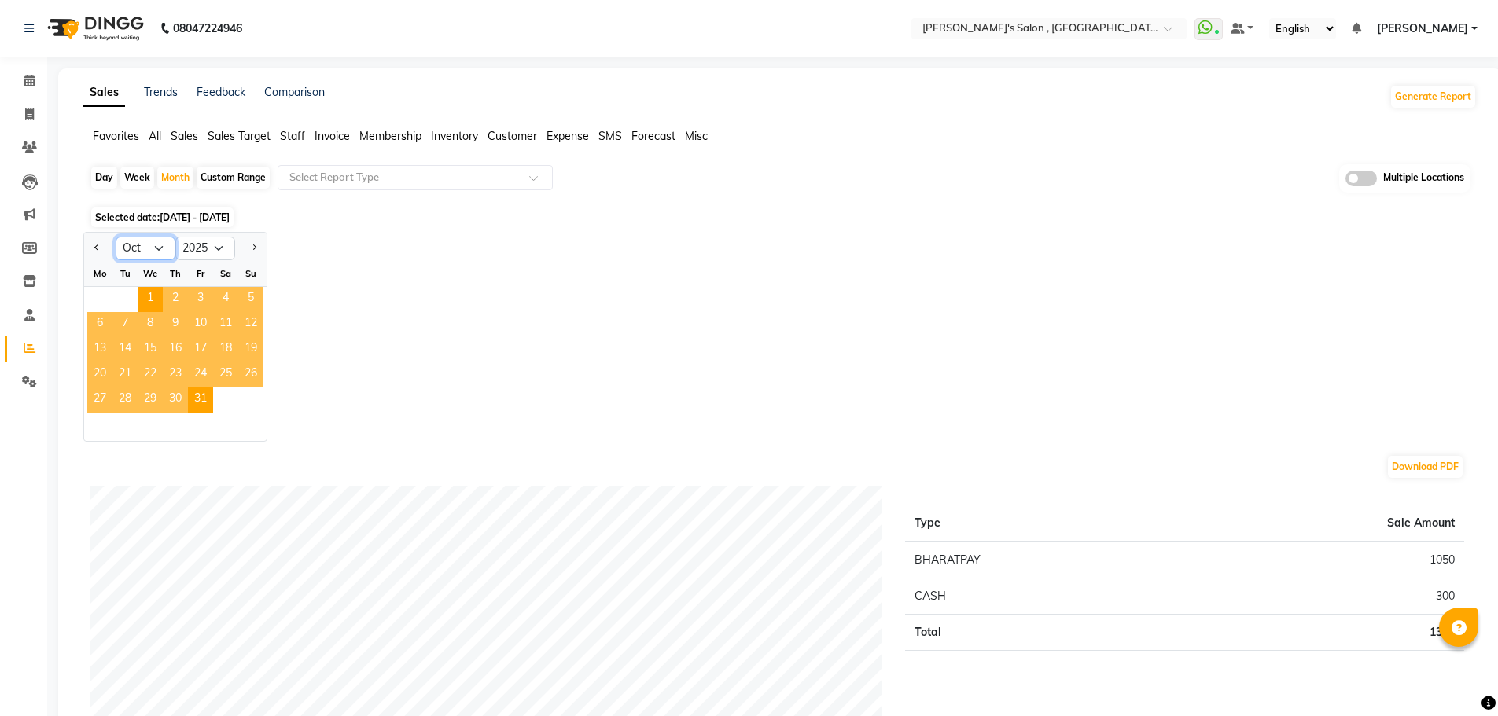
click at [156, 247] on select "Jan Feb Mar Apr May Jun Jul Aug Sep Oct Nov Dec" at bounding box center [146, 249] width 60 height 24
select select "9"
click at [116, 237] on select "Jan Feb Mar Apr May Jun Jul Aug Sep Oct Nov Dec" at bounding box center [146, 249] width 60 height 24
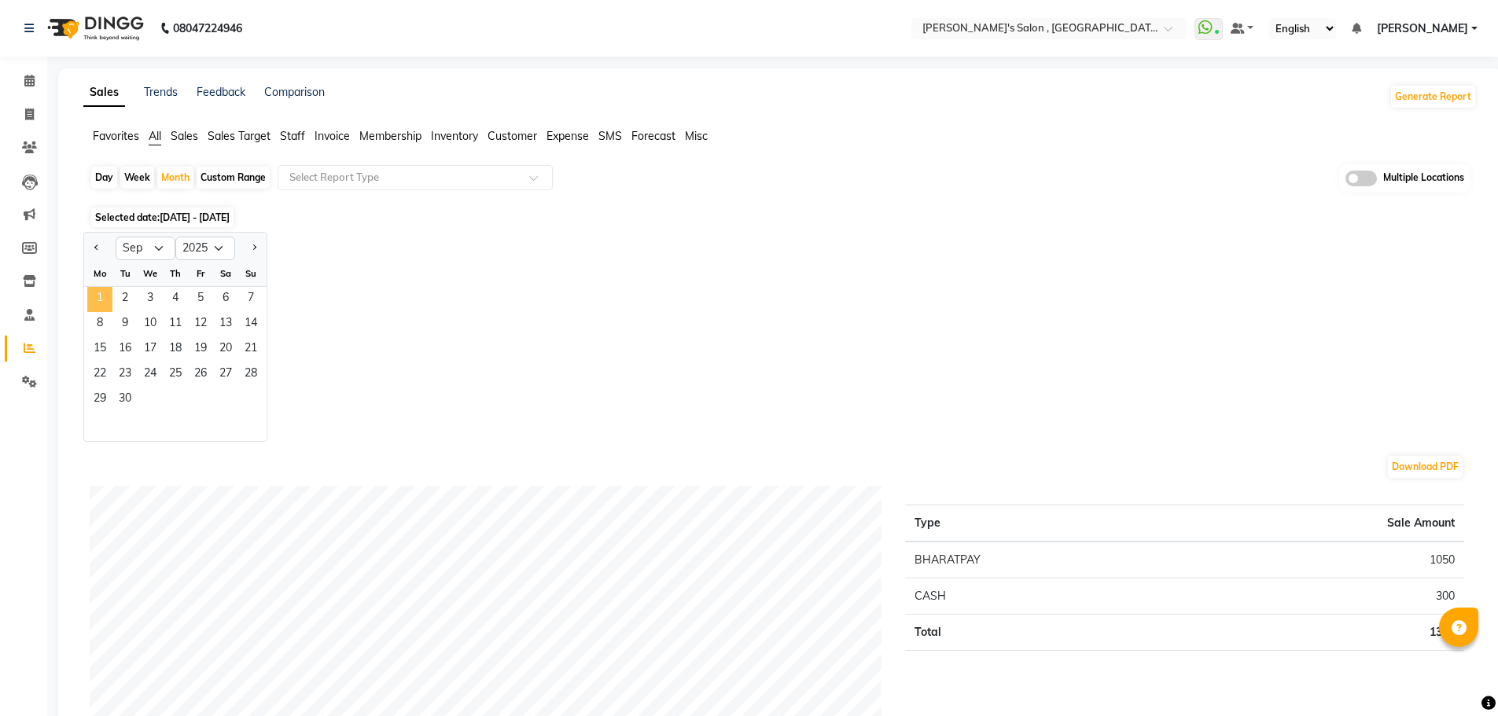
click at [104, 300] on span "1" at bounding box center [99, 299] width 25 height 25
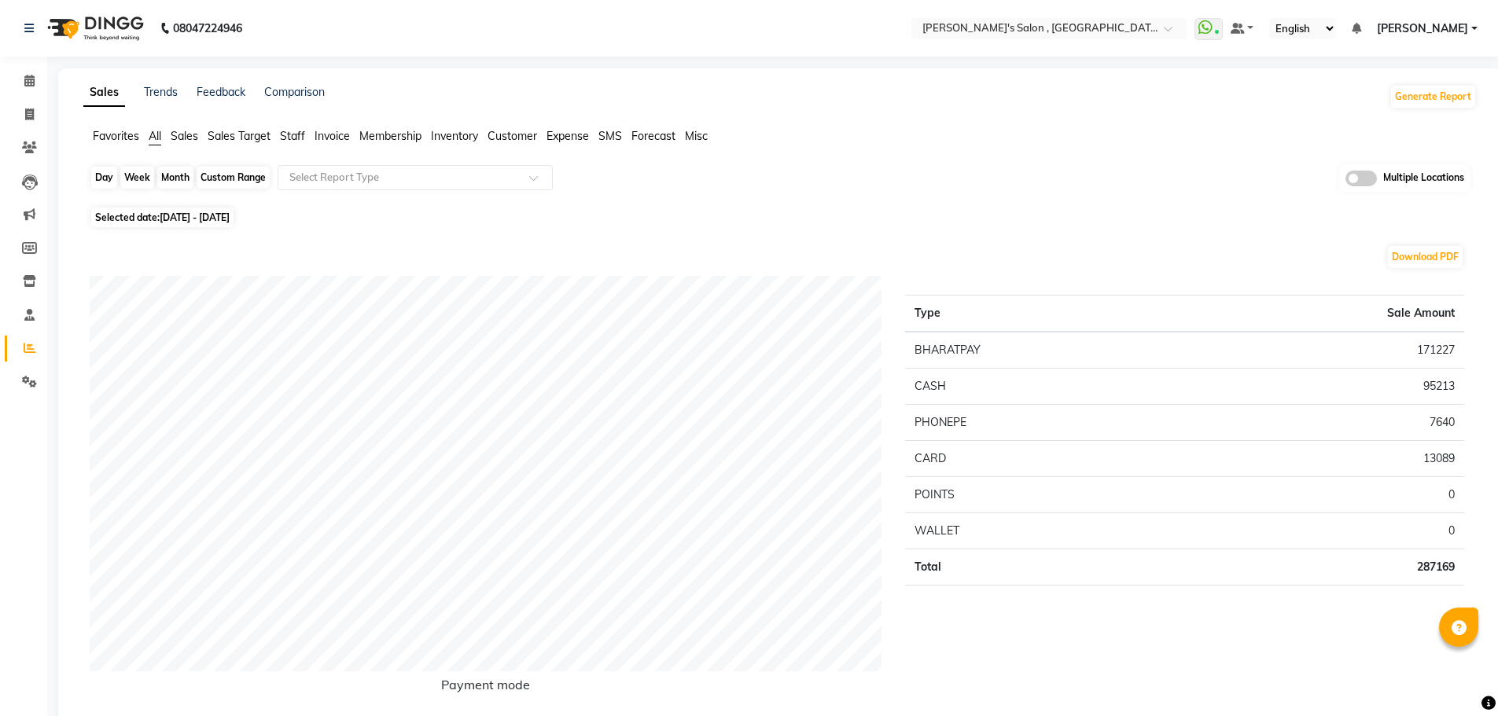
click at [171, 176] on div "Month" at bounding box center [175, 178] width 36 height 22
select select "9"
select select "2025"
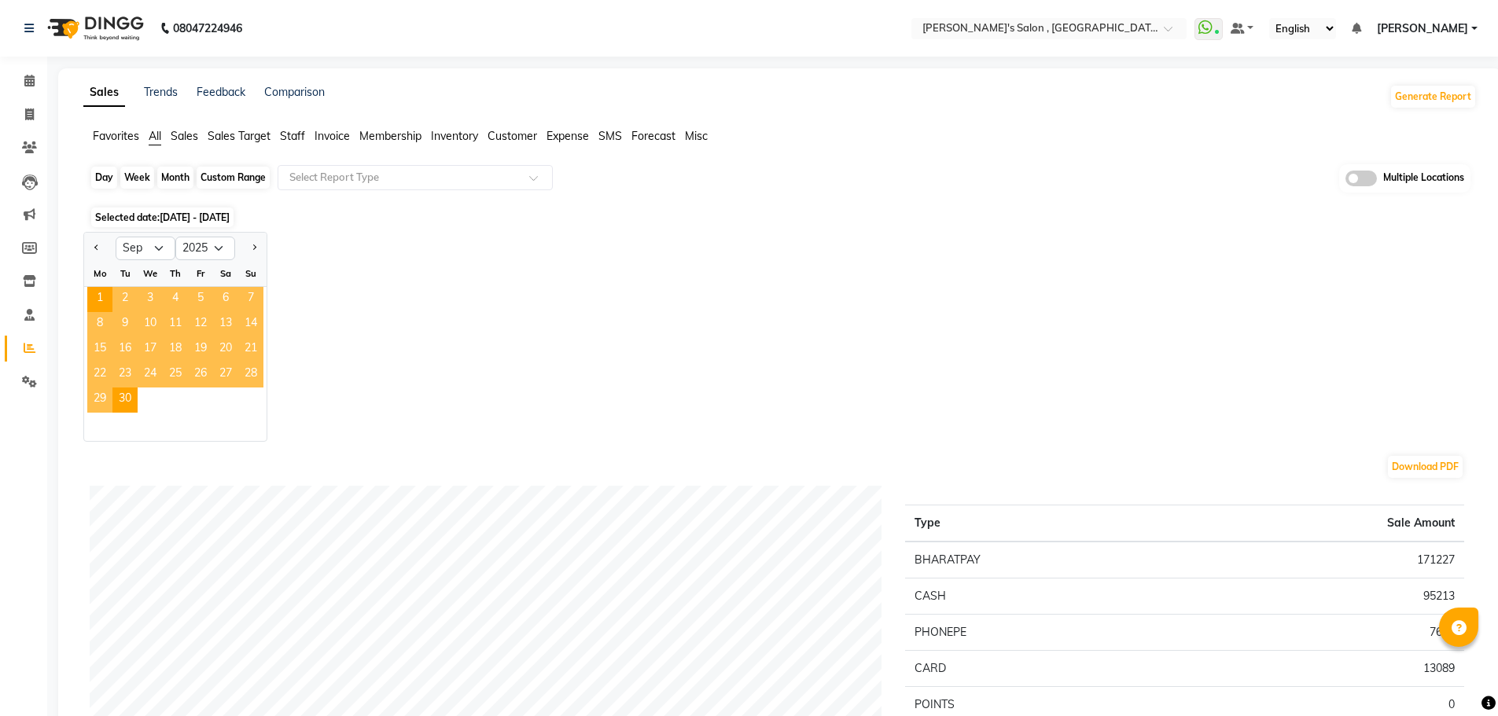
click at [166, 173] on div "Month" at bounding box center [175, 178] width 36 height 22
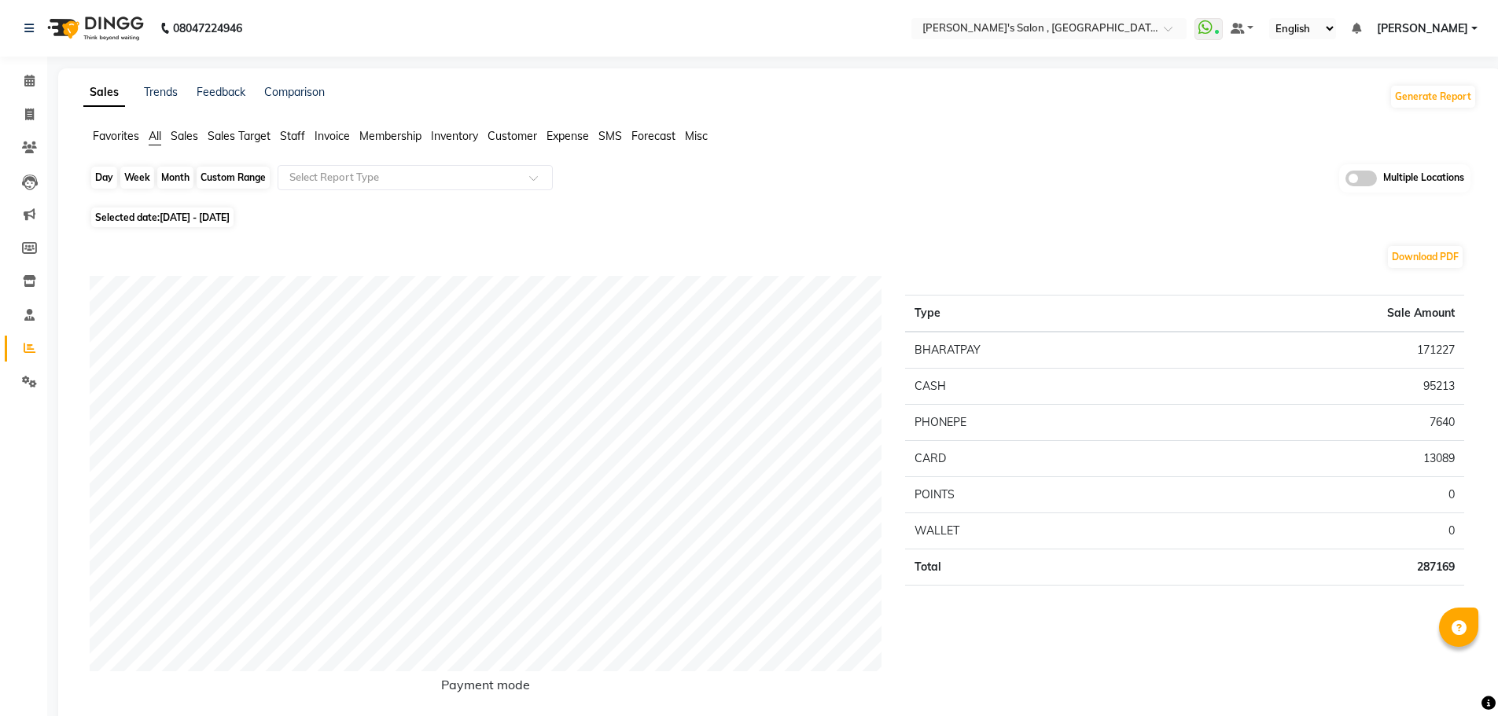
click at [168, 186] on div "Month" at bounding box center [175, 178] width 36 height 22
select select "9"
select select "2025"
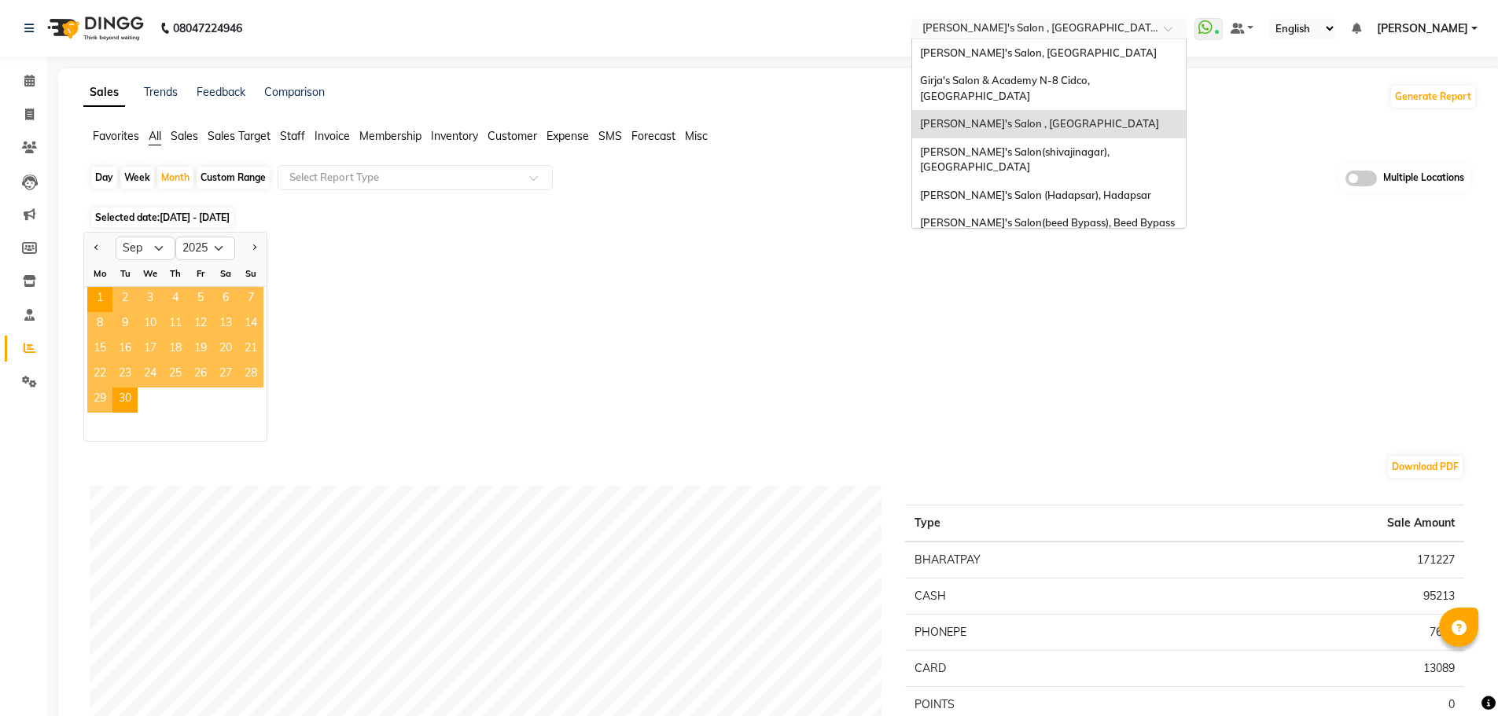
click at [1114, 32] on input "text" at bounding box center [1033, 30] width 228 height 16
click at [1103, 53] on div "[PERSON_NAME]'s Salon, [GEOGRAPHIC_DATA]" at bounding box center [1049, 53] width 274 height 28
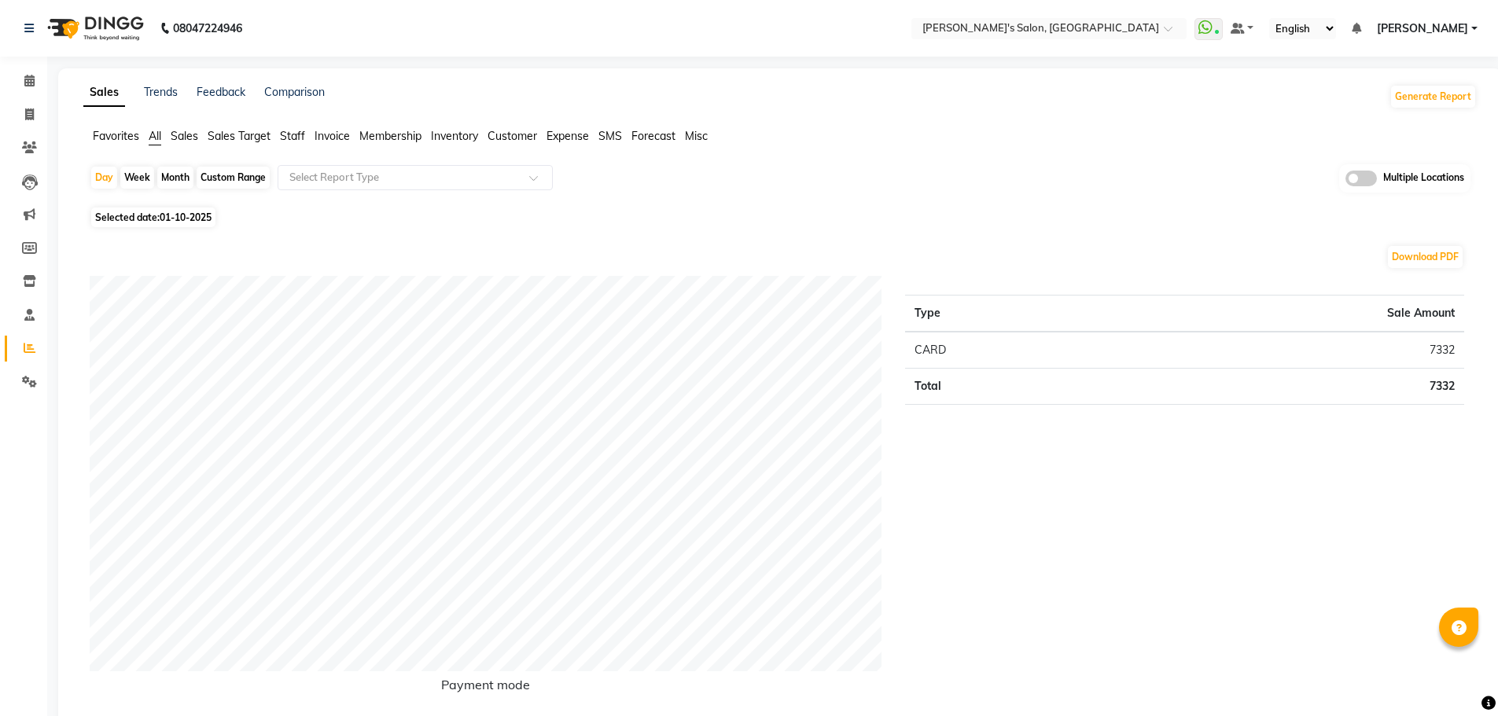
click at [181, 181] on div "Month" at bounding box center [175, 178] width 36 height 22
select select "10"
select select "2025"
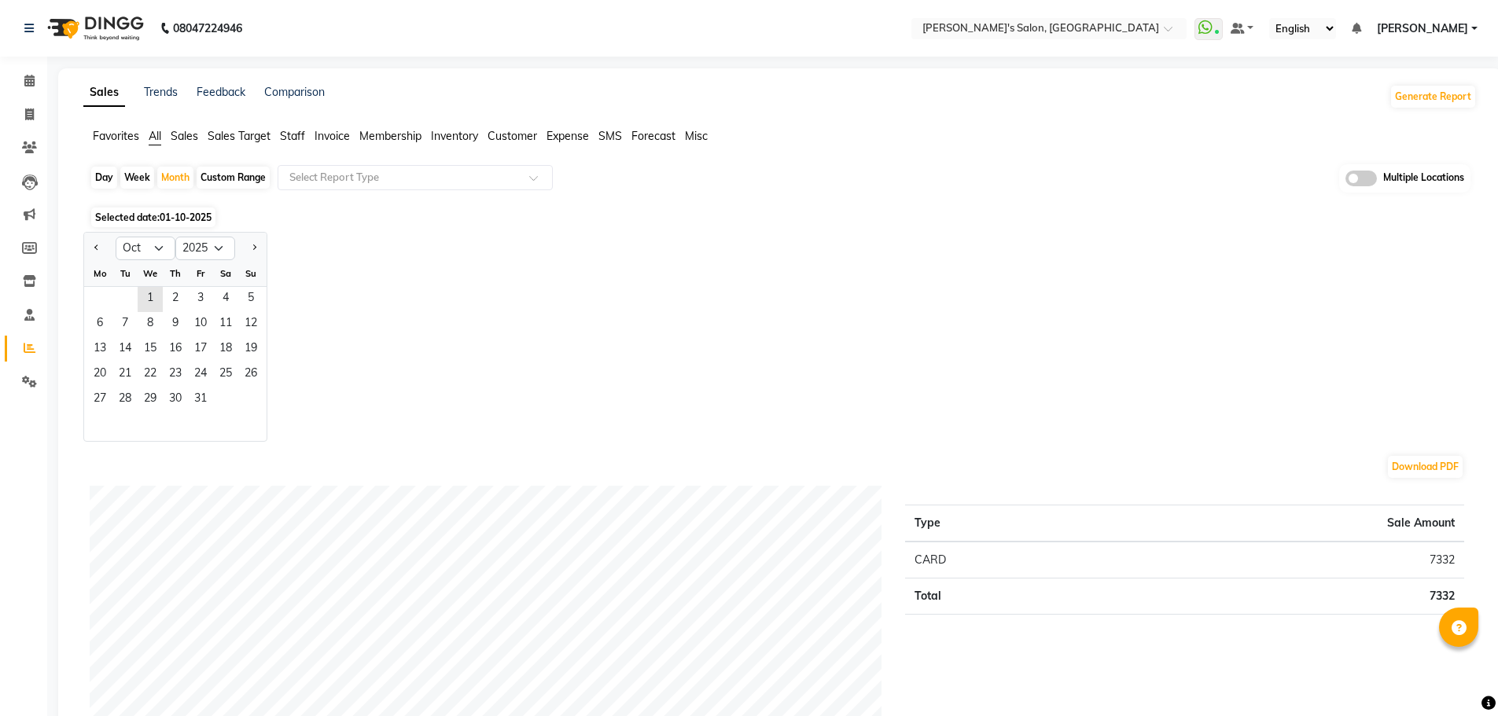
drag, startPoint x: 99, startPoint y: 249, endPoint x: 137, endPoint y: 284, distance: 51.2
click at [99, 249] on button "Previous month" at bounding box center [96, 248] width 13 height 25
select select "9"
click at [111, 297] on span "1" at bounding box center [99, 299] width 25 height 25
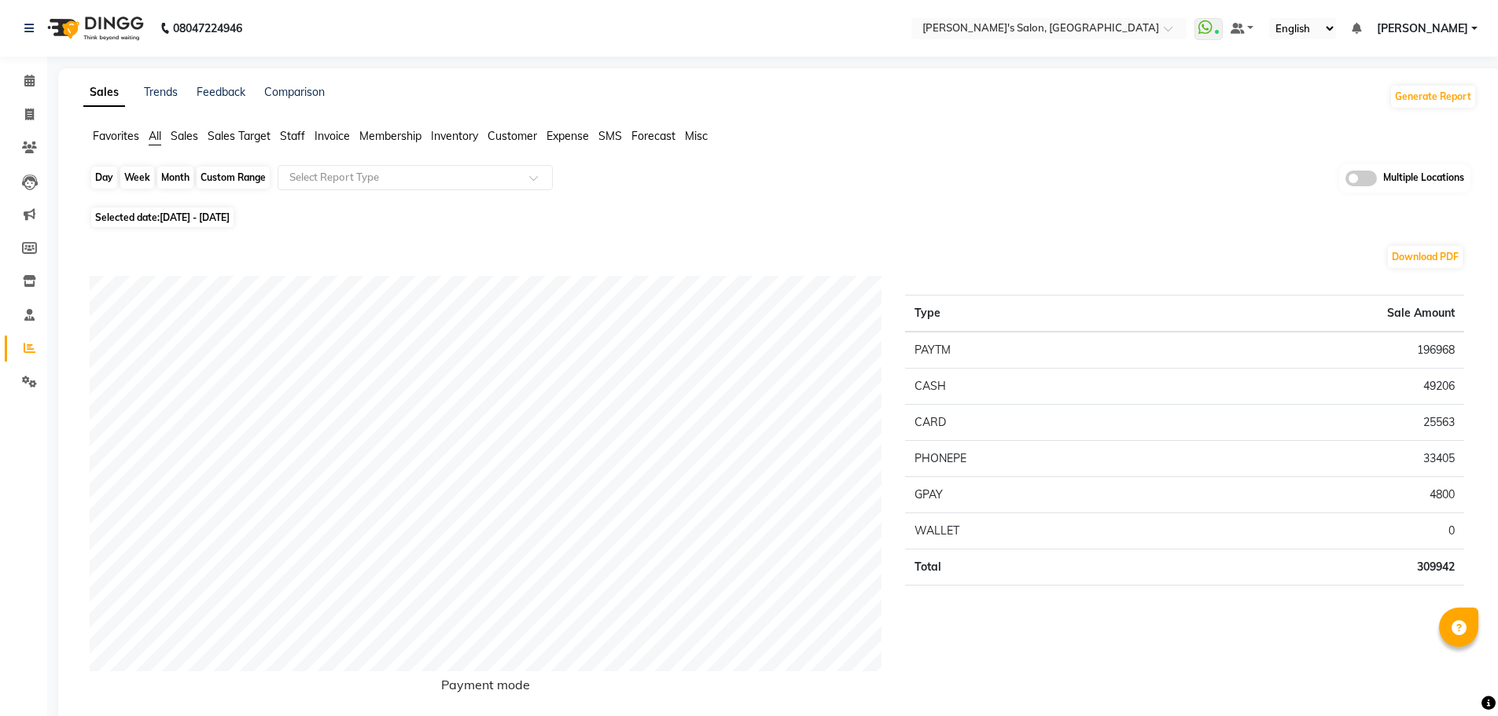
click at [171, 183] on div "Month" at bounding box center [175, 178] width 36 height 22
select select "9"
select select "2025"
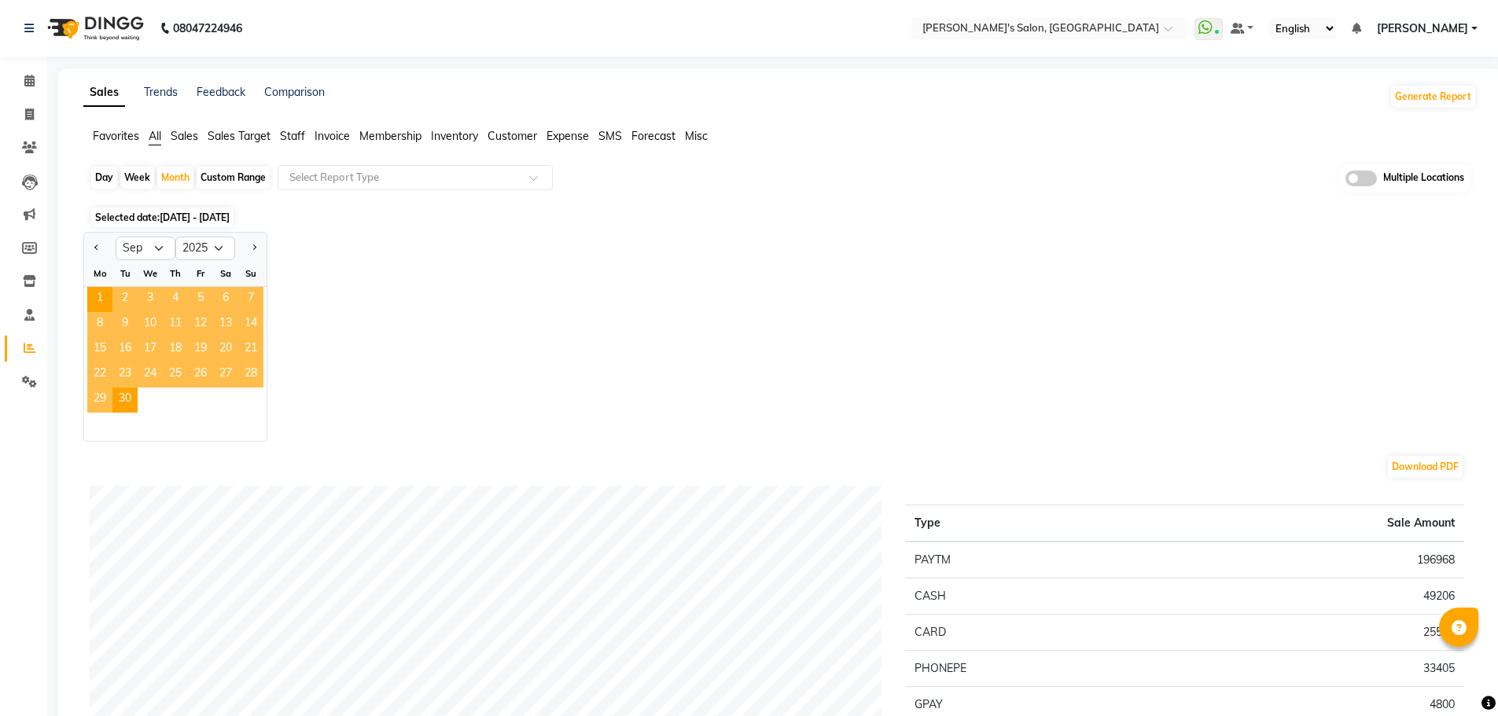
click at [1358, 176] on span at bounding box center [1361, 179] width 31 height 16
click at [1346, 181] on input "checkbox" at bounding box center [1346, 181] width 0 height 0
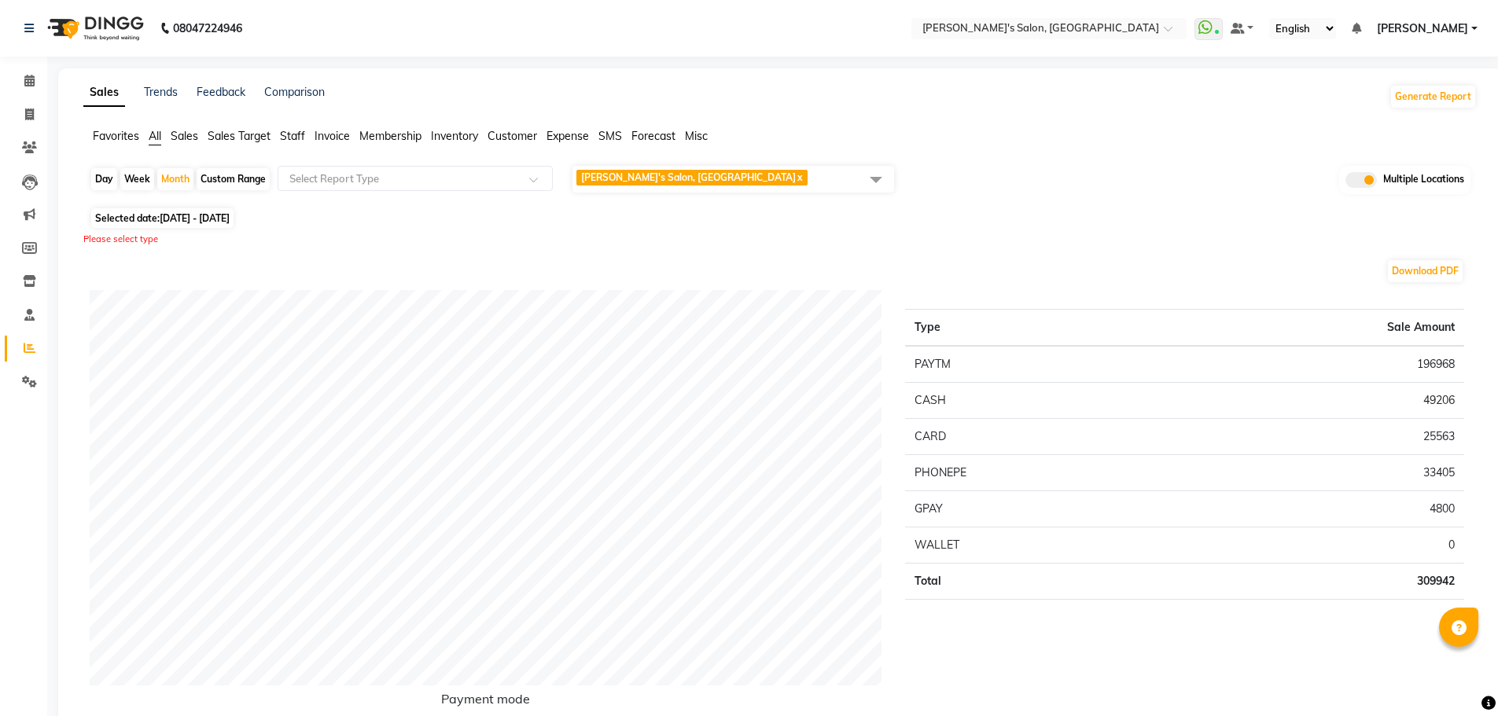
click at [883, 187] on span at bounding box center [875, 179] width 31 height 30
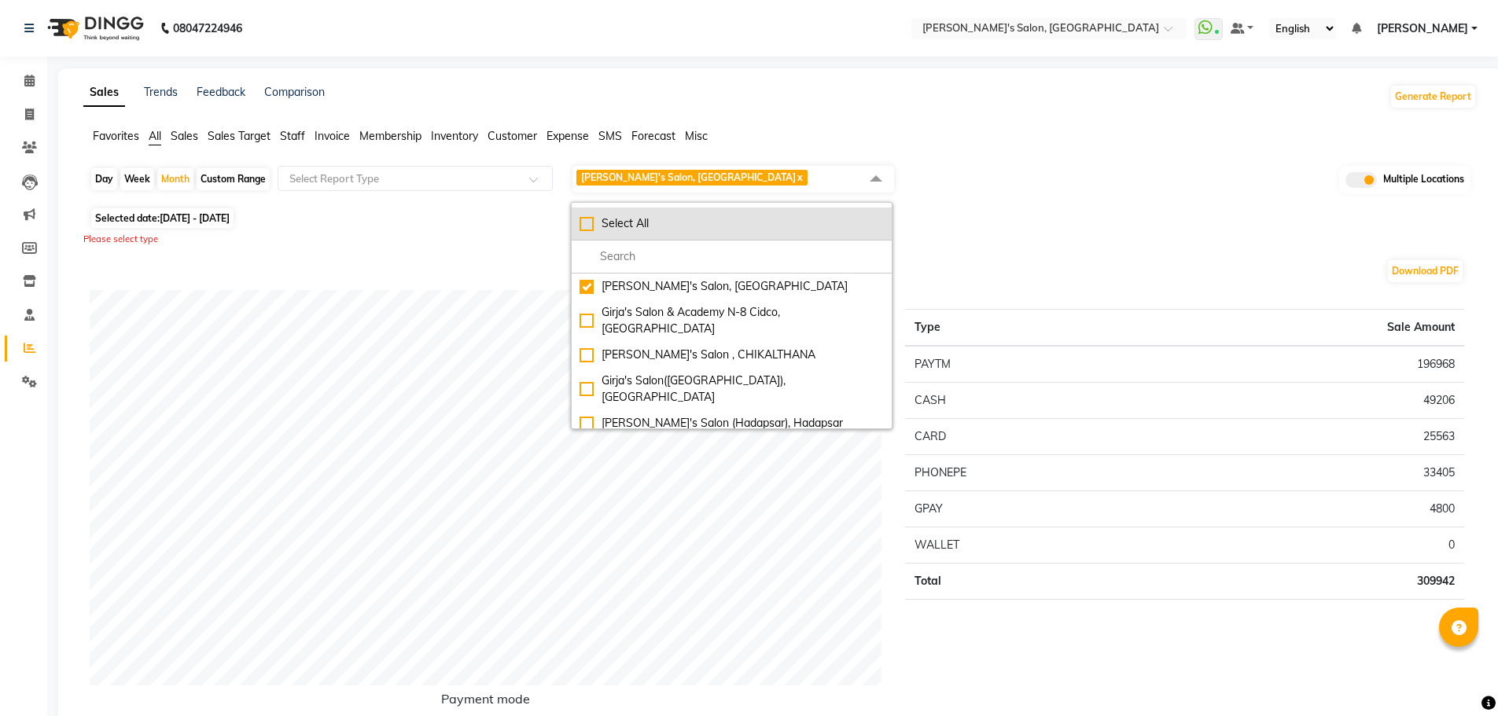
click at [585, 227] on div "Select All" at bounding box center [732, 223] width 304 height 17
checkbox input "true"
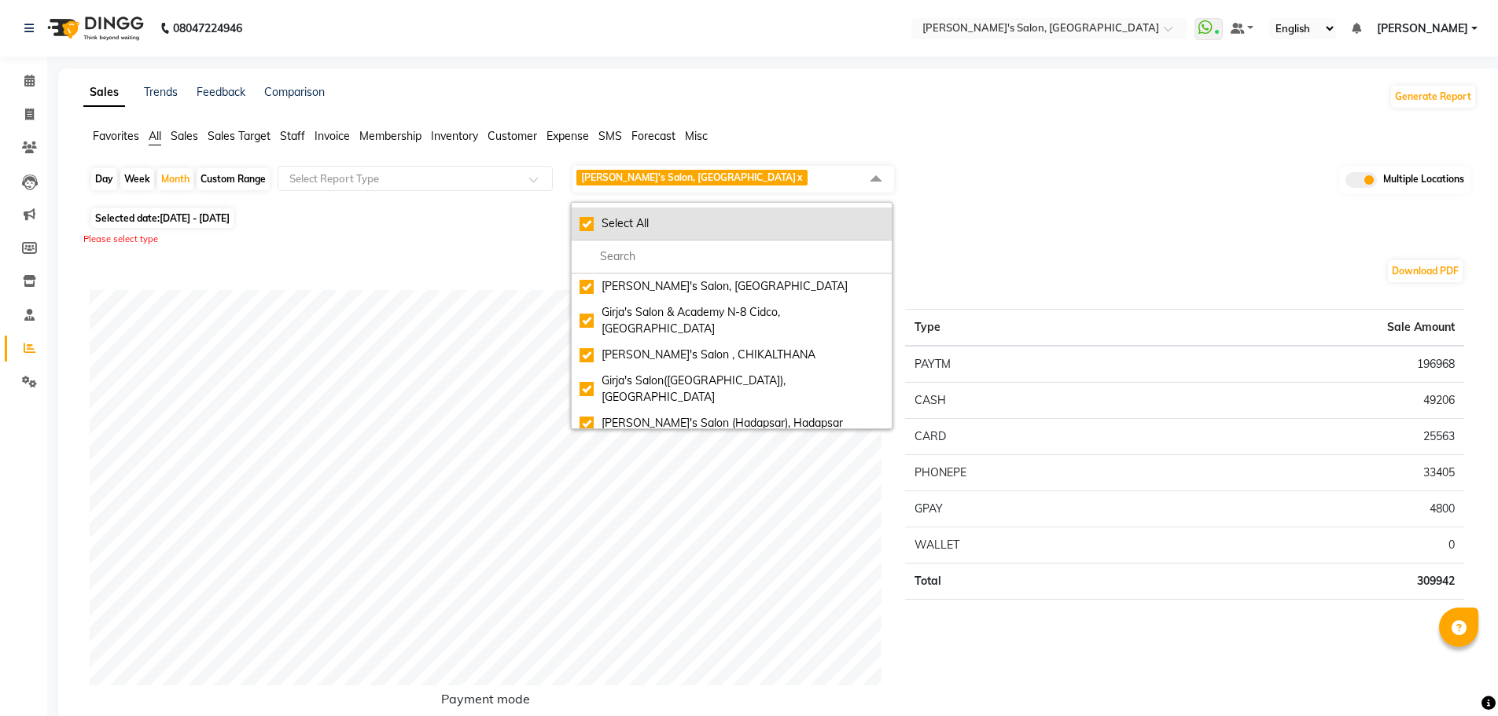
checkbox input "true"
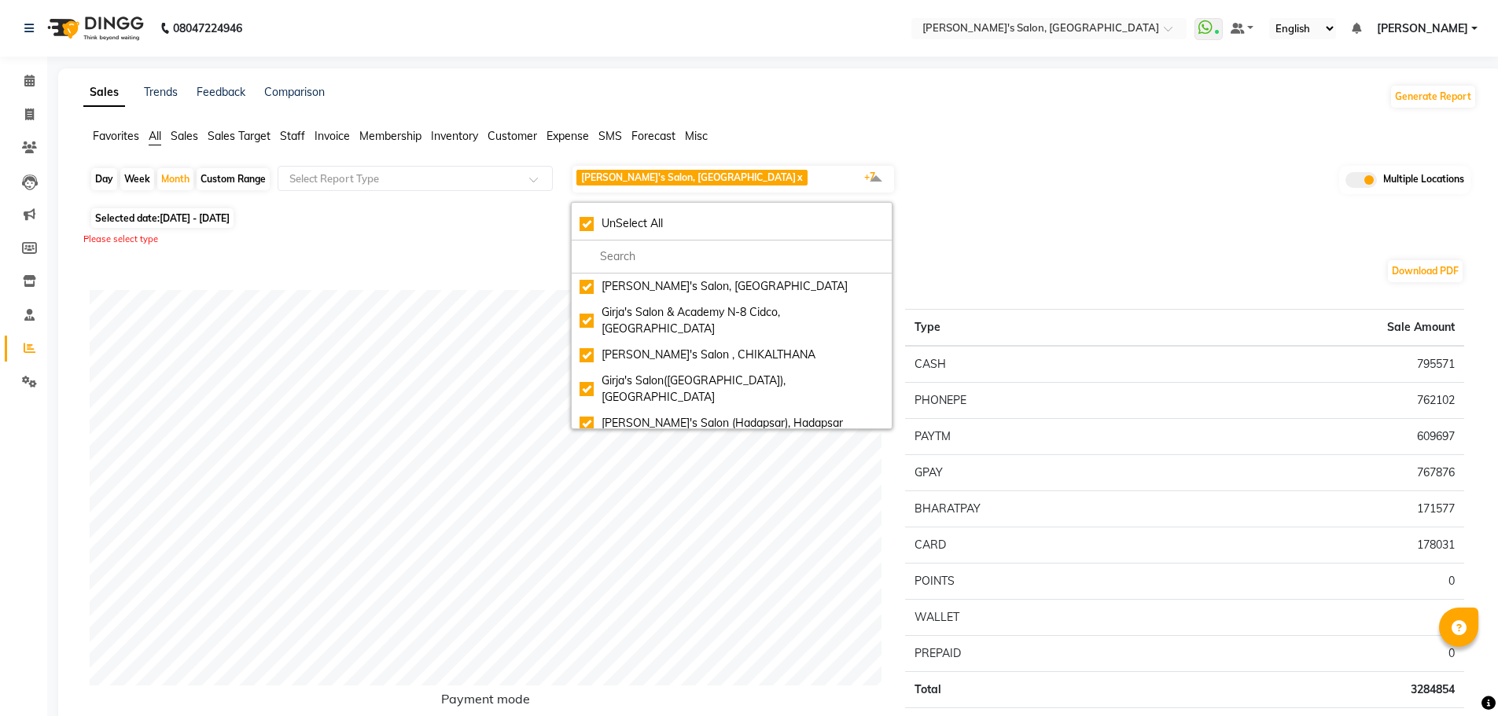
click at [1088, 245] on div "Please select type" at bounding box center [780, 239] width 1394 height 13
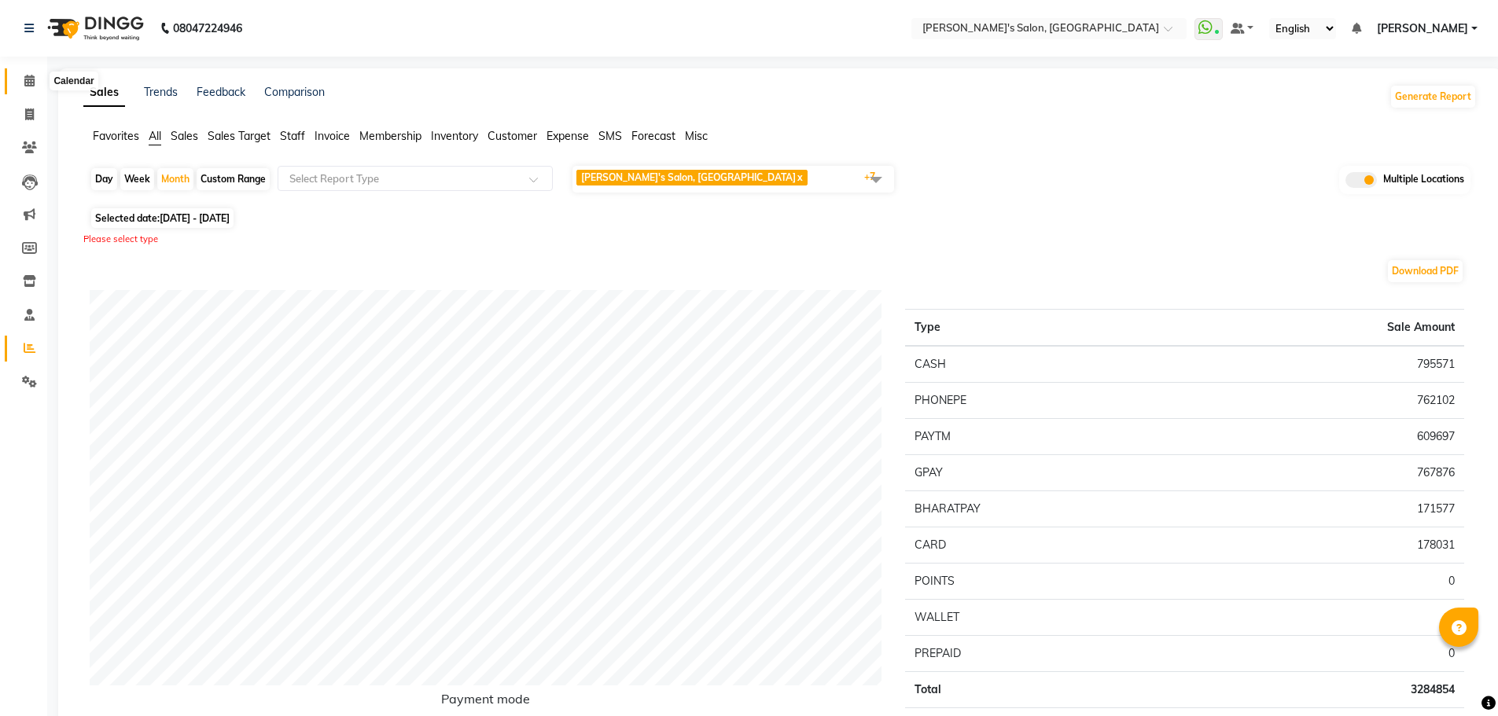
click at [25, 74] on span at bounding box center [30, 81] width 28 height 18
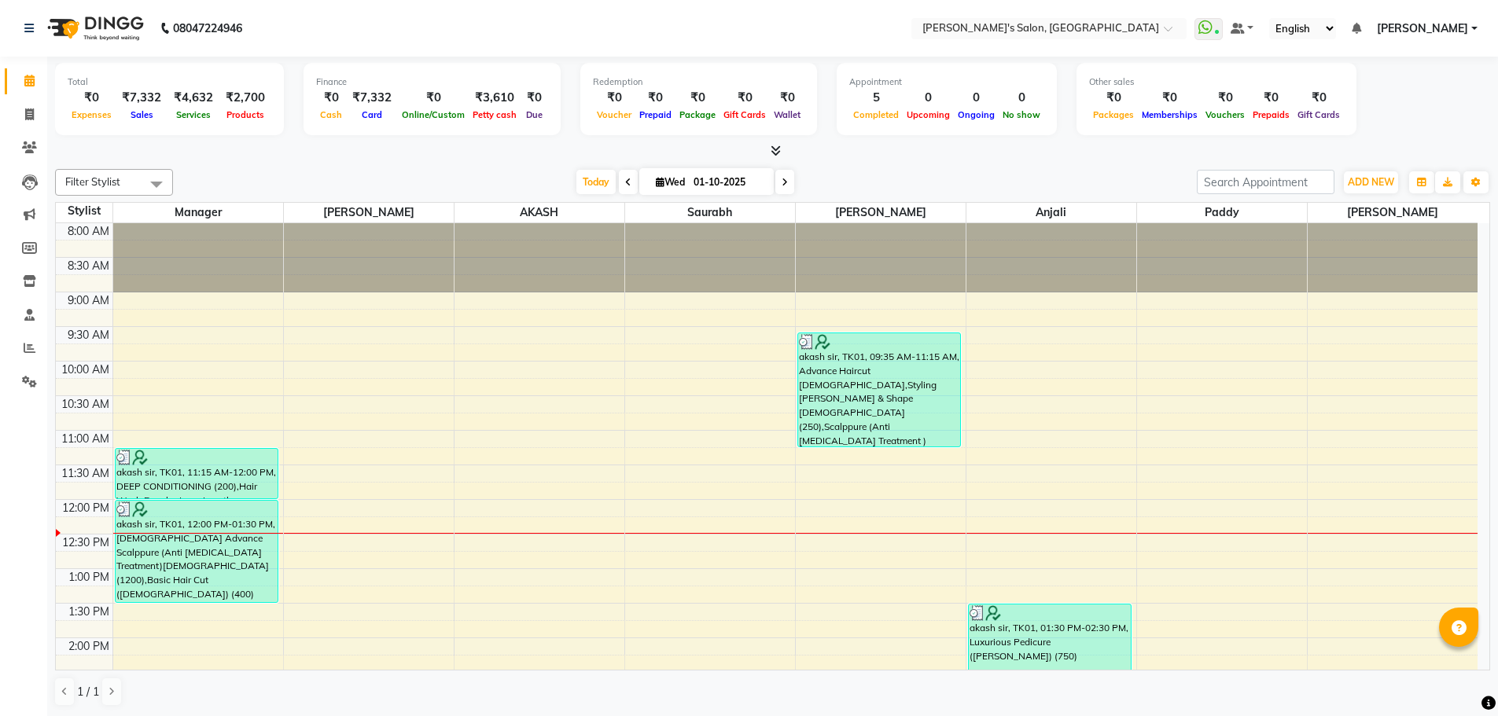
click at [1442, 24] on span "[PERSON_NAME]" at bounding box center [1422, 28] width 91 height 17
click at [1402, 112] on link "Sign out" at bounding box center [1397, 108] width 144 height 24
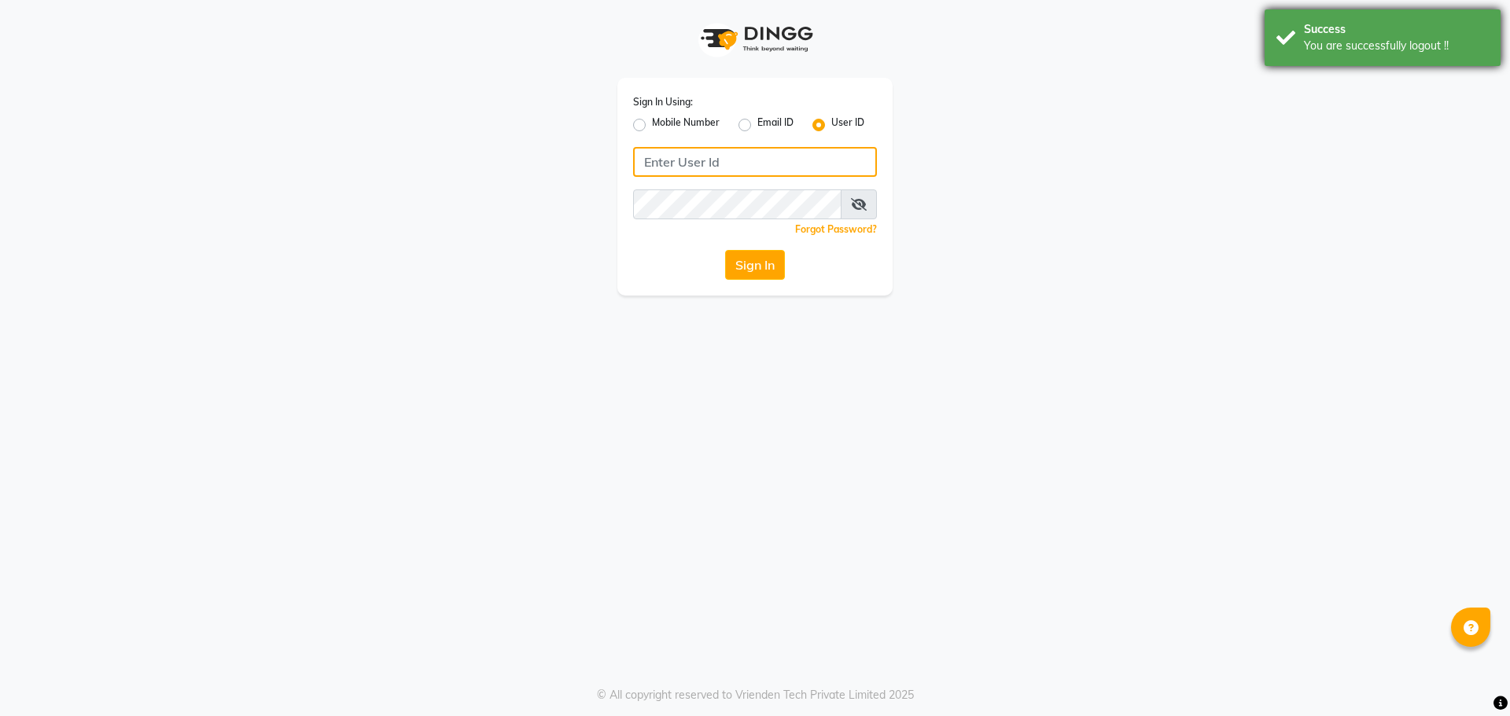
type input "8279543673"
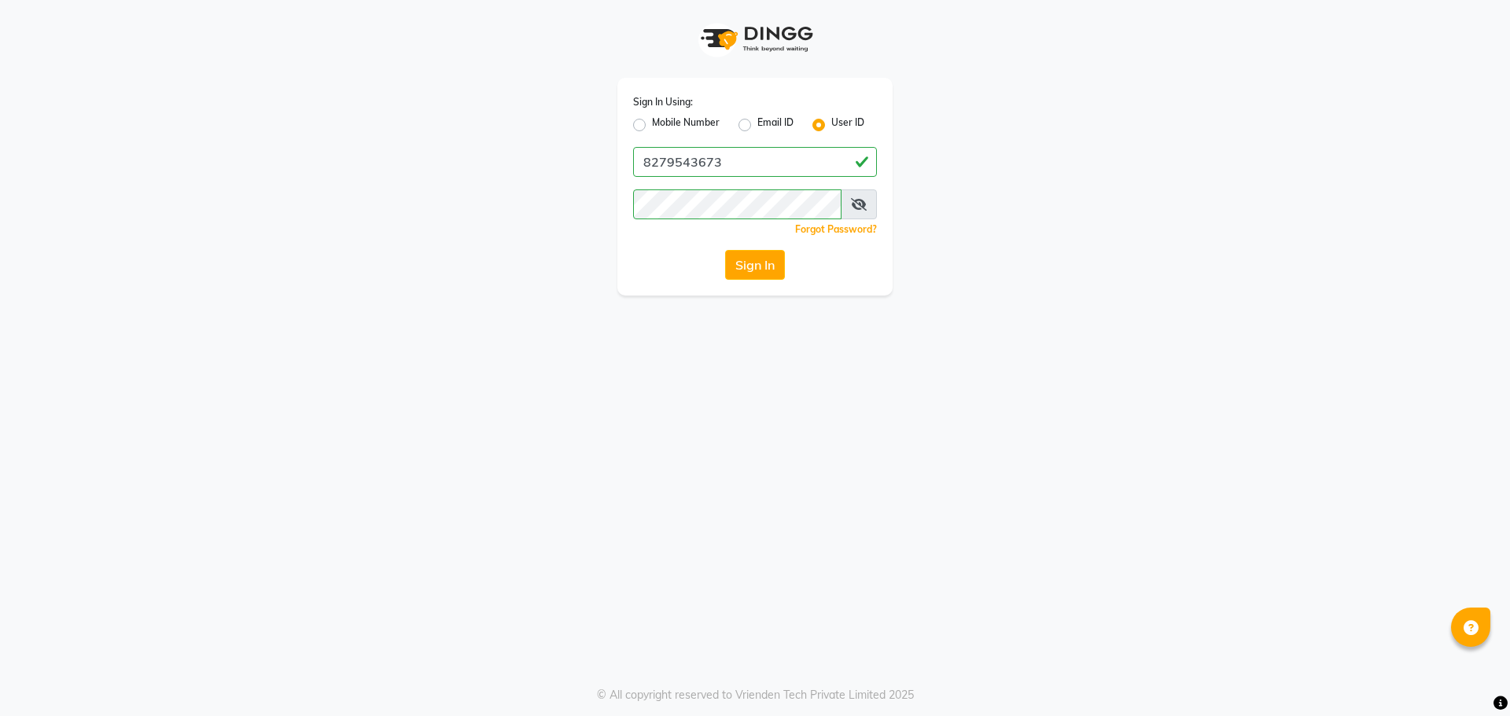
click at [652, 123] on label "Mobile Number" at bounding box center [686, 125] width 68 height 19
click at [652, 123] on input "Mobile Number" at bounding box center [657, 121] width 10 height 10
radio input "true"
radio input "false"
click at [803, 161] on input "Username" at bounding box center [781, 162] width 191 height 30
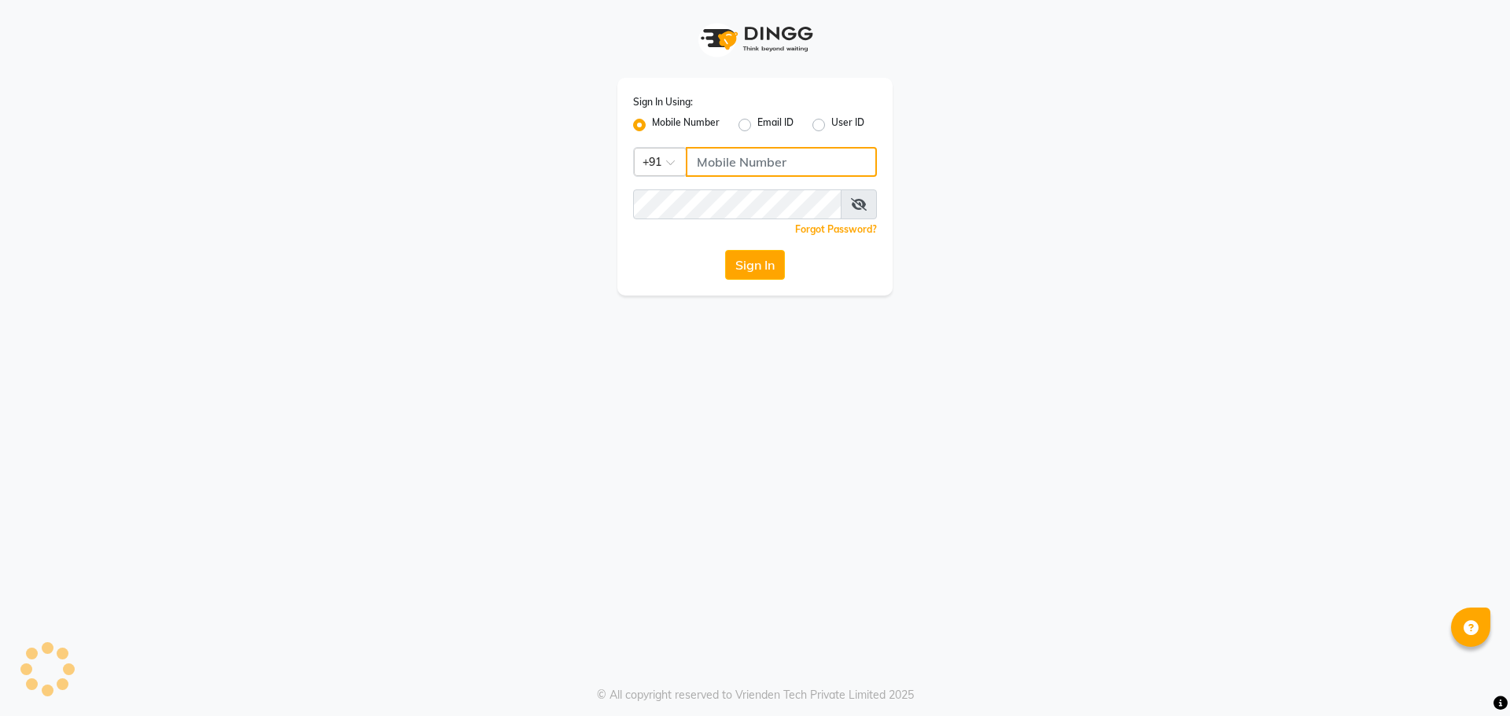
click at [777, 162] on input "Username" at bounding box center [781, 162] width 191 height 30
type input "8279543673"
click at [759, 269] on button "Sign In" at bounding box center [755, 265] width 60 height 30
